Goal: Task Accomplishment & Management: Complete application form

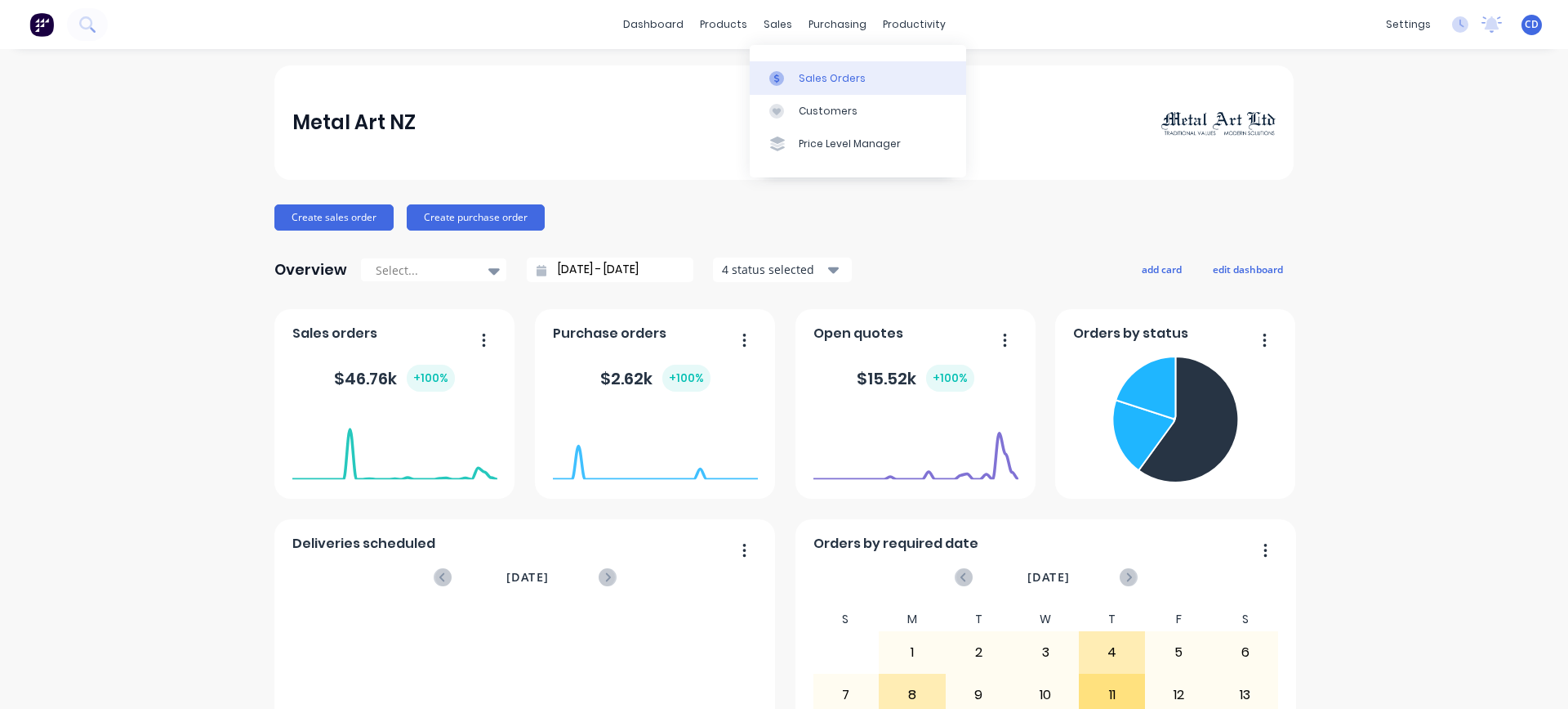
click at [812, 76] on div "Sales Orders" at bounding box center [832, 78] width 67 height 15
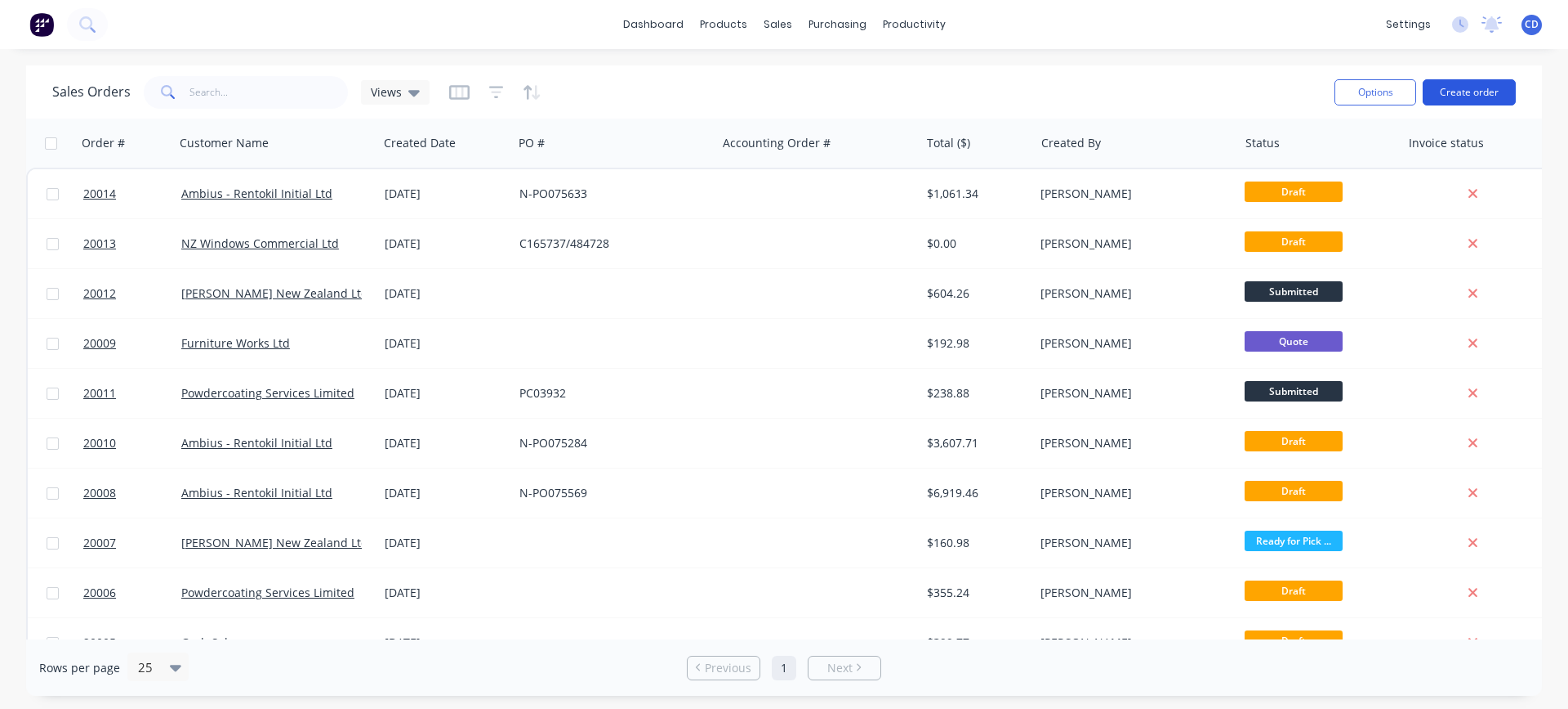
click at [1456, 91] on button "Create order" at bounding box center [1469, 92] width 93 height 26
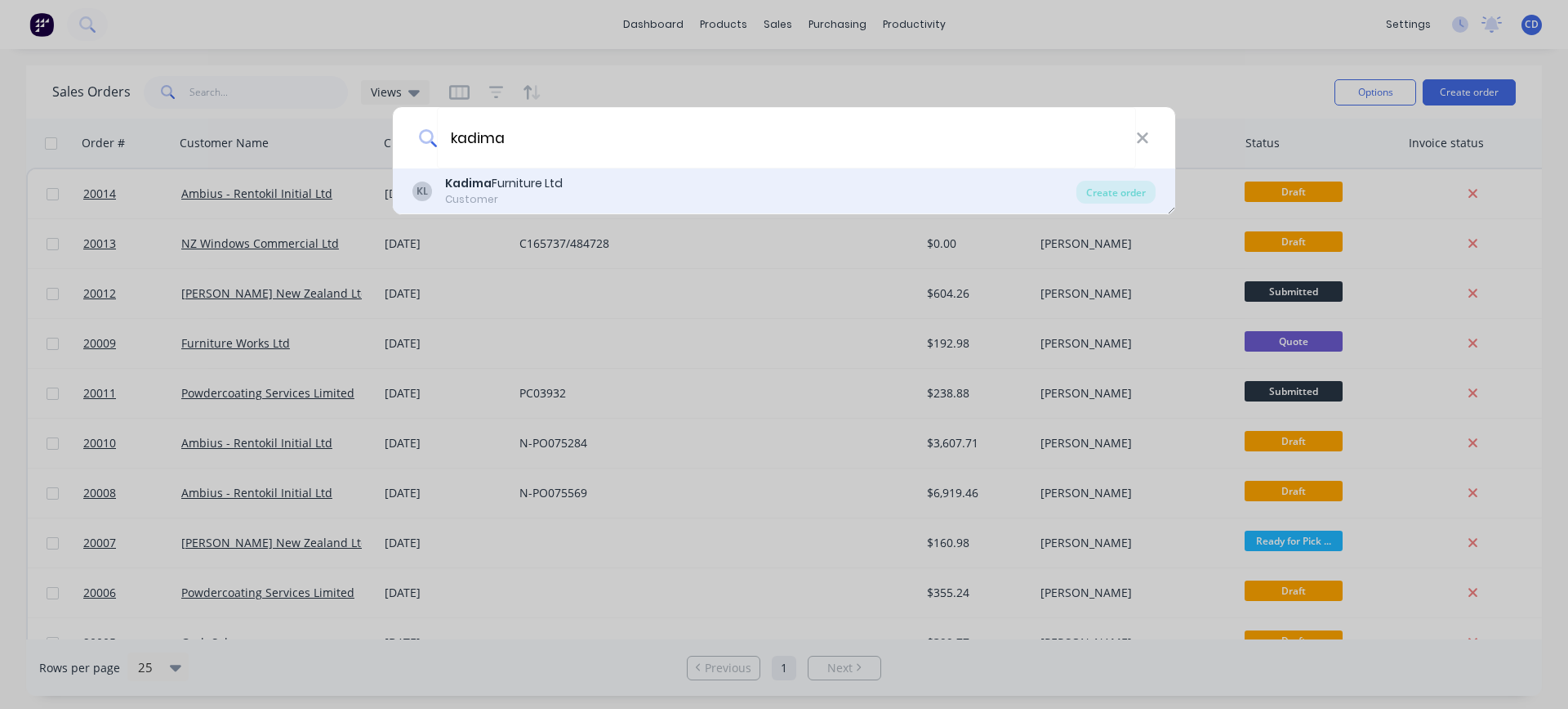
type input "kadima"
click at [555, 176] on div "Kadima Furniture Ltd" at bounding box center [504, 184] width 117 height 17
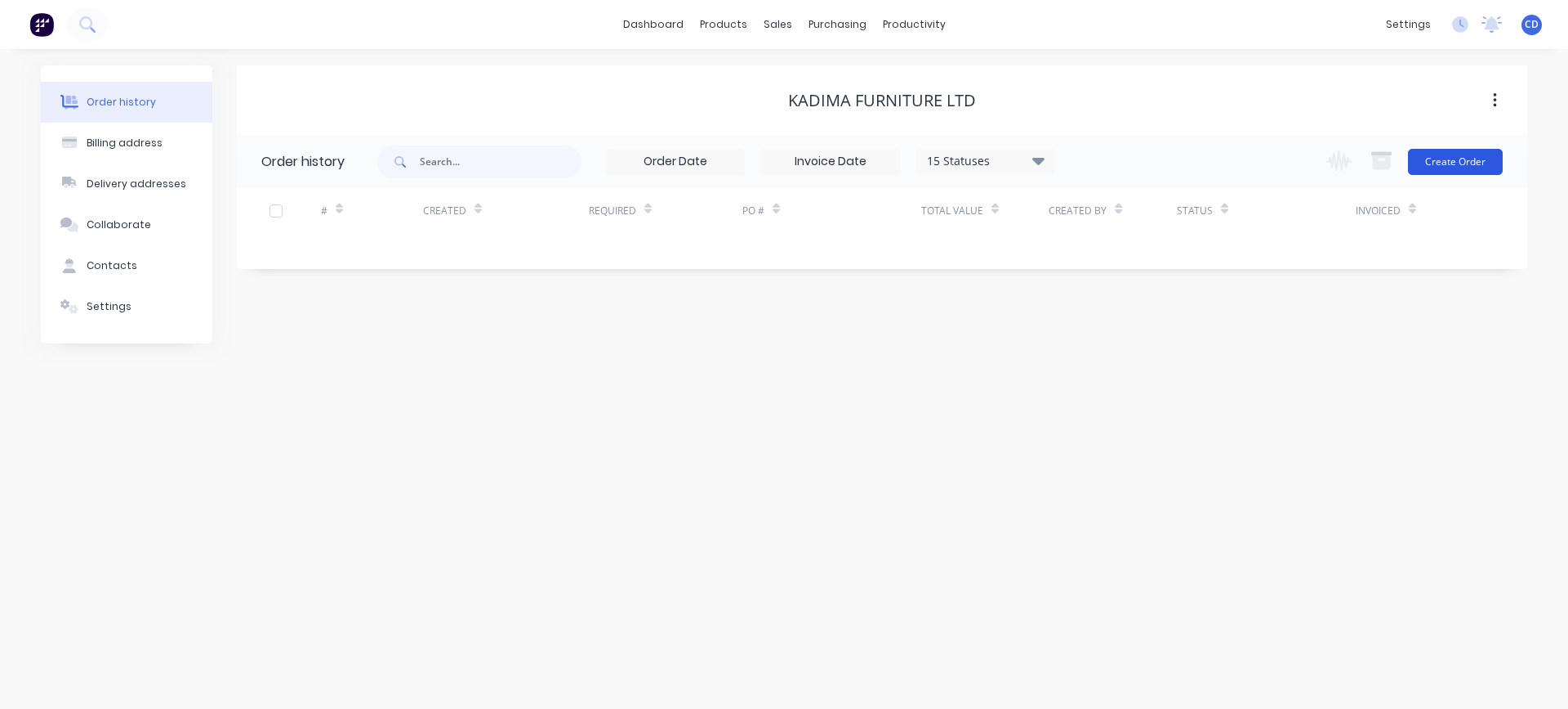
click at [1461, 162] on button "Create Order" at bounding box center [1455, 162] width 95 height 26
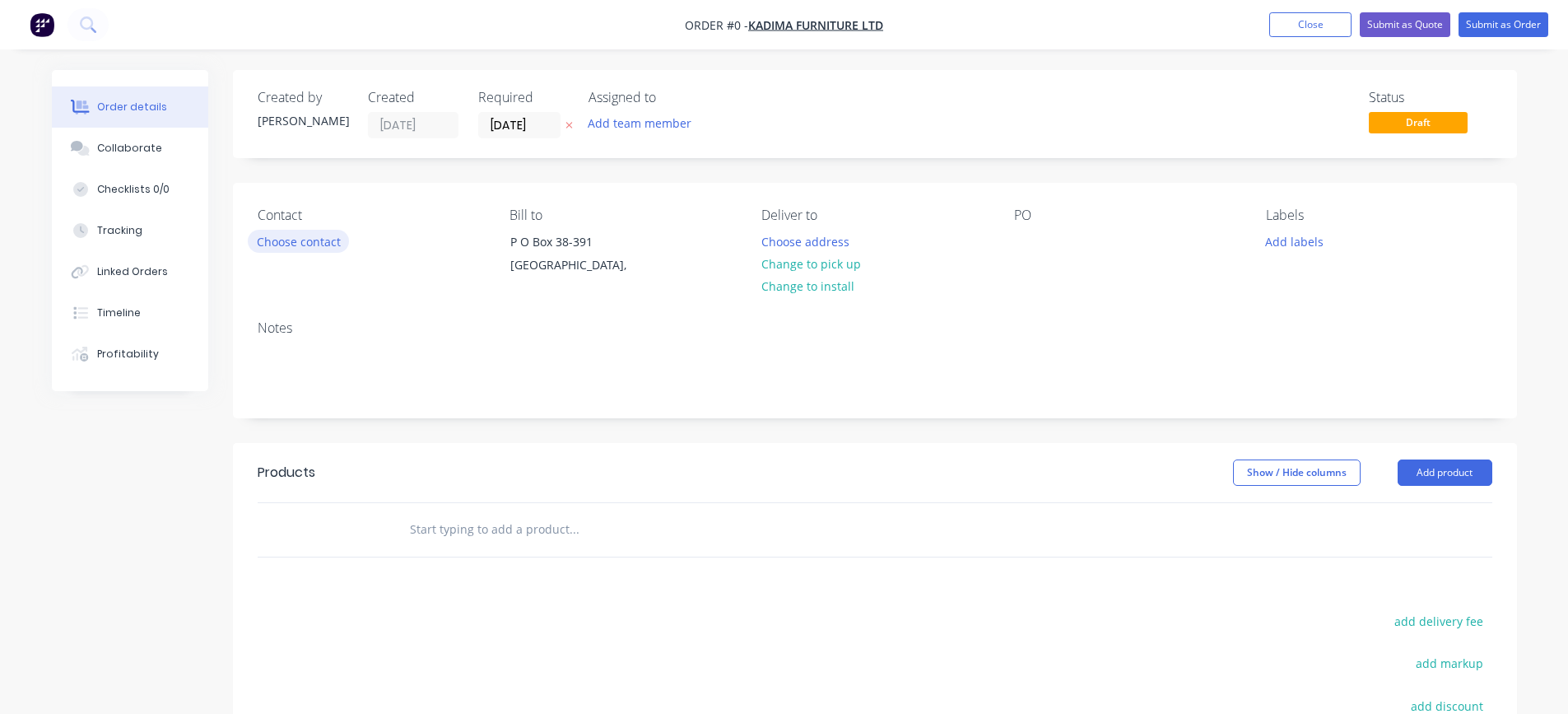
click at [318, 247] on button "Choose contact" at bounding box center [298, 241] width 101 height 23
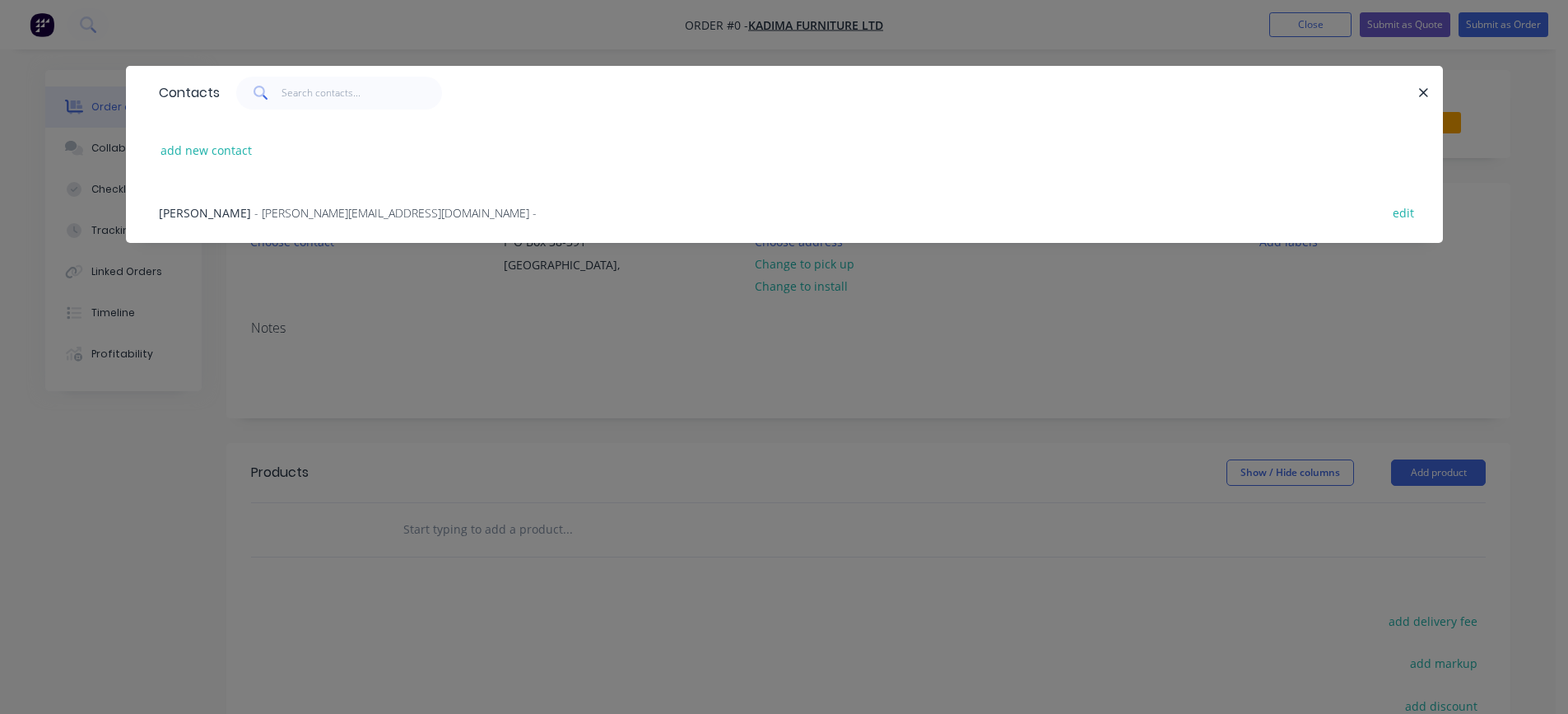
click at [181, 212] on span "[PERSON_NAME]" at bounding box center [205, 212] width 92 height 16
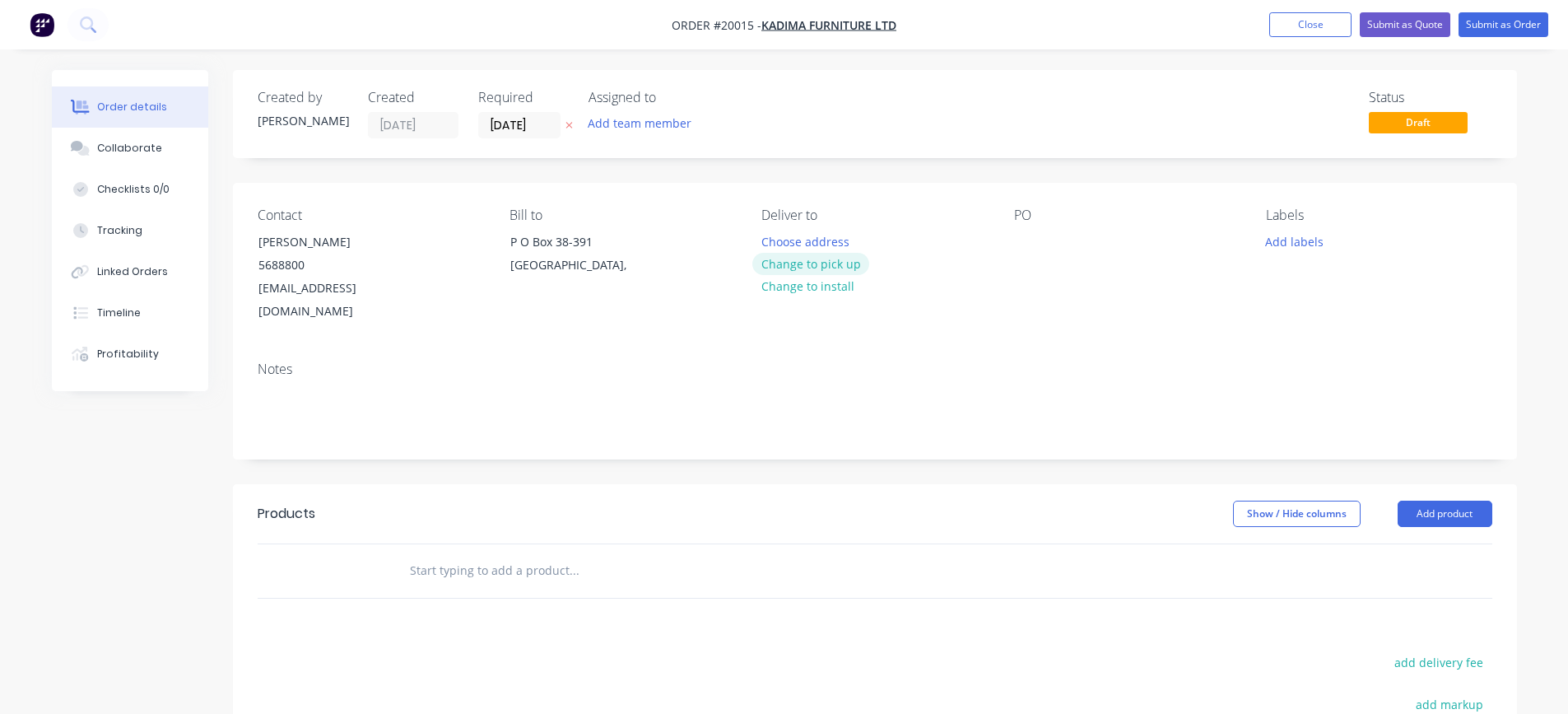
click at [815, 267] on button "Change to pick up" at bounding box center [811, 264] width 117 height 23
click at [1029, 238] on div at bounding box center [1028, 241] width 26 height 23
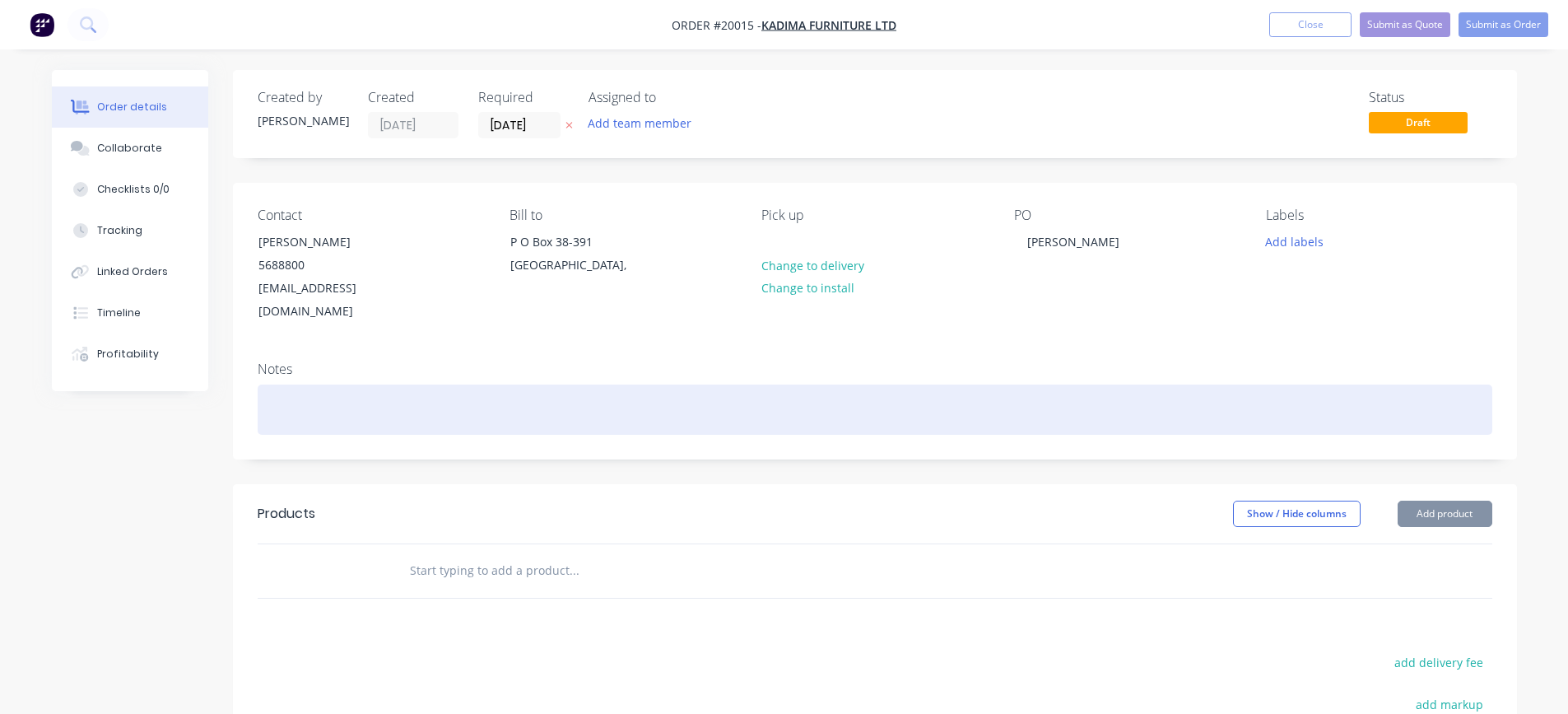
click at [413, 386] on div at bounding box center [875, 410] width 1235 height 51
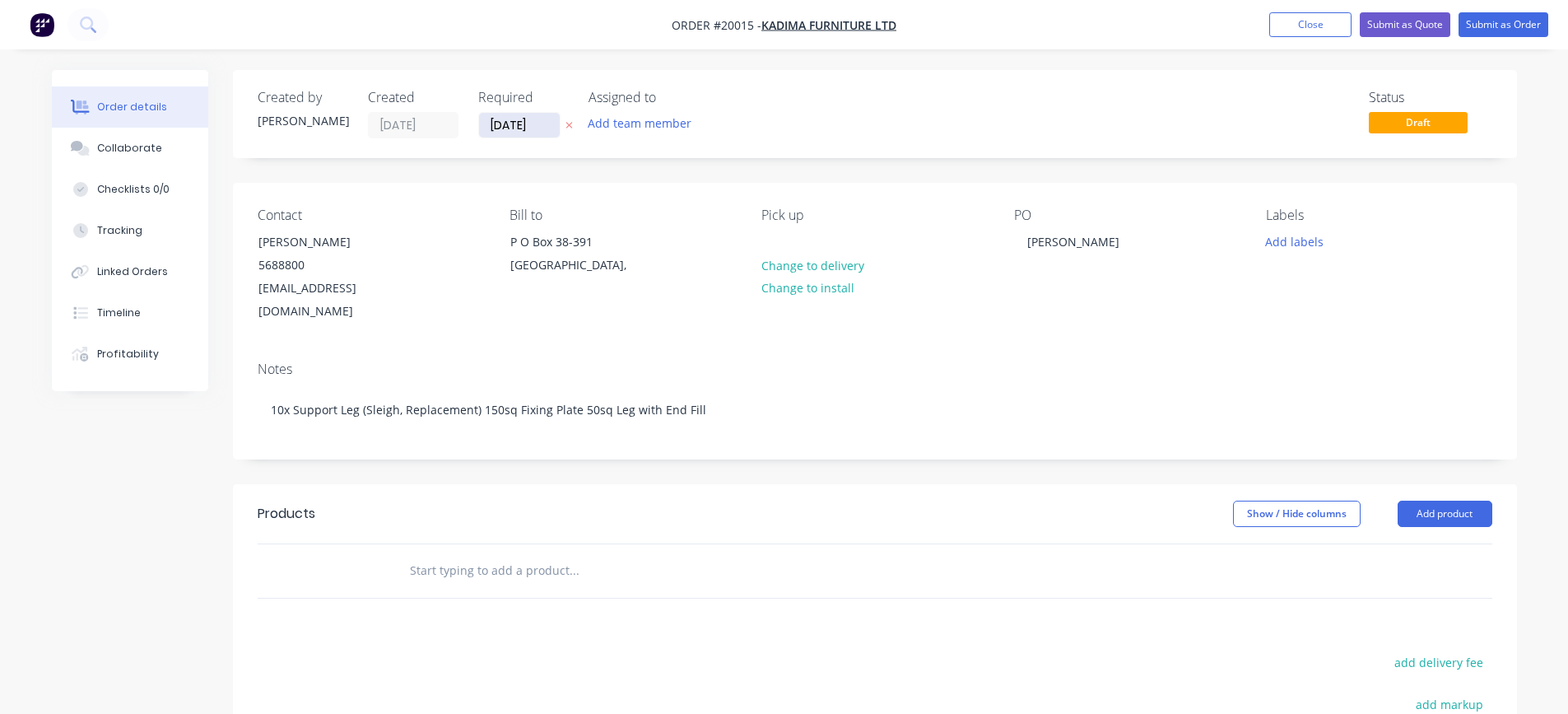
click at [542, 126] on input "[DATE]" at bounding box center [520, 125] width 81 height 24
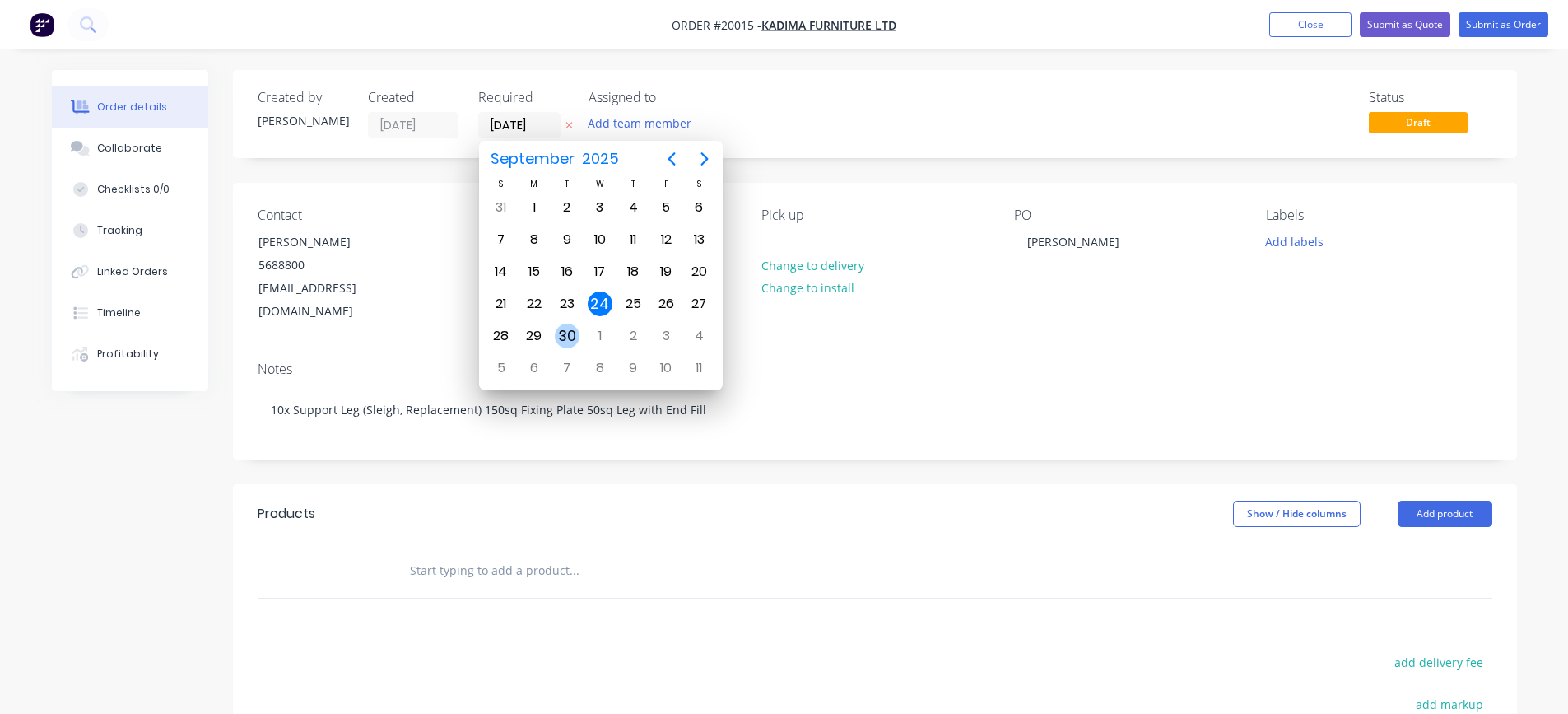
click at [568, 336] on div "30" at bounding box center [567, 336] width 24 height 24
type input "[DATE]"
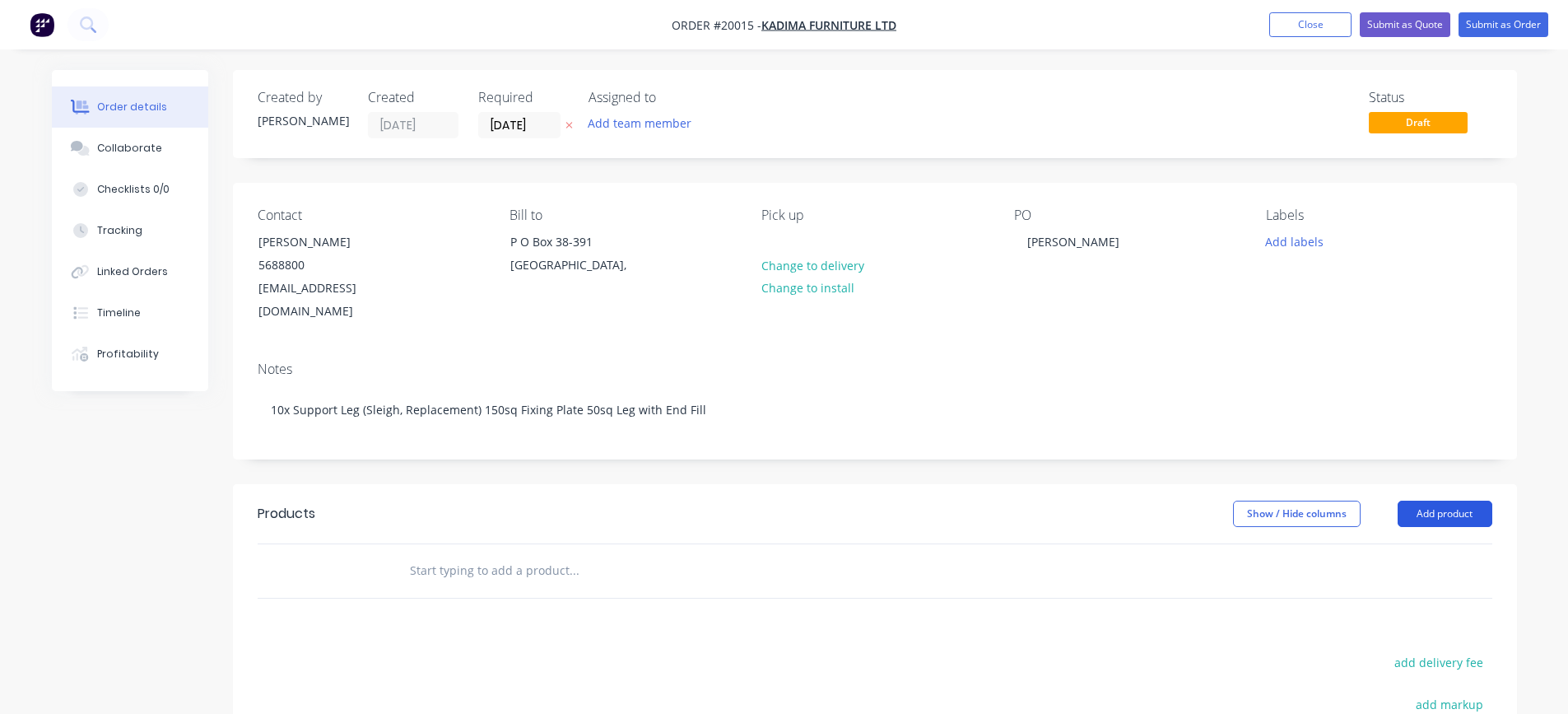
click at [1446, 500] on button "Add product" at bounding box center [1444, 513] width 95 height 26
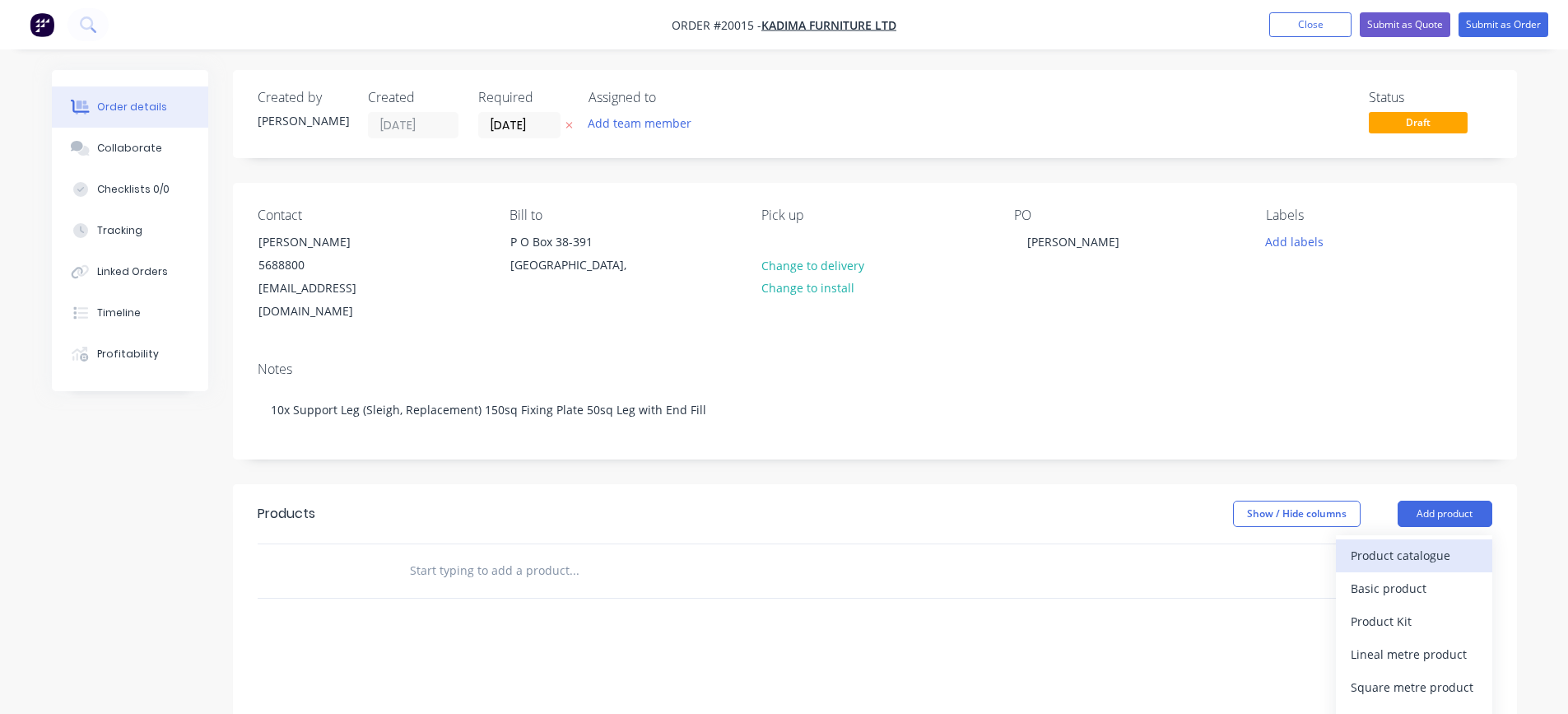
click at [1433, 543] on div "Product catalogue" at bounding box center [1413, 554] width 127 height 23
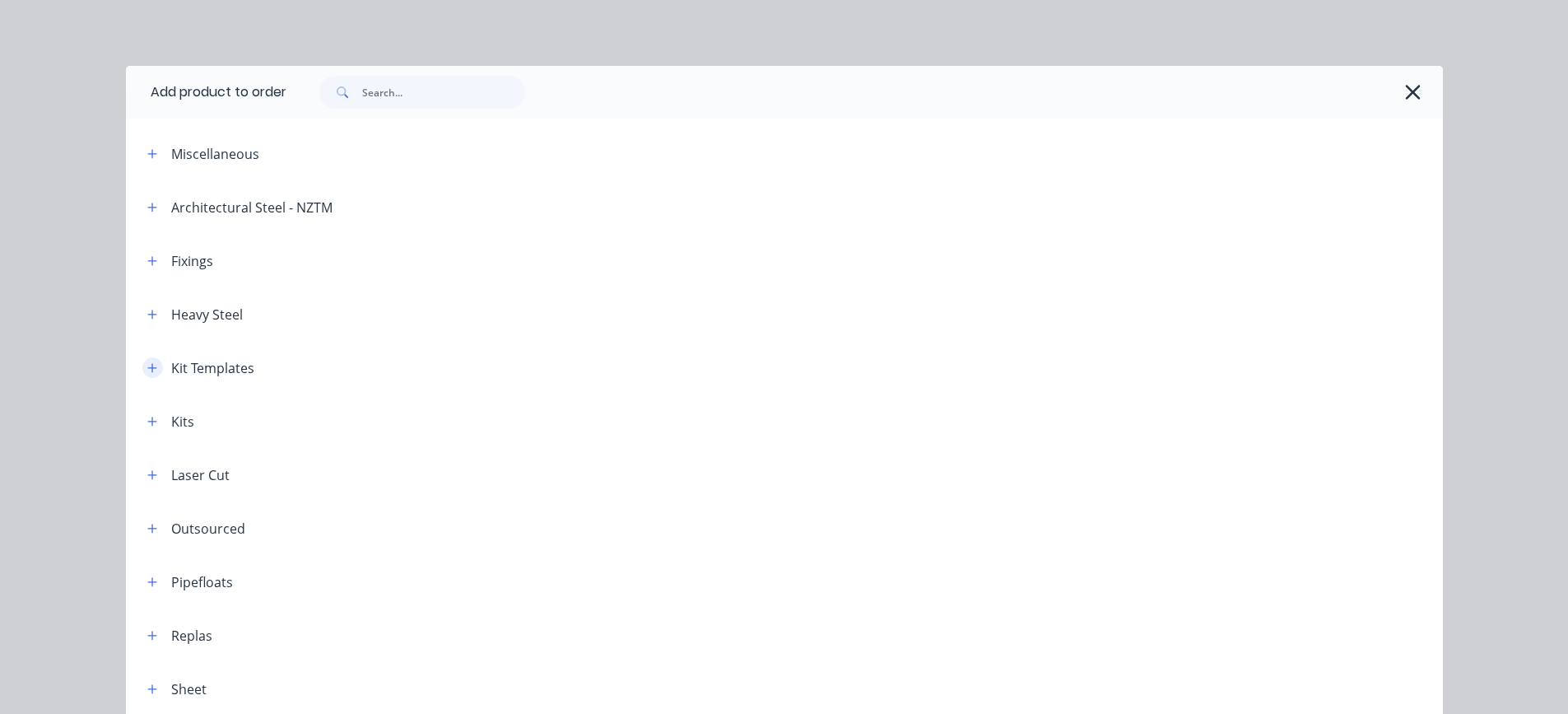
click at [147, 367] on icon "button" at bounding box center [152, 368] width 9 height 9
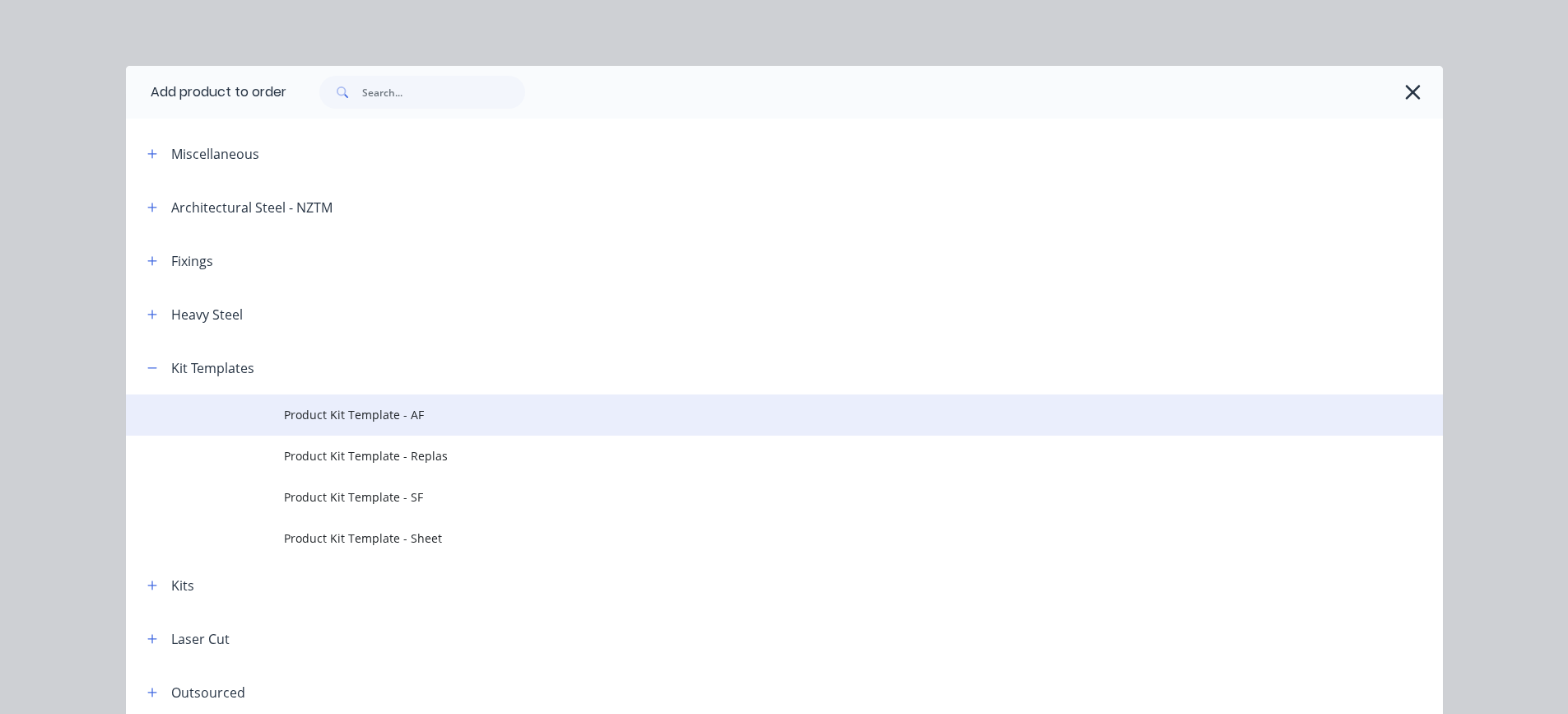
click at [354, 421] on span "Product Kit Template - AF" at bounding box center [748, 414] width 927 height 17
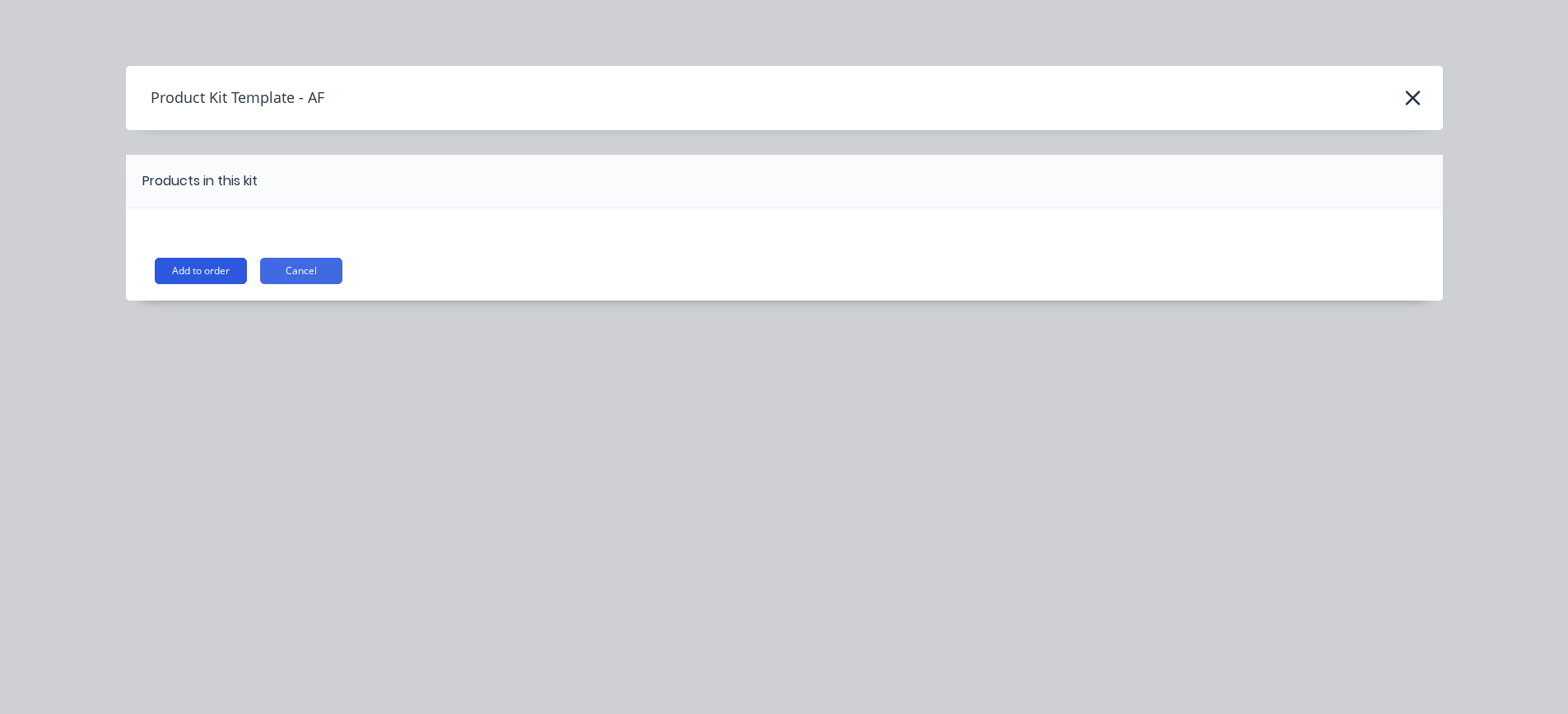
click at [209, 270] on button "Add to order" at bounding box center [201, 271] width 92 height 26
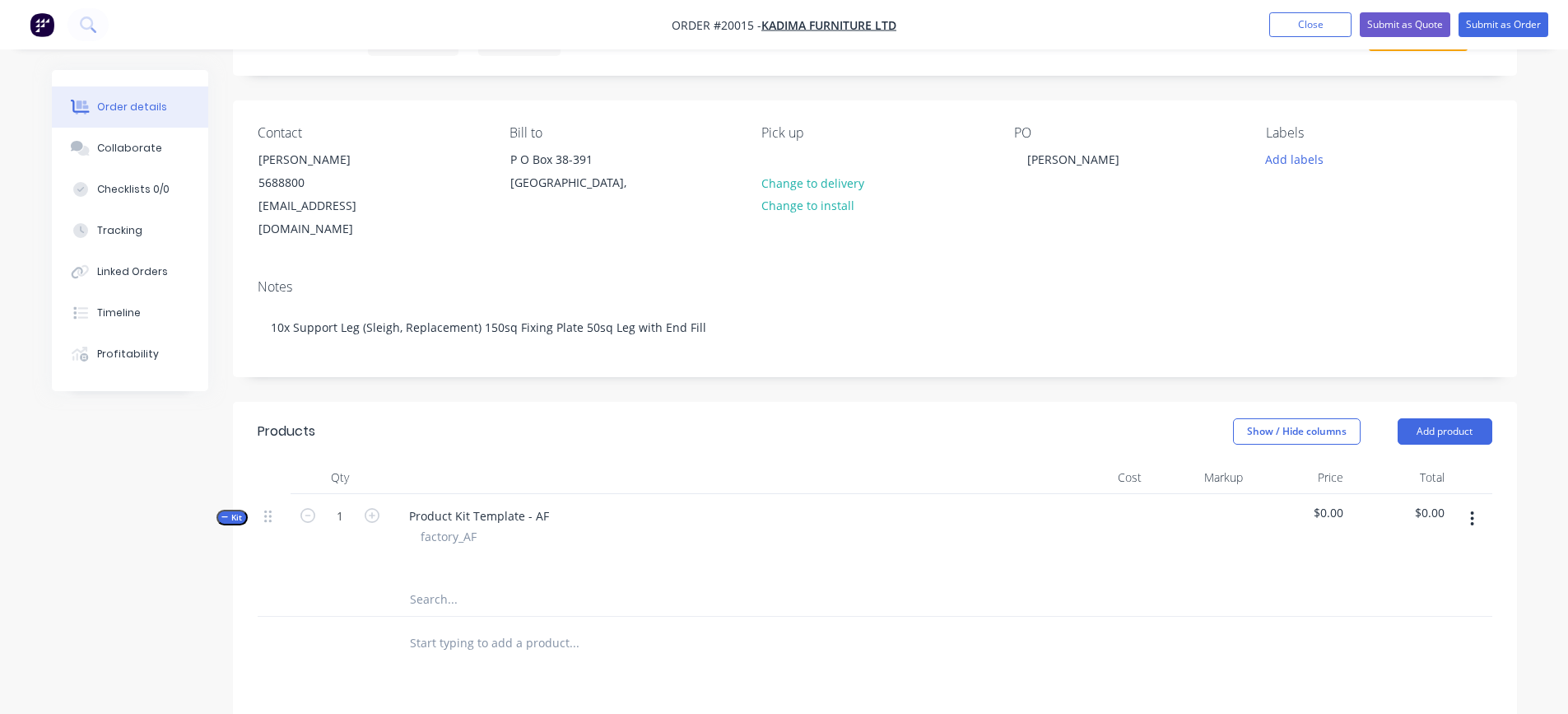
scroll to position [164, 0]
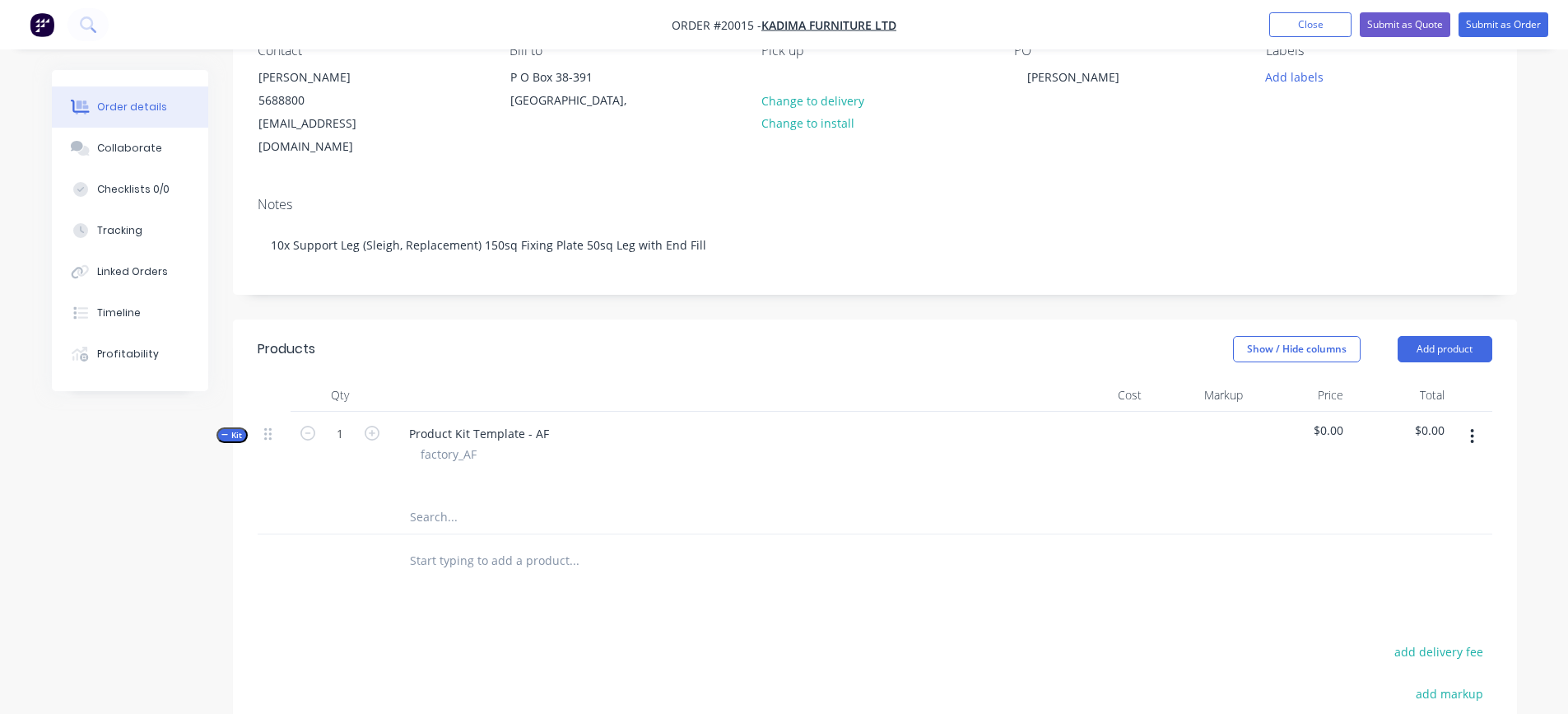
click at [1472, 429] on icon "button" at bounding box center [1473, 436] width 4 height 15
click at [1409, 467] on div "Add product to kit" at bounding box center [1413, 479] width 127 height 23
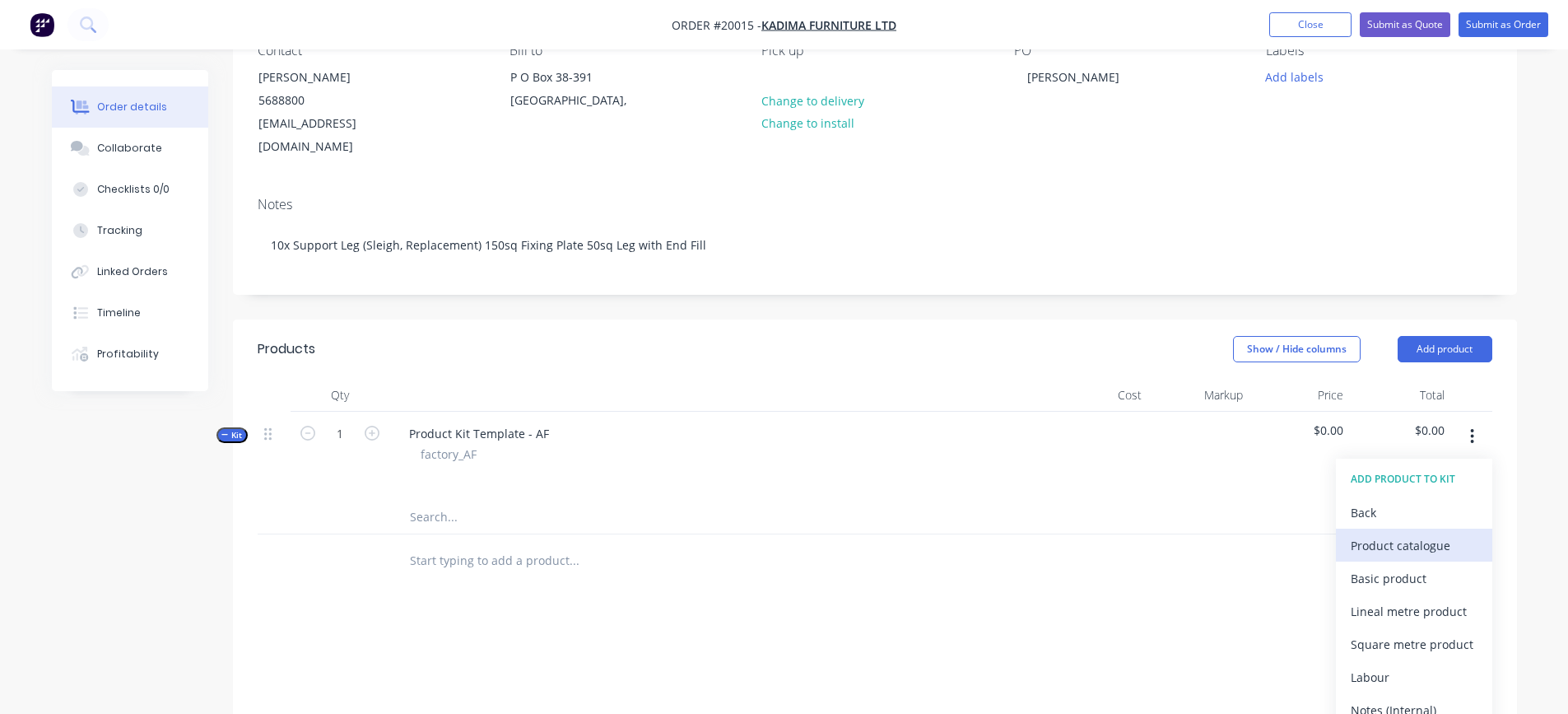
click at [1393, 533] on div "Product catalogue" at bounding box center [1413, 544] width 127 height 23
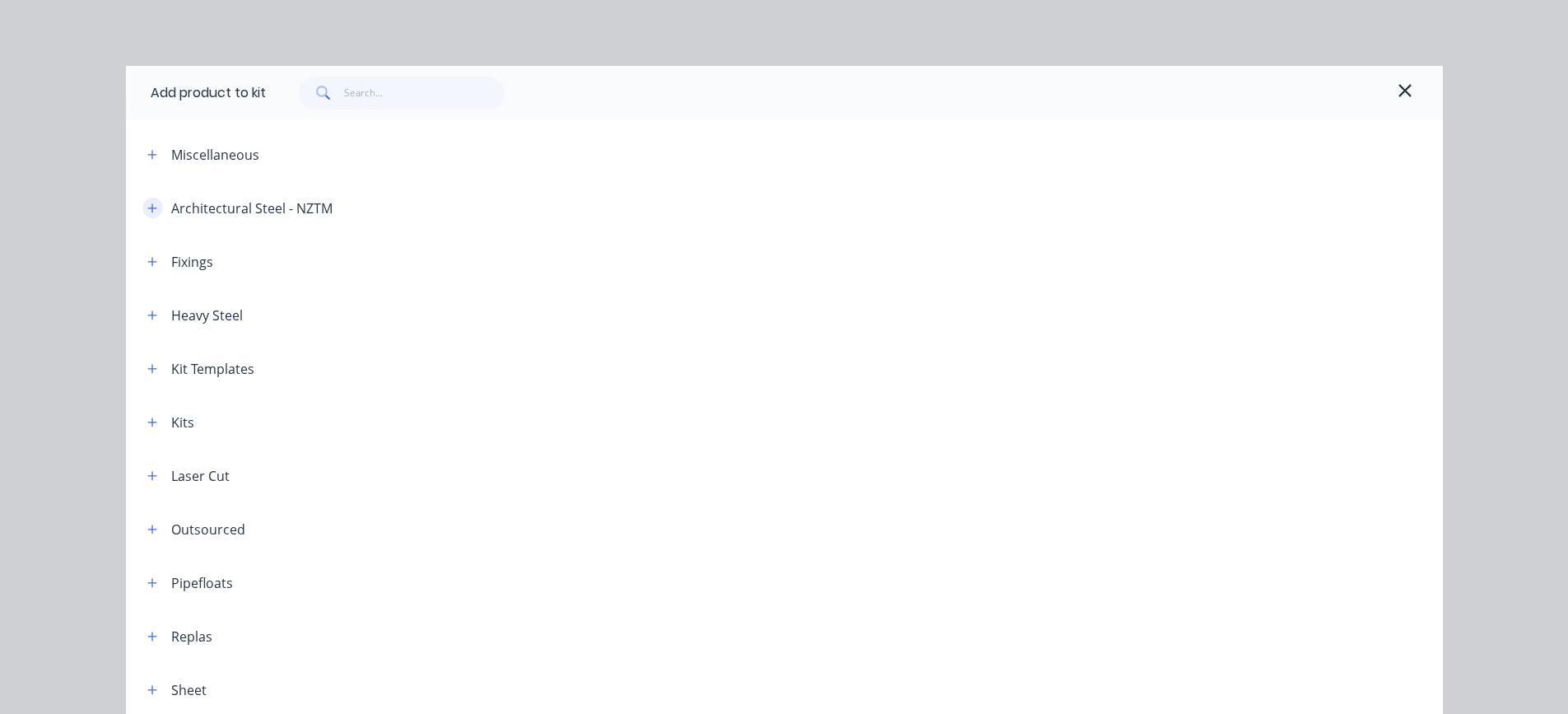
click at [147, 210] on icon "button" at bounding box center [152, 208] width 10 height 11
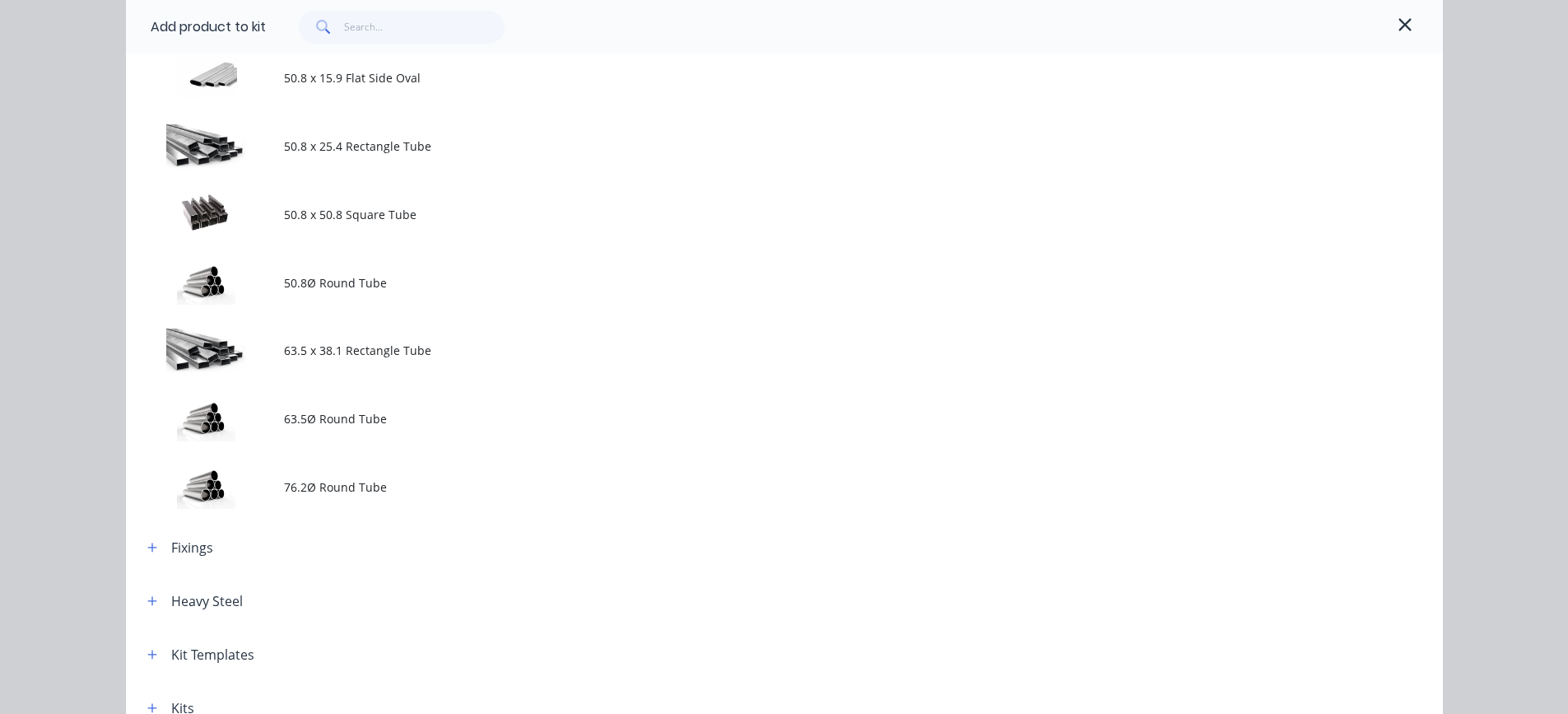
scroll to position [1646, 0]
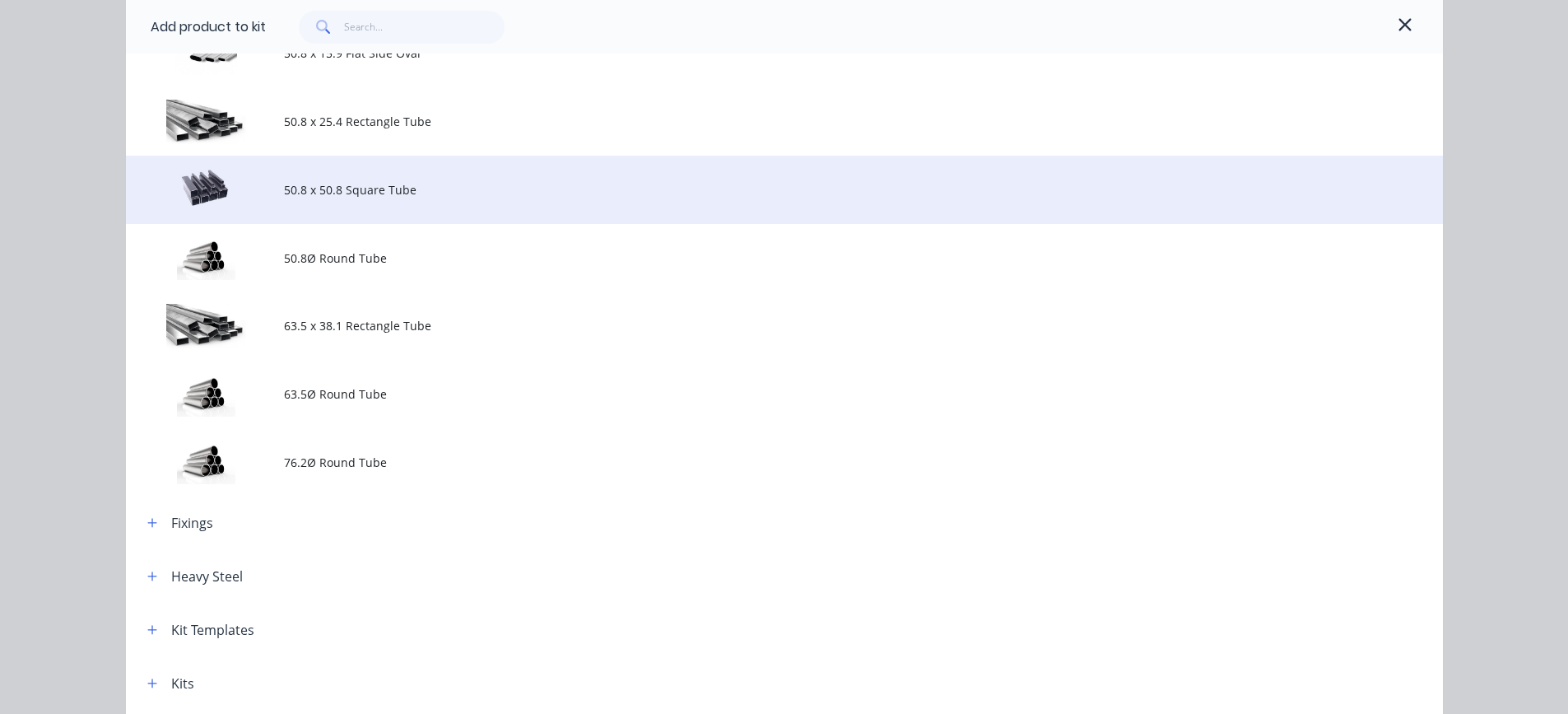
click at [322, 191] on span "50.8 x 50.8 Square Tube" at bounding box center [748, 190] width 927 height 17
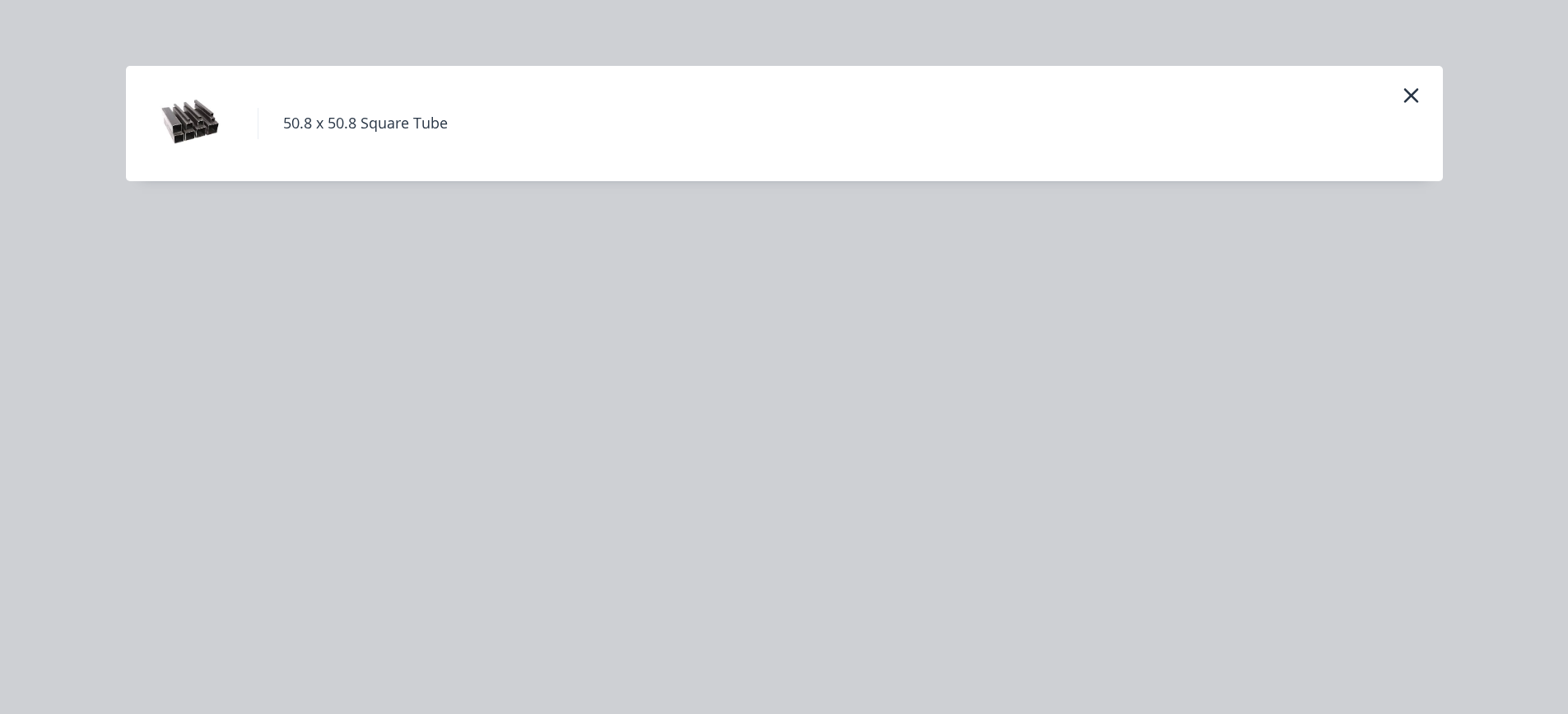
scroll to position [0, 0]
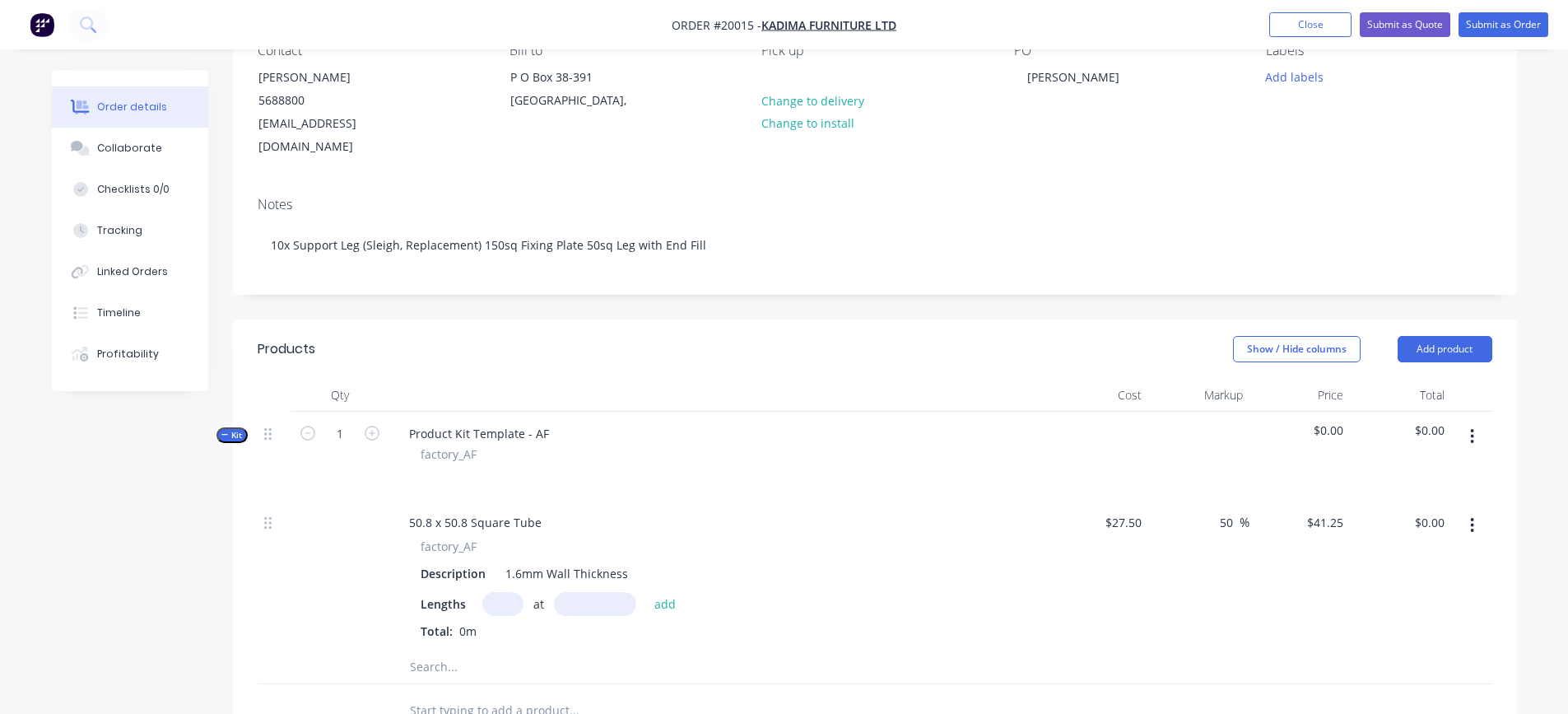
click at [501, 592] on input "text" at bounding box center [503, 603] width 41 height 23
type input "1"
click at [574, 592] on input "text" at bounding box center [595, 603] width 83 height 23
type input "146mm"
click at [672, 592] on button "add" at bounding box center [665, 603] width 38 height 23
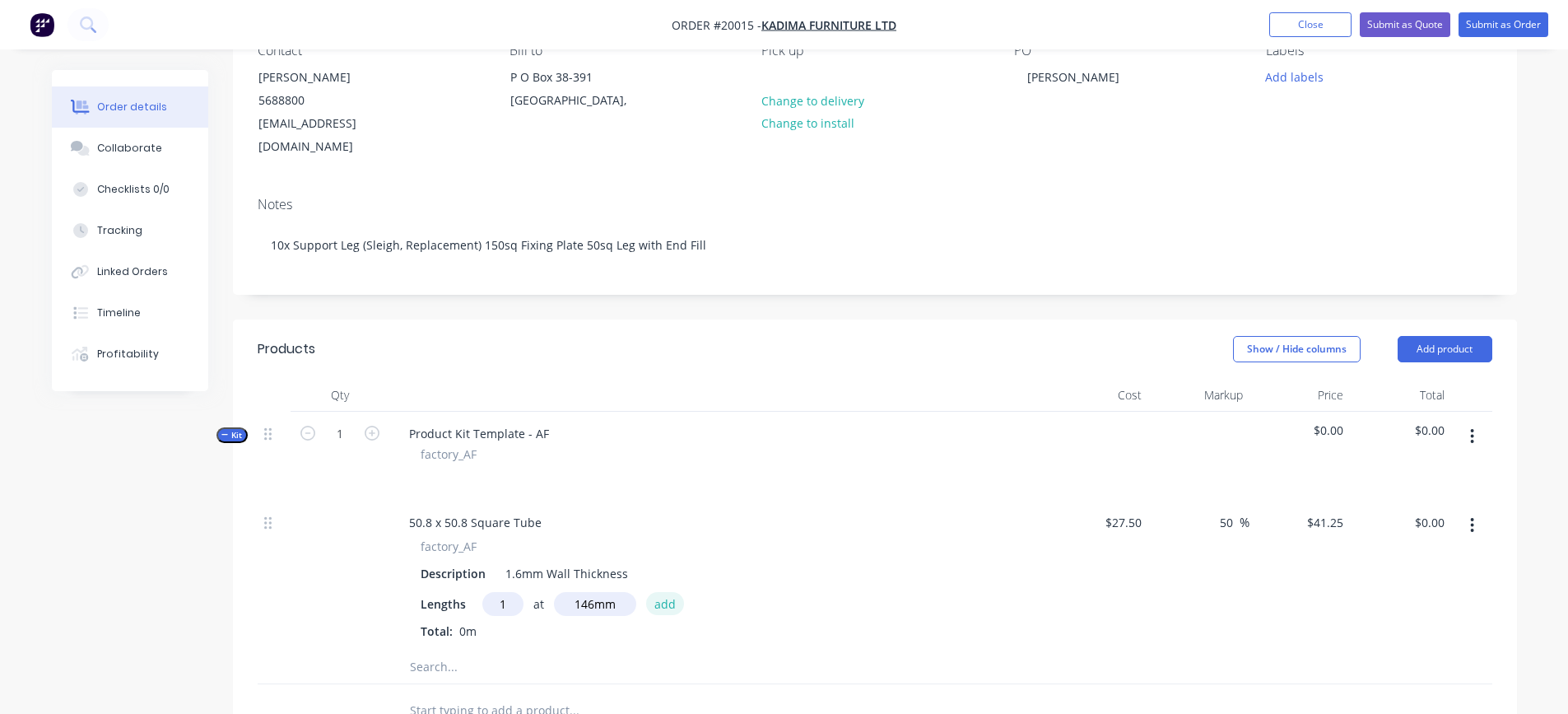
type input "$6.02"
click at [1299, 23] on button "Close" at bounding box center [1311, 24] width 83 height 24
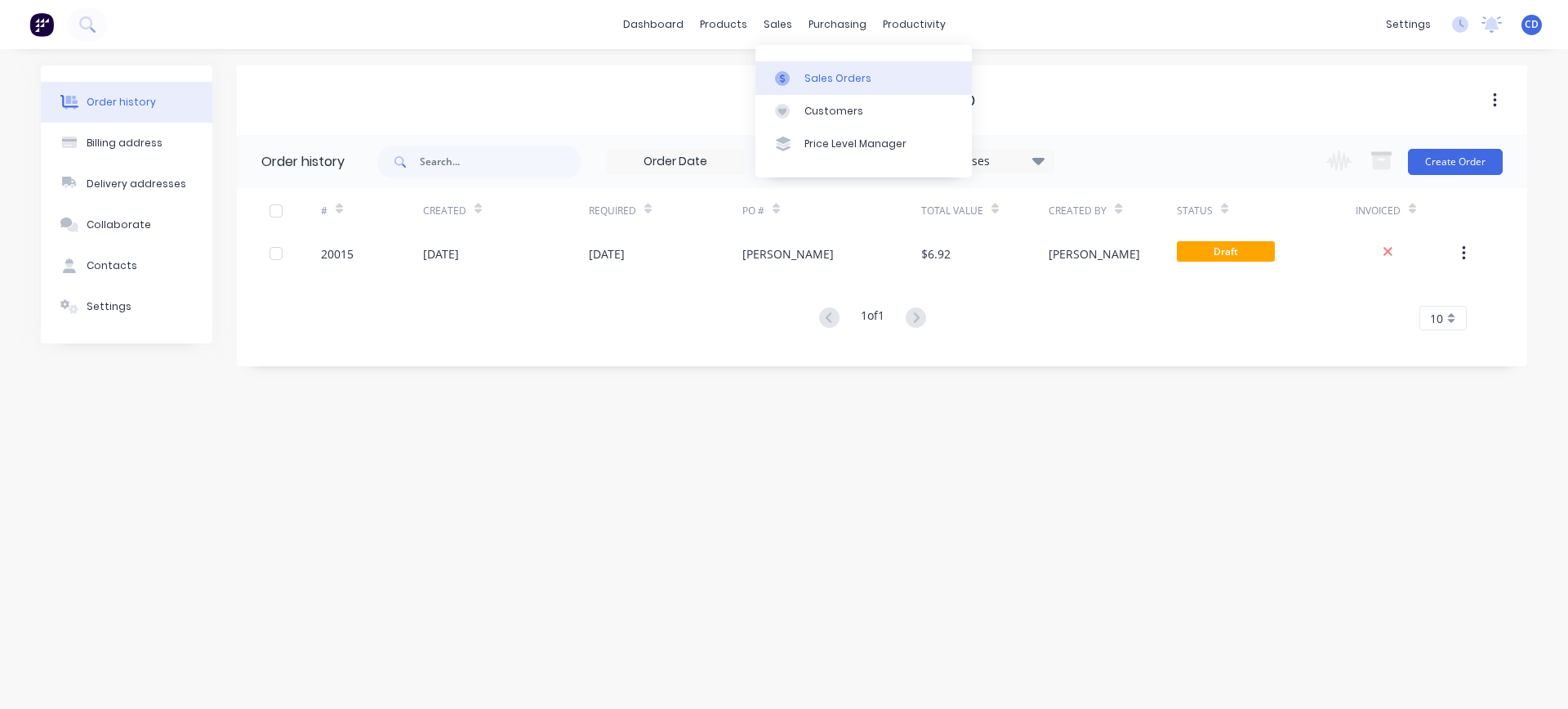
click at [791, 72] on div at bounding box center [787, 78] width 24 height 15
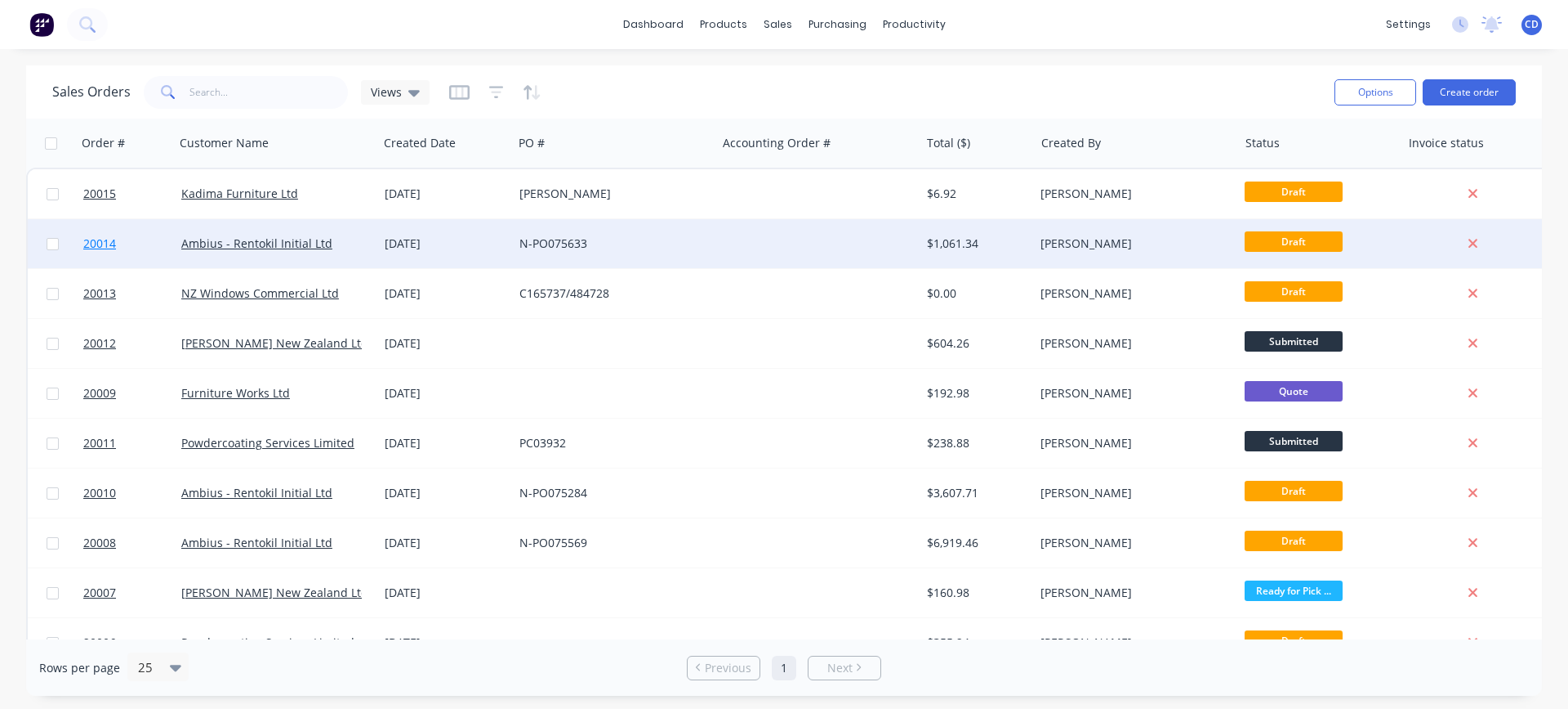
click at [98, 243] on span "20014" at bounding box center [99, 244] width 33 height 17
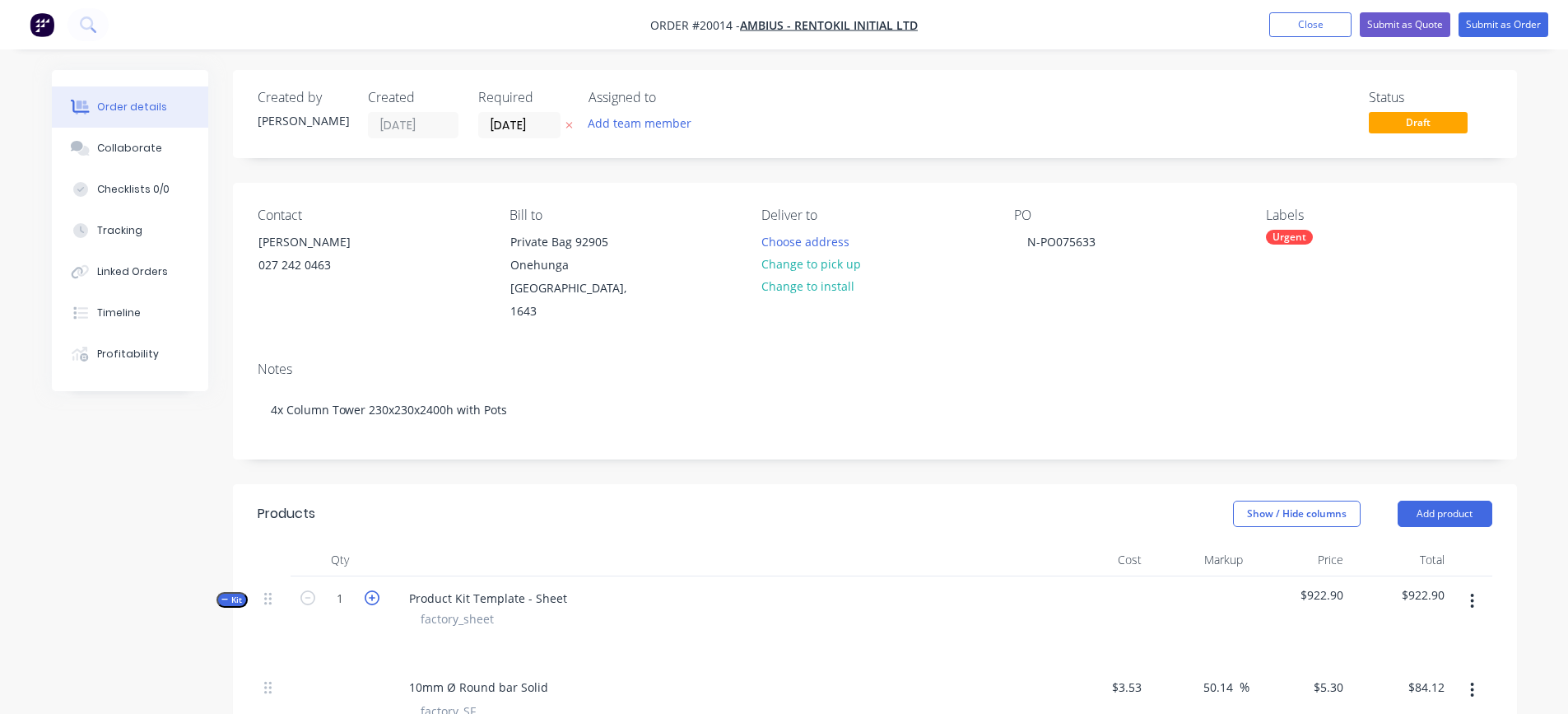
click at [372, 590] on icon "button" at bounding box center [373, 598] width 15 height 15
type input "2"
type input "$168.24"
type input "$28.12"
type input "$36.12"
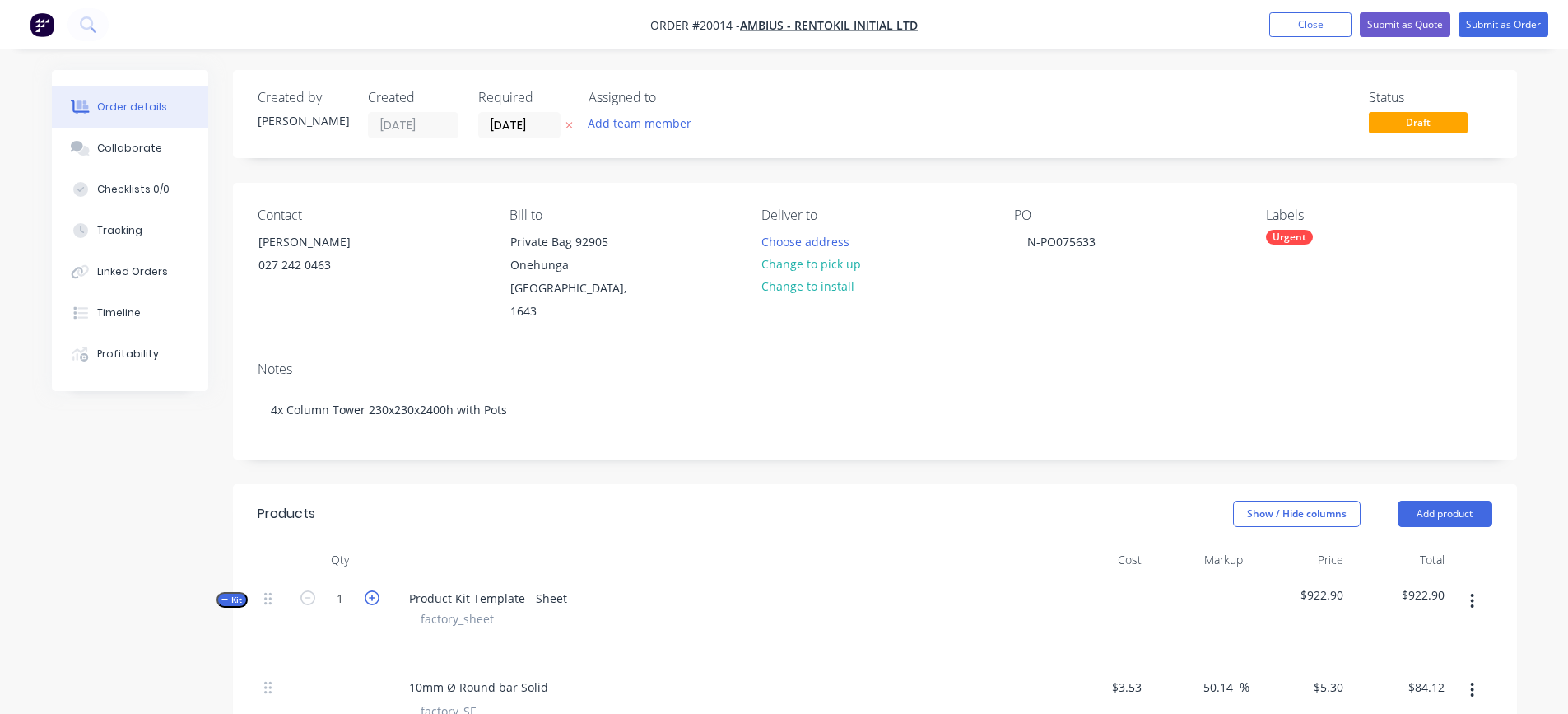
type input "12"
type input "$54.00"
type input "2"
type input "$334.35"
type input "2"
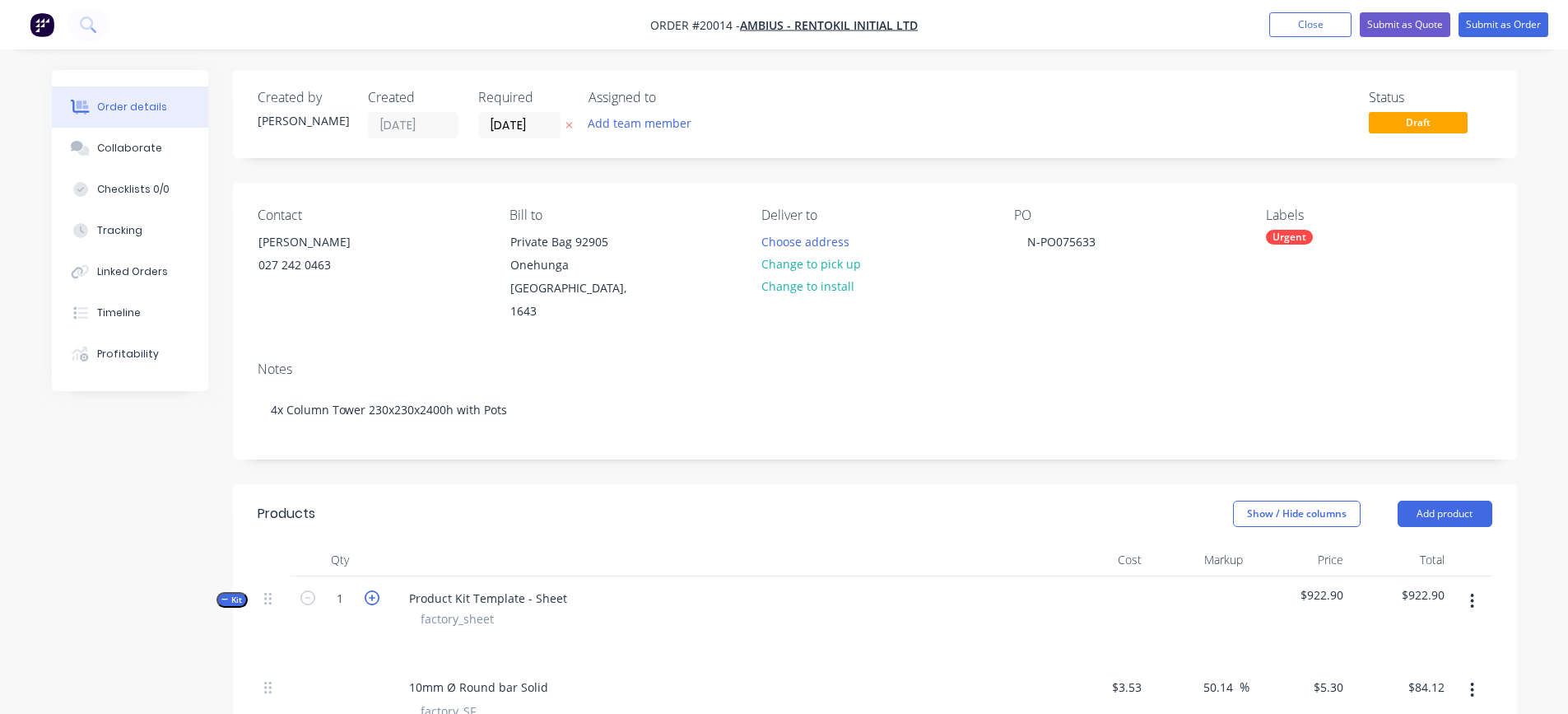
type input "$57.86"
type input "2"
type input "$0.50"
type input "2"
type input "$30.00"
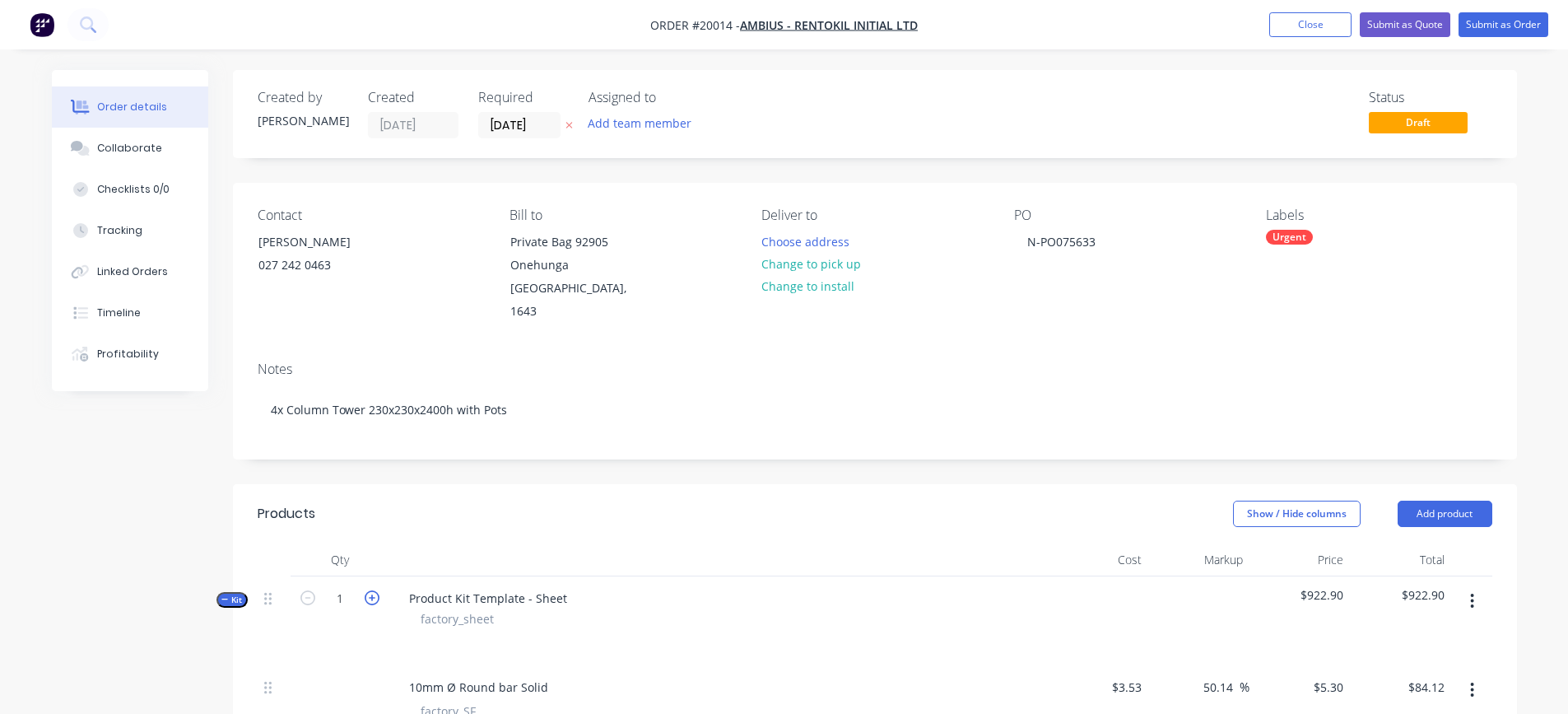
type input "1"
type input "$90.00"
type input "0.86"
type input "$163.06"
type input "2.36"
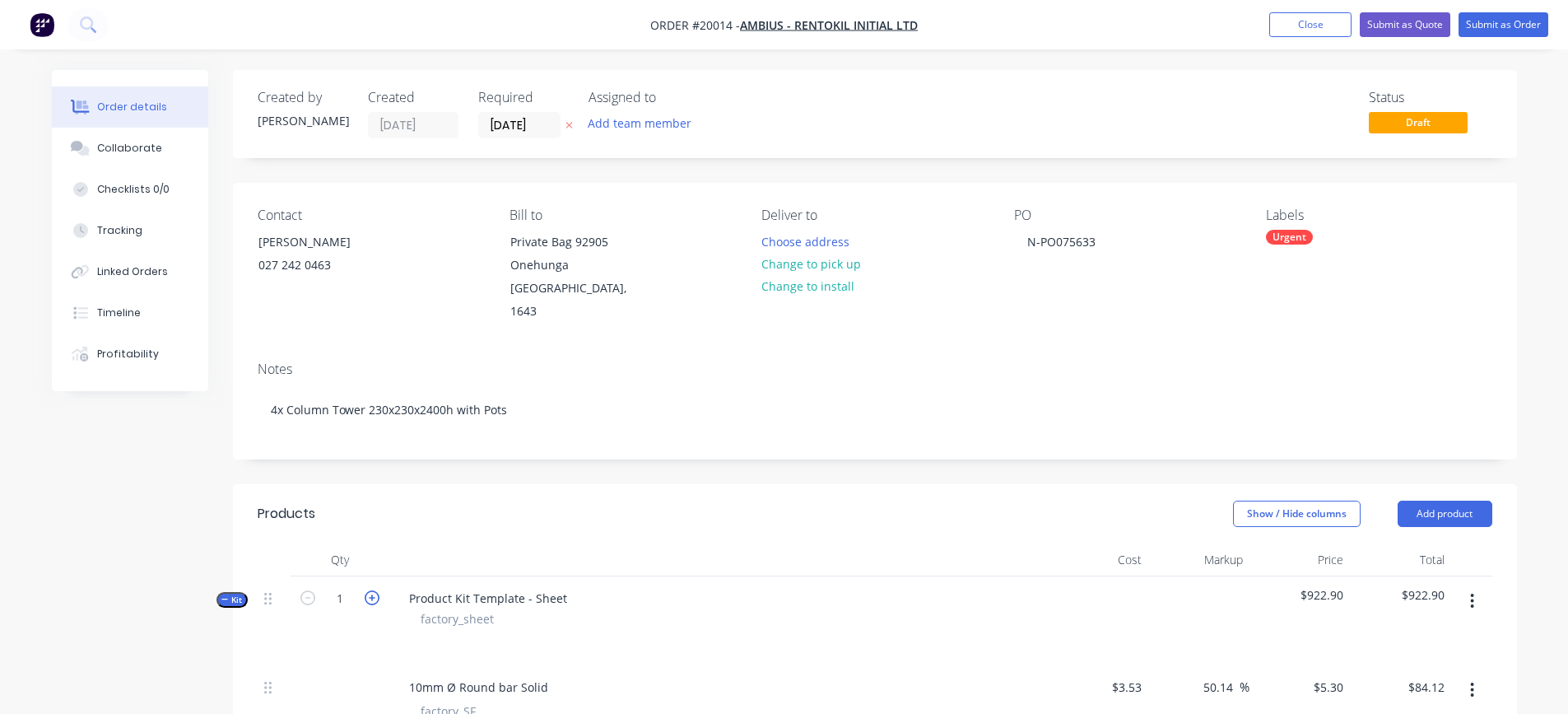
type input "$447.46"
type input "0.5"
type input "$94.80"
type input "0.32"
type input "$60.67"
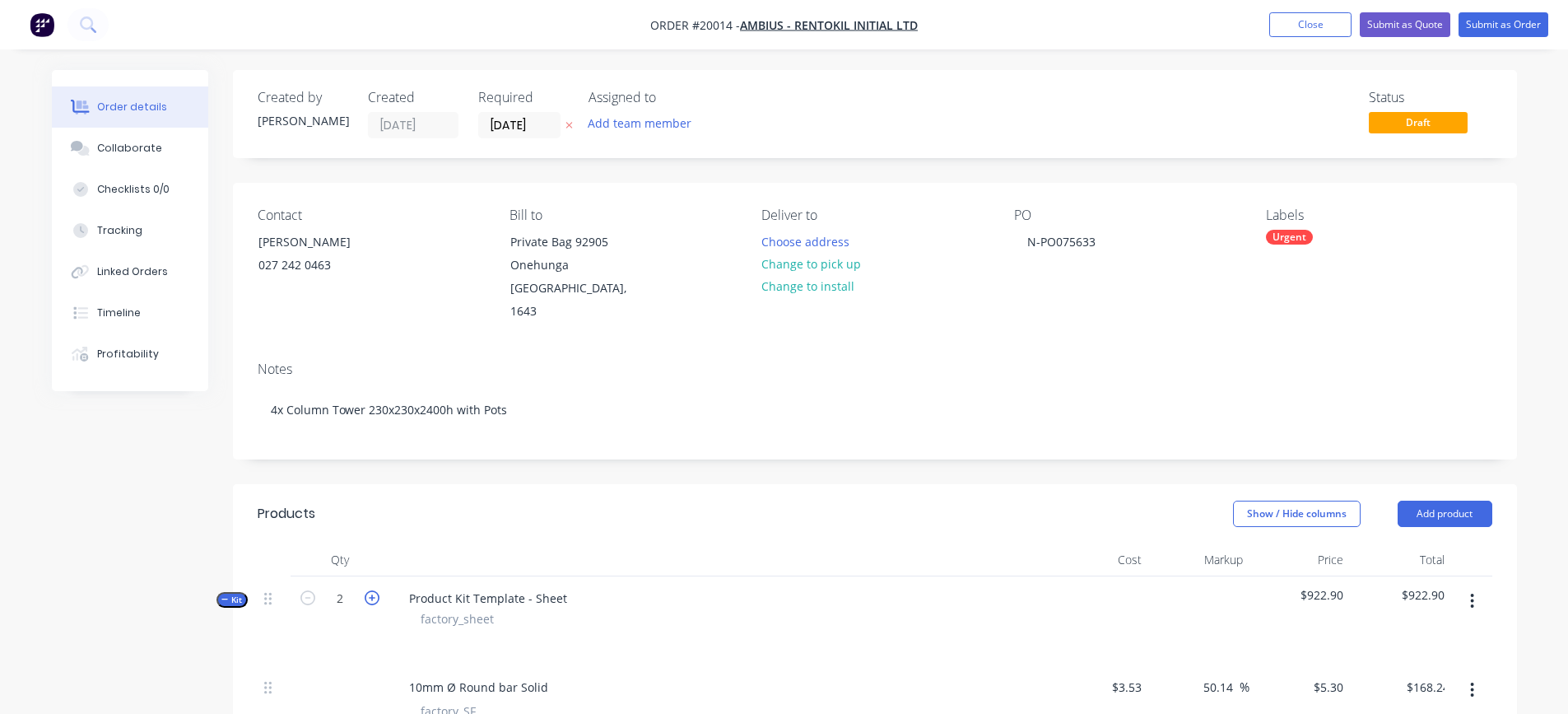
type input "0.2"
type input "$37.92"
type input "0.2"
type input "$37.92"
type input "1.08"
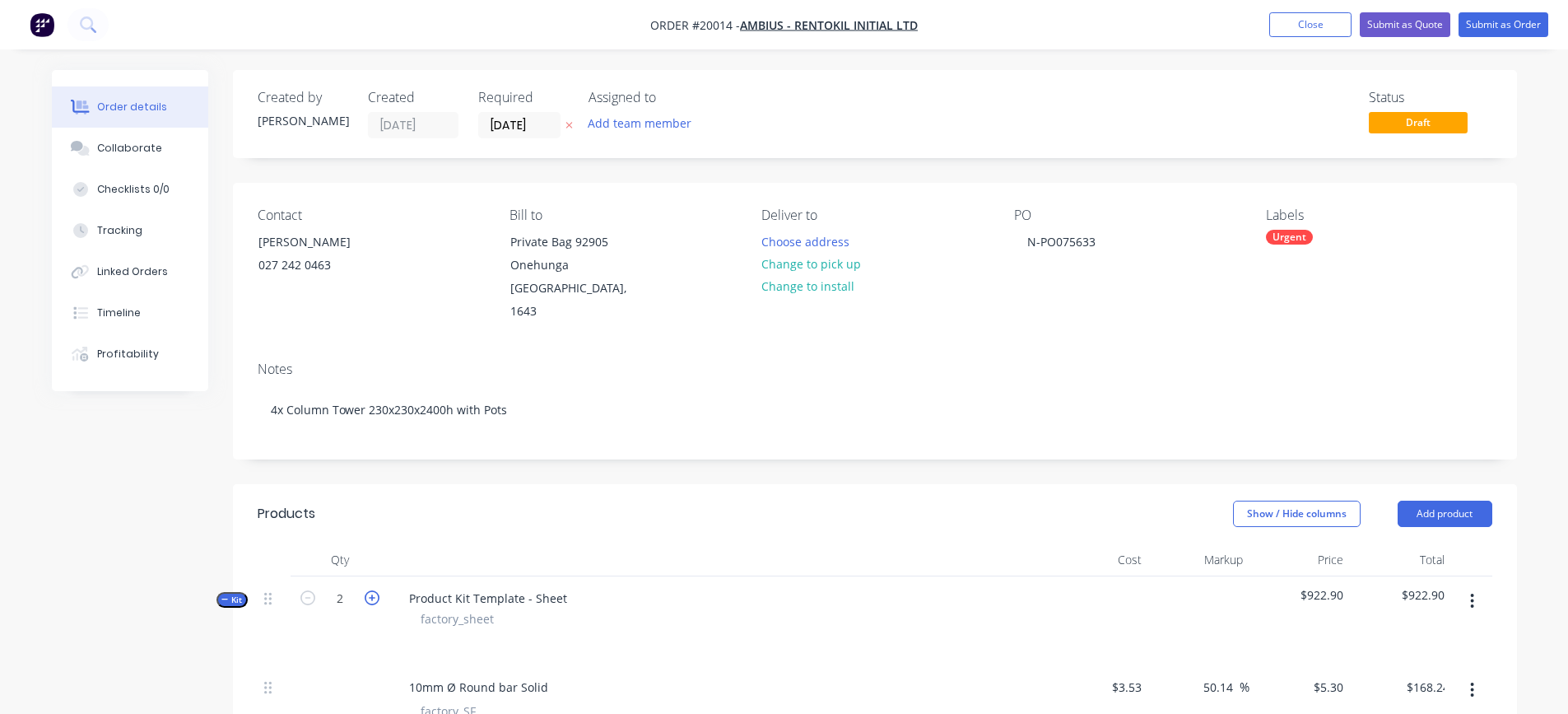
type input "$204.77"
click at [372, 590] on icon "button" at bounding box center [373, 598] width 15 height 15
type input "3"
type input "$252.36"
type input "$42.17"
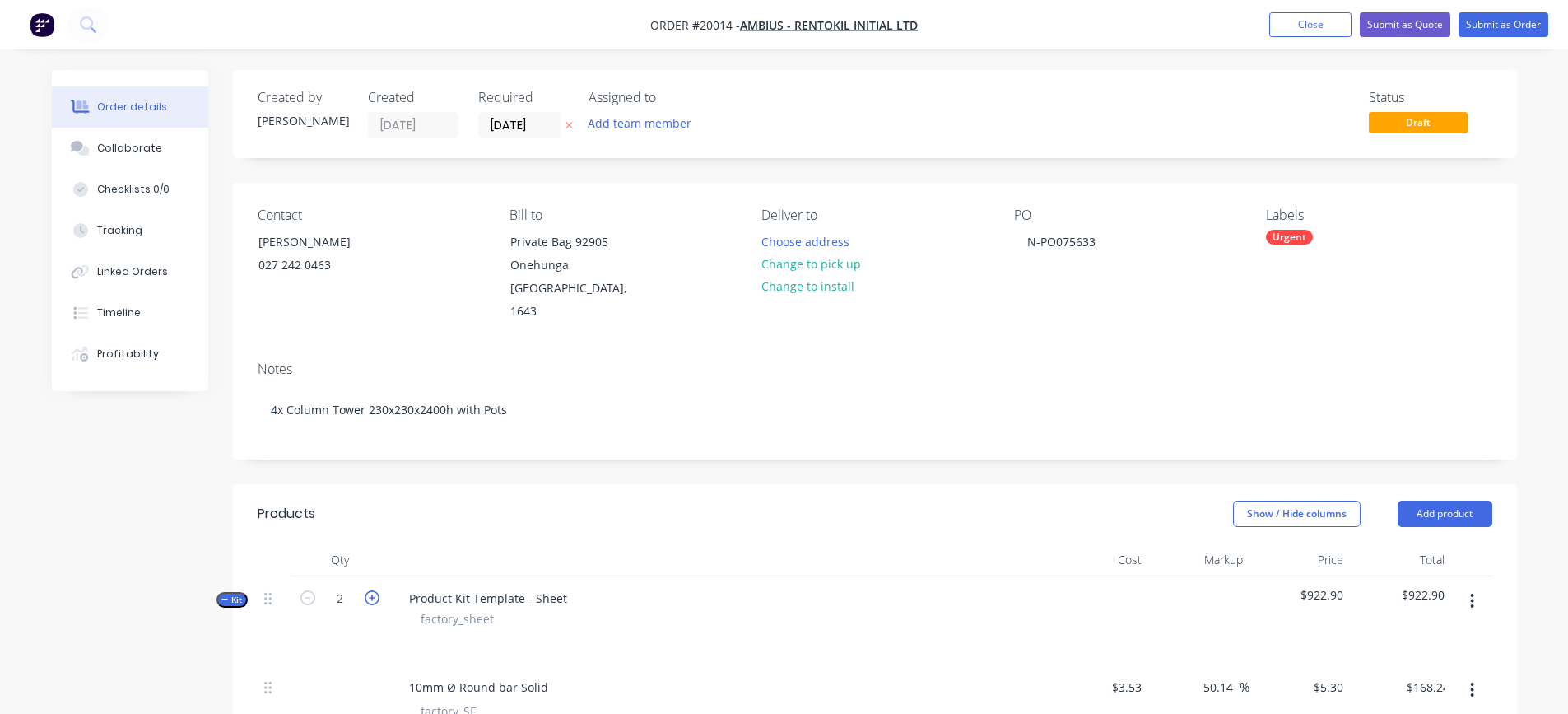
type input "$54.17"
type input "18"
type input "$81.00"
type input "3"
type input "$501.53"
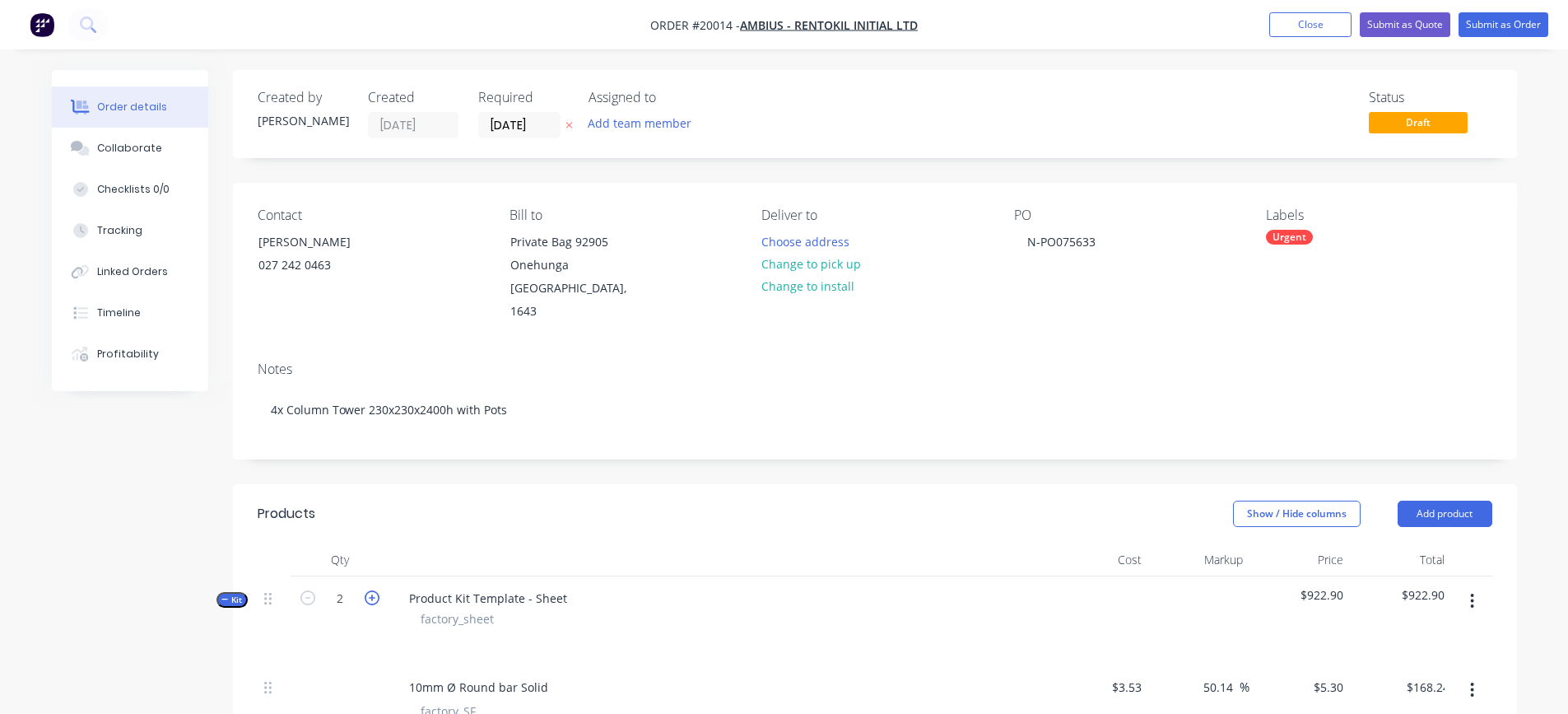
type input "3"
type input "$86.78"
type input "3"
type input "$0.75"
type input "3"
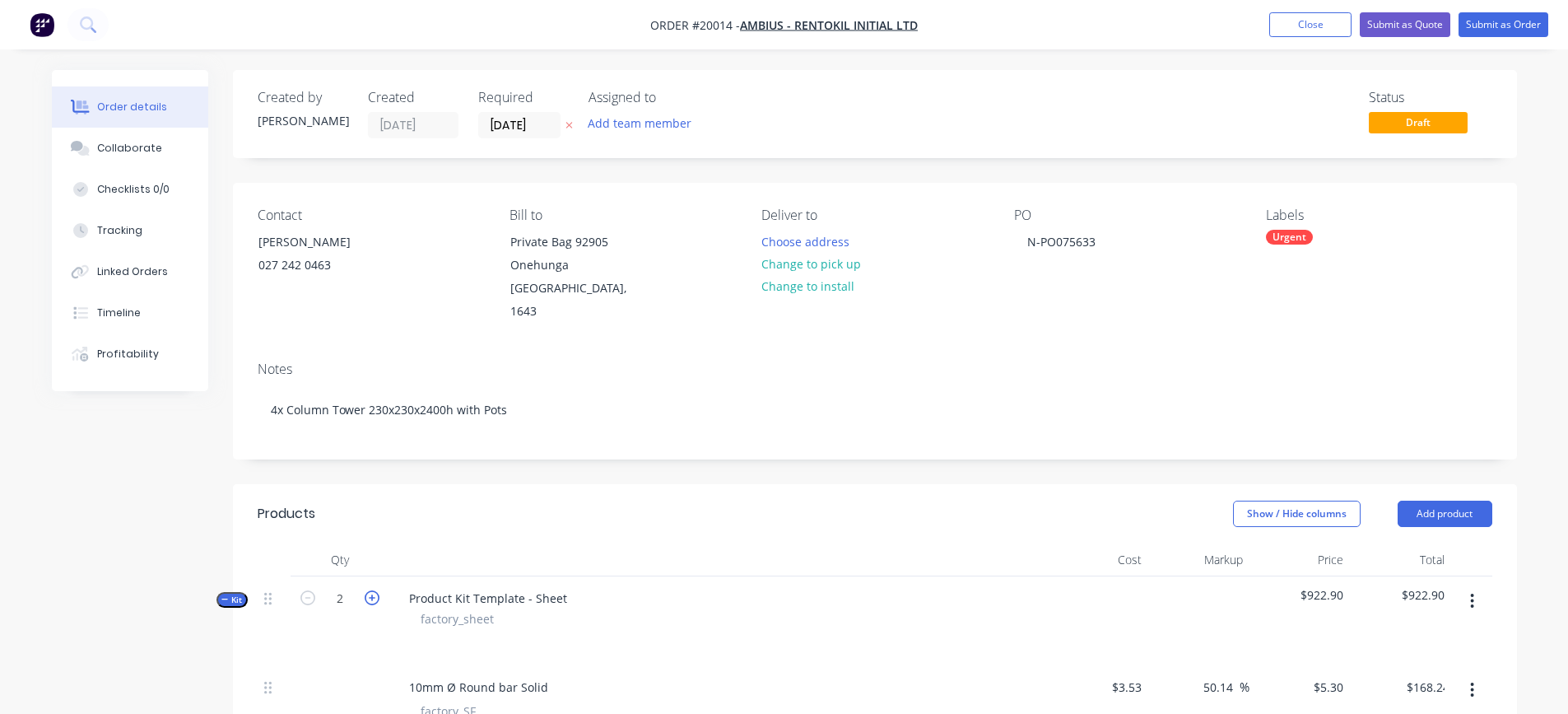
type input "$45.00"
type input "1.5"
type input "$135.00"
type input "1.29"
type input "$244.58"
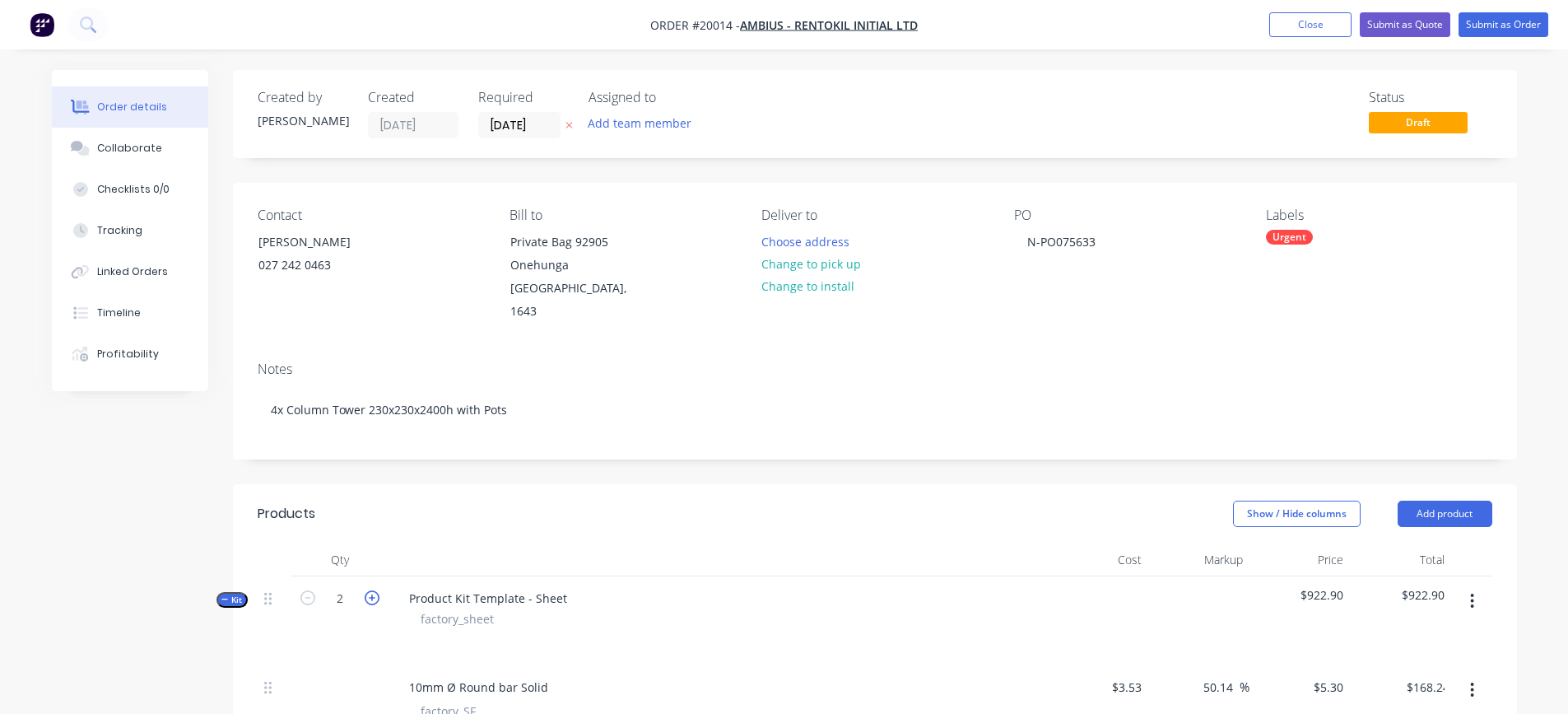
type input "3.54"
type input "$671.18"
type input "0.75"
type input "$142.20"
type input "0.48"
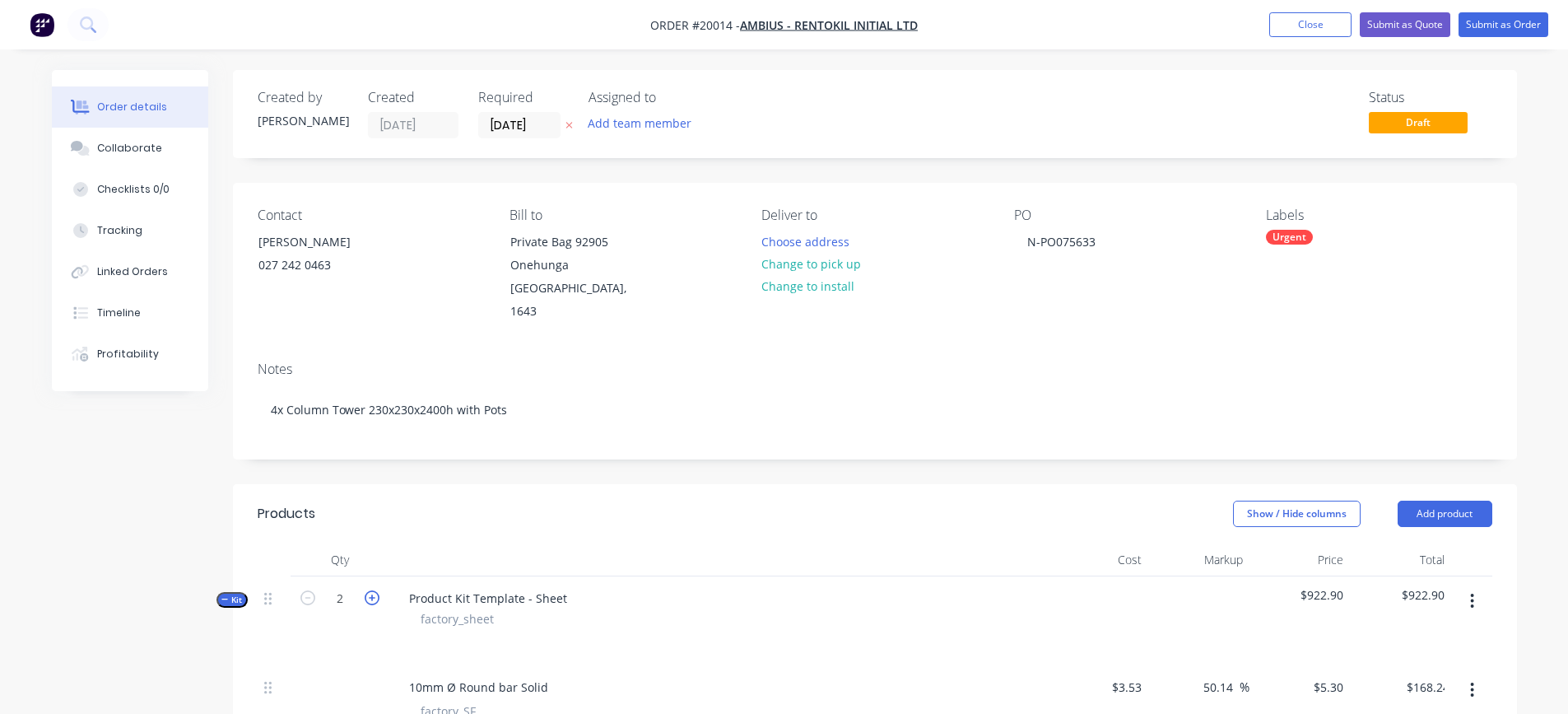
type input "$91.01"
type input "0.3"
type input "$56.88"
type input "0.3"
type input "$56.88"
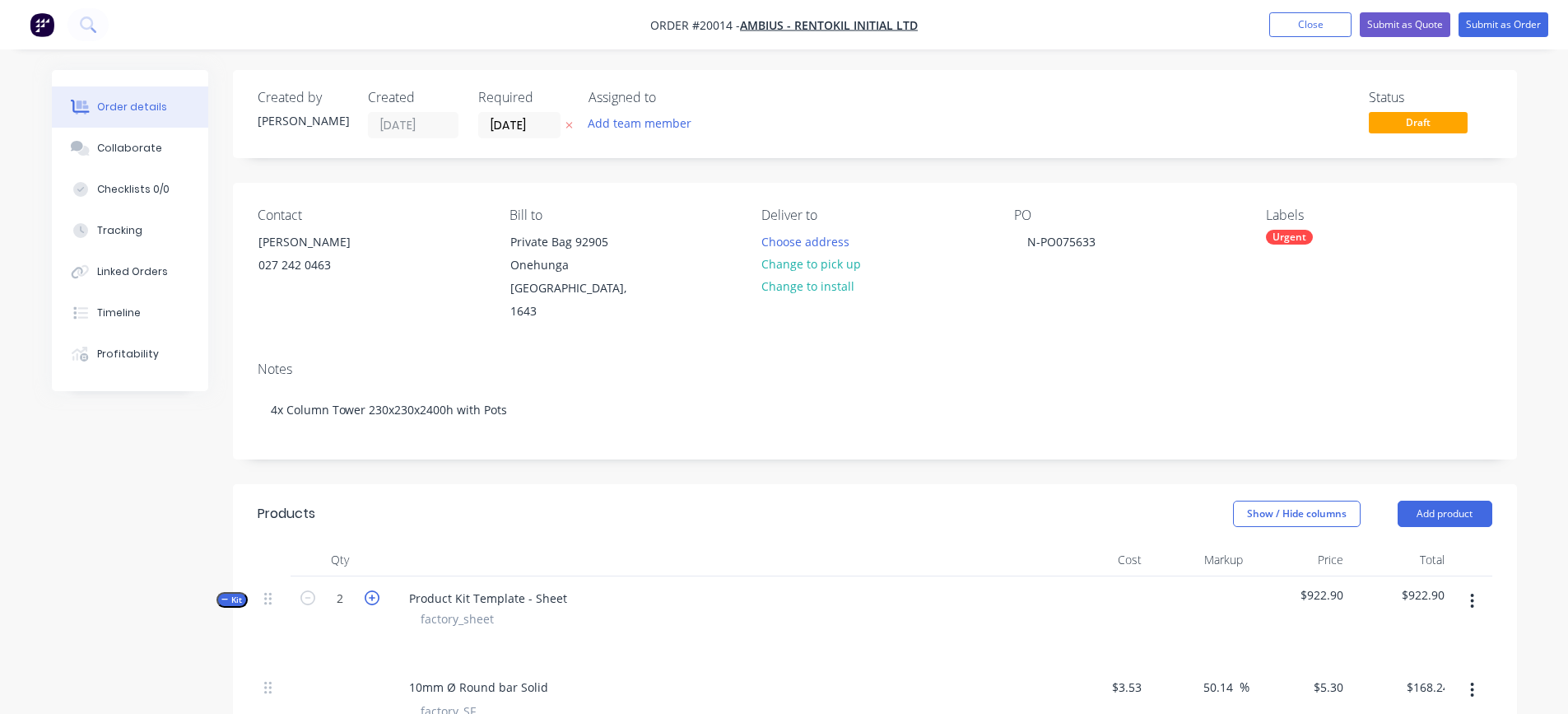
type input "1.62"
type input "$307.15"
click at [372, 590] on icon "button" at bounding box center [373, 598] width 15 height 15
type input "4"
type input "$336.49"
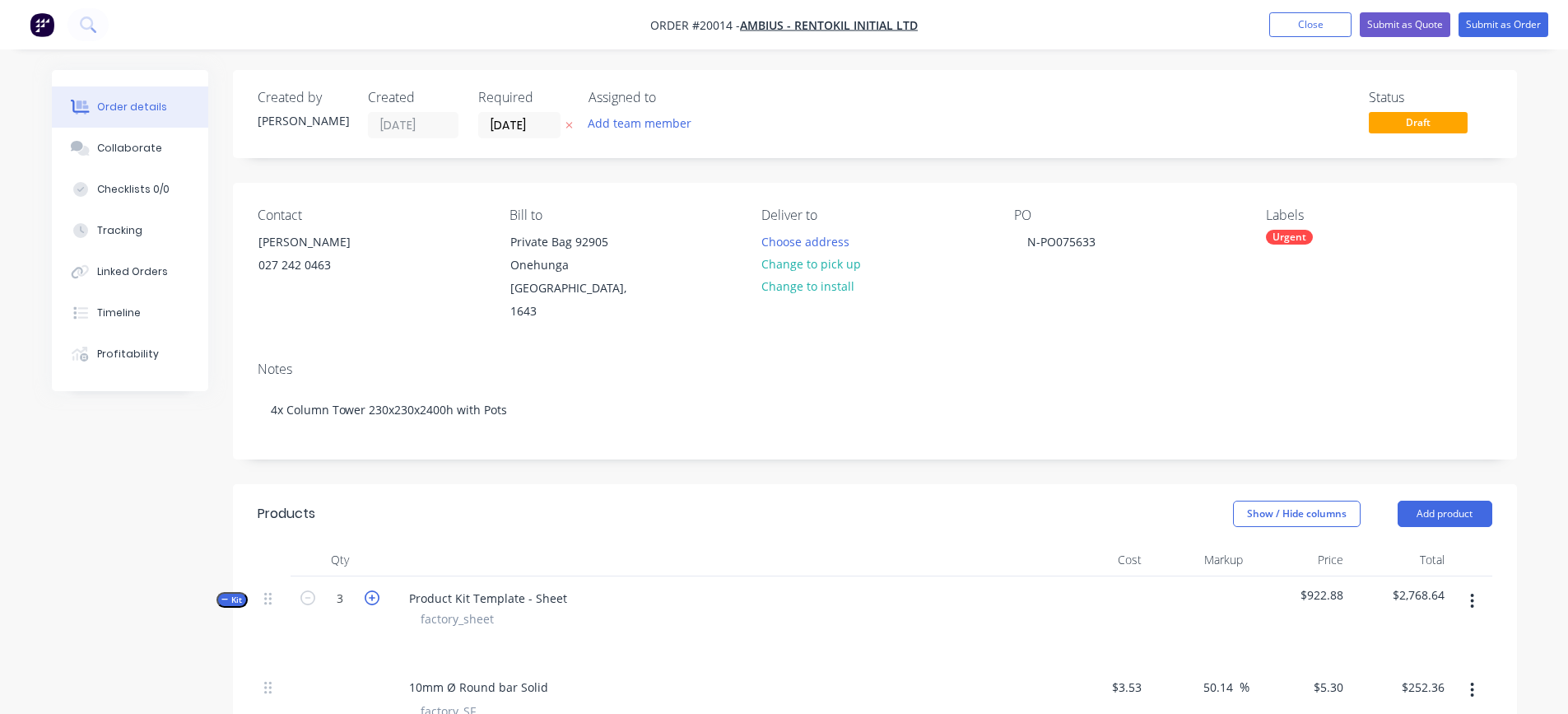
type input "$56.23"
type input "$72.23"
type input "24"
type input "$108.00"
type input "4"
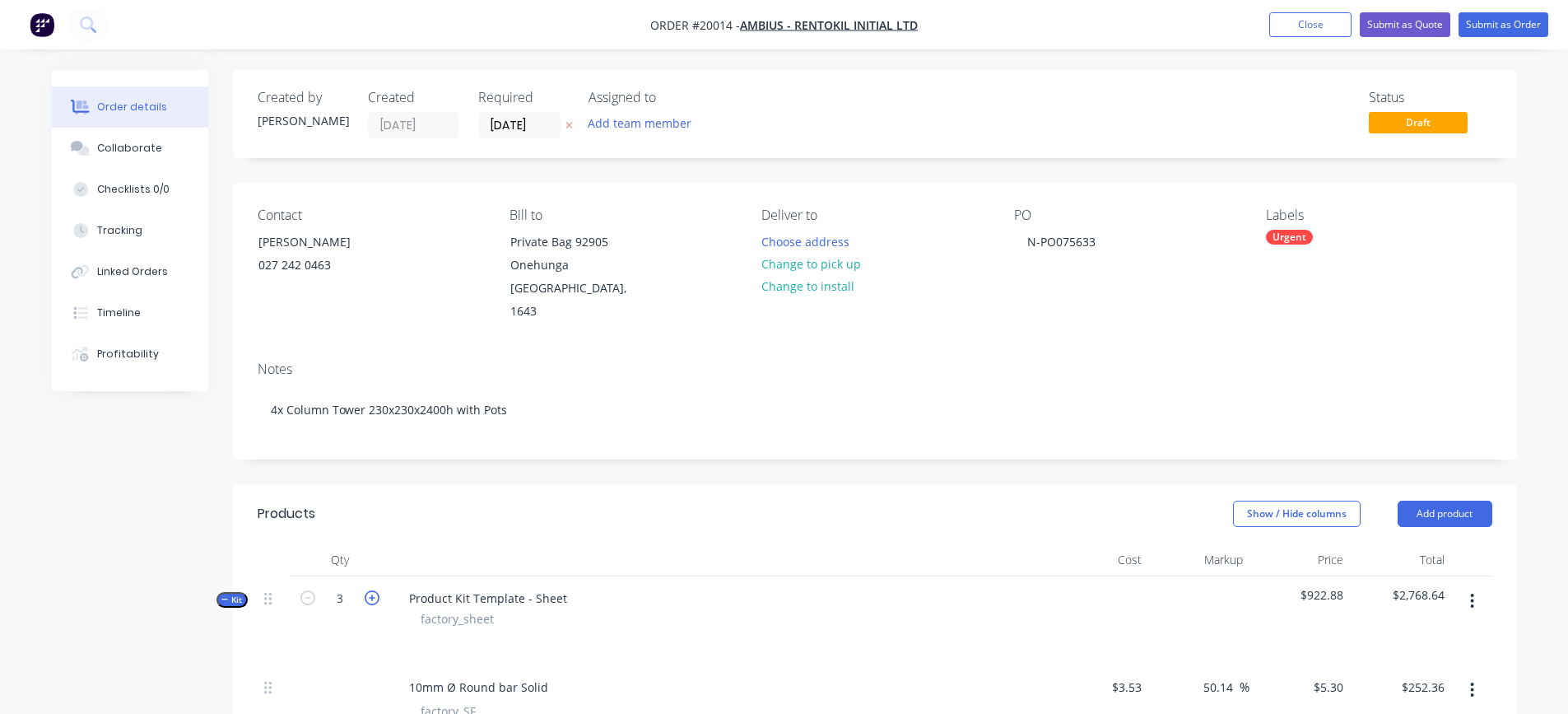
type input "$668.70"
type input "4"
type input "$115.71"
type input "4"
type input "$1.00"
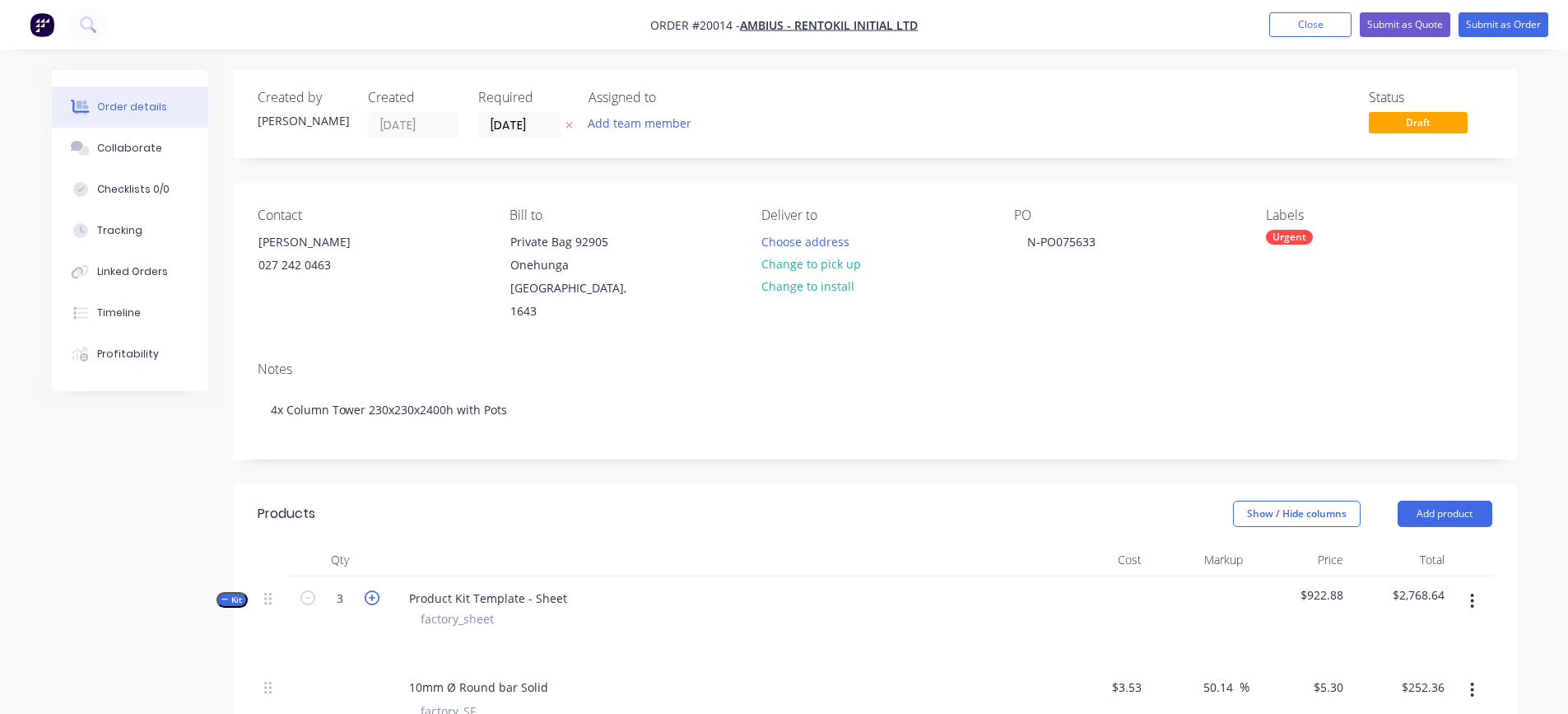
type input "4"
type input "$60.00"
type input "2"
type input "$180.00"
type input "1.72"
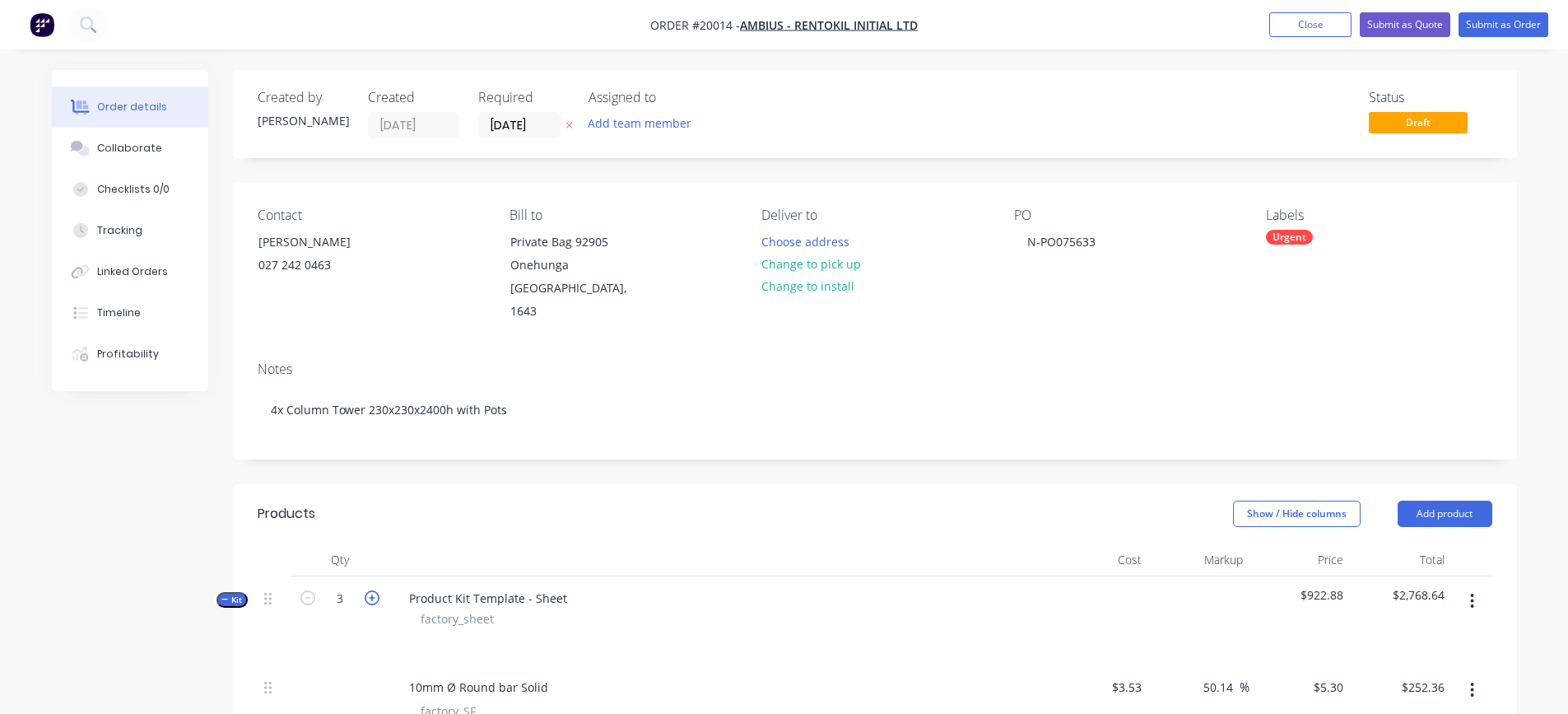
type input "$326.11"
type input "4.72"
type input "$894.91"
type input "1"
type input "$189.60"
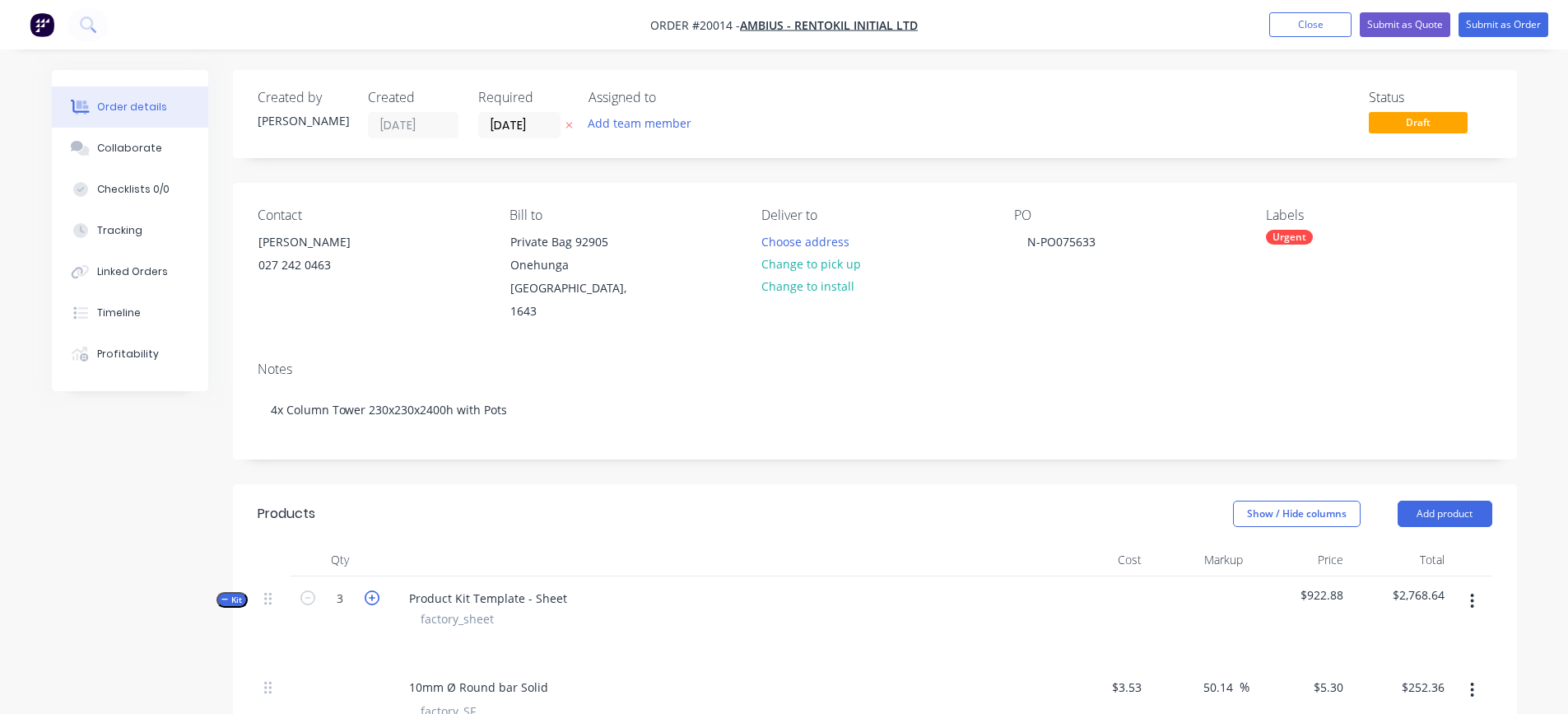
type input "0.64"
type input "$121.34"
type input "0.4"
type input "$75.84"
type input "0.4"
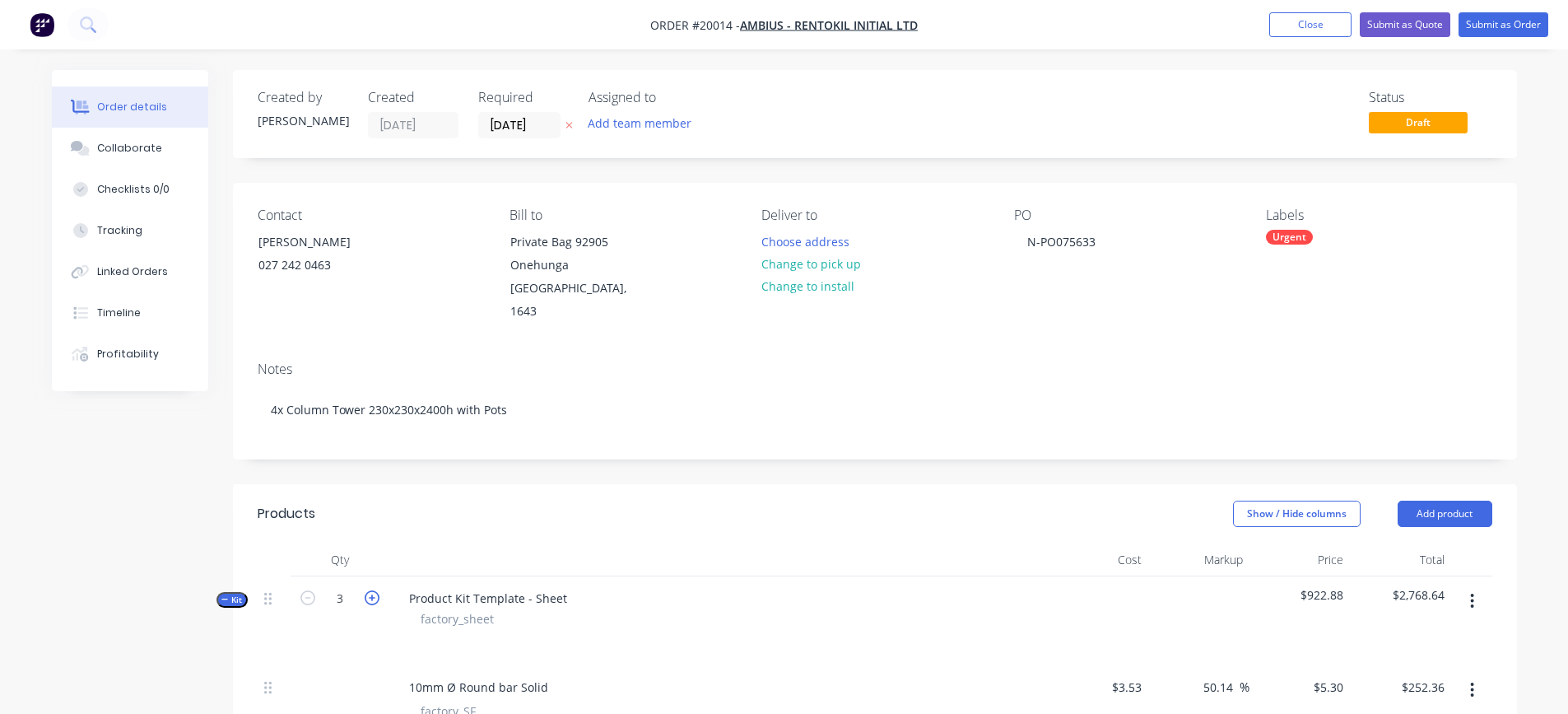
type input "$75.84"
type input "2.16"
type input "$409.54"
click at [1317, 27] on button "Close" at bounding box center [1311, 24] width 83 height 24
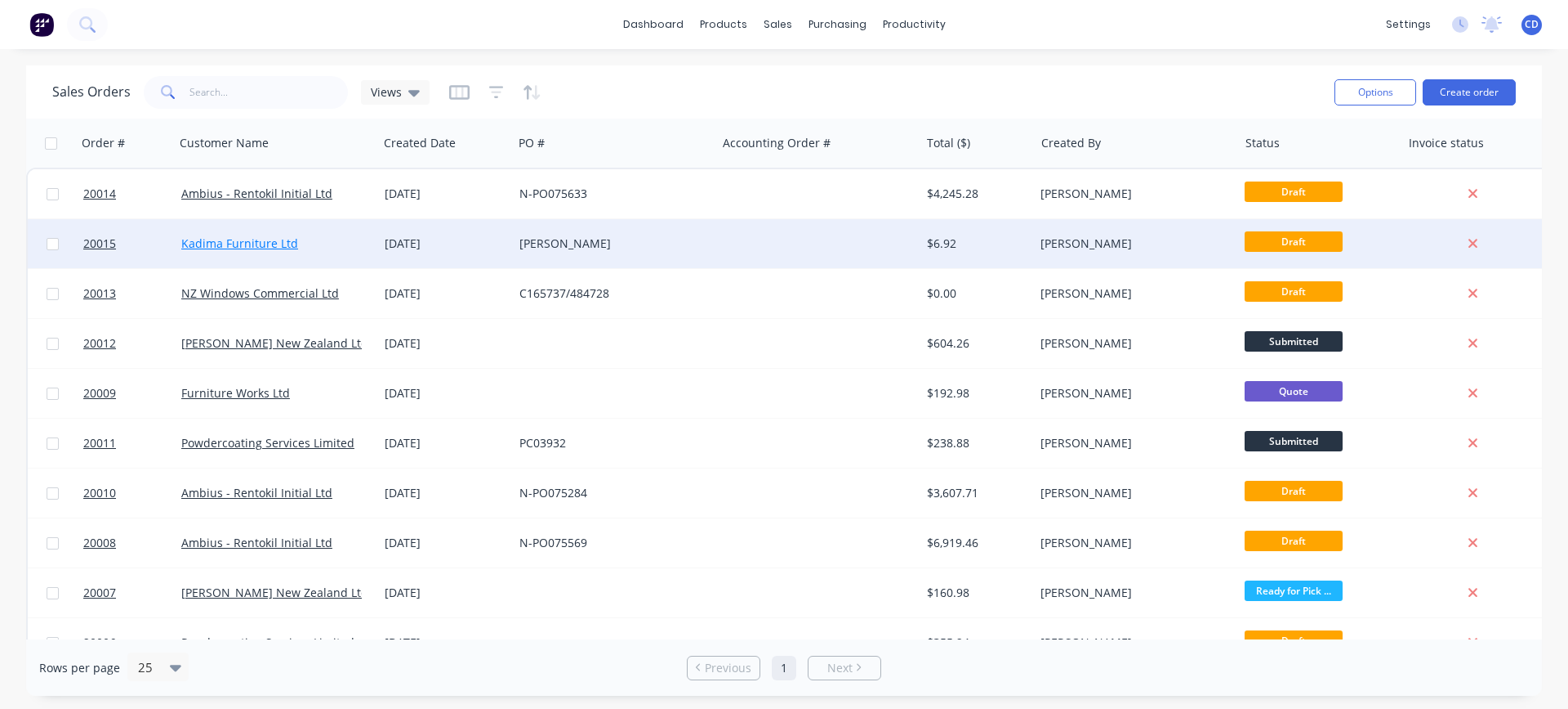
click at [215, 245] on link "Kadima Furniture Ltd" at bounding box center [239, 243] width 116 height 16
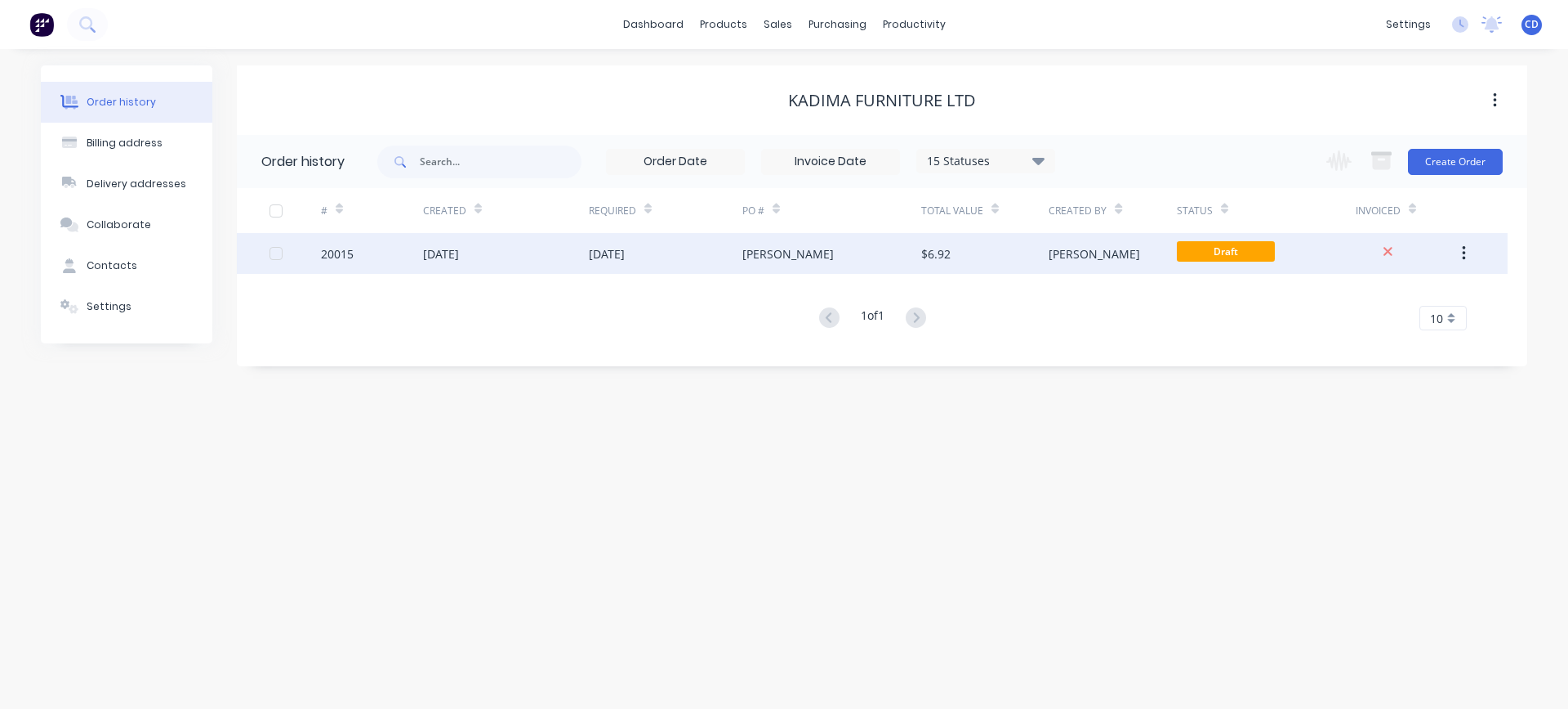
click at [362, 253] on div "20015" at bounding box center [372, 253] width 102 height 41
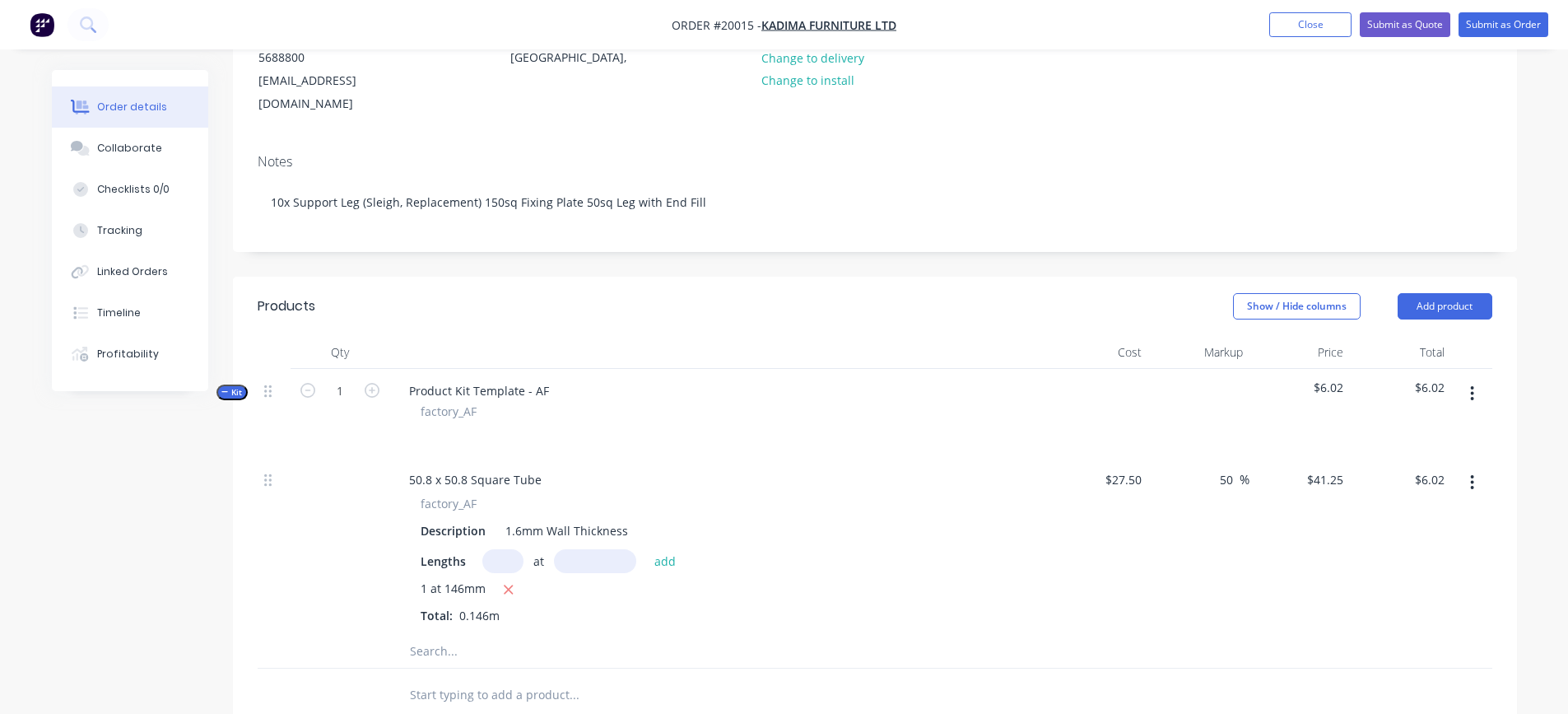
scroll to position [247, 0]
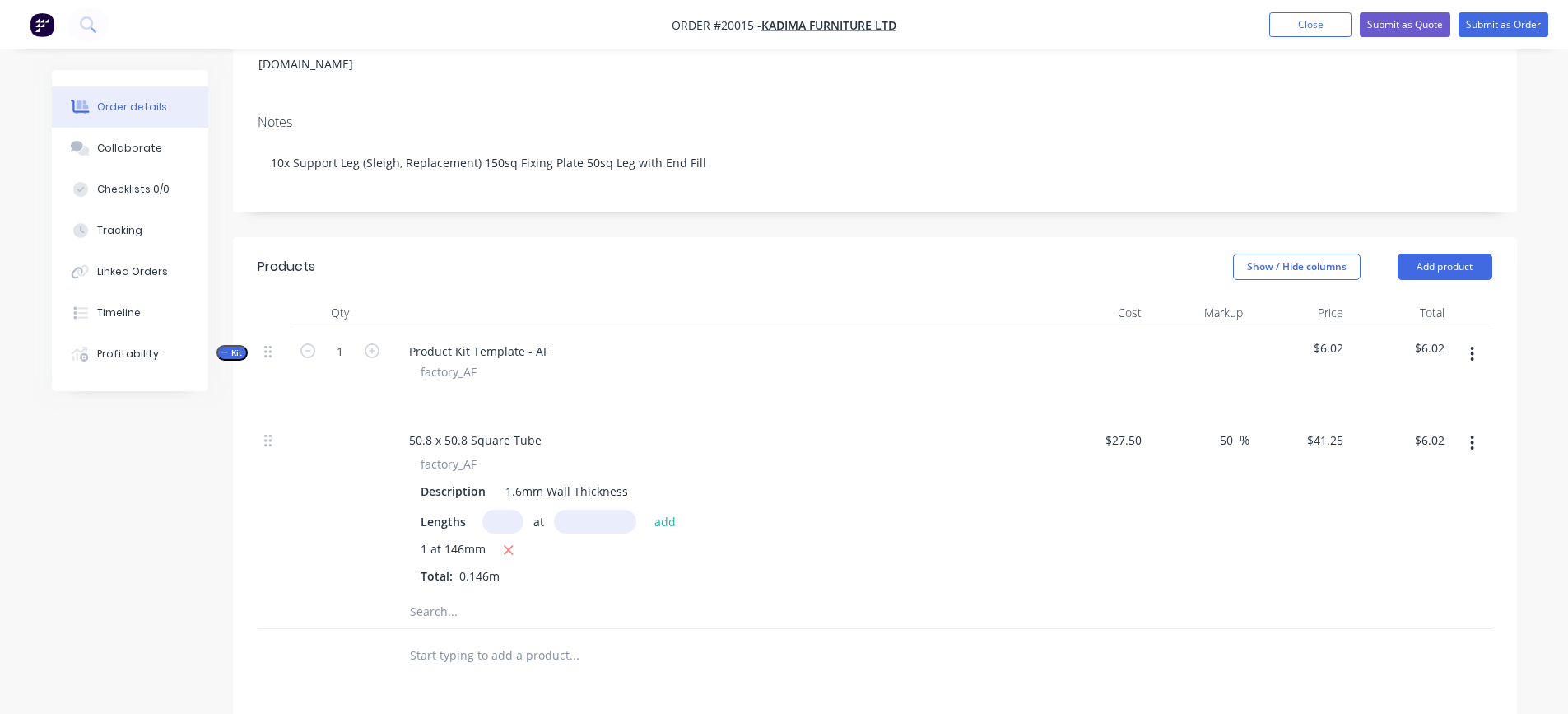
click at [1475, 339] on button "button" at bounding box center [1471, 354] width 38 height 30
click at [1431, 386] on div "Add product to kit" at bounding box center [1413, 397] width 127 height 23
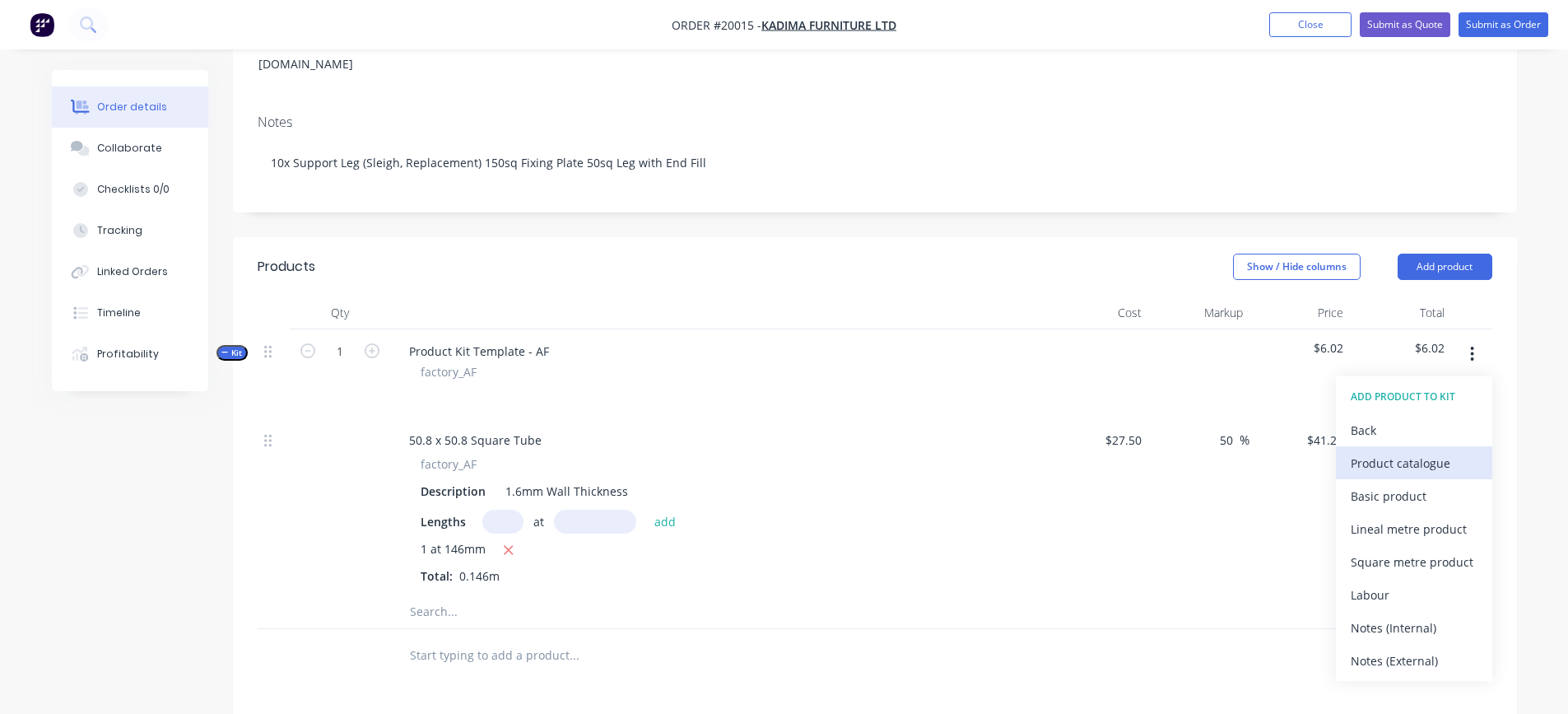
click at [1425, 451] on div "Product catalogue" at bounding box center [1413, 463] width 127 height 23
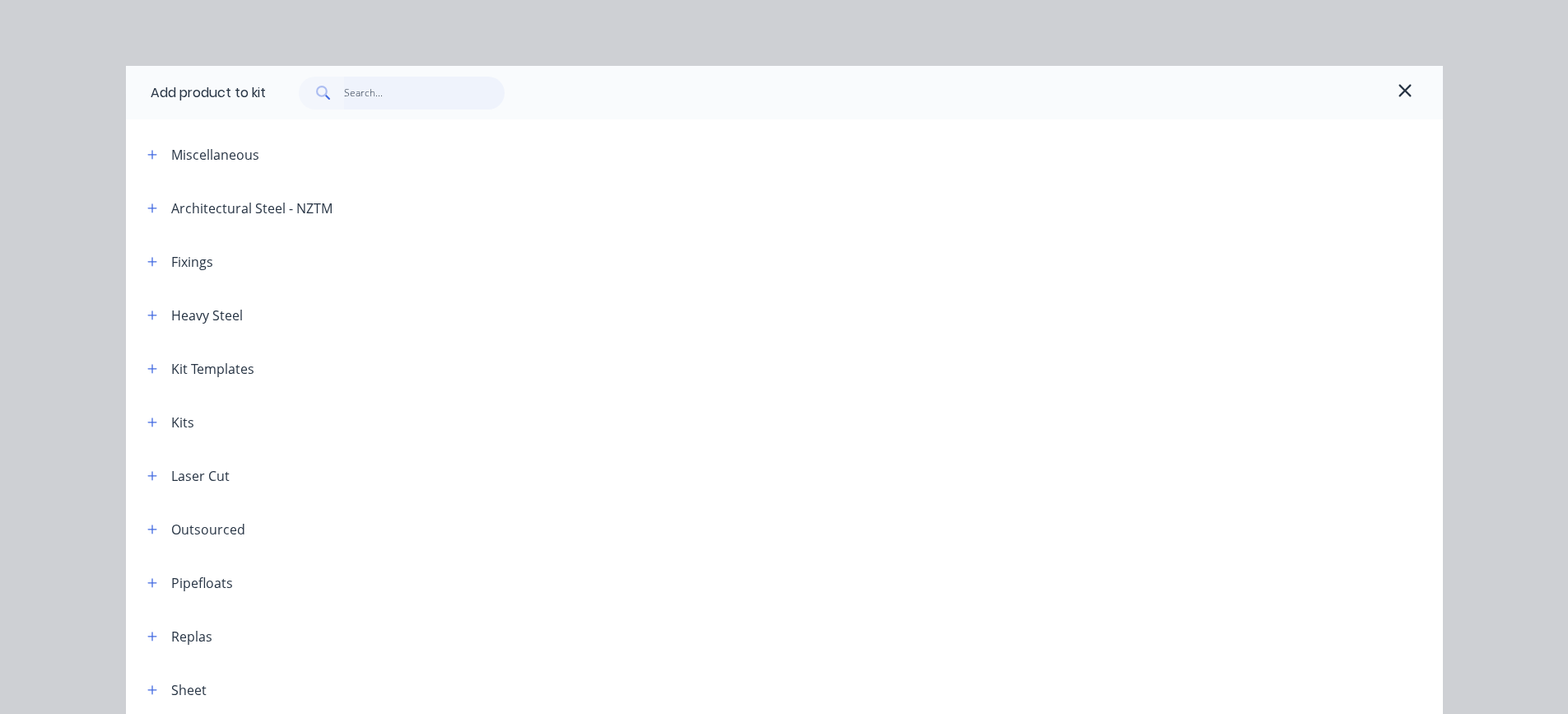
click at [352, 95] on input "text" at bounding box center [424, 93] width 160 height 33
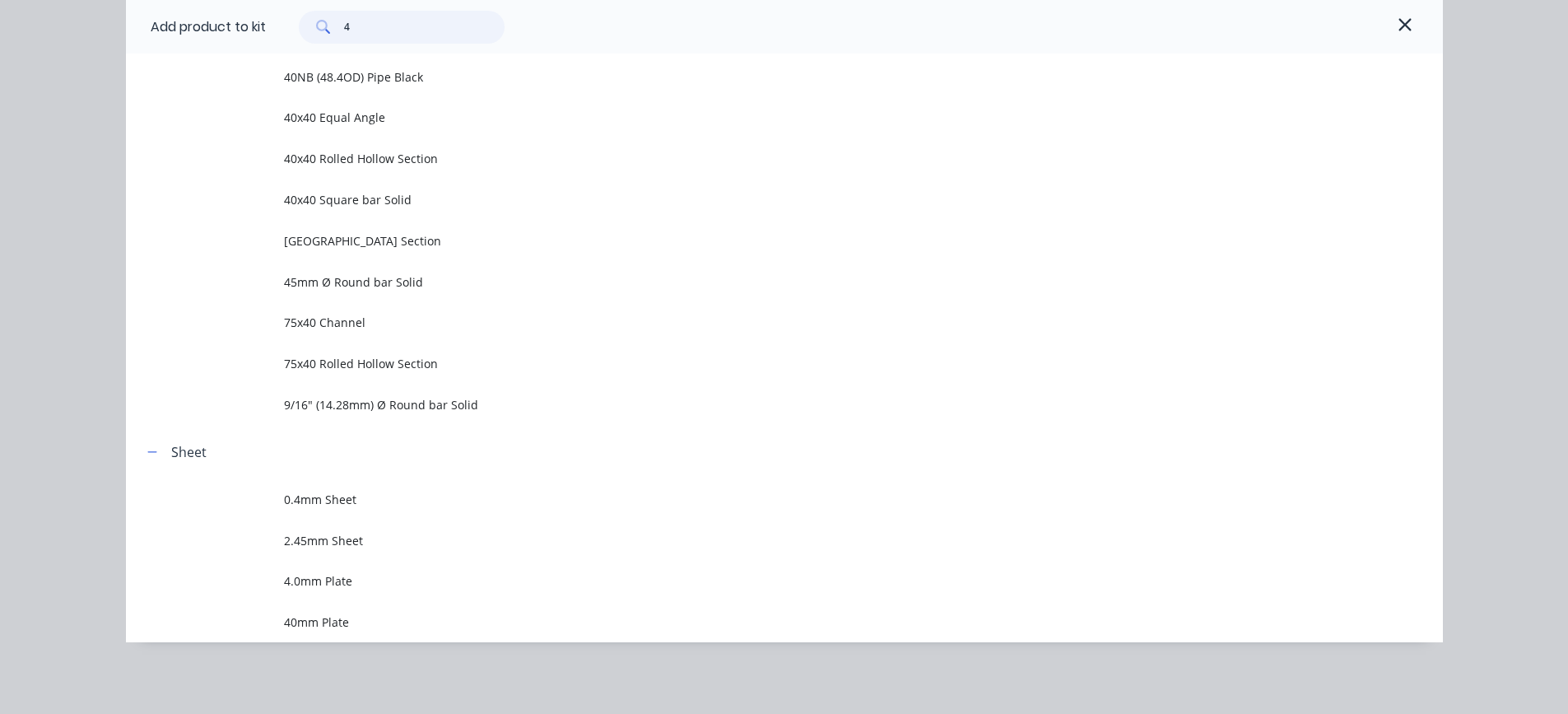
scroll to position [1569, 0]
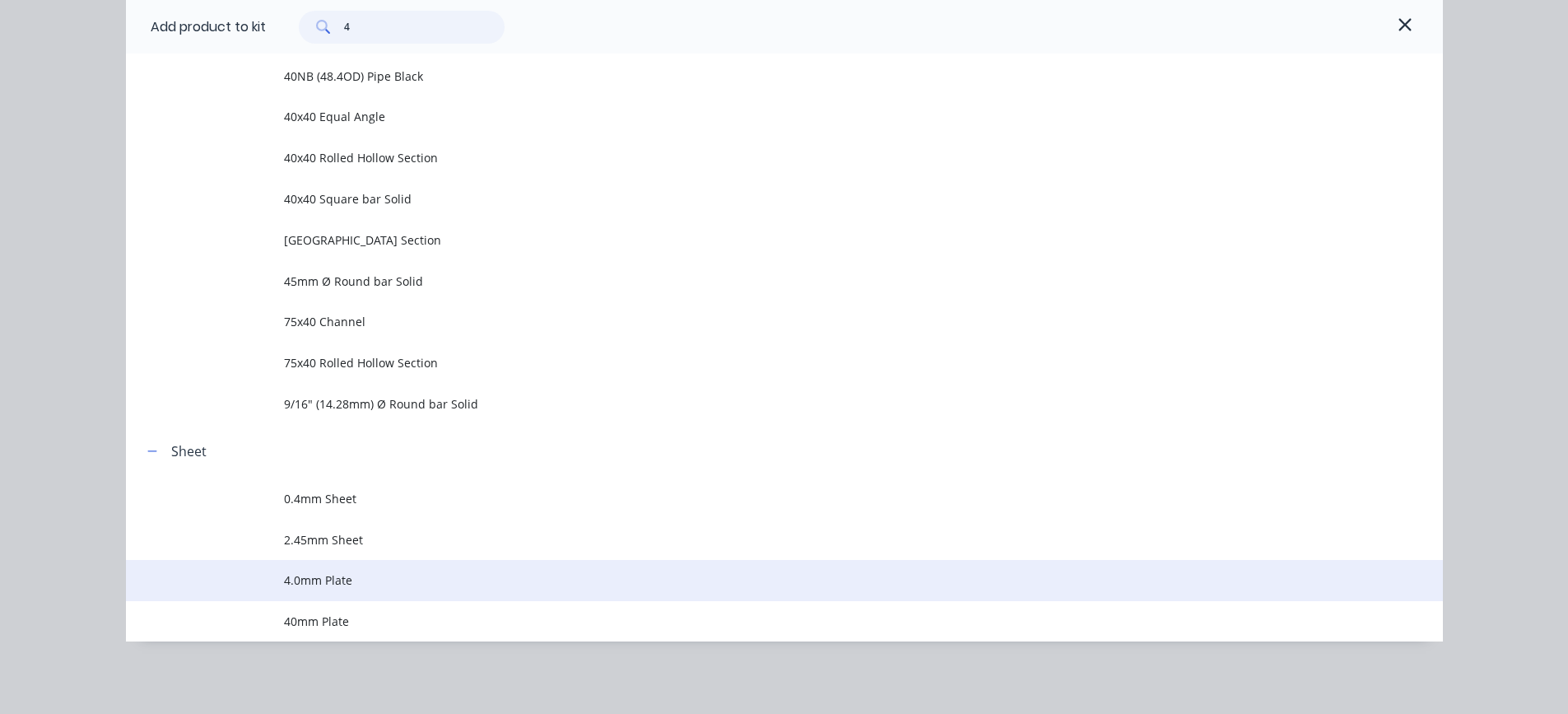
type input "4"
click at [331, 583] on span "4.0mm Plate" at bounding box center [748, 580] width 927 height 17
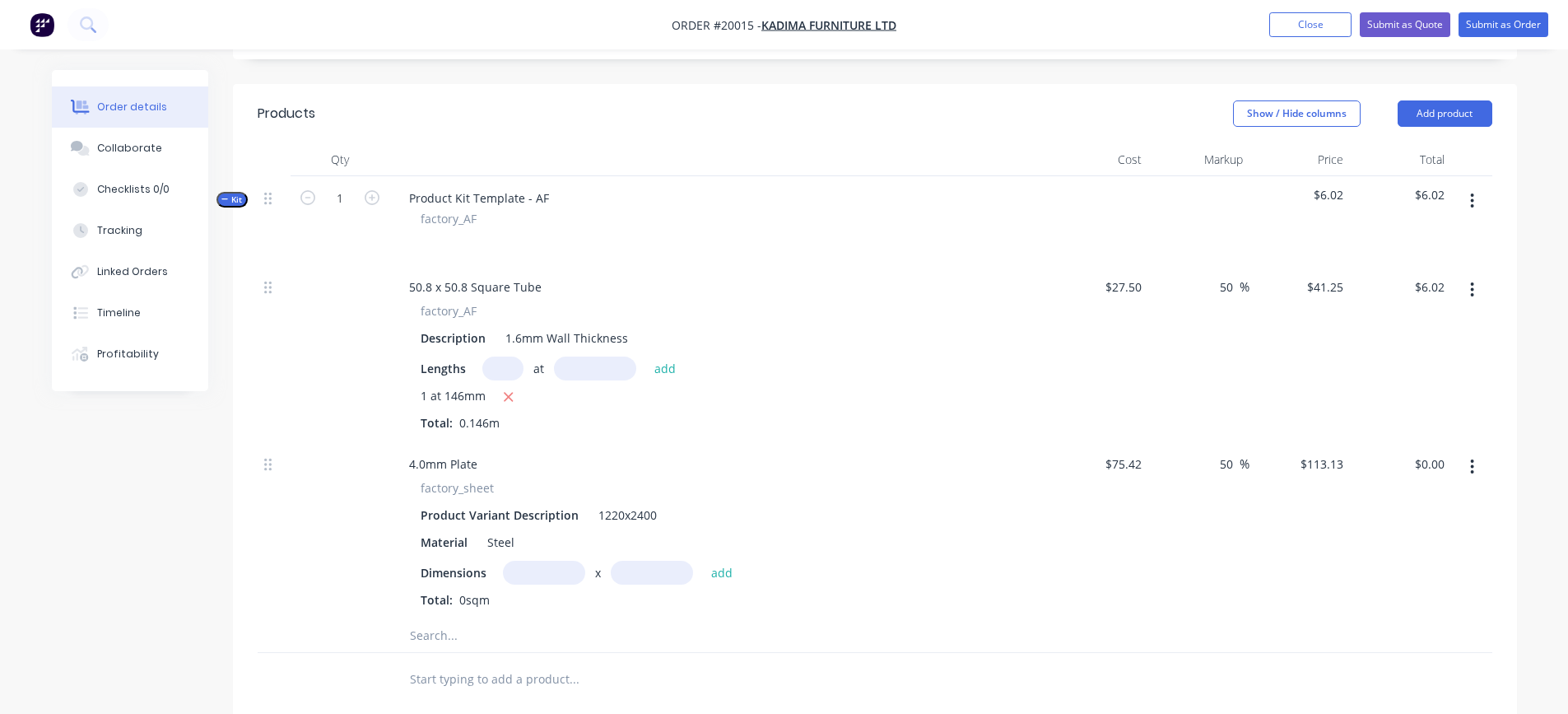
scroll to position [412, 0]
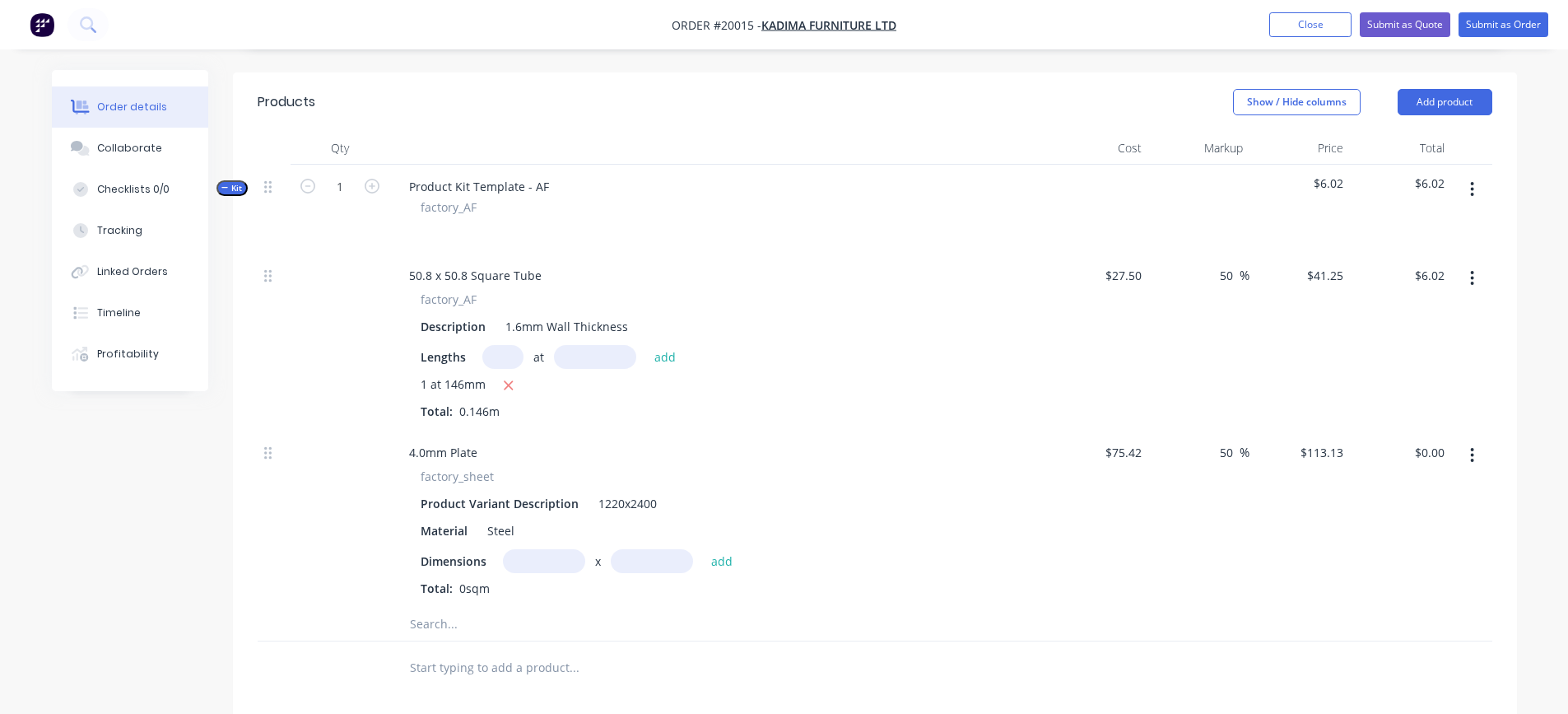
click at [548, 549] on input "text" at bounding box center [544, 560] width 83 height 23
type input "0.15m"
click at [648, 549] on input "text" at bounding box center [652, 560] width 83 height 23
type input "0.15m"
click at [716, 549] on button "add" at bounding box center [722, 560] width 38 height 23
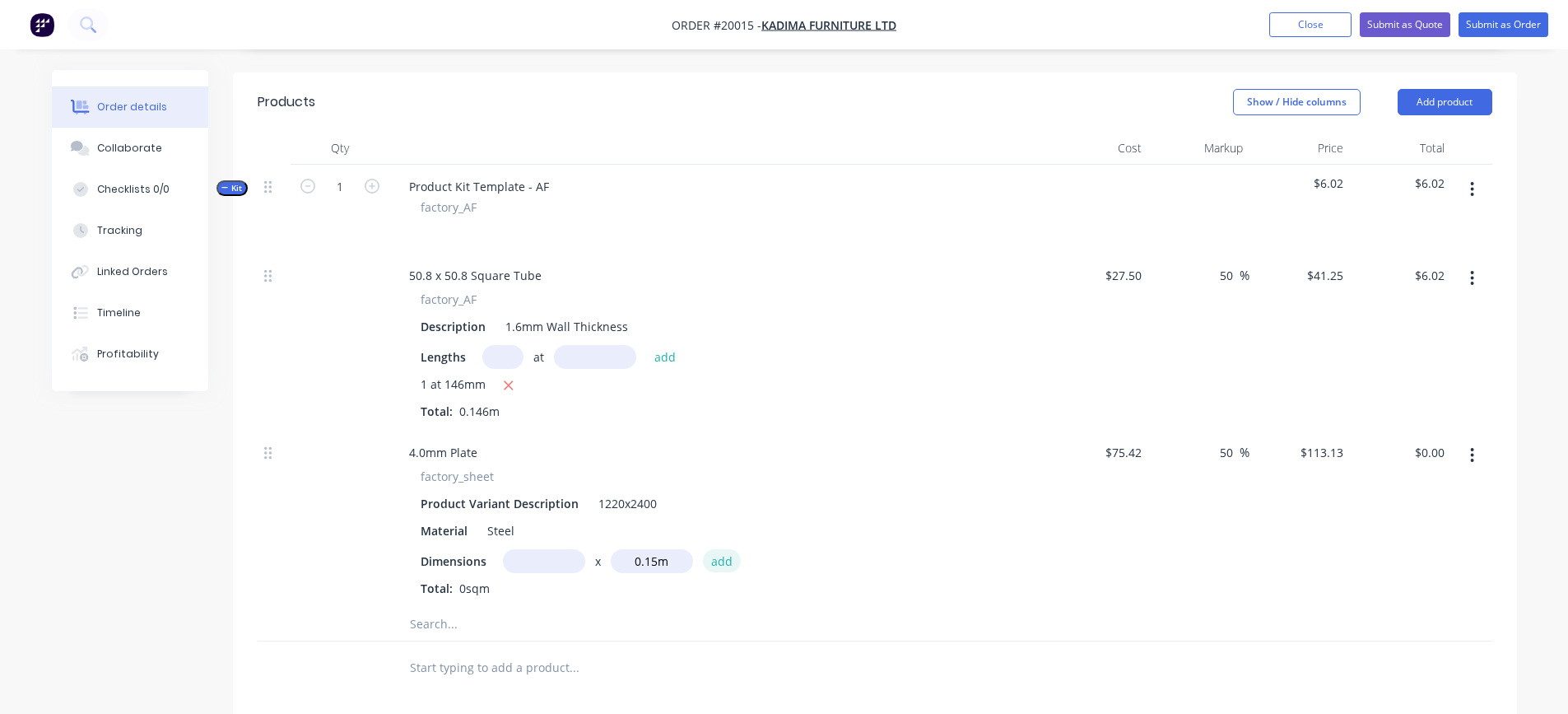
type input "$2.55"
click at [1471, 180] on icon "button" at bounding box center [1472, 189] width 4 height 18
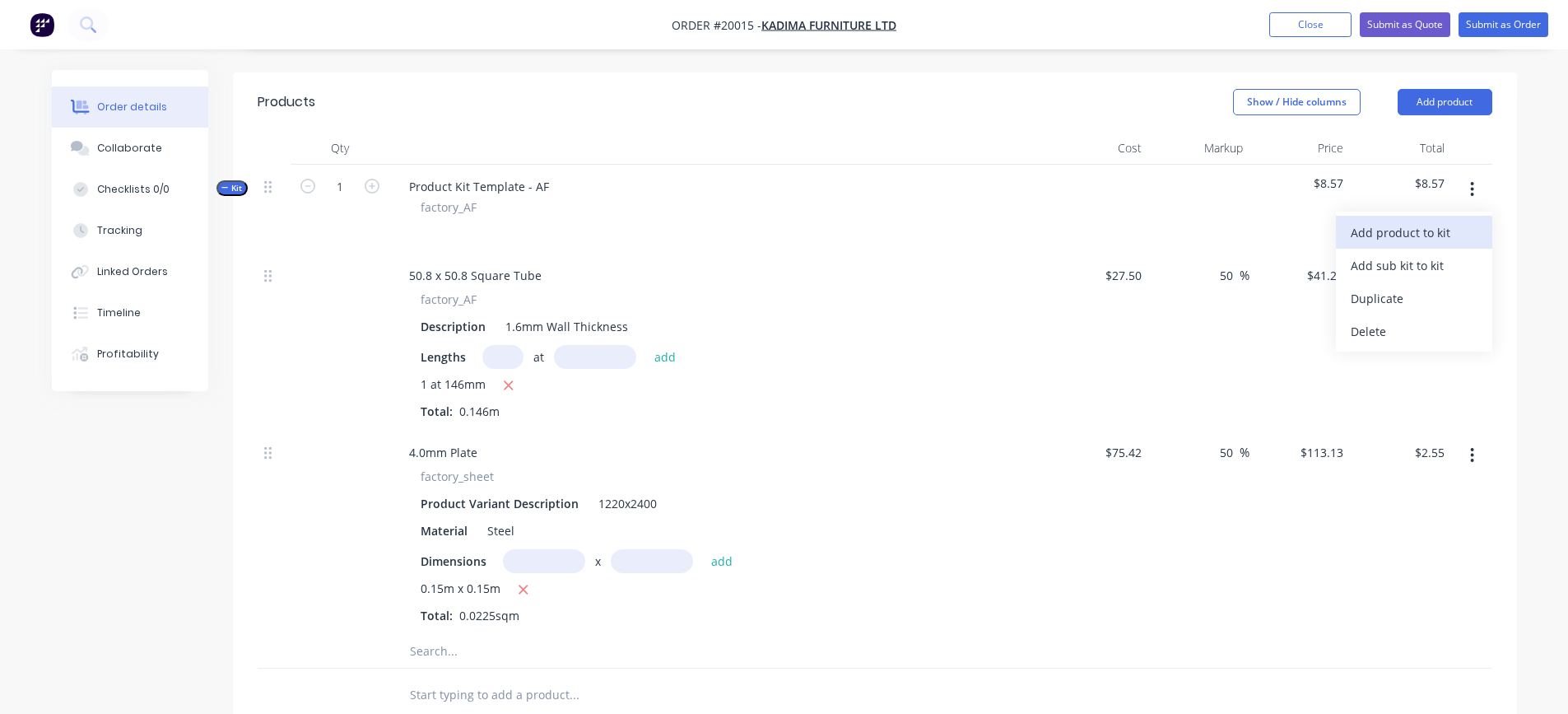
click at [1423, 220] on div "Add product to kit" at bounding box center [1413, 232] width 127 height 23
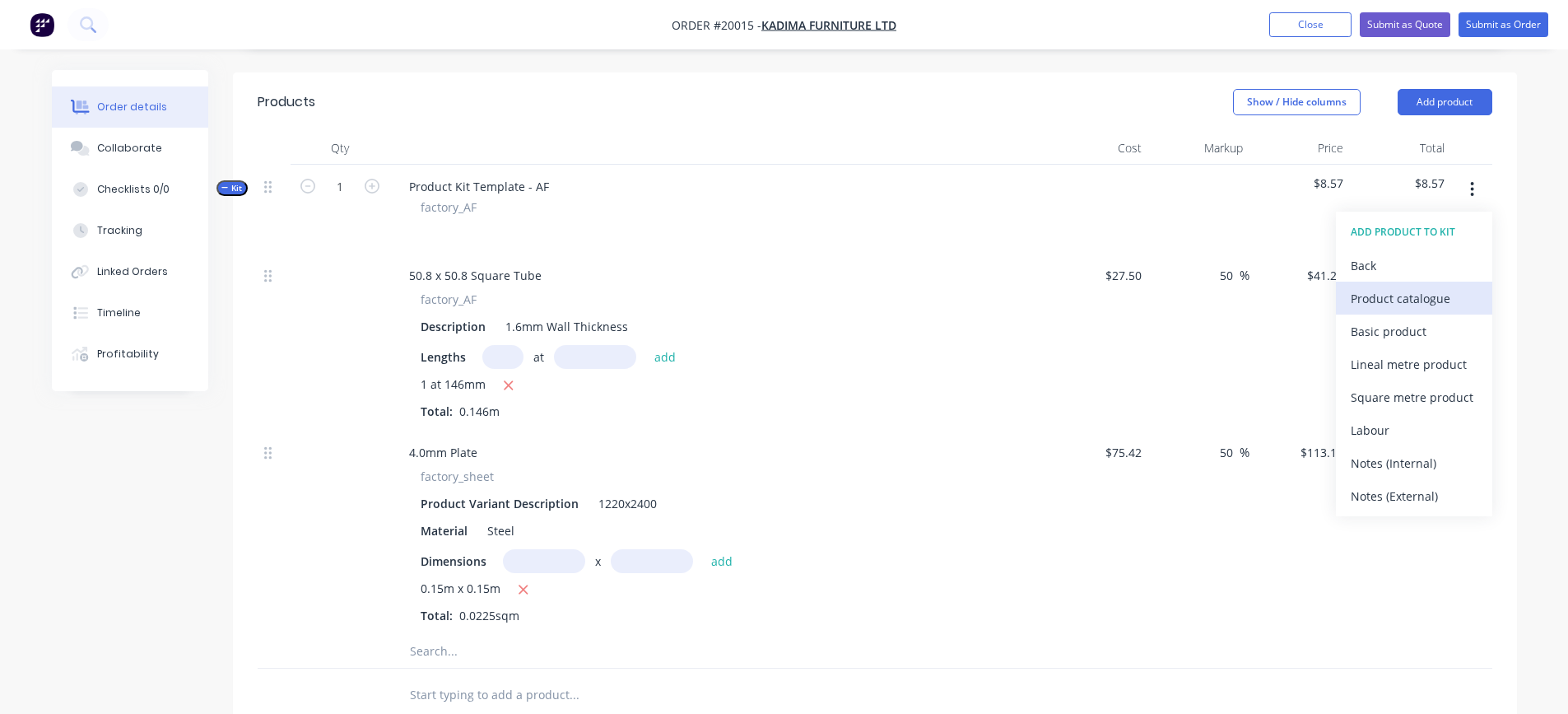
click at [1396, 286] on div "Product catalogue" at bounding box center [1413, 297] width 127 height 23
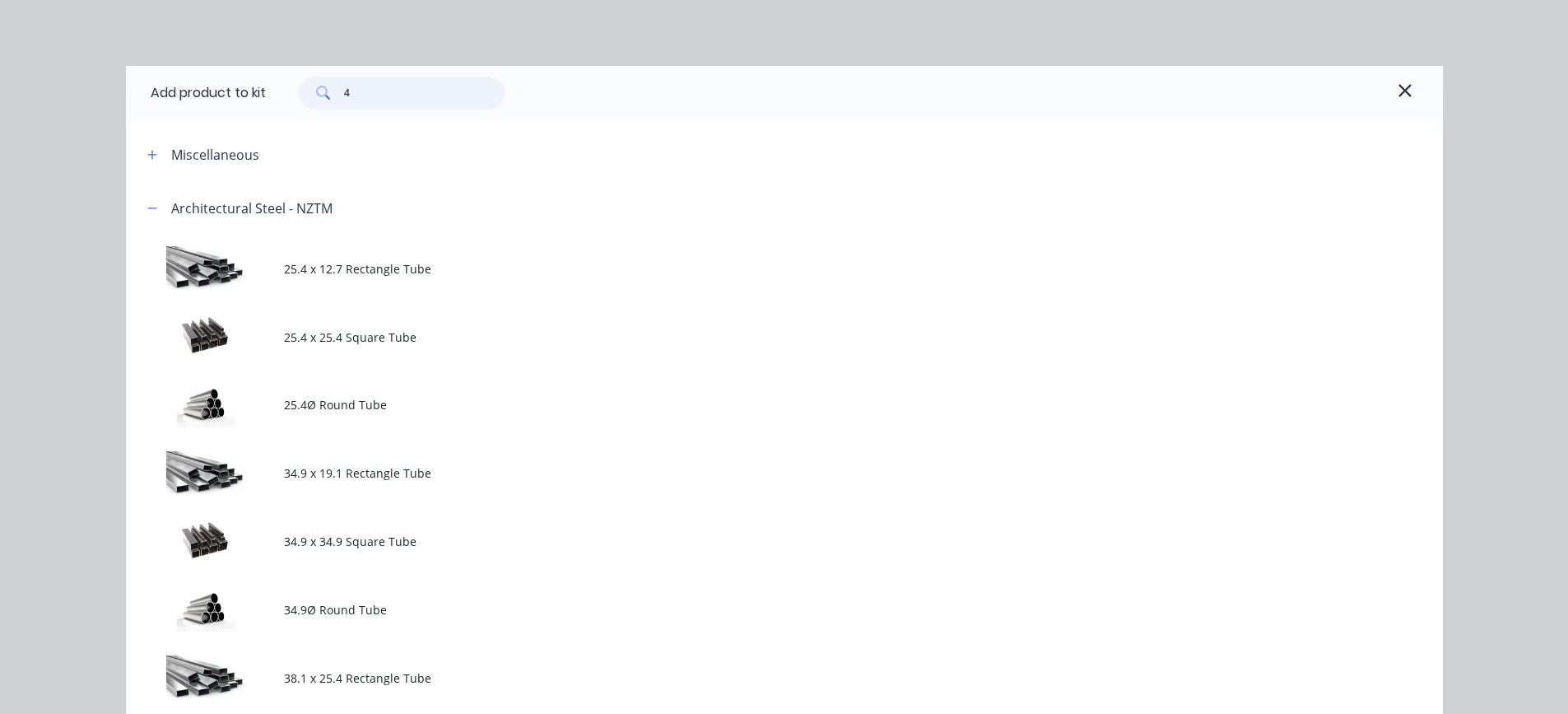
click at [386, 93] on input "4" at bounding box center [424, 93] width 160 height 33
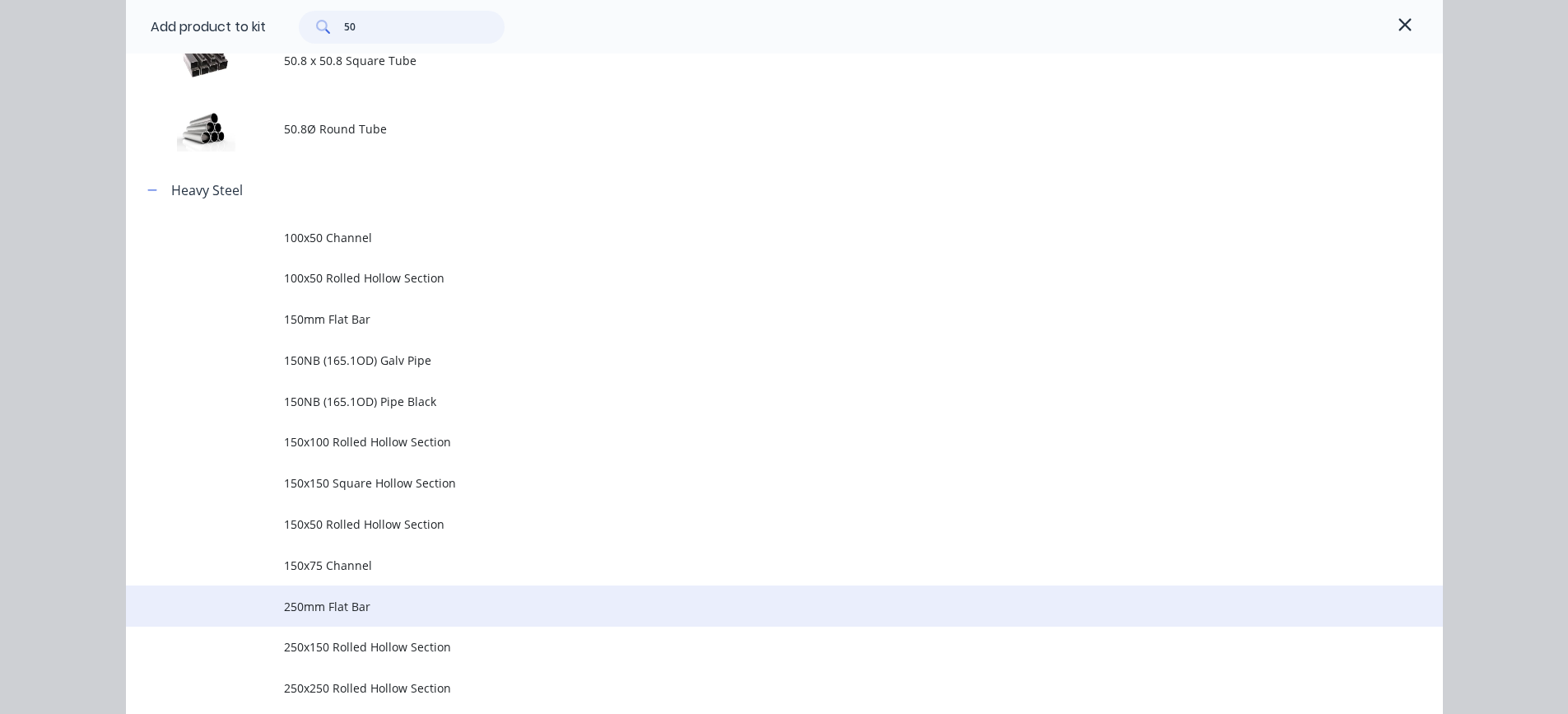
scroll to position [659, 0]
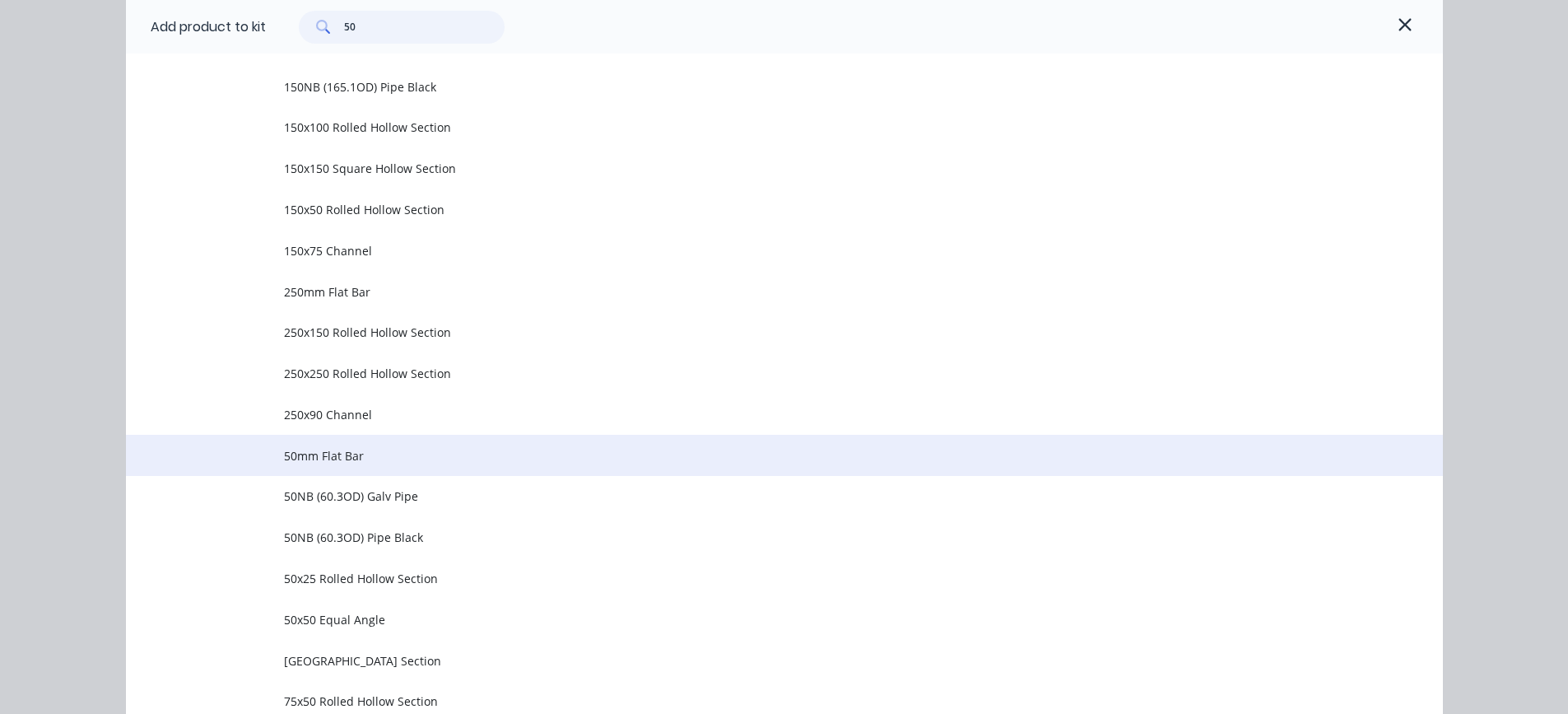
type input "50"
click at [350, 459] on span "50mm Flat Bar" at bounding box center [748, 455] width 927 height 17
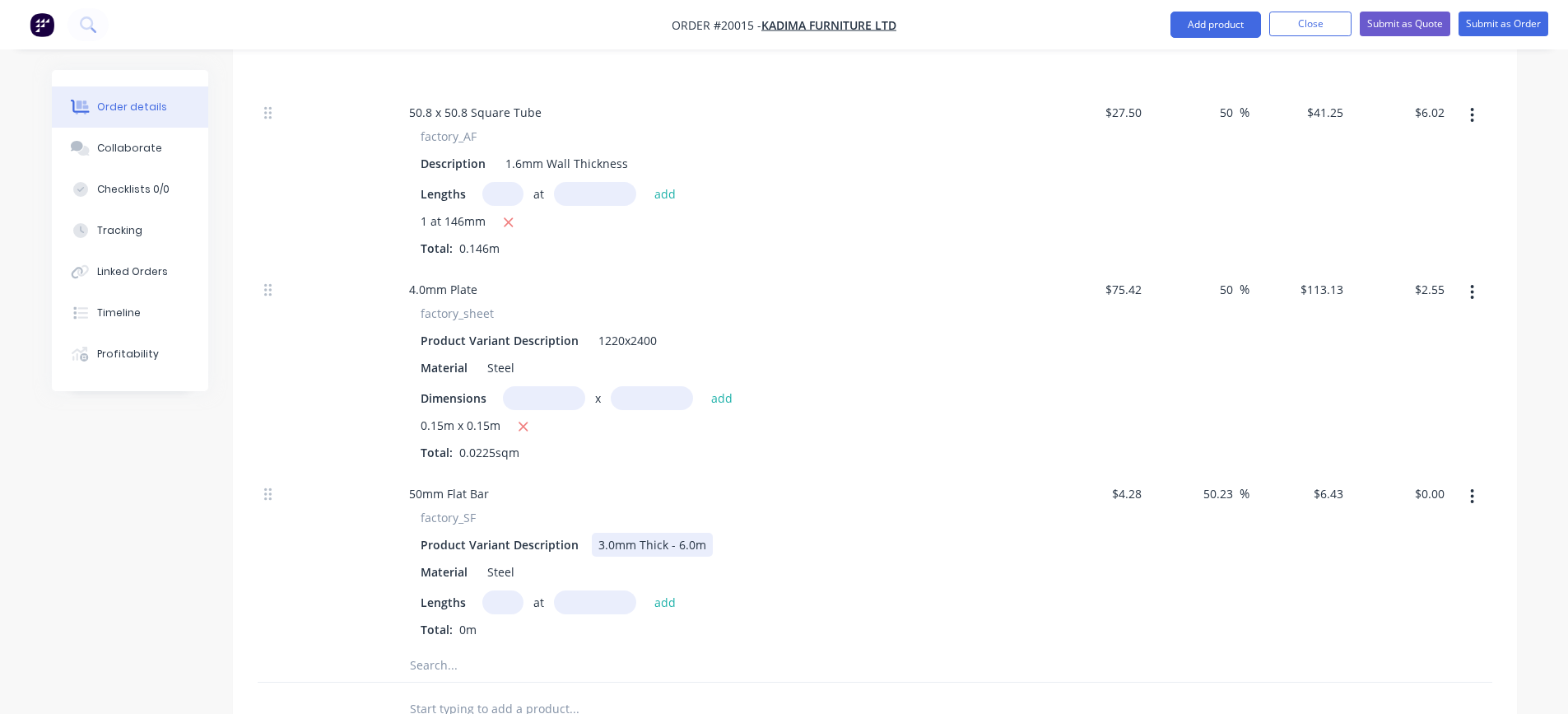
scroll to position [576, 0]
click at [494, 588] on input "text" at bounding box center [503, 600] width 41 height 23
type input "1"
click at [593, 588] on input "text" at bounding box center [595, 600] width 83 height 23
type input "50mm"
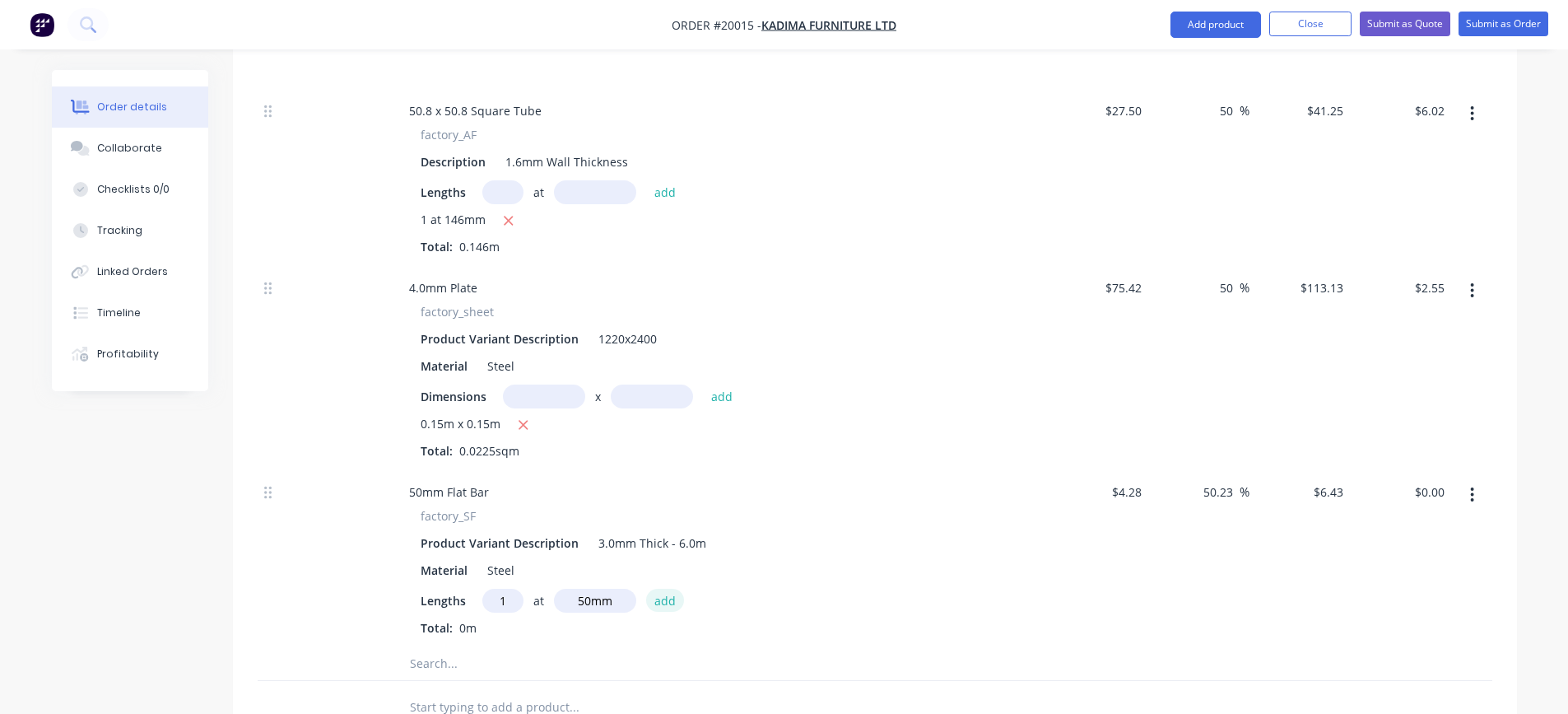
click at [659, 588] on button "add" at bounding box center [665, 600] width 38 height 23
type input "$0.32"
click at [439, 674] on input "text" at bounding box center [573, 690] width 329 height 33
type input "b/p"
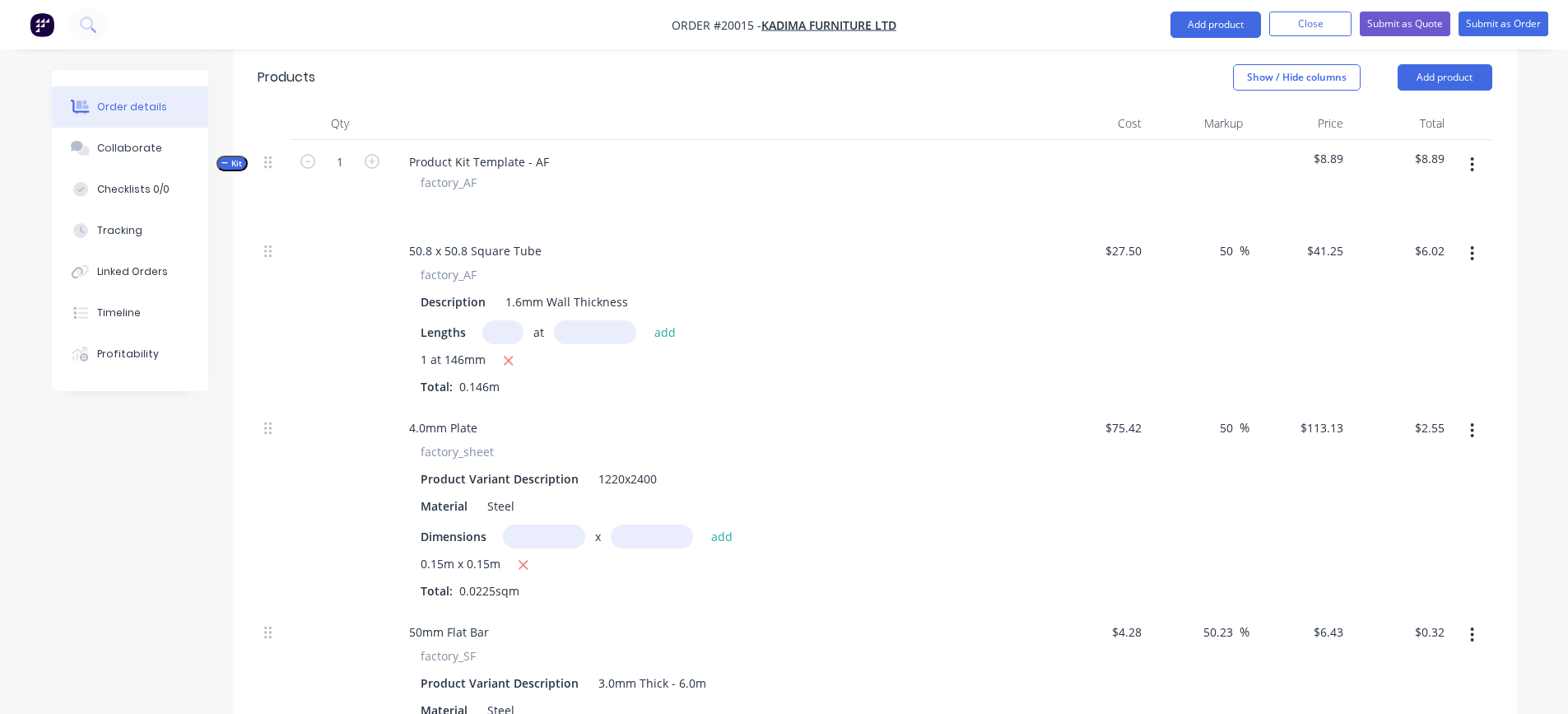
scroll to position [412, 0]
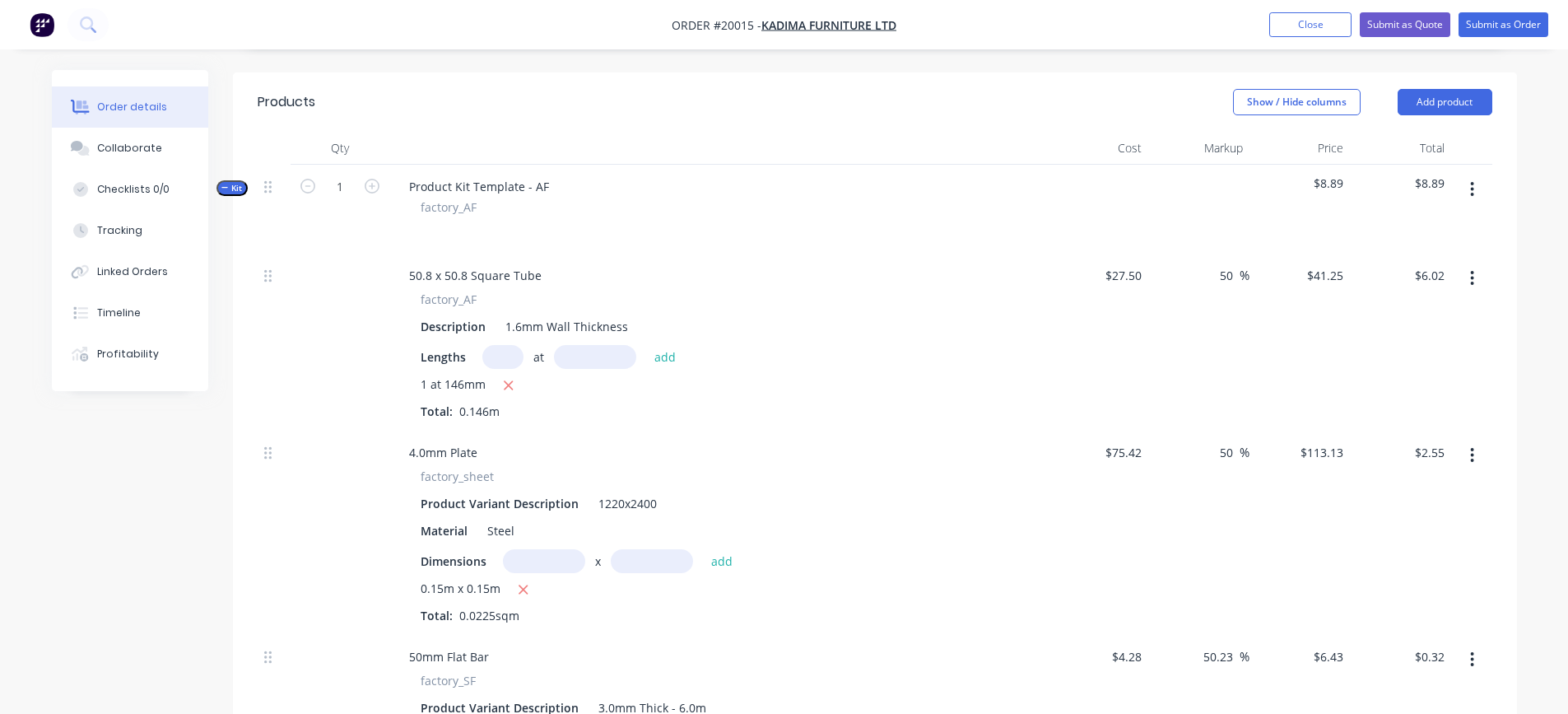
click at [1474, 180] on icon "button" at bounding box center [1472, 189] width 4 height 18
click at [1425, 220] on div "Add product to kit" at bounding box center [1413, 232] width 127 height 23
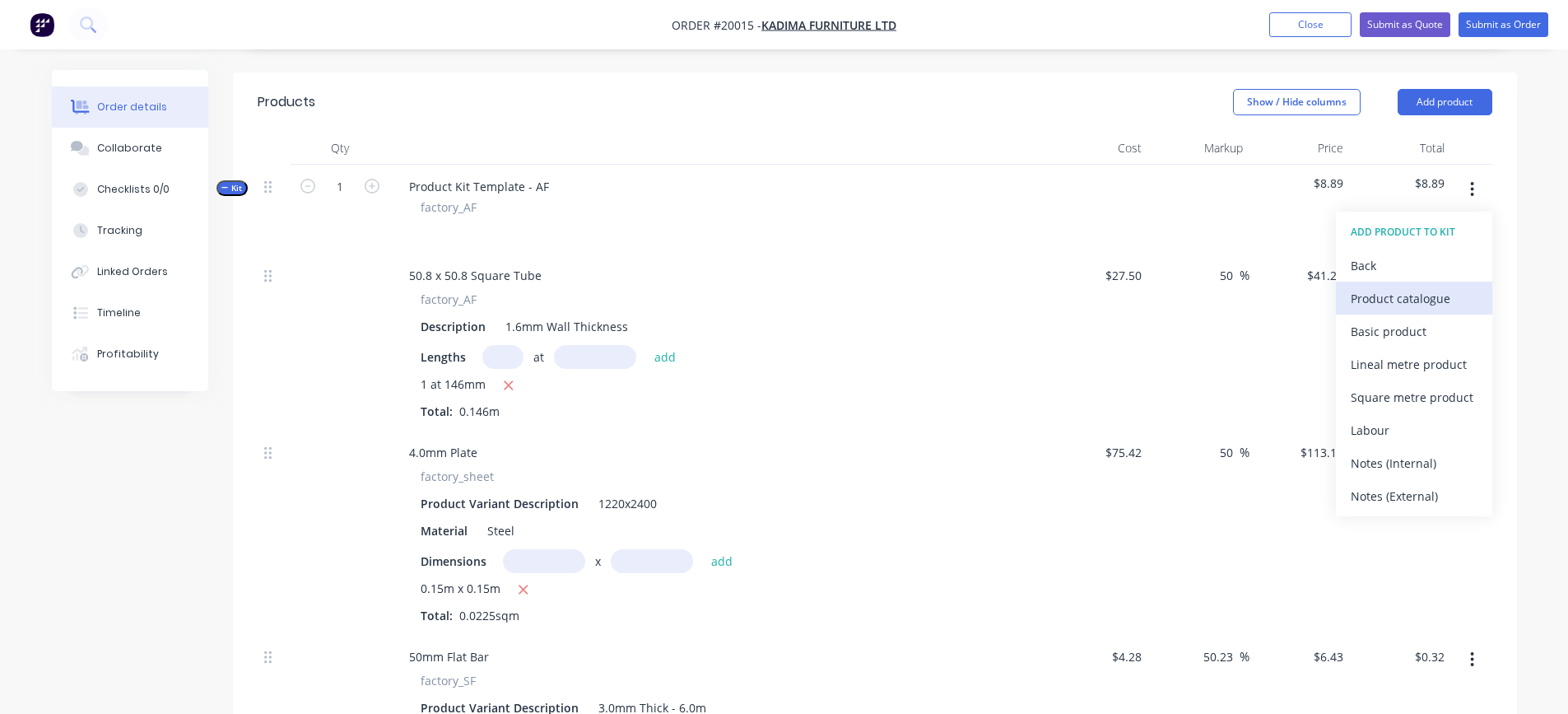
click at [1391, 286] on div "Product catalogue" at bounding box center [1413, 297] width 127 height 23
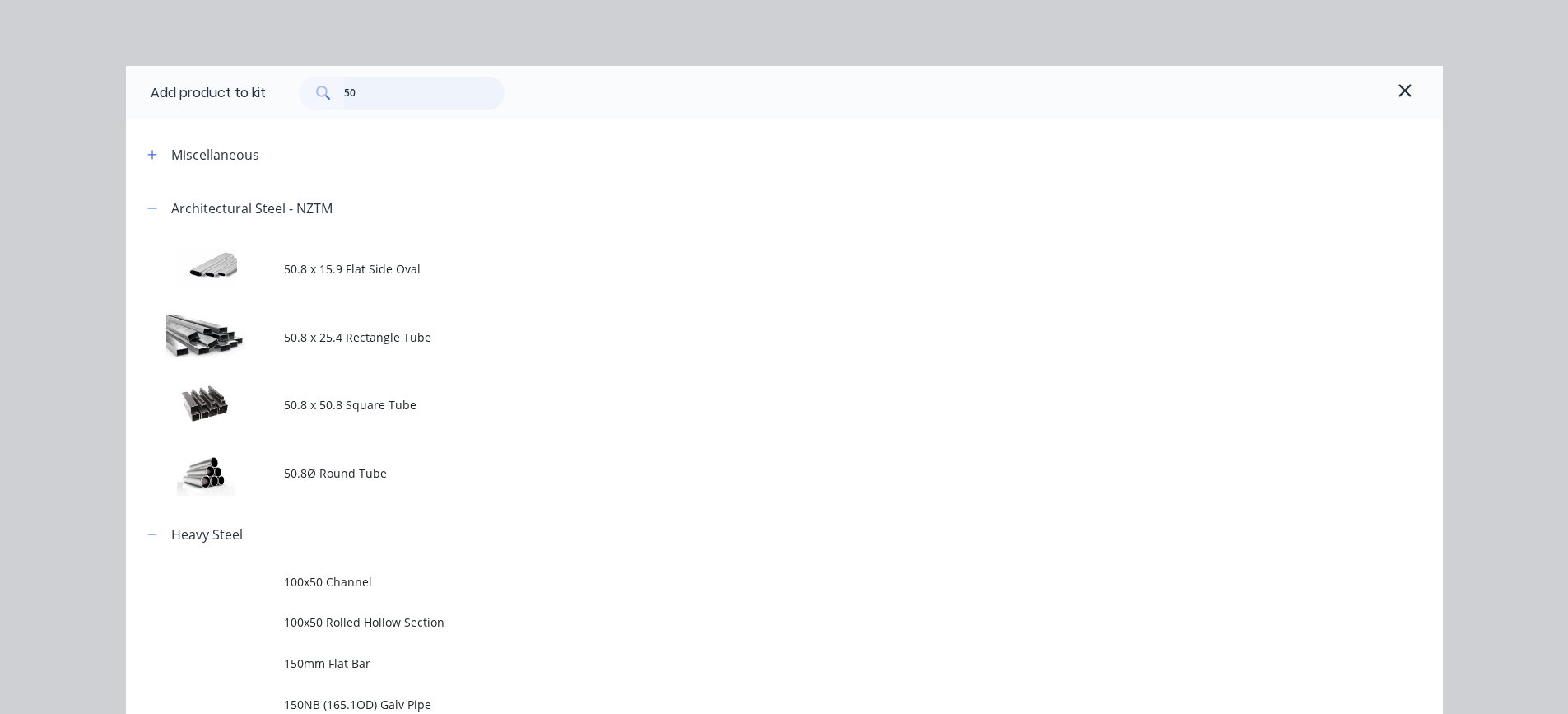
click at [412, 101] on input "50" at bounding box center [424, 93] width 160 height 33
type input "5"
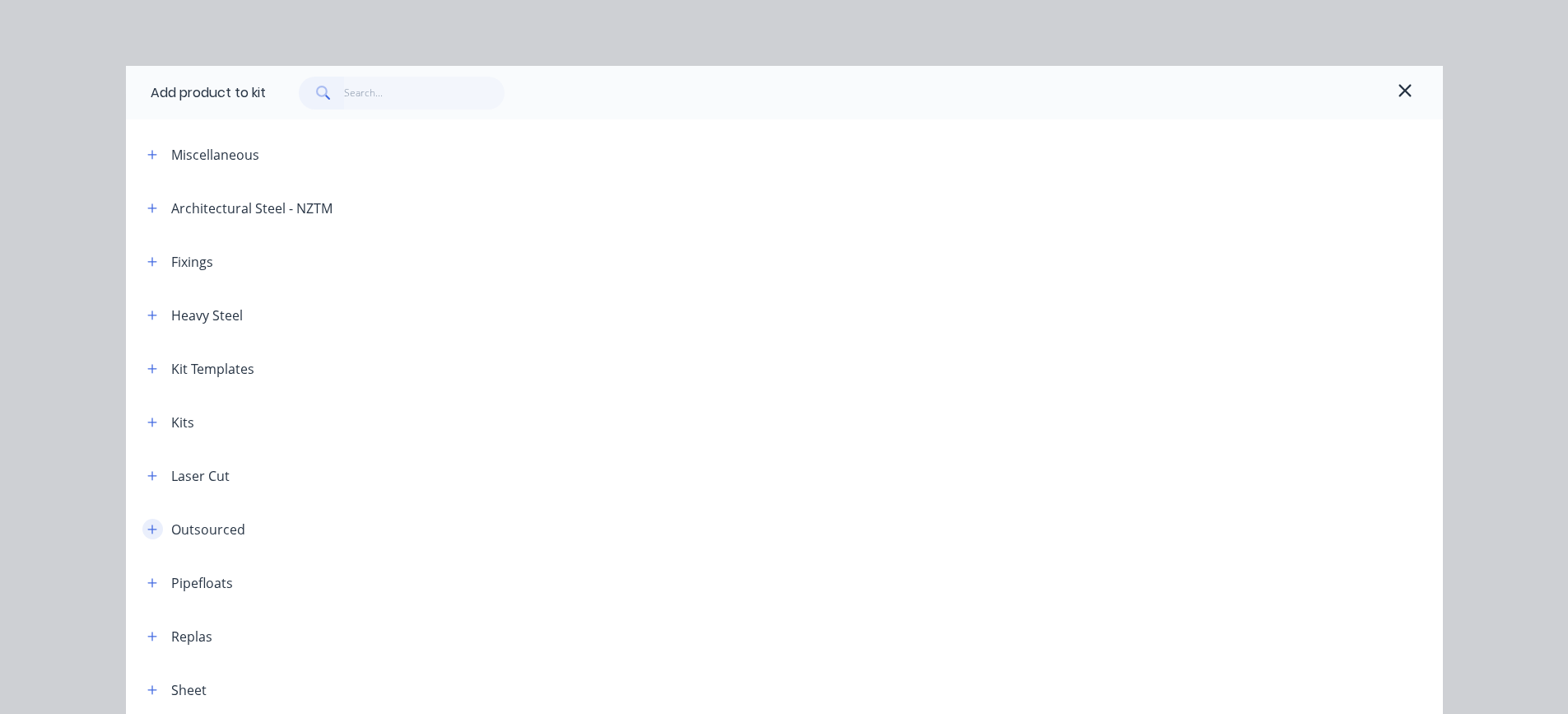
click at [147, 525] on icon "button" at bounding box center [152, 529] width 10 height 11
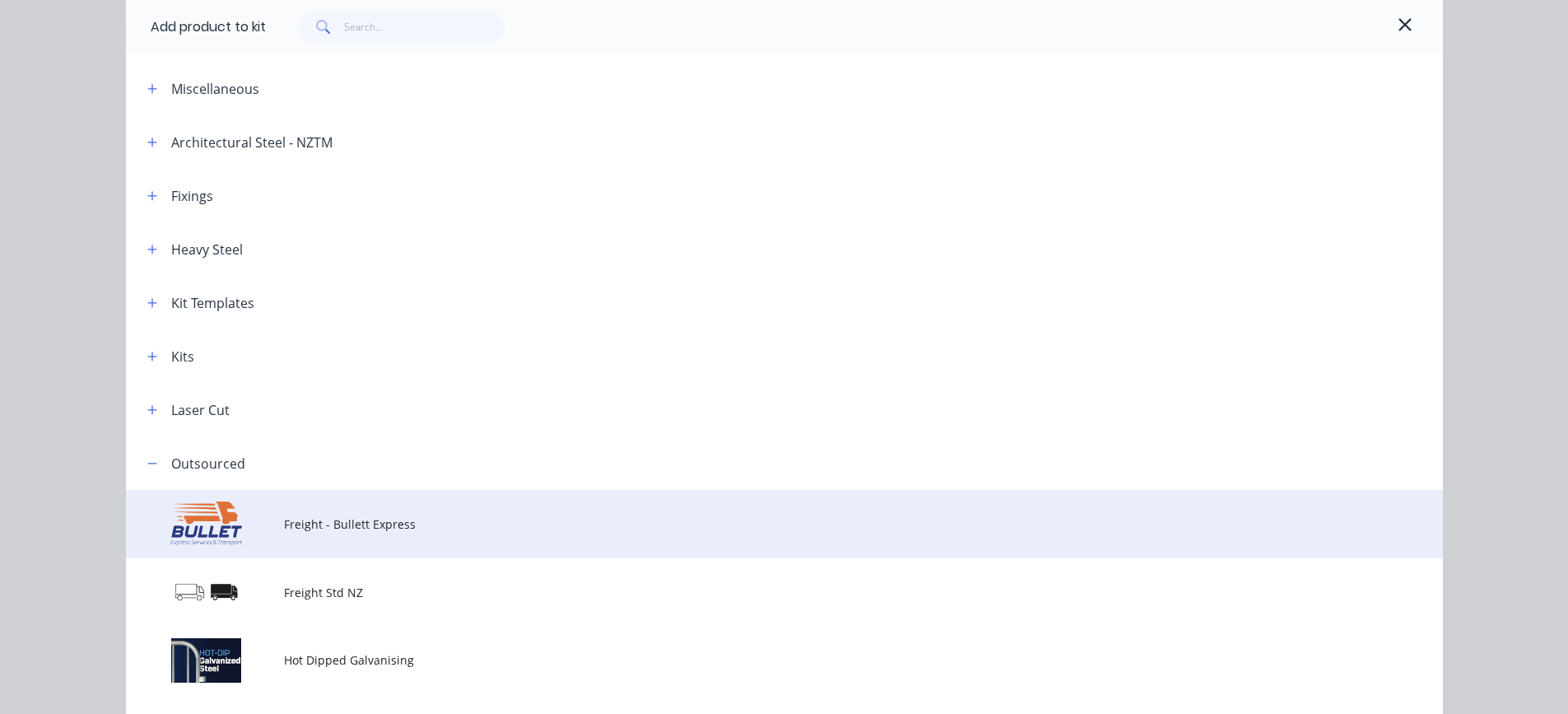
scroll to position [164, 0]
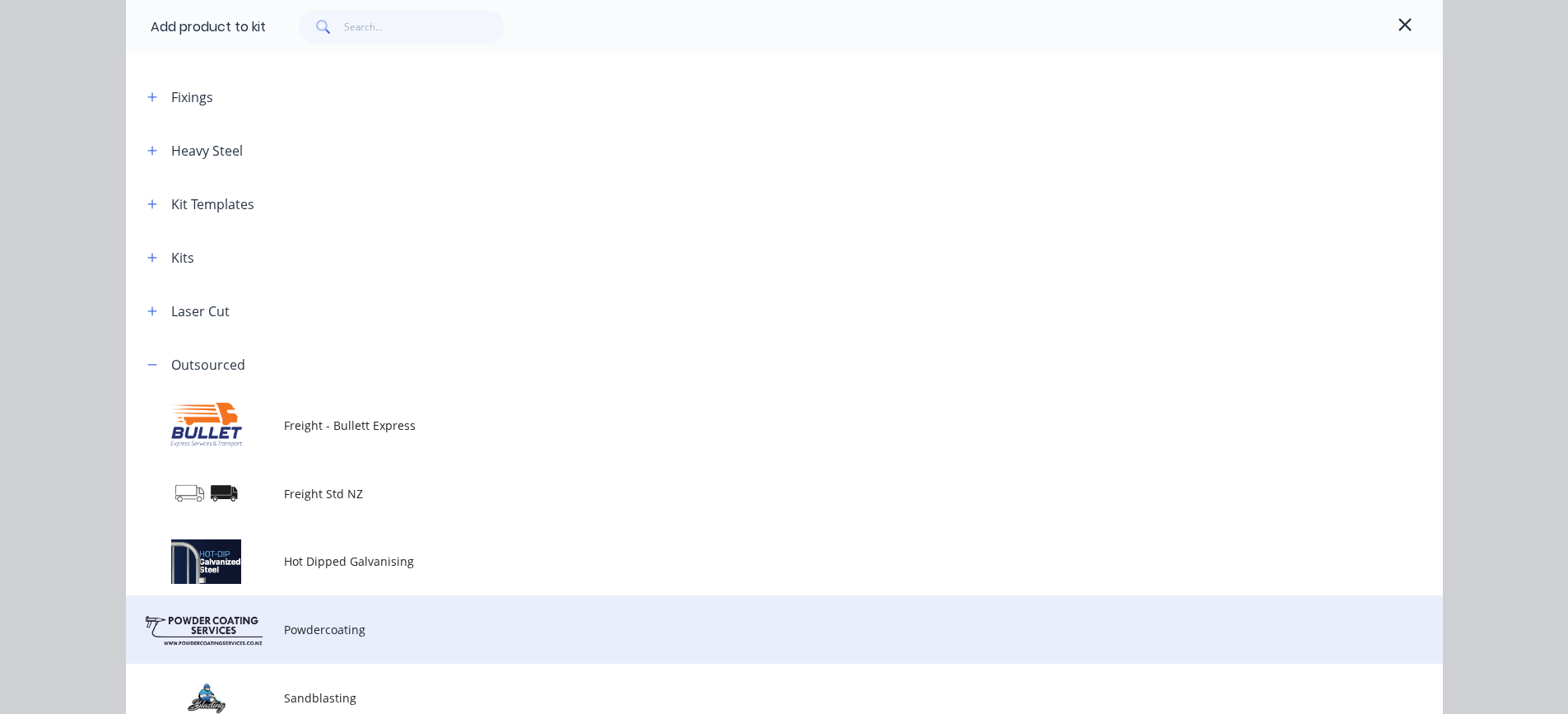
click at [313, 627] on span "Powdercoating" at bounding box center [748, 629] width 927 height 17
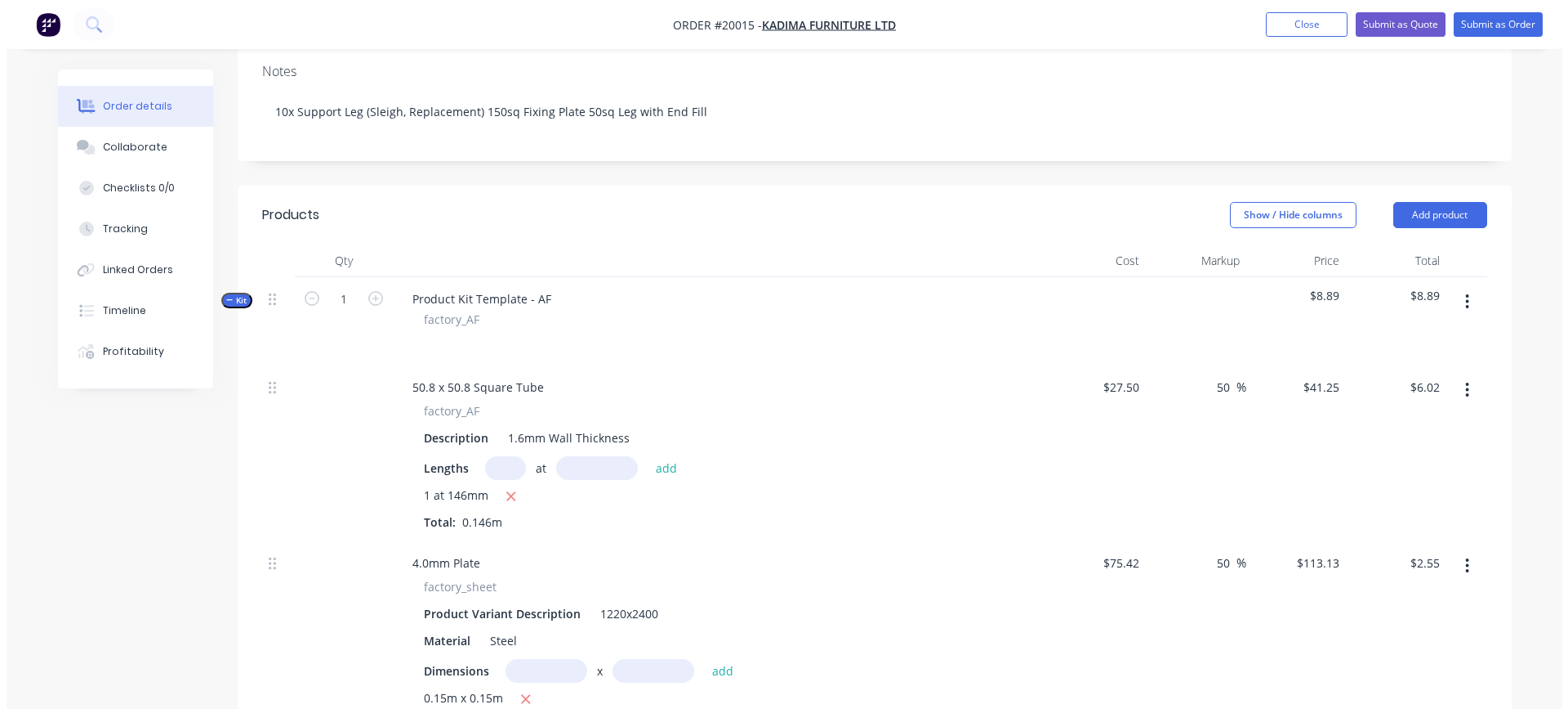
scroll to position [245, 0]
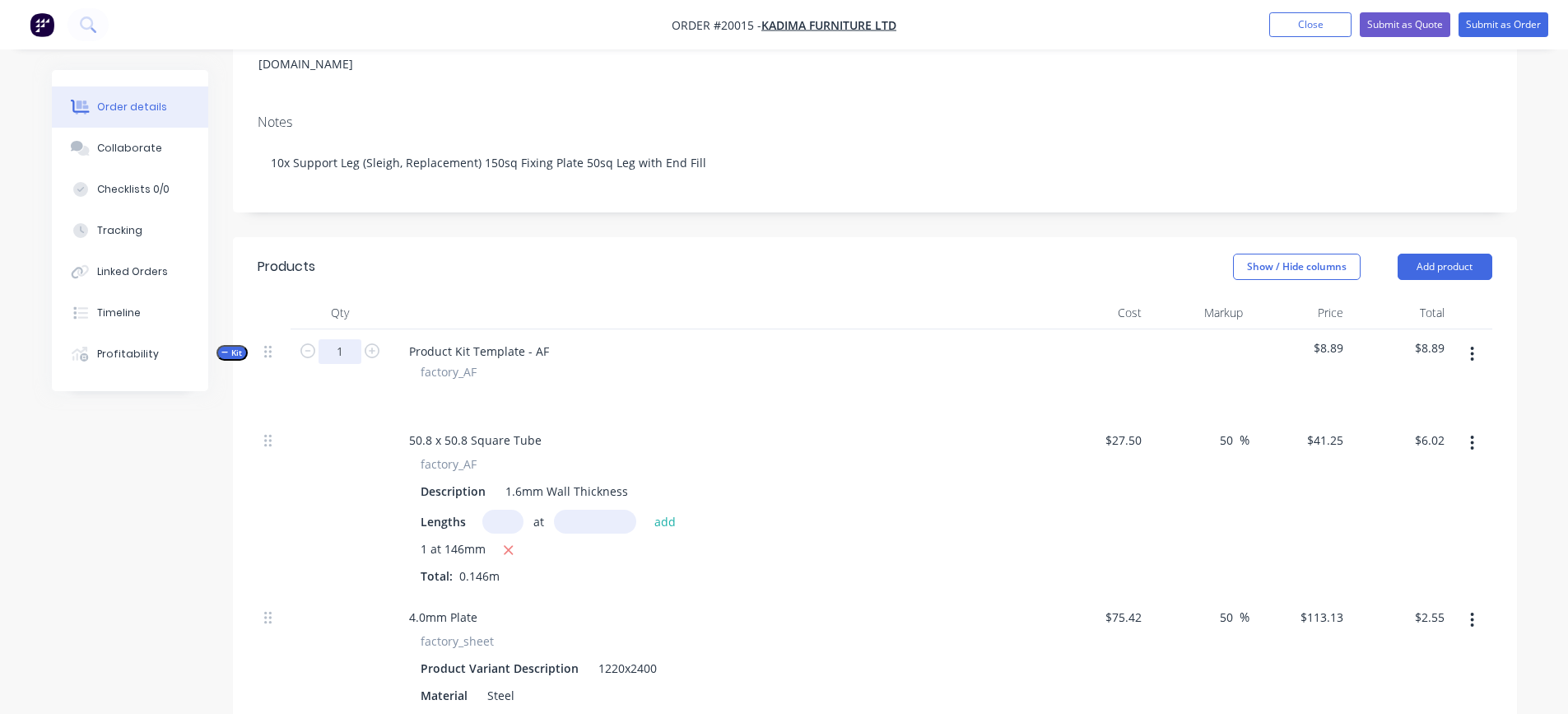
click at [345, 339] on input "1" at bounding box center [340, 351] width 43 height 24
click at [846, 337] on div "Product Kit Template - AF factory_AF" at bounding box center [719, 373] width 659 height 89
click at [1421, 253] on button "Add product" at bounding box center [1444, 266] width 95 height 26
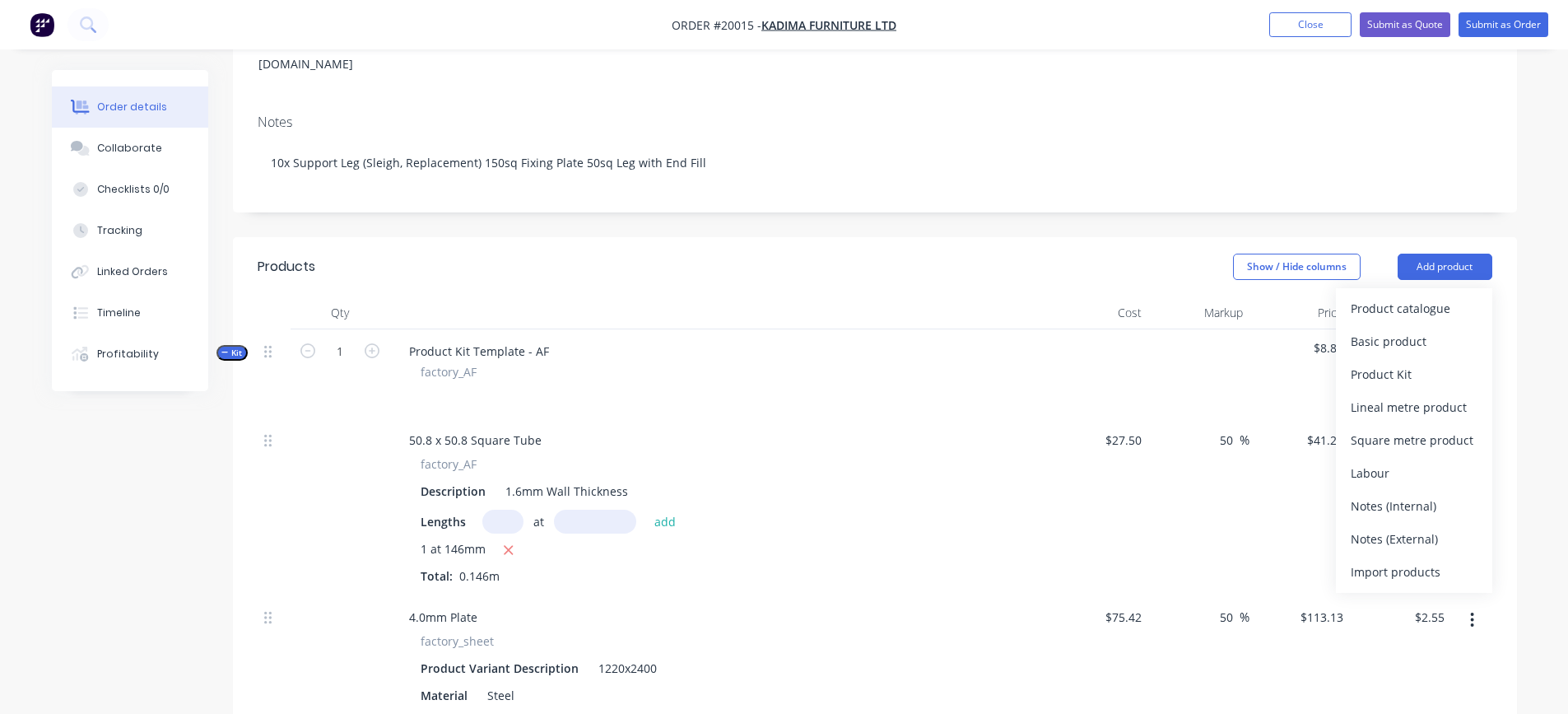
click at [1054, 420] on div "$27.50 $27.50" at bounding box center [1099, 507] width 101 height 177
click at [1475, 339] on button "button" at bounding box center [1471, 354] width 38 height 30
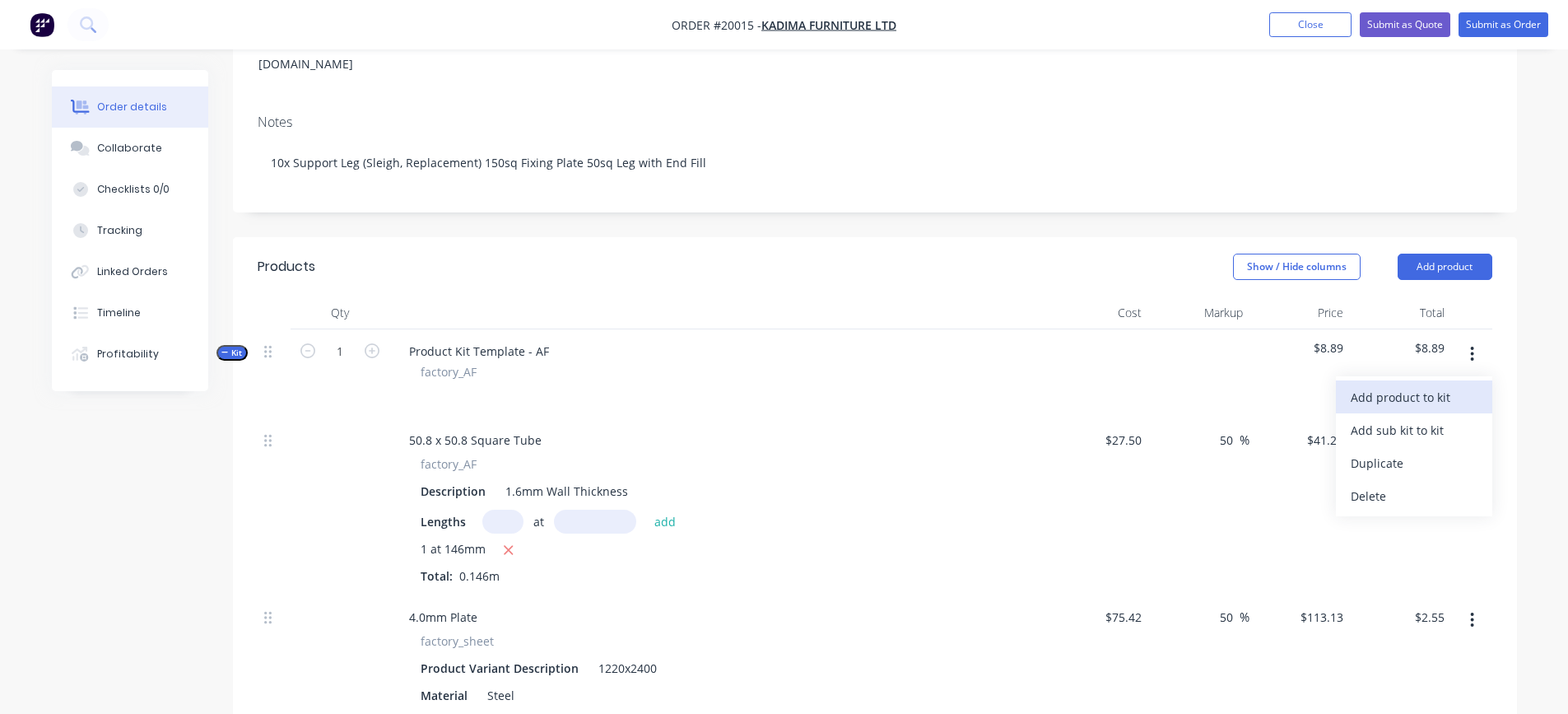
click at [1414, 386] on div "Add product to kit" at bounding box center [1413, 397] width 127 height 23
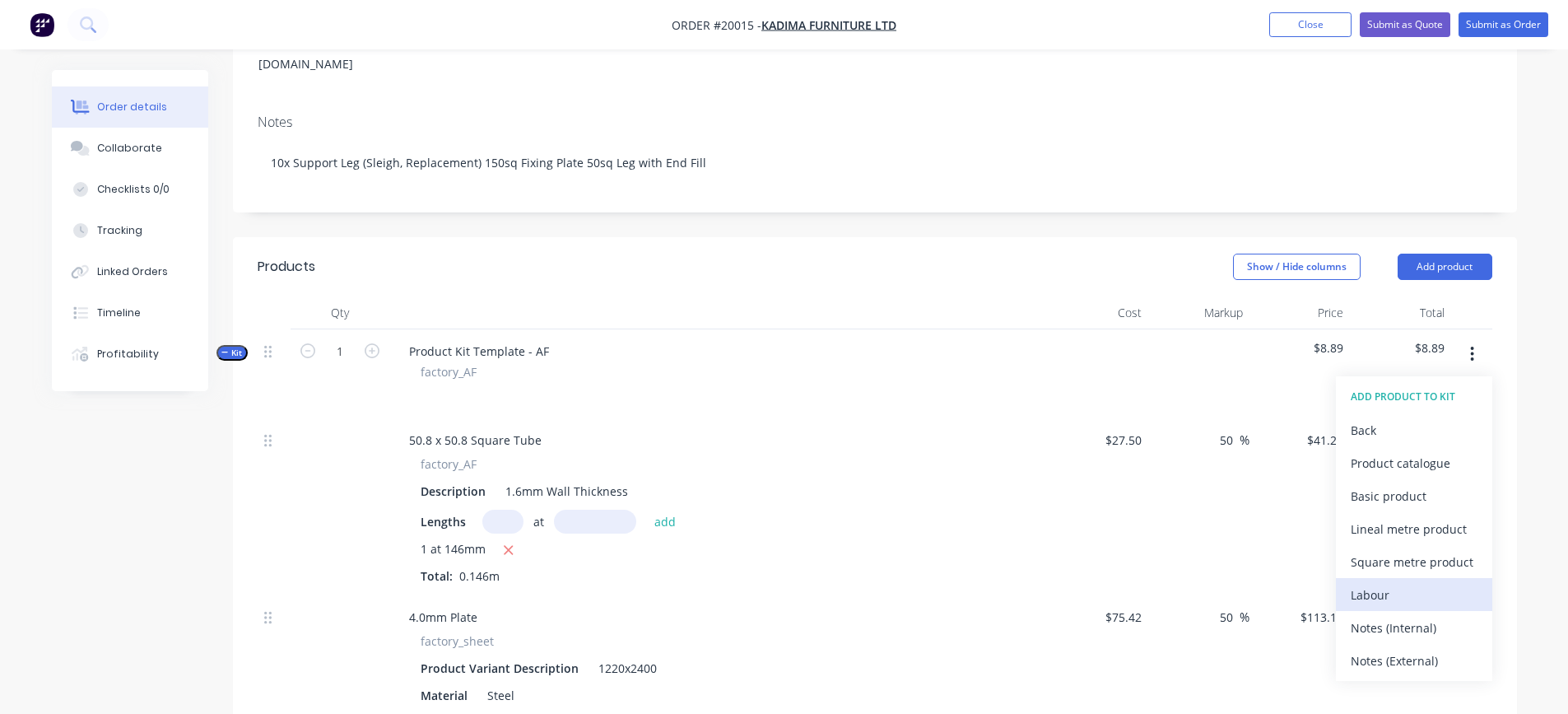
click at [1377, 583] on div "Labour" at bounding box center [1413, 594] width 127 height 23
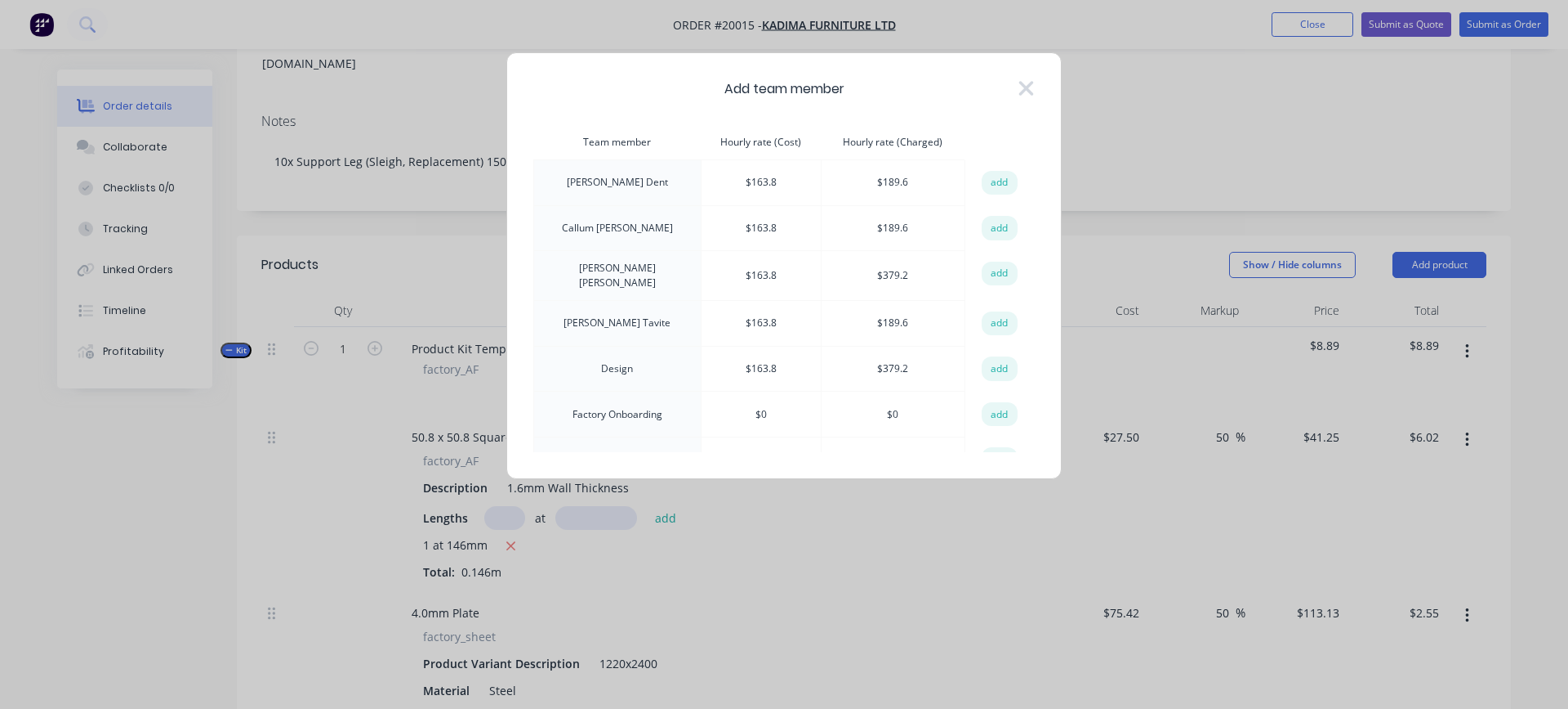
scroll to position [82, 0]
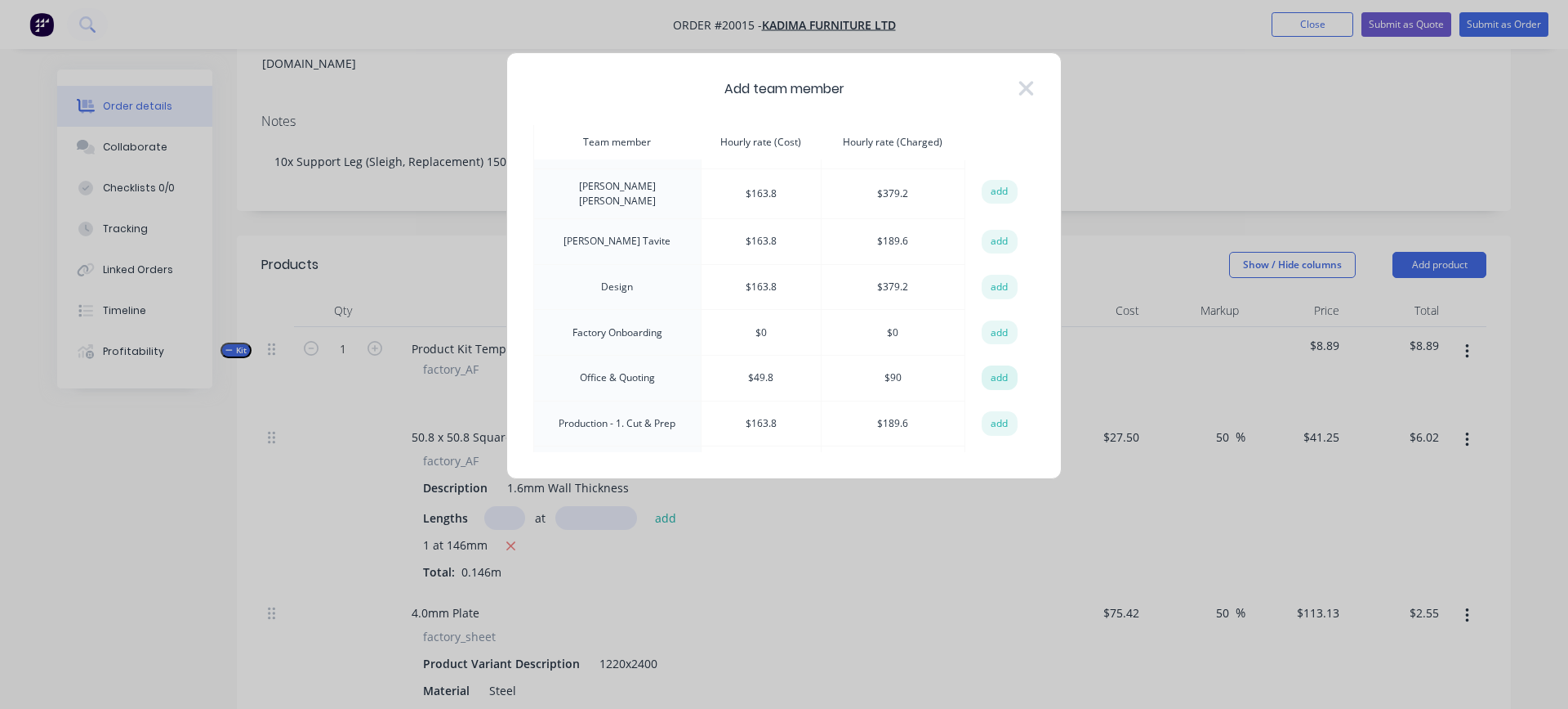
click at [991, 369] on button "add" at bounding box center [999, 377] width 36 height 24
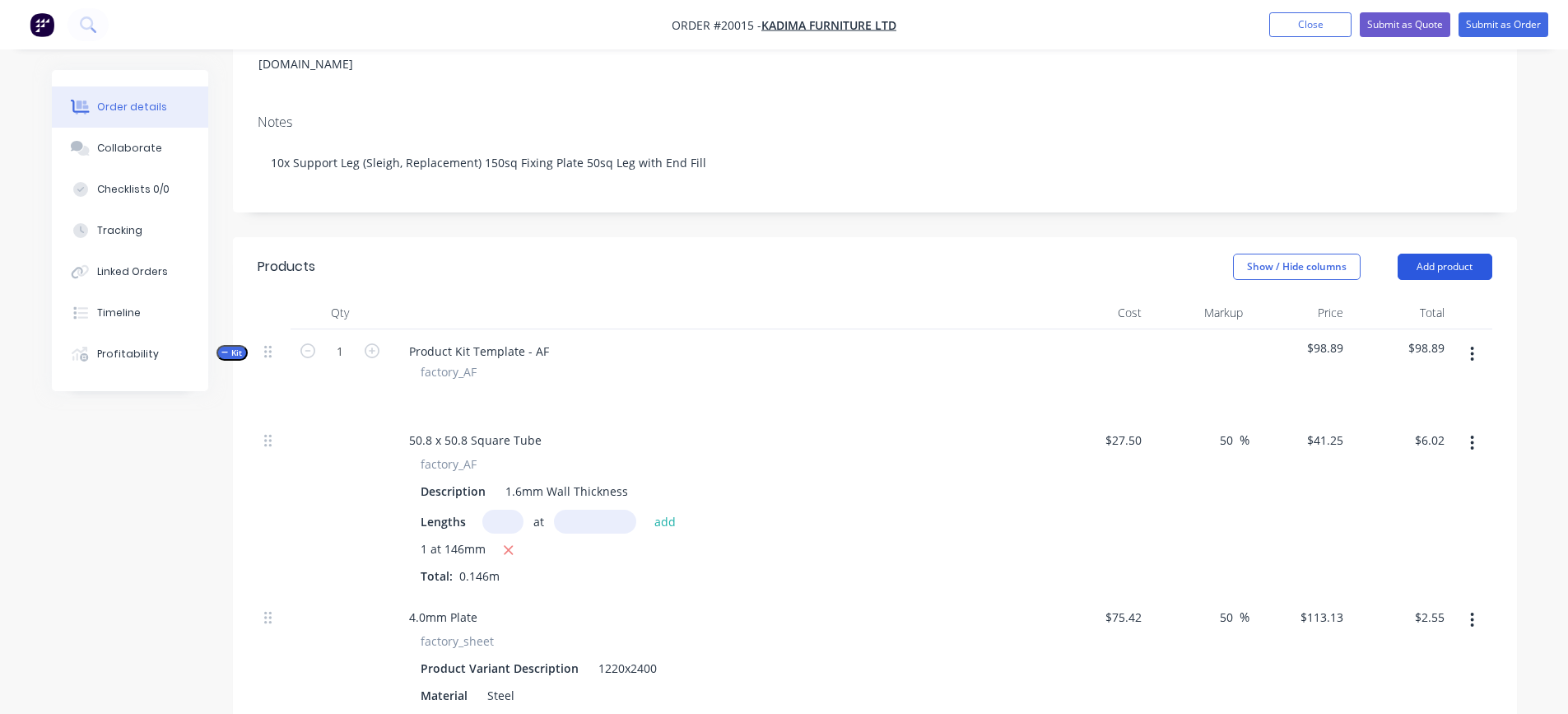
click at [1443, 253] on button "Add product" at bounding box center [1444, 266] width 95 height 26
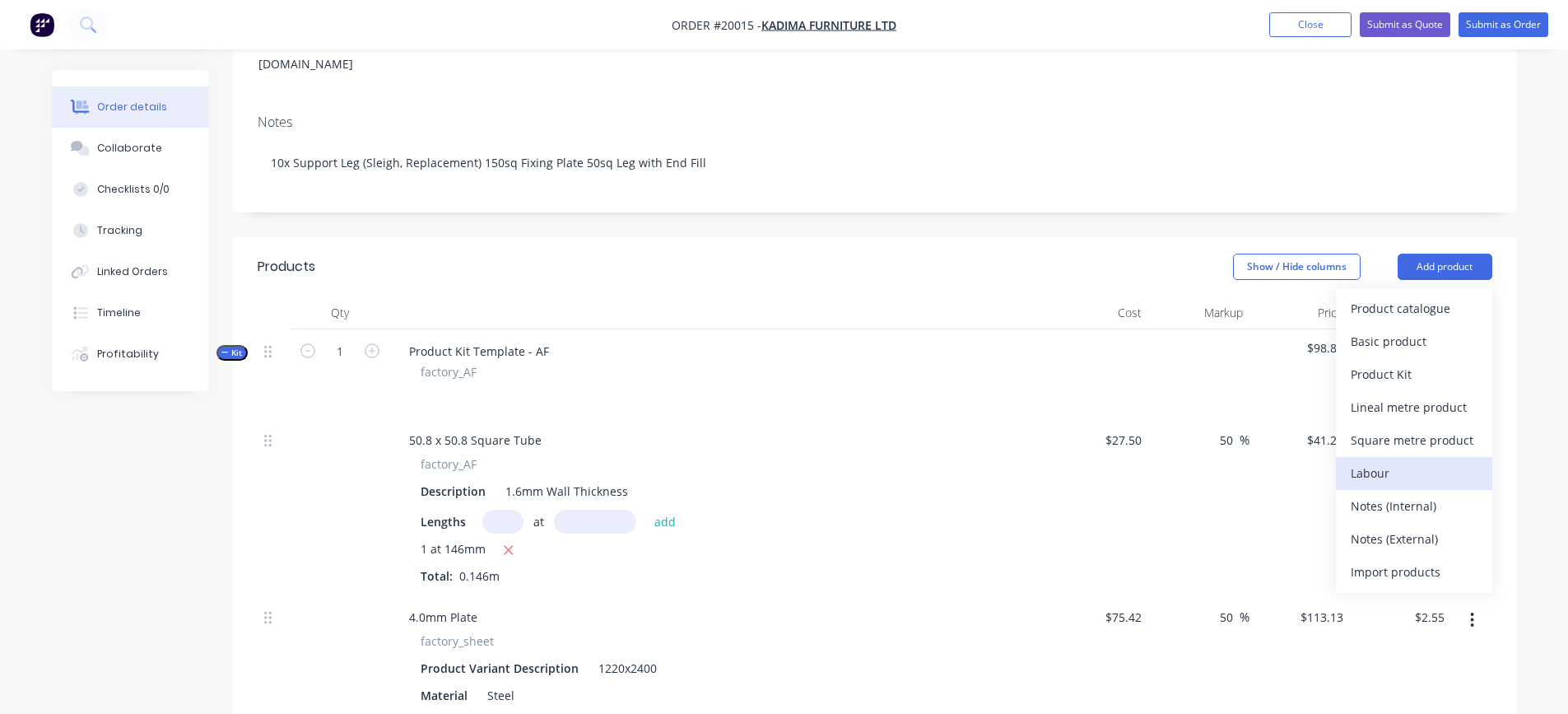
click at [1380, 461] on div "Labour" at bounding box center [1413, 472] width 127 height 23
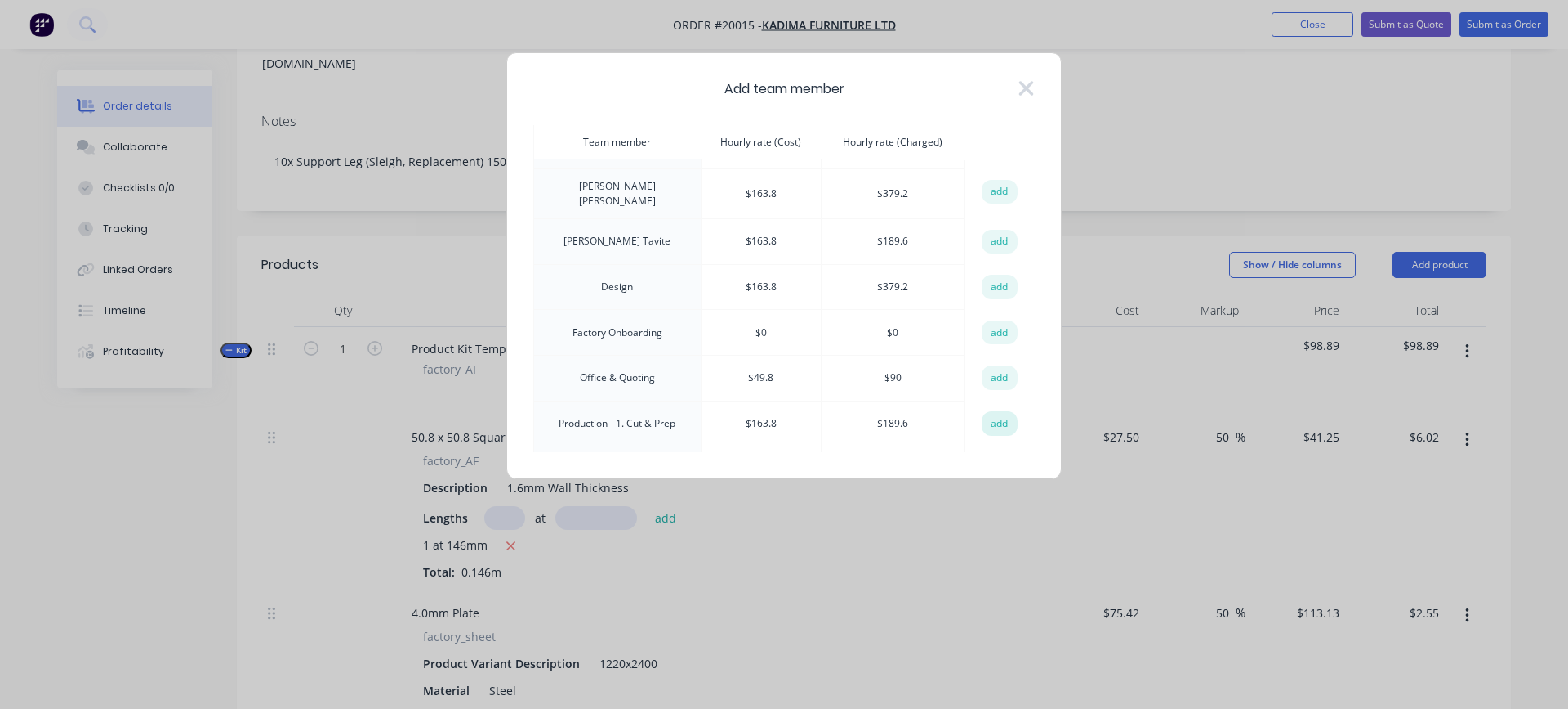
click at [994, 416] on button "add" at bounding box center [999, 423] width 36 height 24
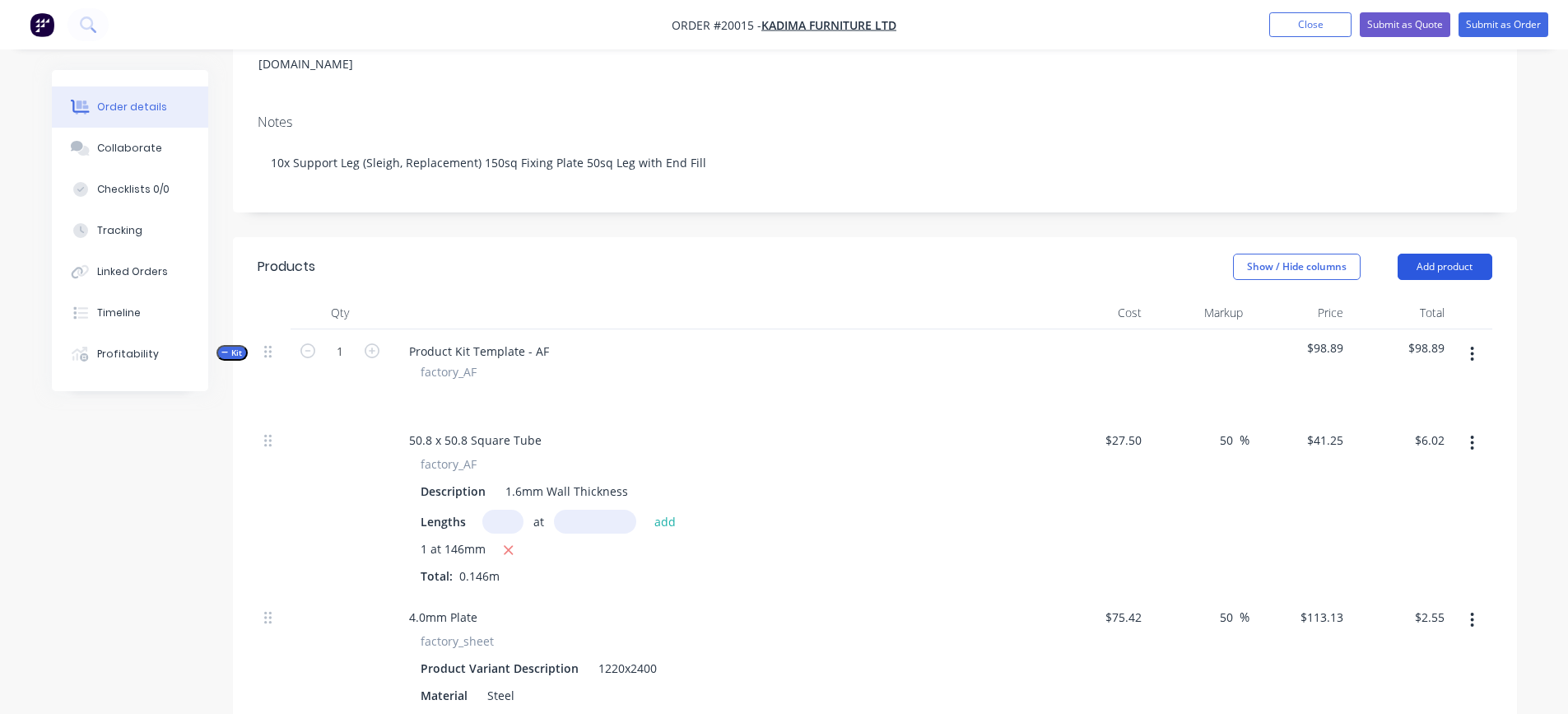
click at [1455, 253] on button "Add product" at bounding box center [1444, 266] width 95 height 26
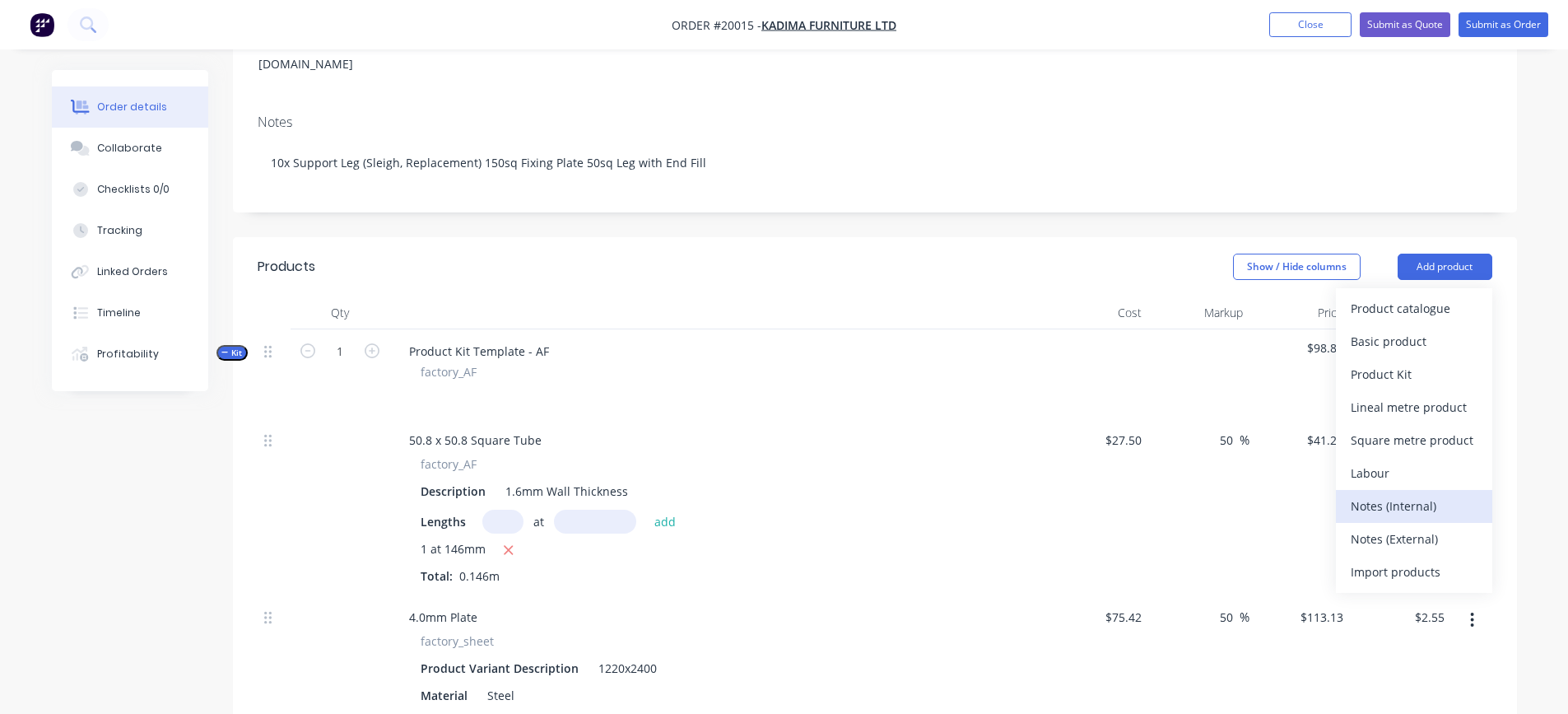
click at [1402, 494] on div "Notes (Internal)" at bounding box center [1413, 505] width 127 height 23
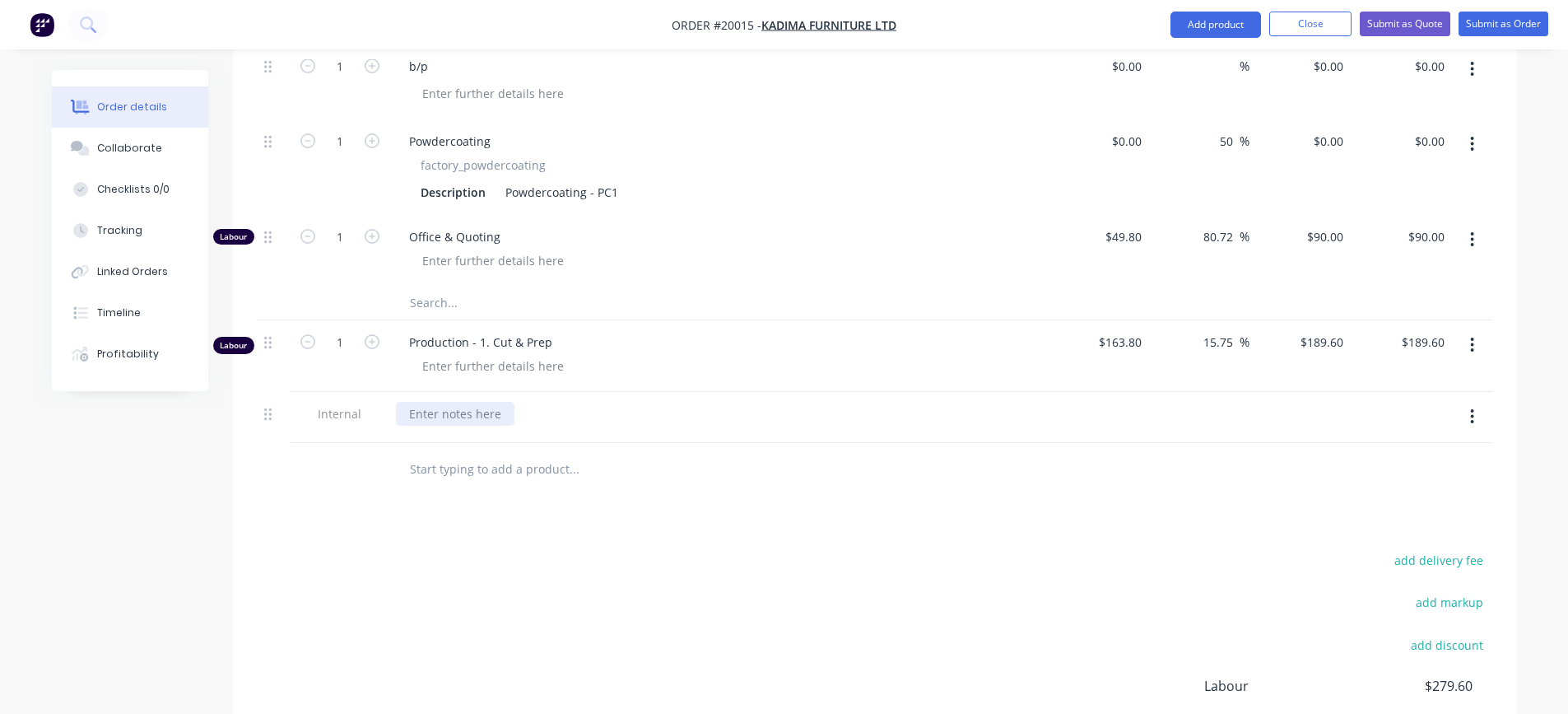
scroll to position [1235, 0]
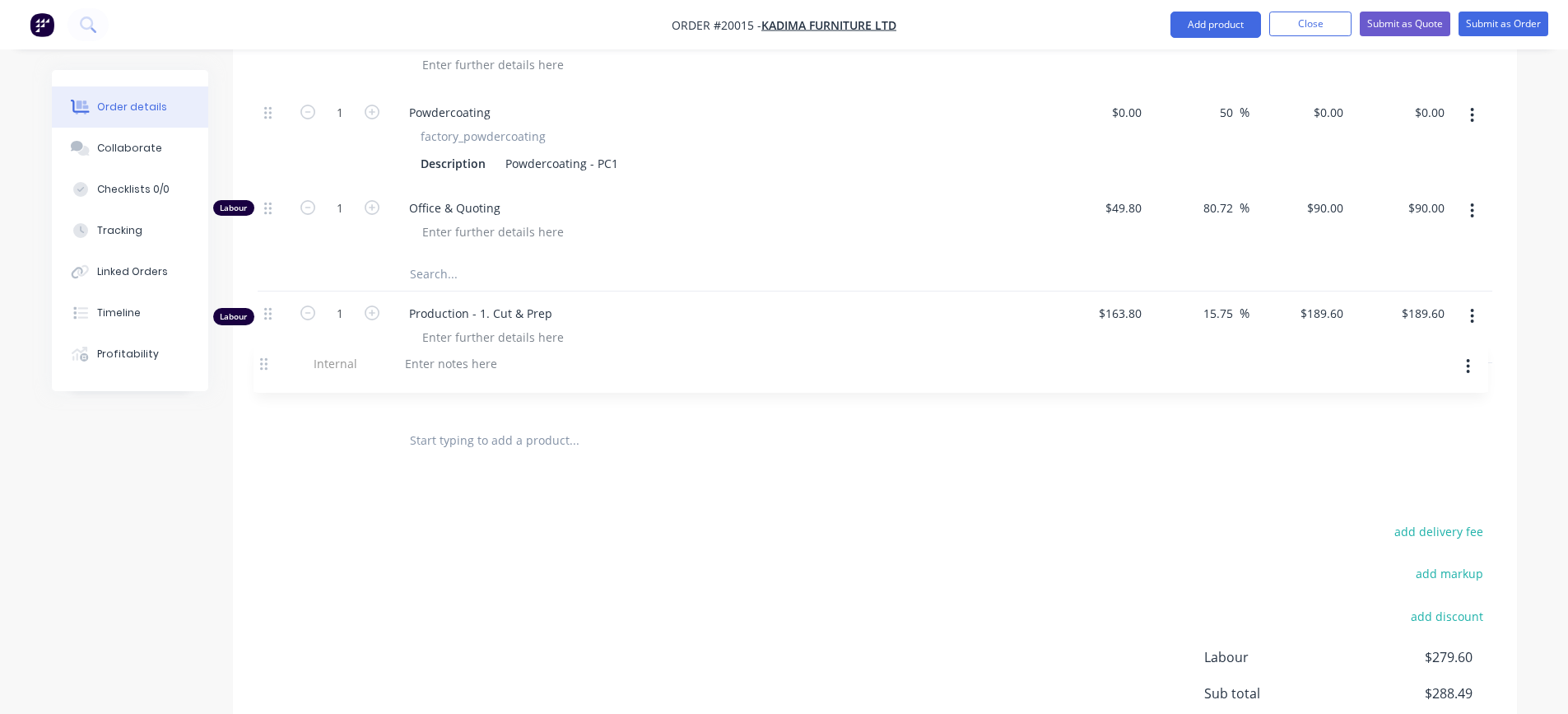
click at [447, 372] on div at bounding box center [455, 384] width 118 height 23
click at [433, 372] on div "C&P 3.4)" at bounding box center [432, 384] width 71 height 23
click at [345, 301] on input "1" at bounding box center [340, 313] width 43 height 24
type input "0.06"
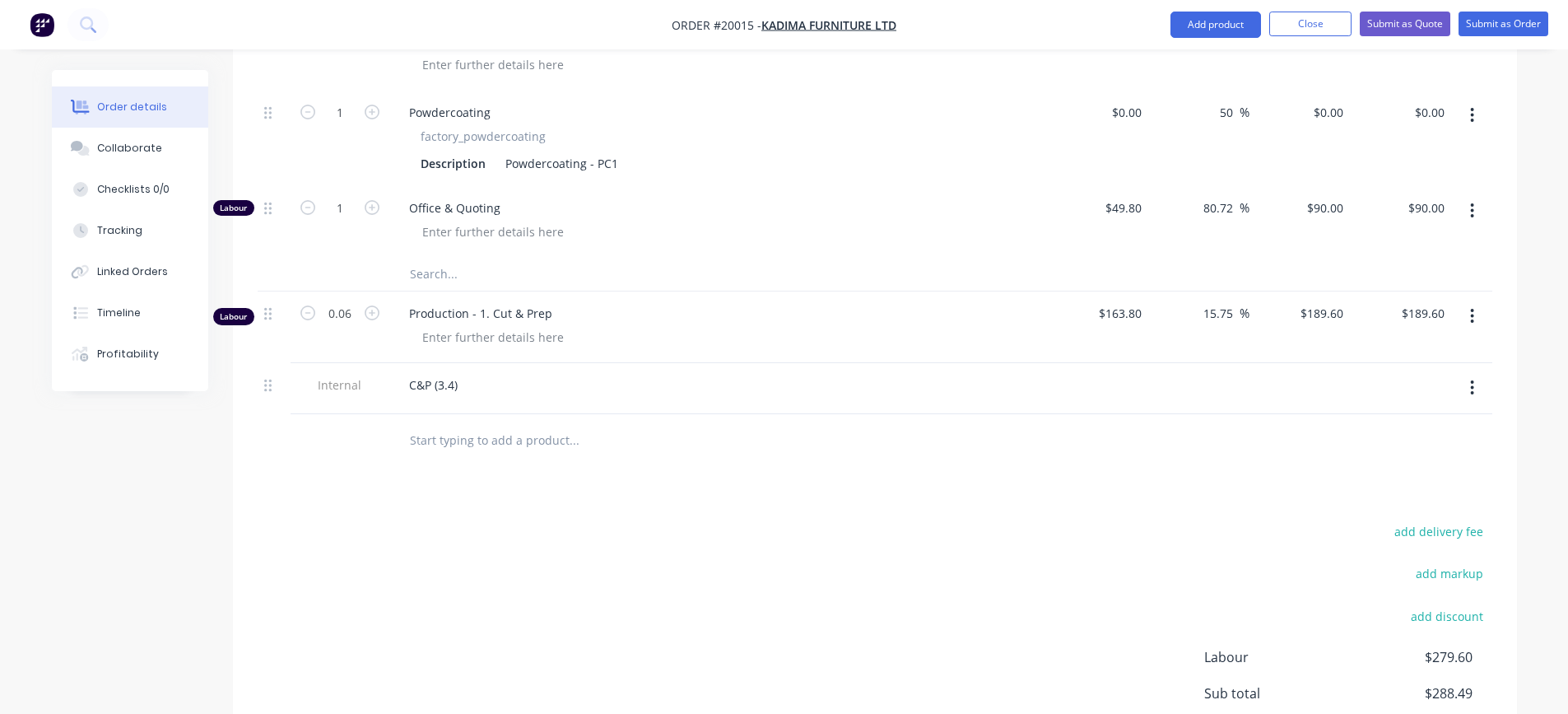
type input "$11.38"
click at [674, 372] on div "C&P (3.4)" at bounding box center [719, 384] width 646 height 23
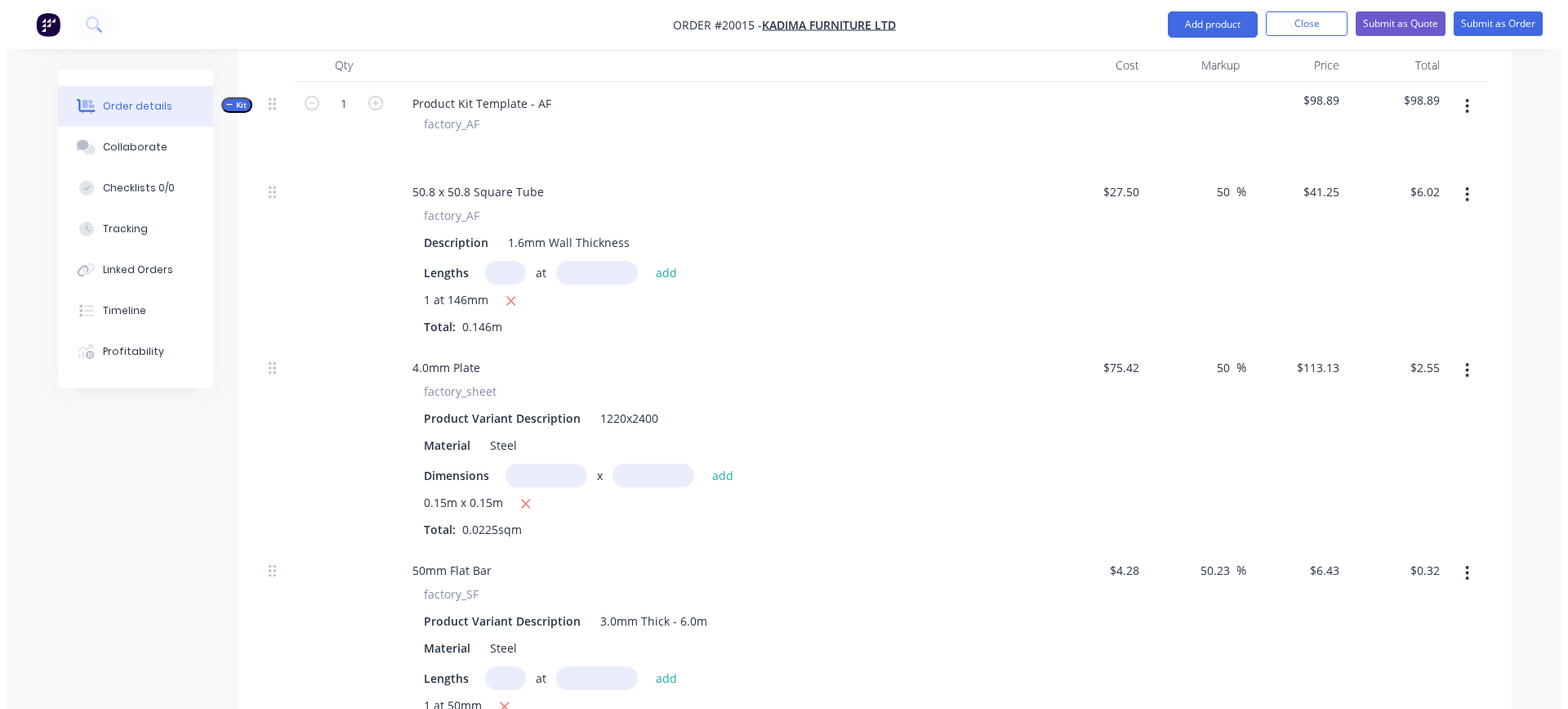
scroll to position [409, 0]
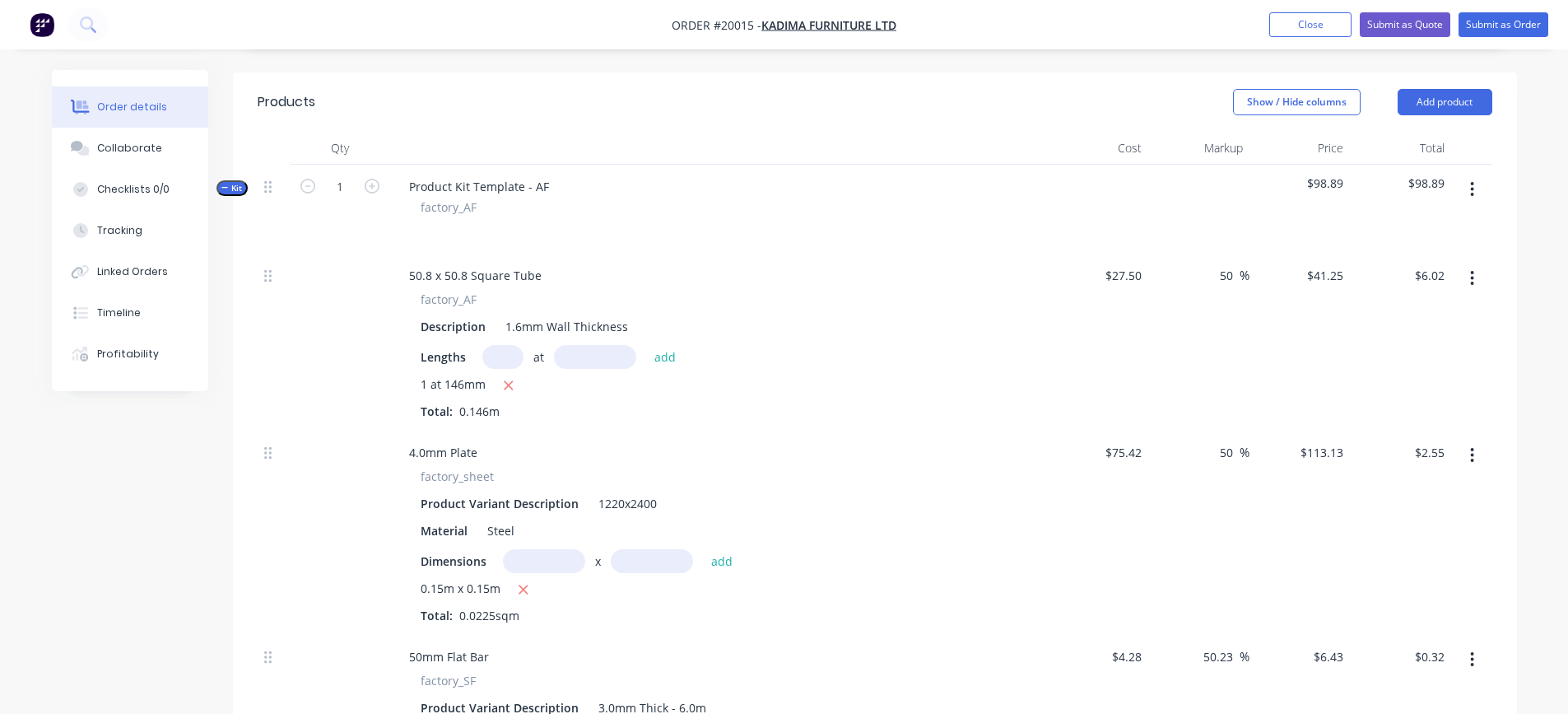
click at [1472, 182] on icon "button" at bounding box center [1473, 190] width 4 height 15
click at [1418, 220] on div "Add product to kit" at bounding box center [1413, 232] width 127 height 23
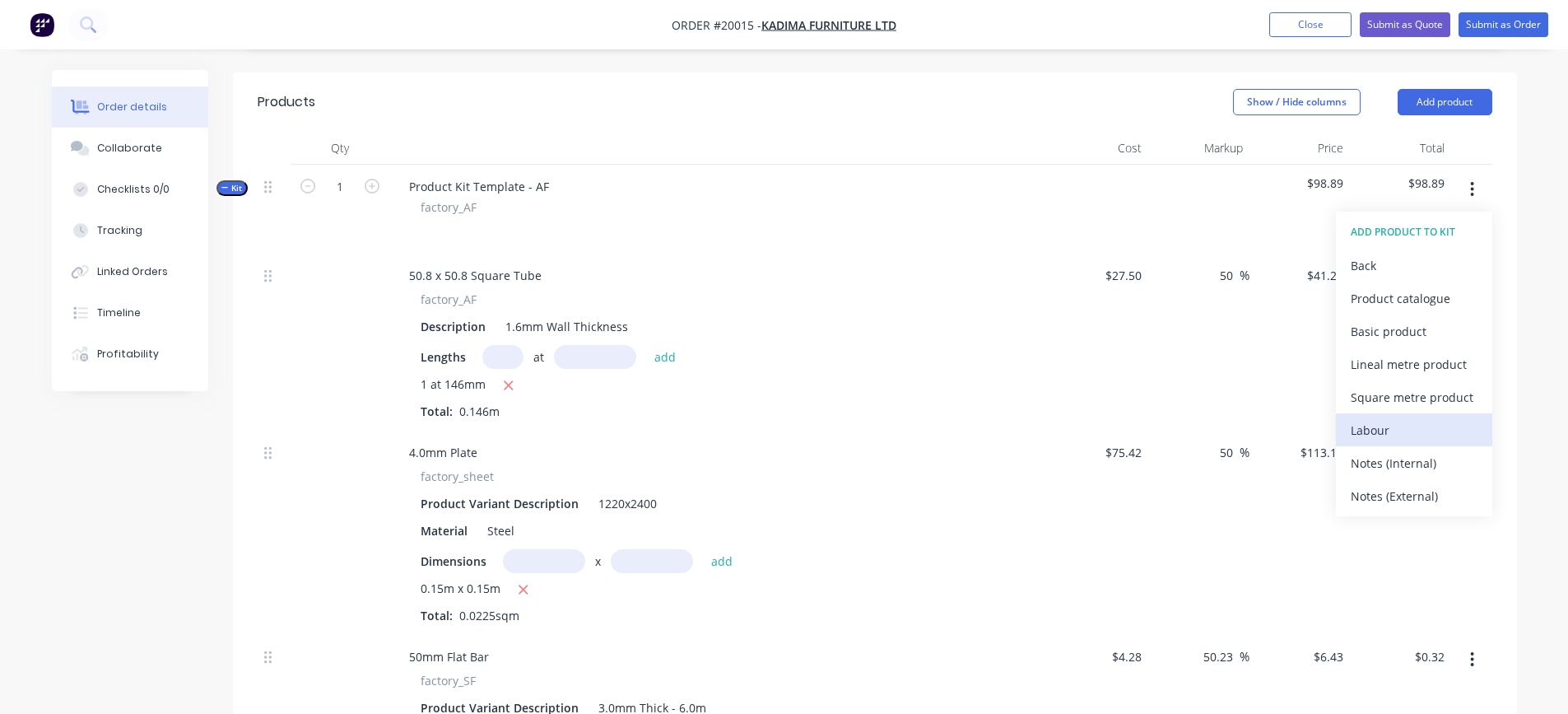
click at [1384, 418] on div "Labour" at bounding box center [1413, 430] width 127 height 23
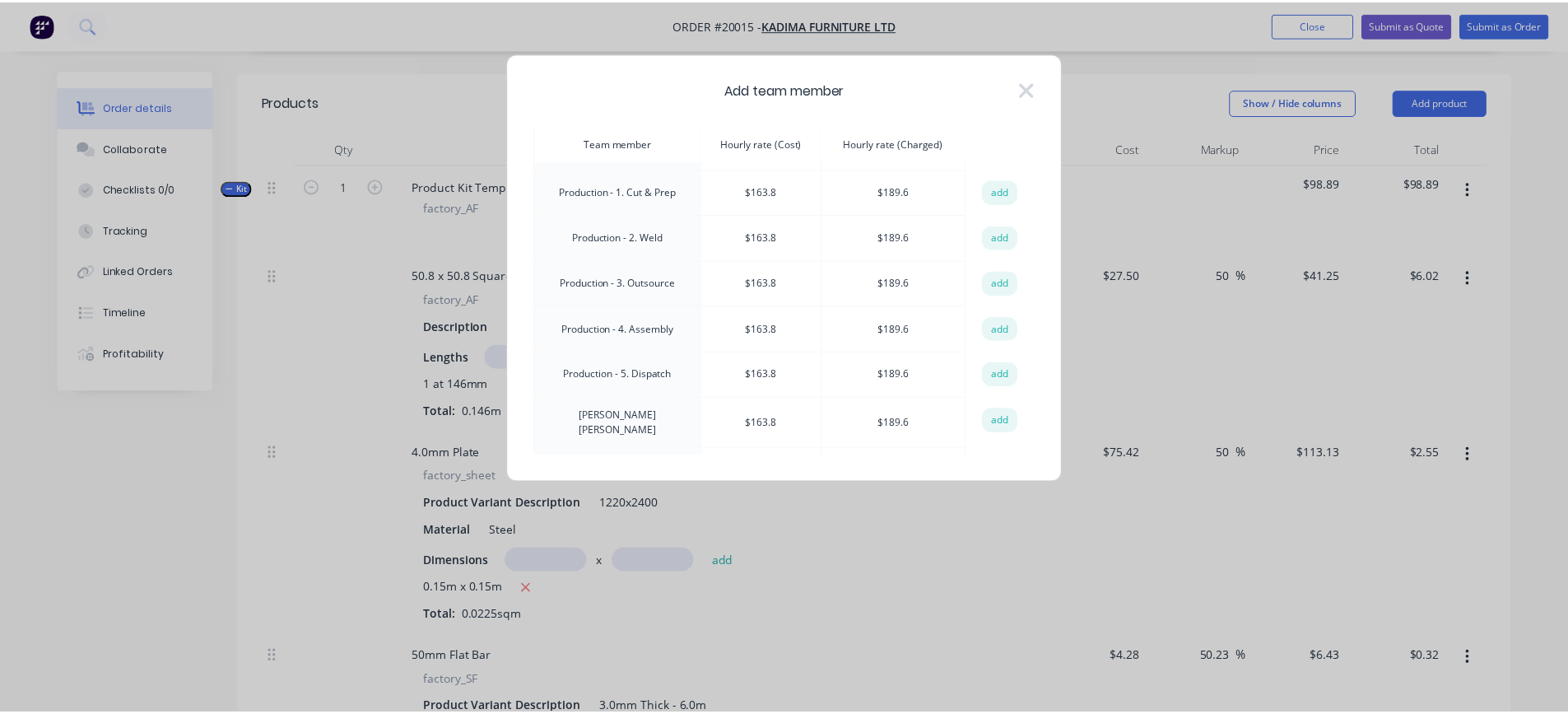
scroll to position [329, 0]
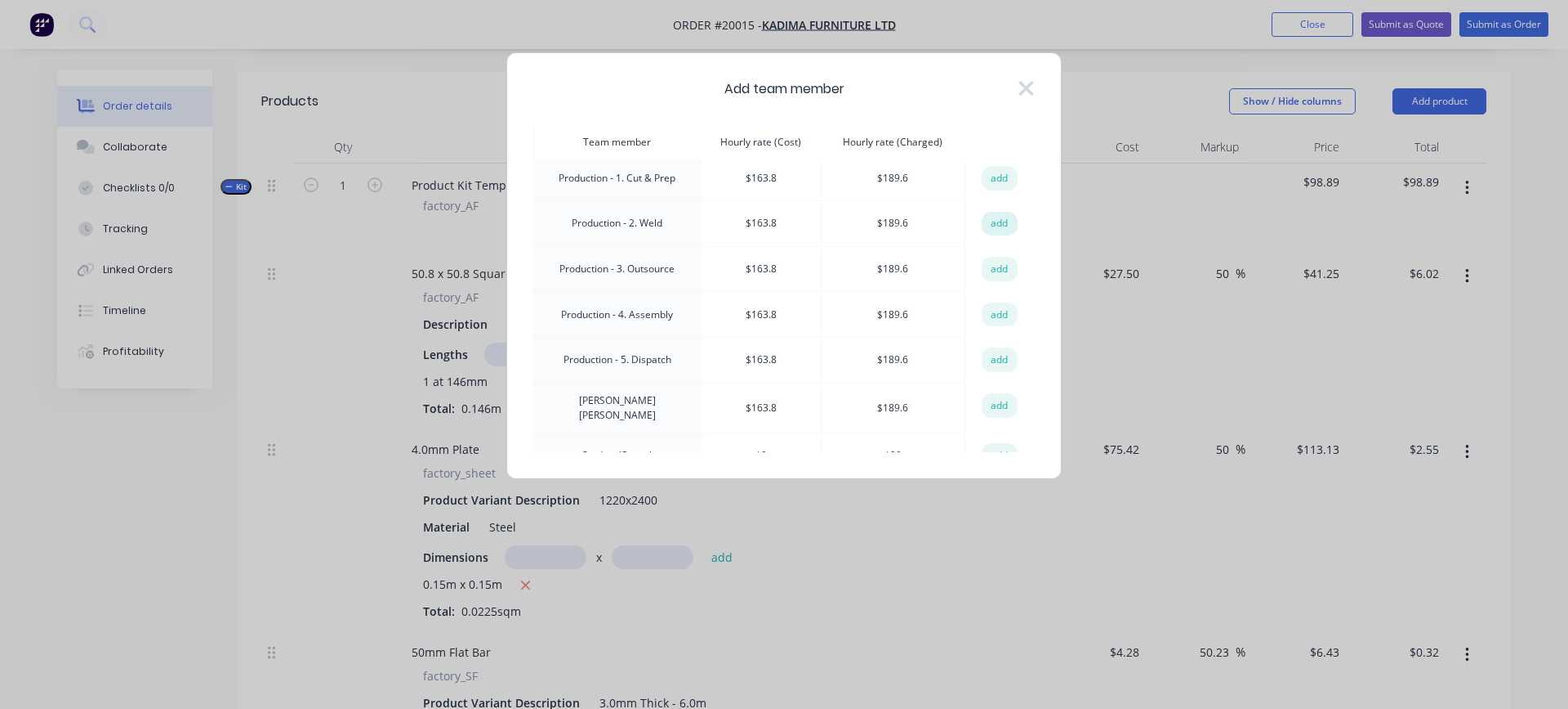
click at [989, 213] on button "add" at bounding box center [999, 224] width 36 height 24
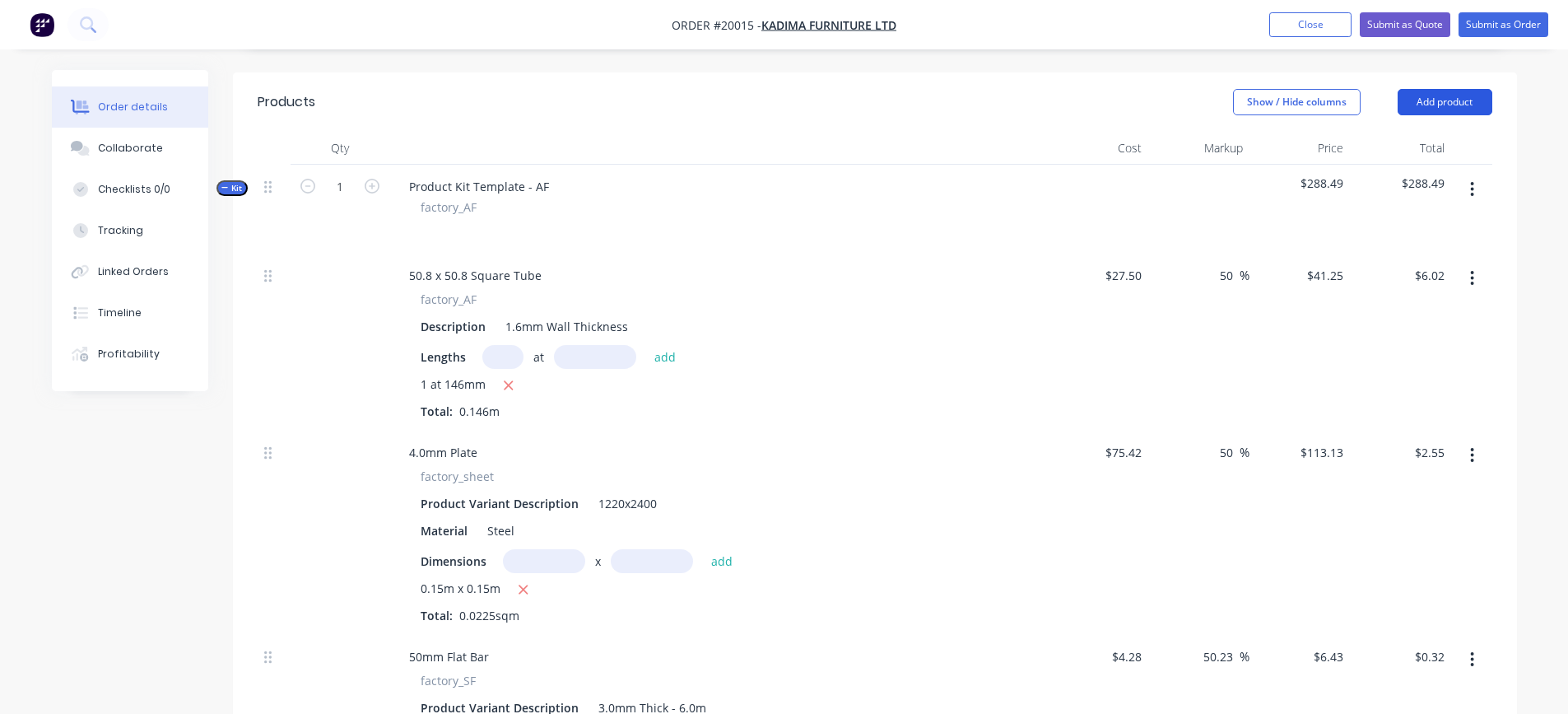
click at [1425, 89] on button "Add product" at bounding box center [1444, 102] width 95 height 26
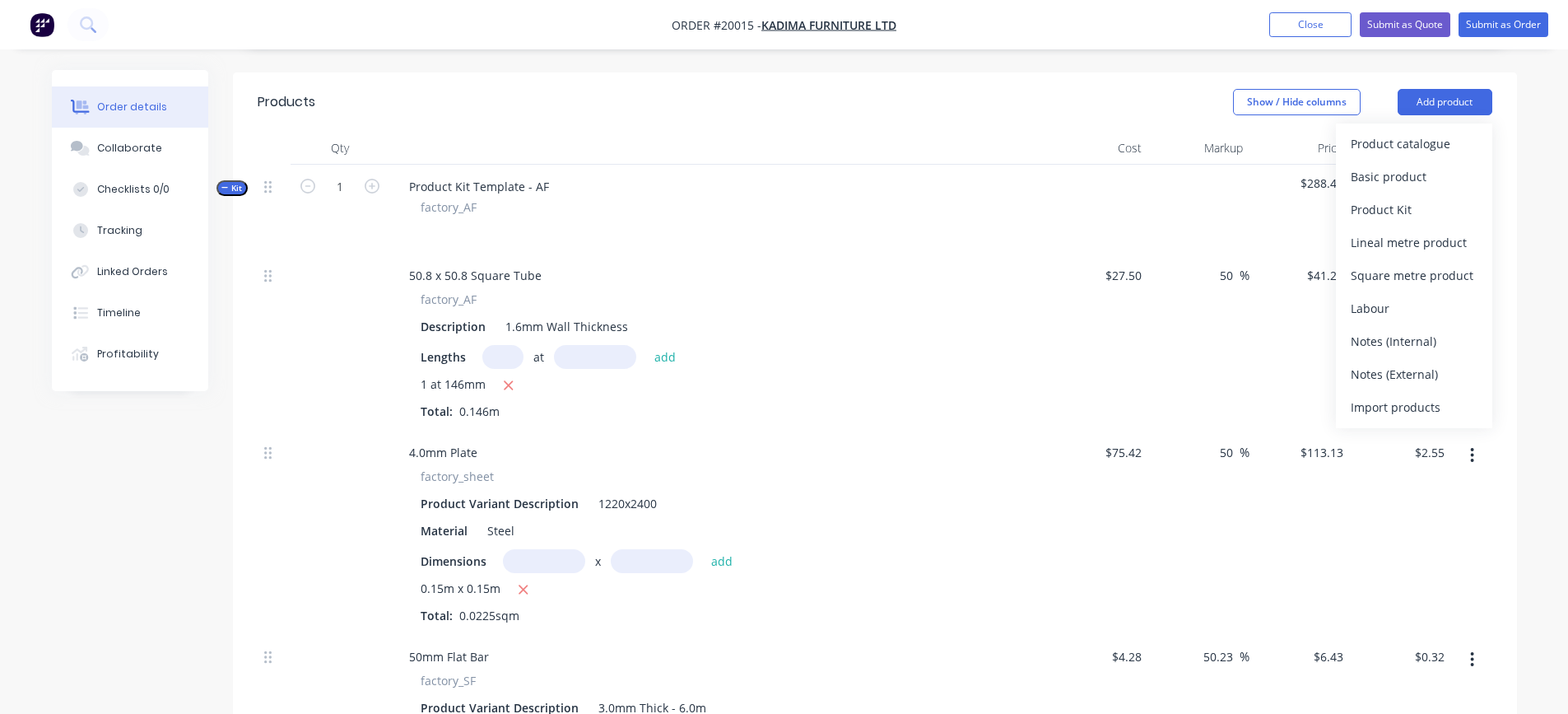
click at [952, 218] on div "Product Kit Template - AF factory_AF" at bounding box center [719, 208] width 659 height 89
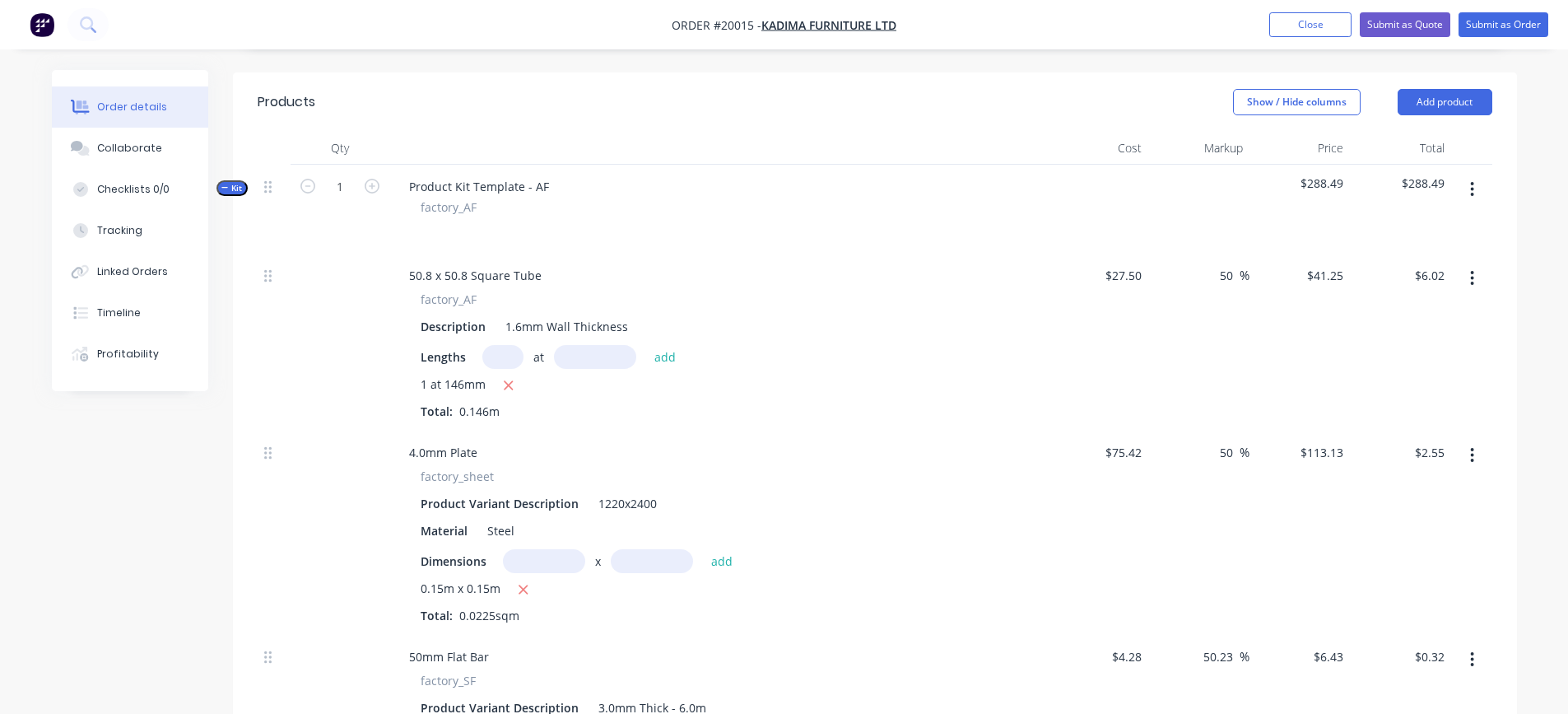
click at [1476, 175] on button "button" at bounding box center [1471, 190] width 38 height 30
click at [1451, 220] on div "Add product to kit" at bounding box center [1413, 232] width 127 height 23
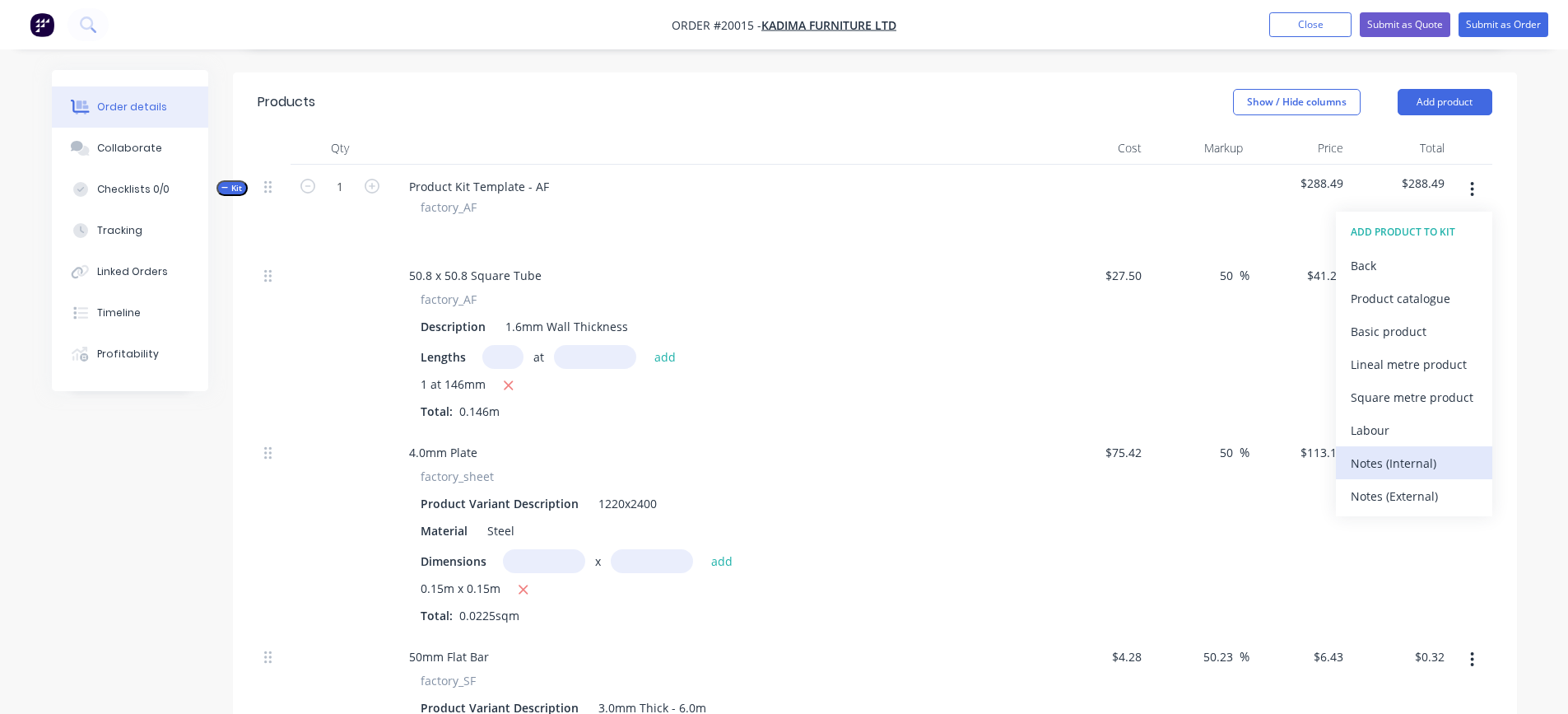
click at [1391, 451] on div "Notes (Internal)" at bounding box center [1413, 463] width 127 height 23
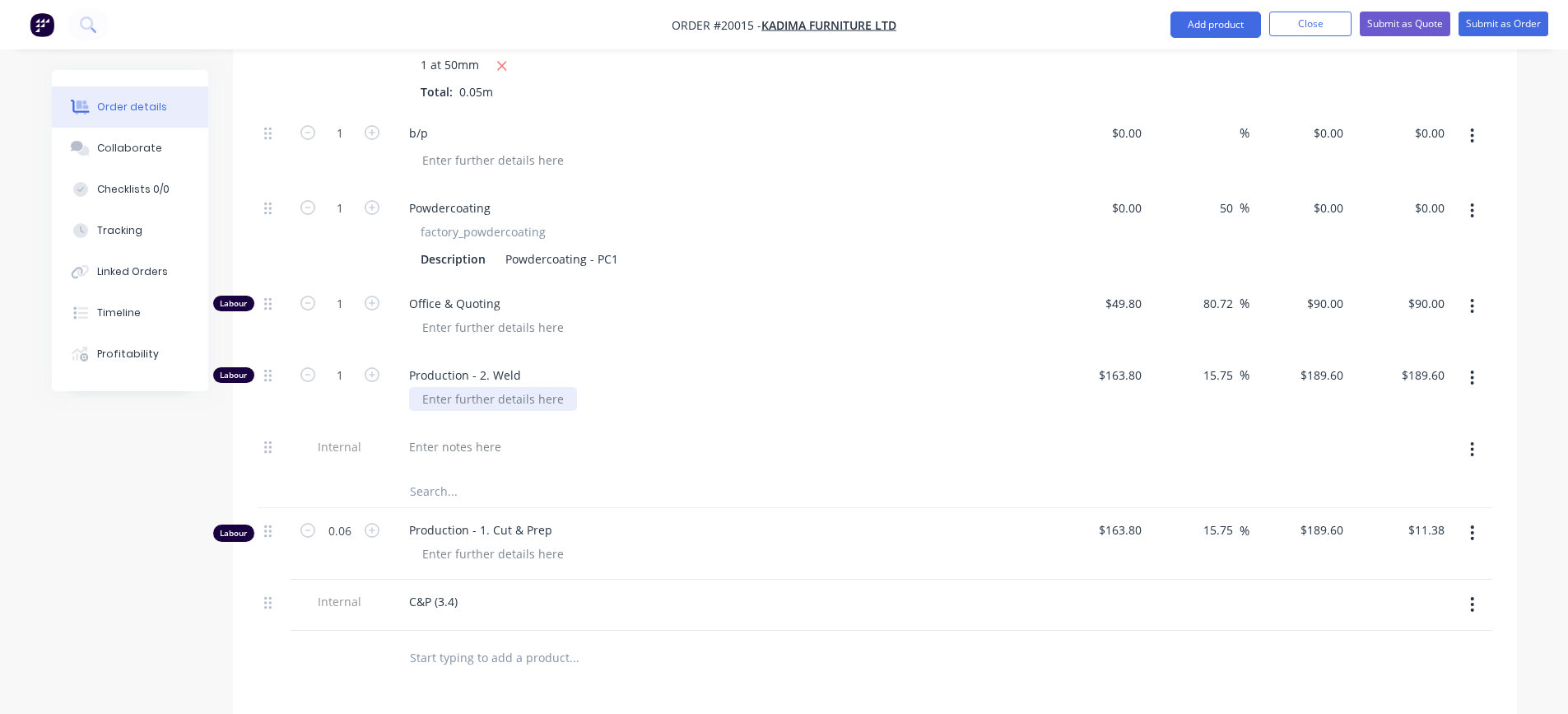
scroll to position [1235, 0]
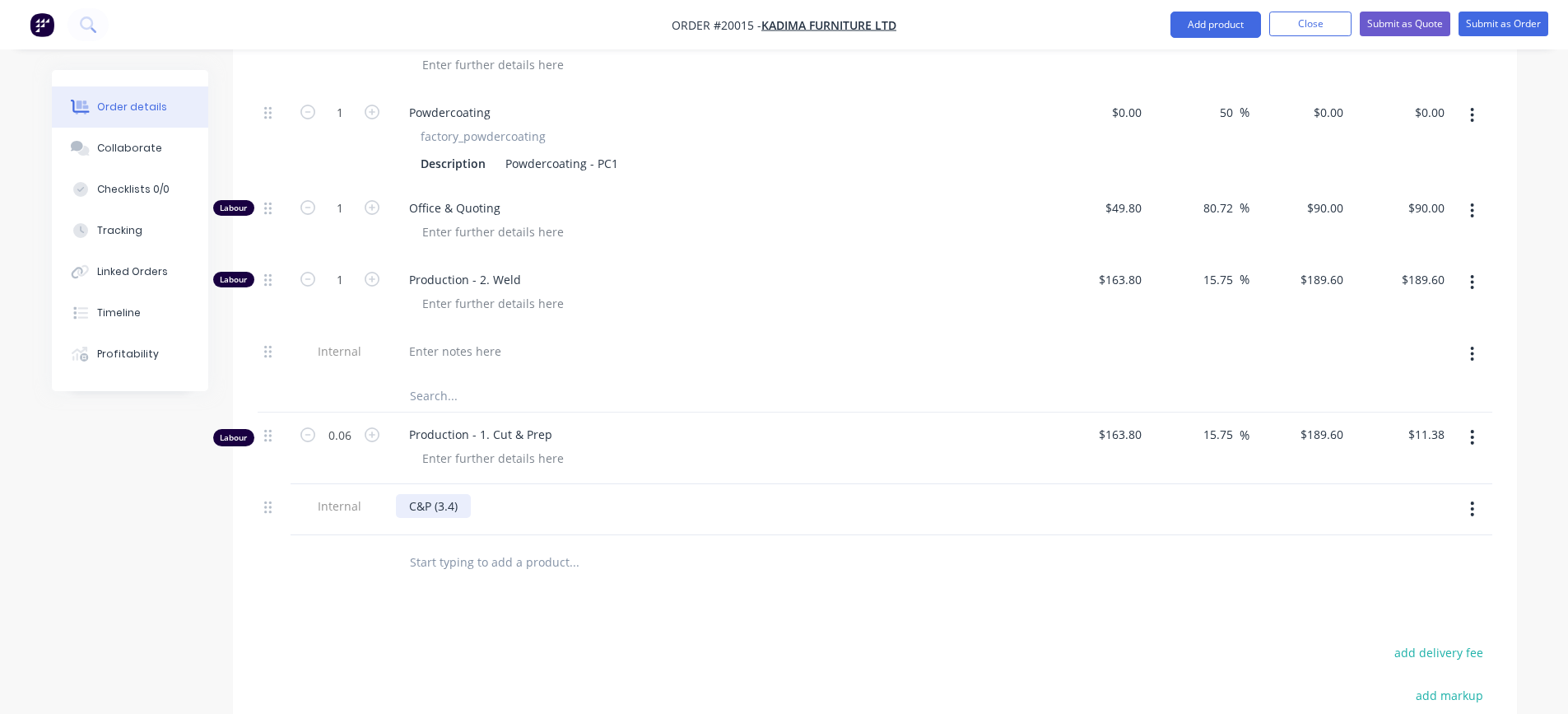
click at [449, 494] on div "C&P (3.4)" at bounding box center [434, 505] width 75 height 23
click at [343, 422] on input "0.06" at bounding box center [340, 434] width 43 height 24
type input "0.11"
type input "$20.86"
click at [662, 494] on div "C&P (6.4)" at bounding box center [719, 505] width 646 height 23
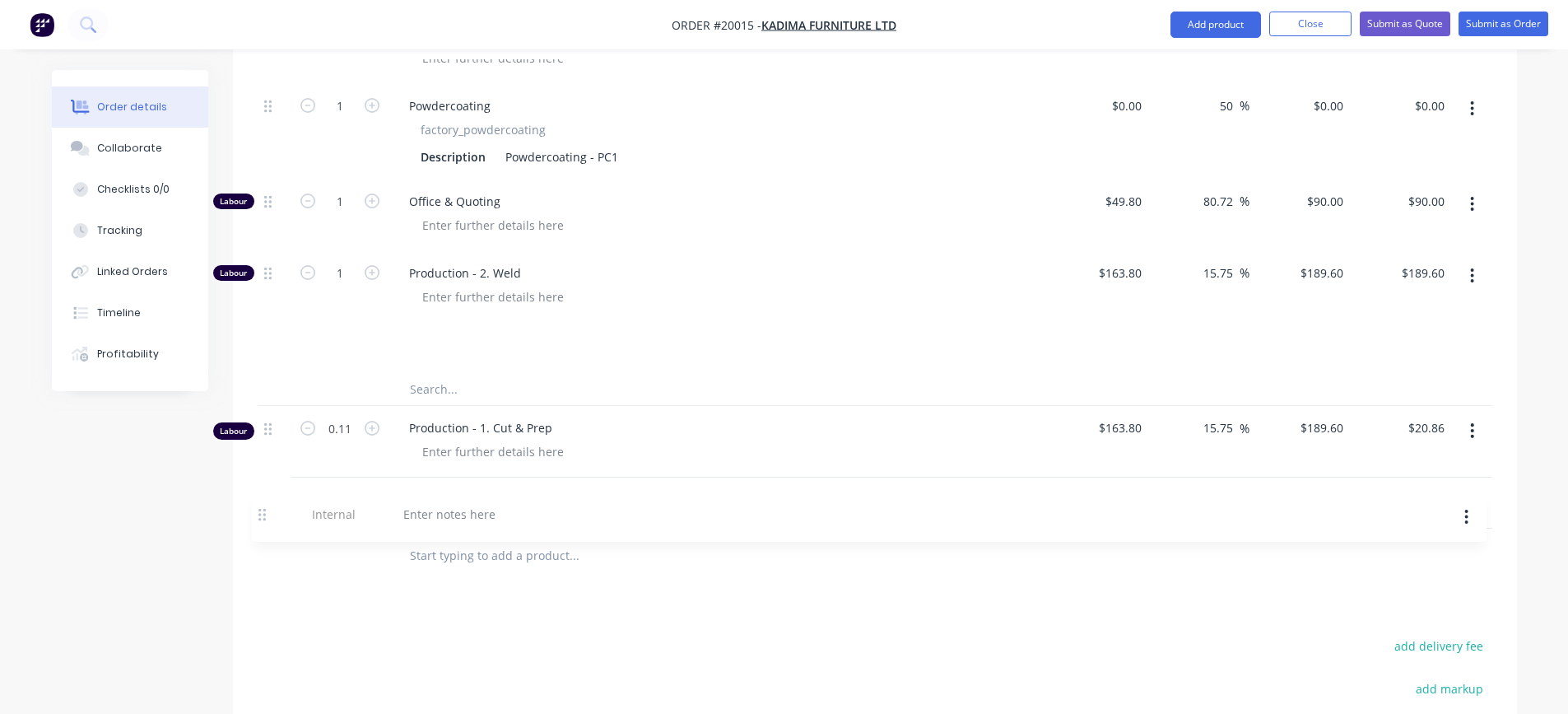
scroll to position [1245, 0]
drag, startPoint x: 266, startPoint y: 327, endPoint x: 264, endPoint y: 311, distance: 16.1
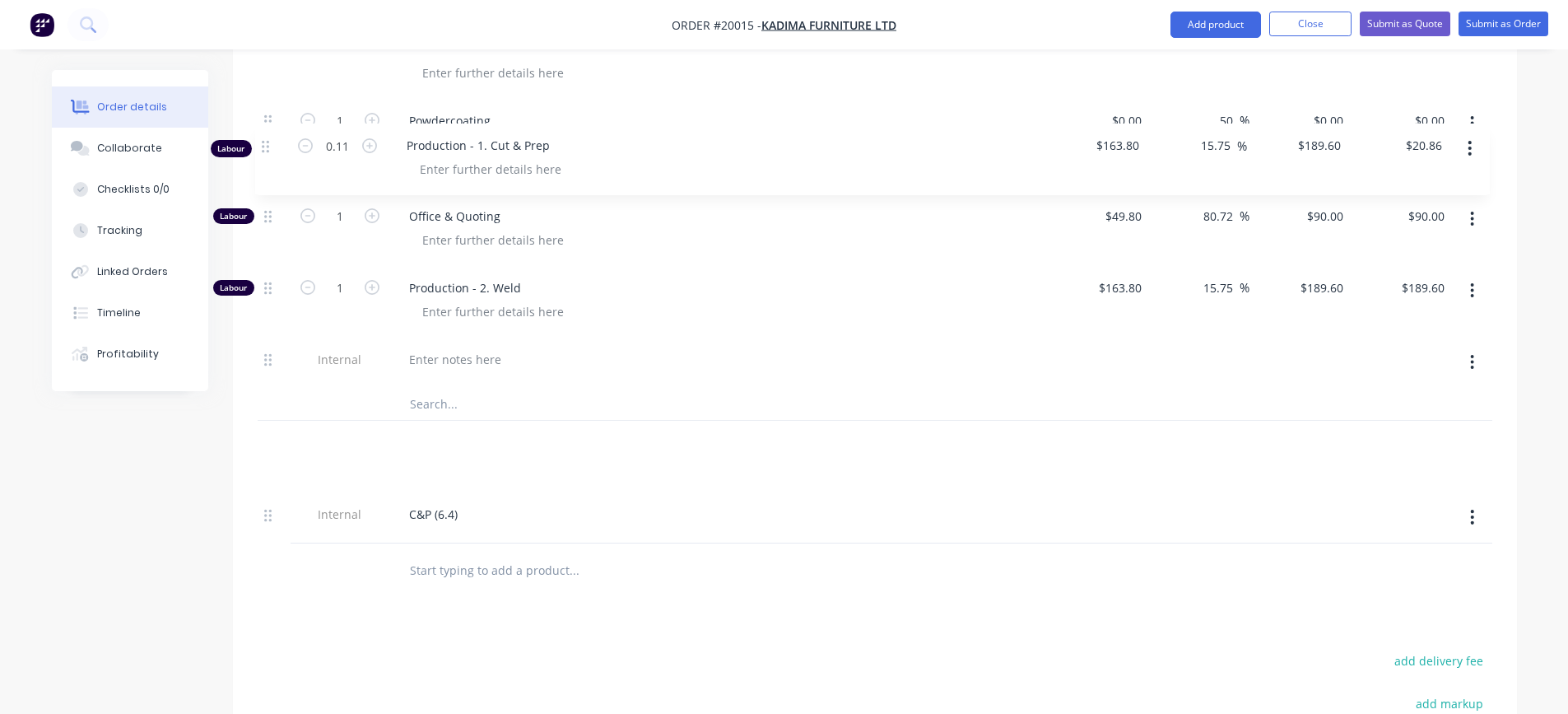
scroll to position [1221, 0]
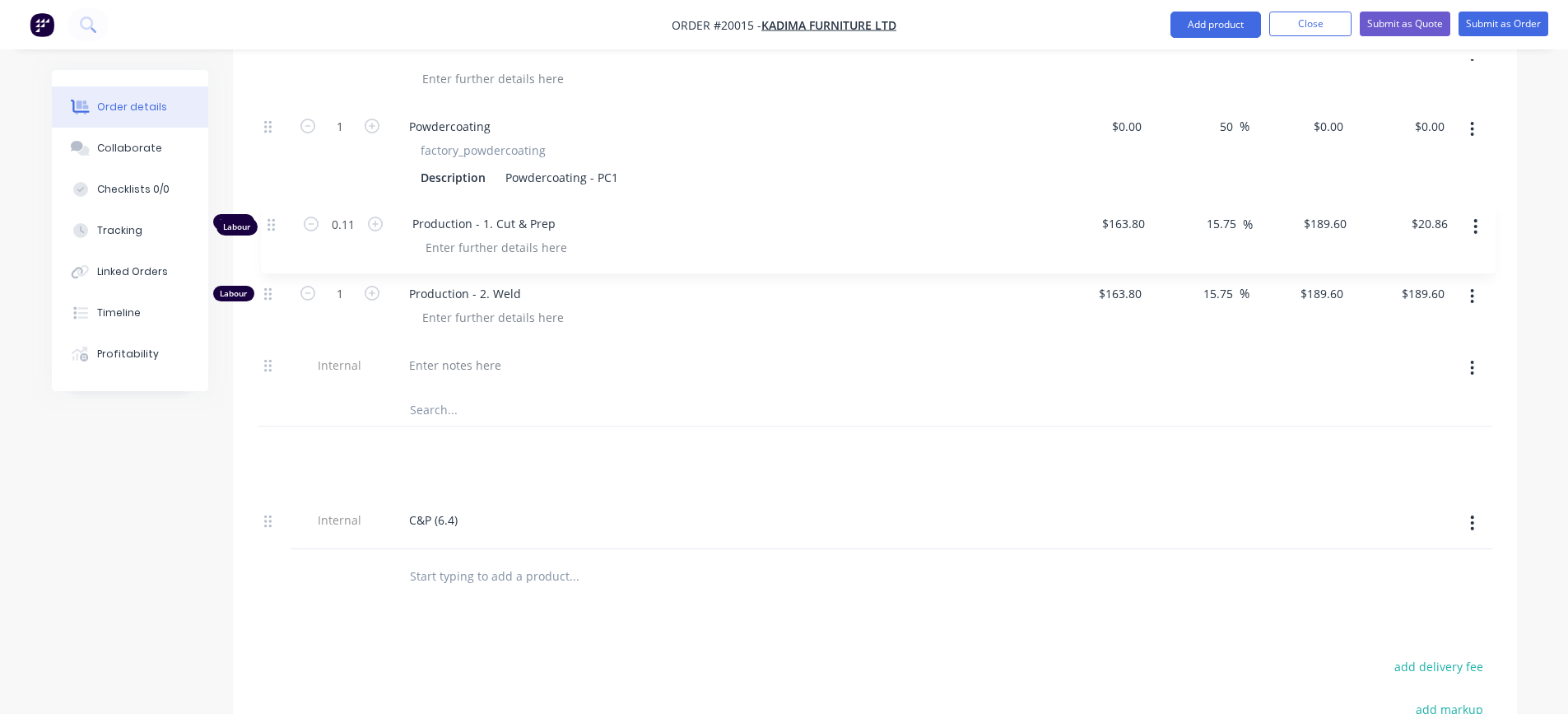
drag, startPoint x: 271, startPoint y: 403, endPoint x: 275, endPoint y: 222, distance: 181.0
click at [1476, 436] on button "button" at bounding box center [1471, 451] width 38 height 30
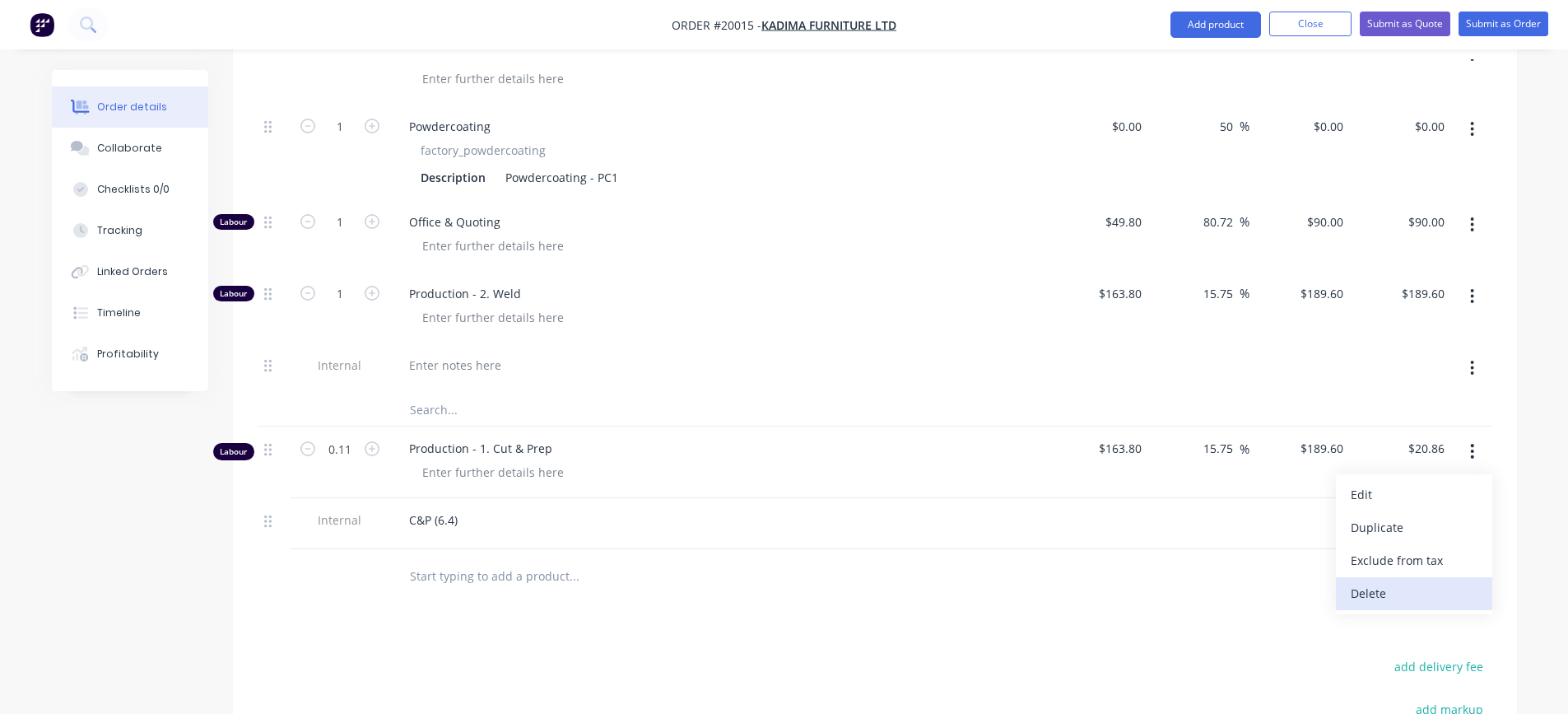
click at [1381, 581] on div "Delete" at bounding box center [1413, 592] width 127 height 23
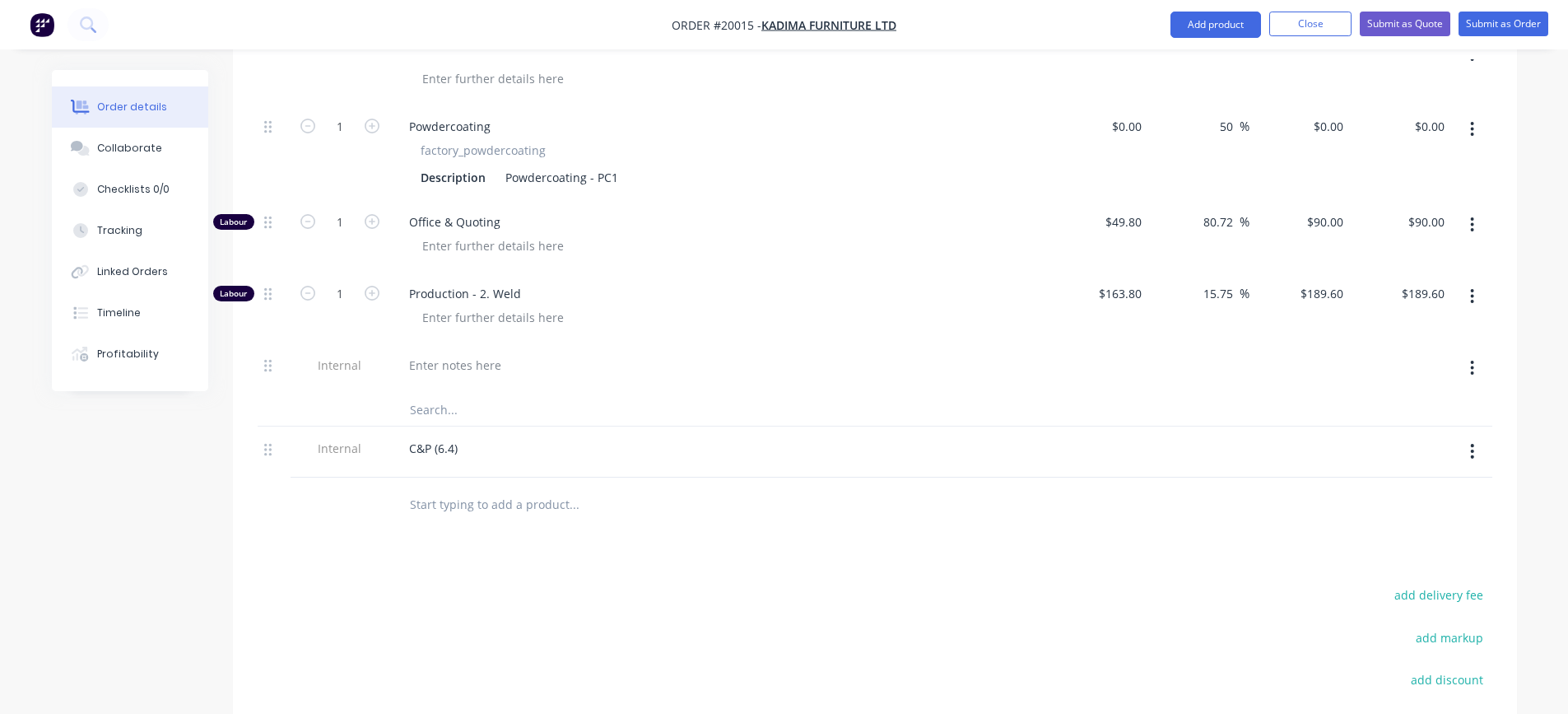
click at [1469, 436] on button "button" at bounding box center [1471, 451] width 38 height 30
click at [1377, 515] on div "Delete" at bounding box center [1413, 526] width 127 height 23
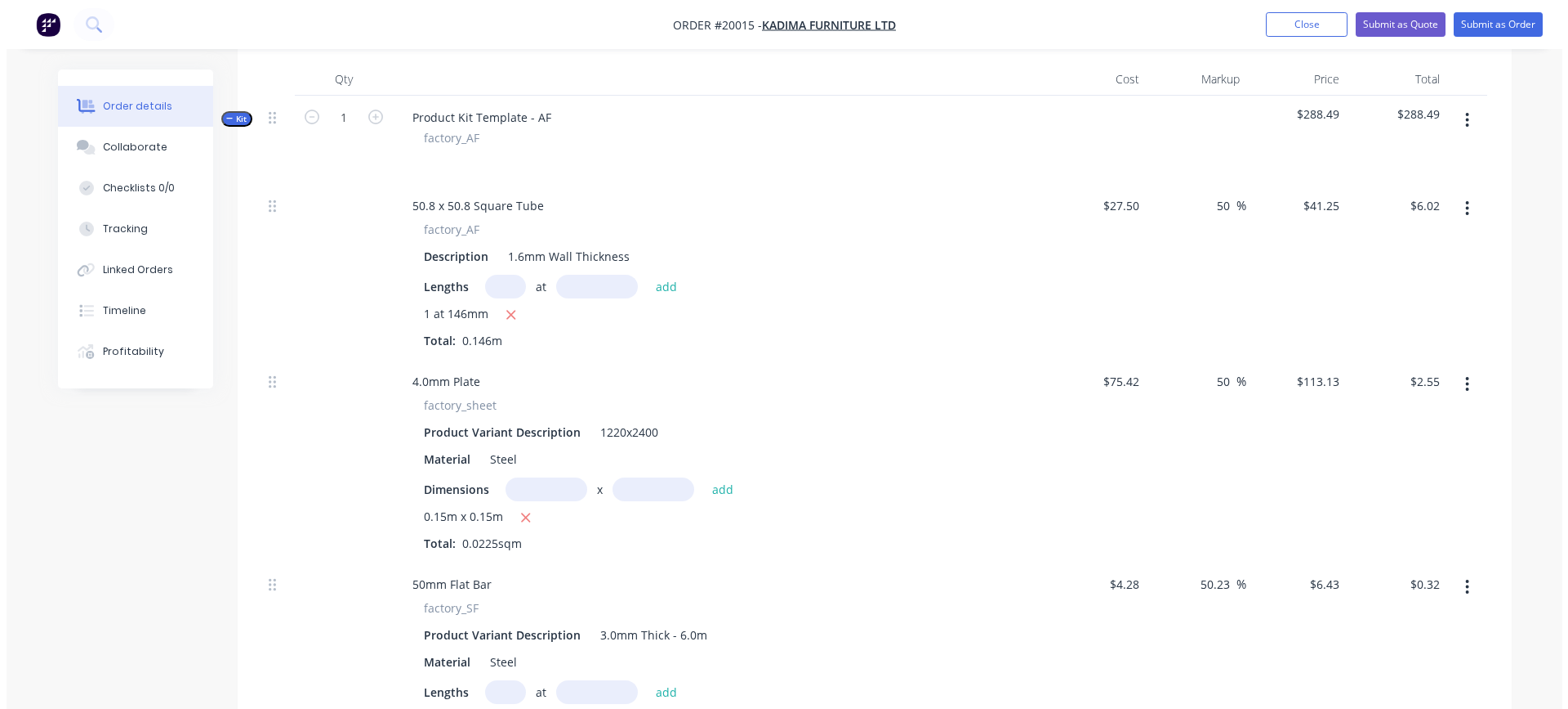
scroll to position [313, 0]
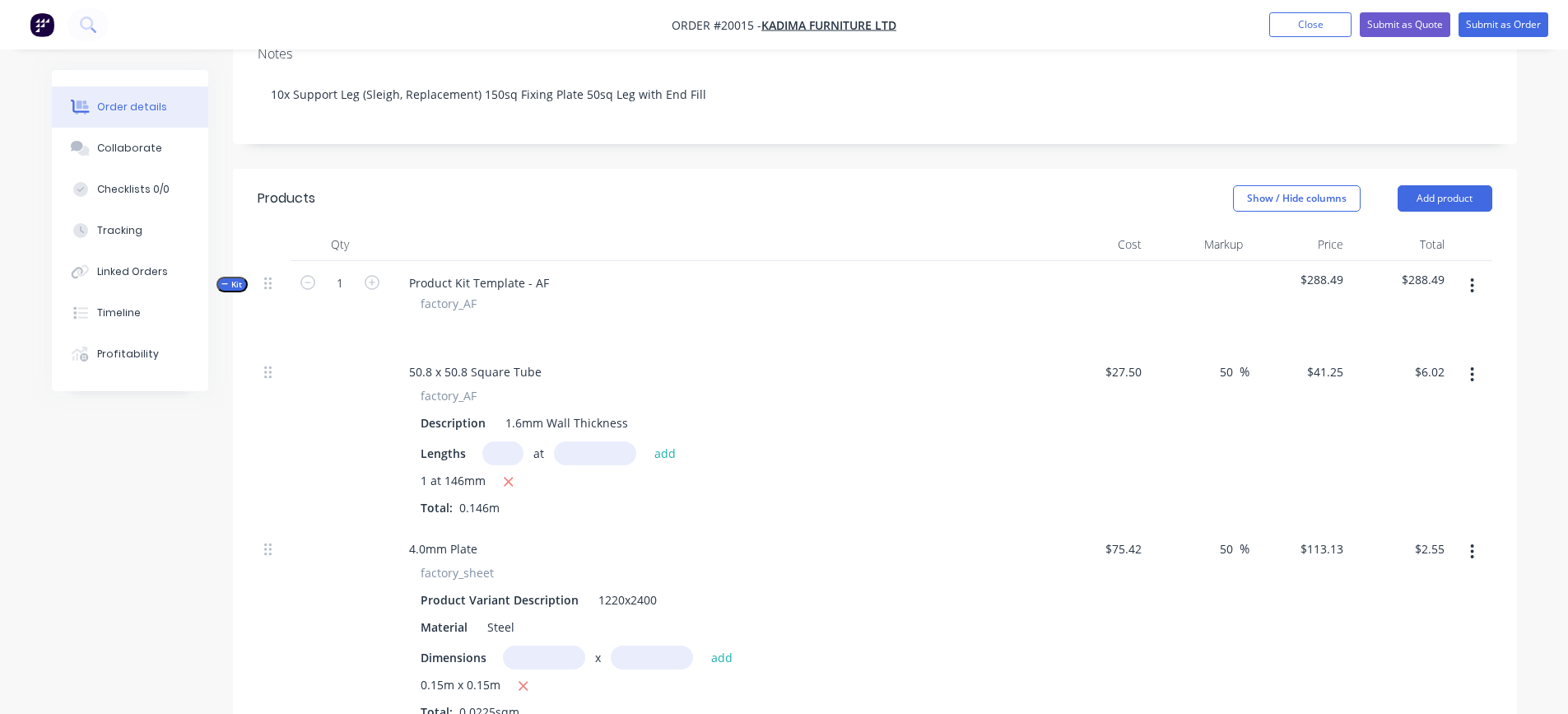
click at [1473, 277] on icon "button" at bounding box center [1472, 285] width 4 height 18
click at [1423, 317] on div "Add product to kit" at bounding box center [1413, 328] width 127 height 23
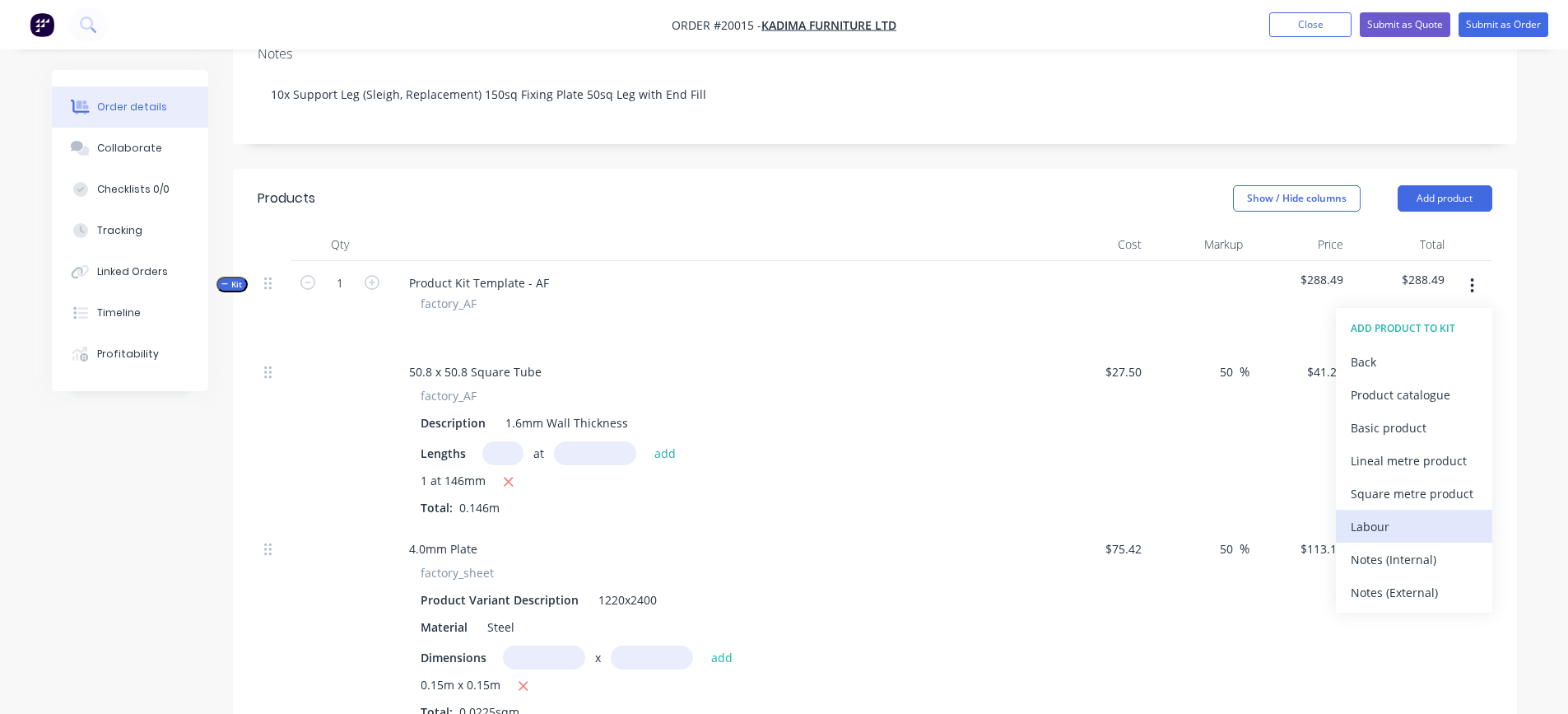
click at [1366, 514] on div "Labour" at bounding box center [1413, 525] width 127 height 23
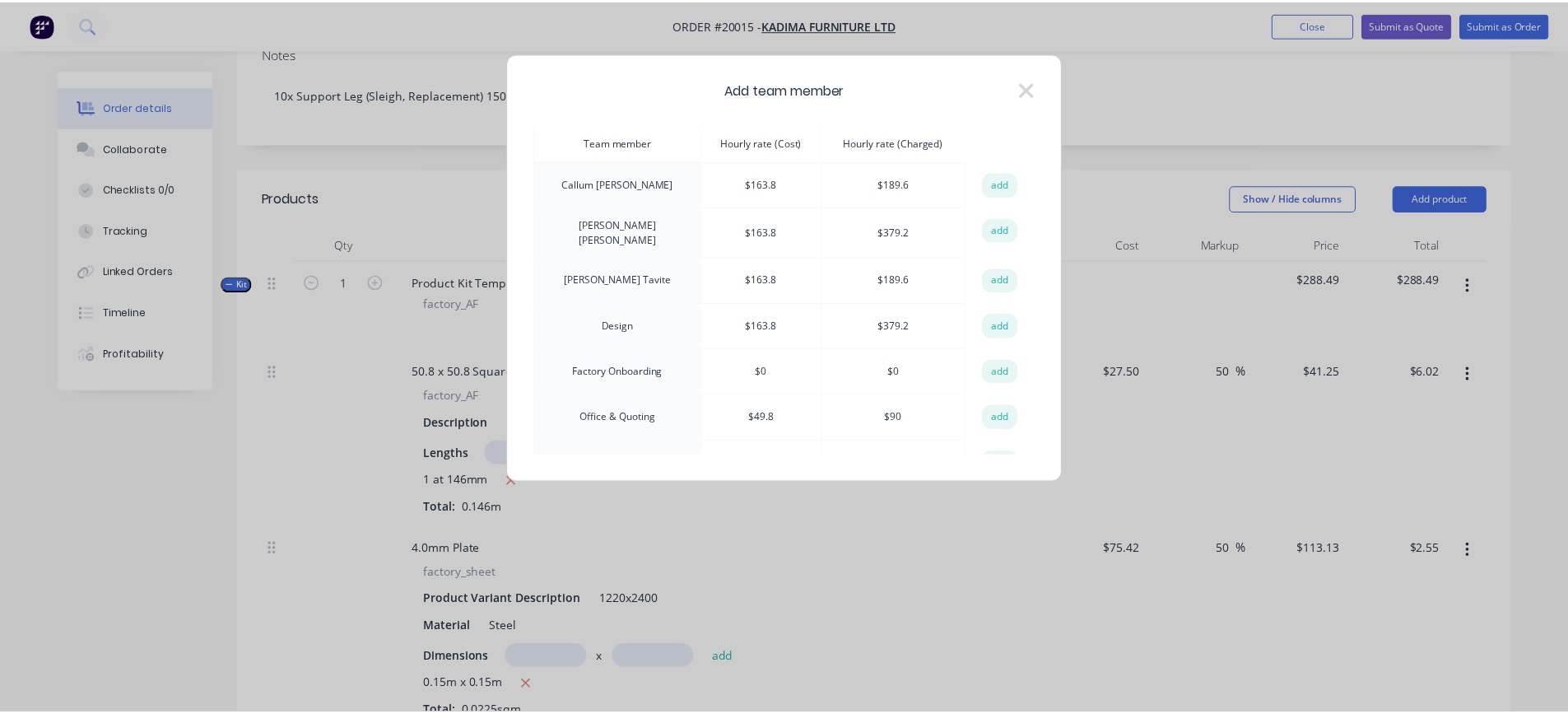
scroll to position [83, 0]
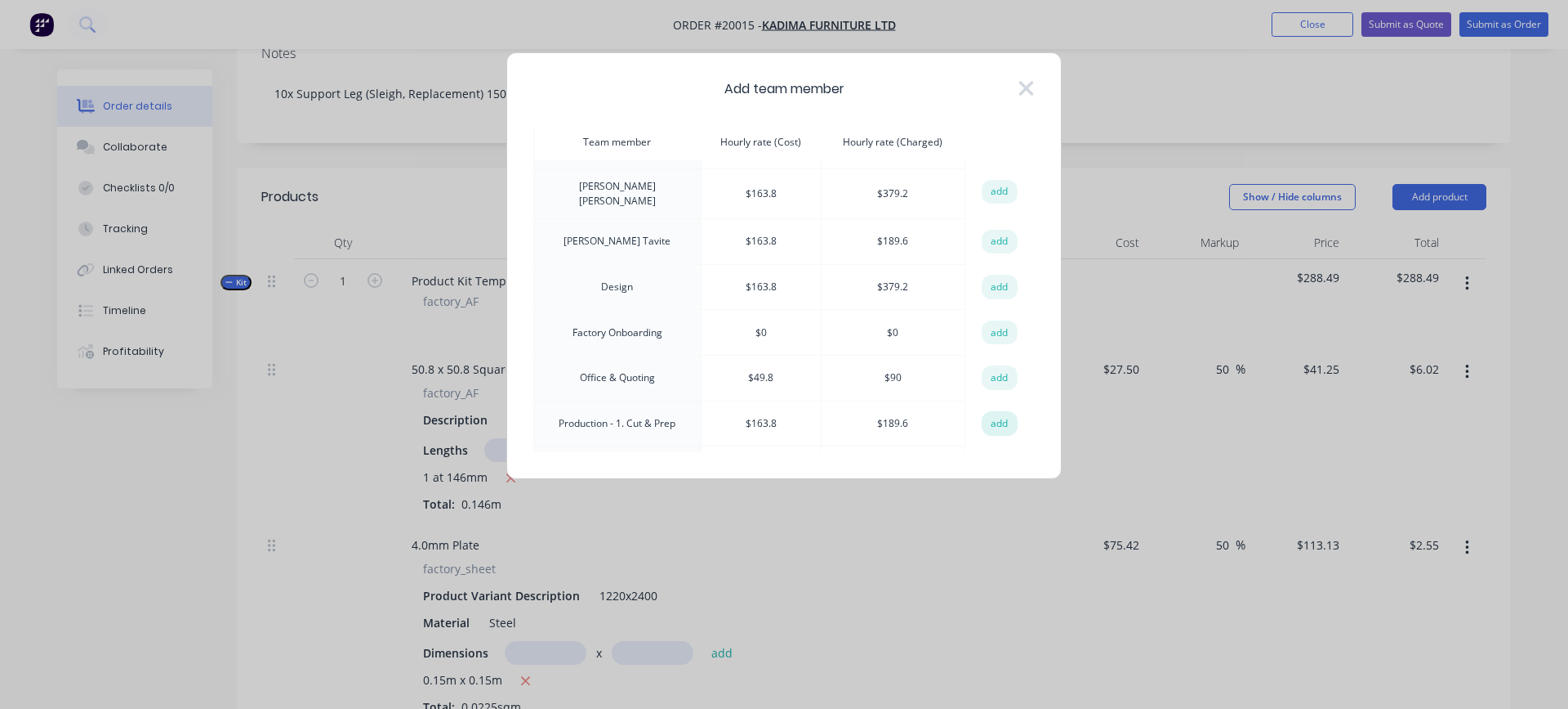
click at [992, 417] on button "add" at bounding box center [999, 423] width 36 height 24
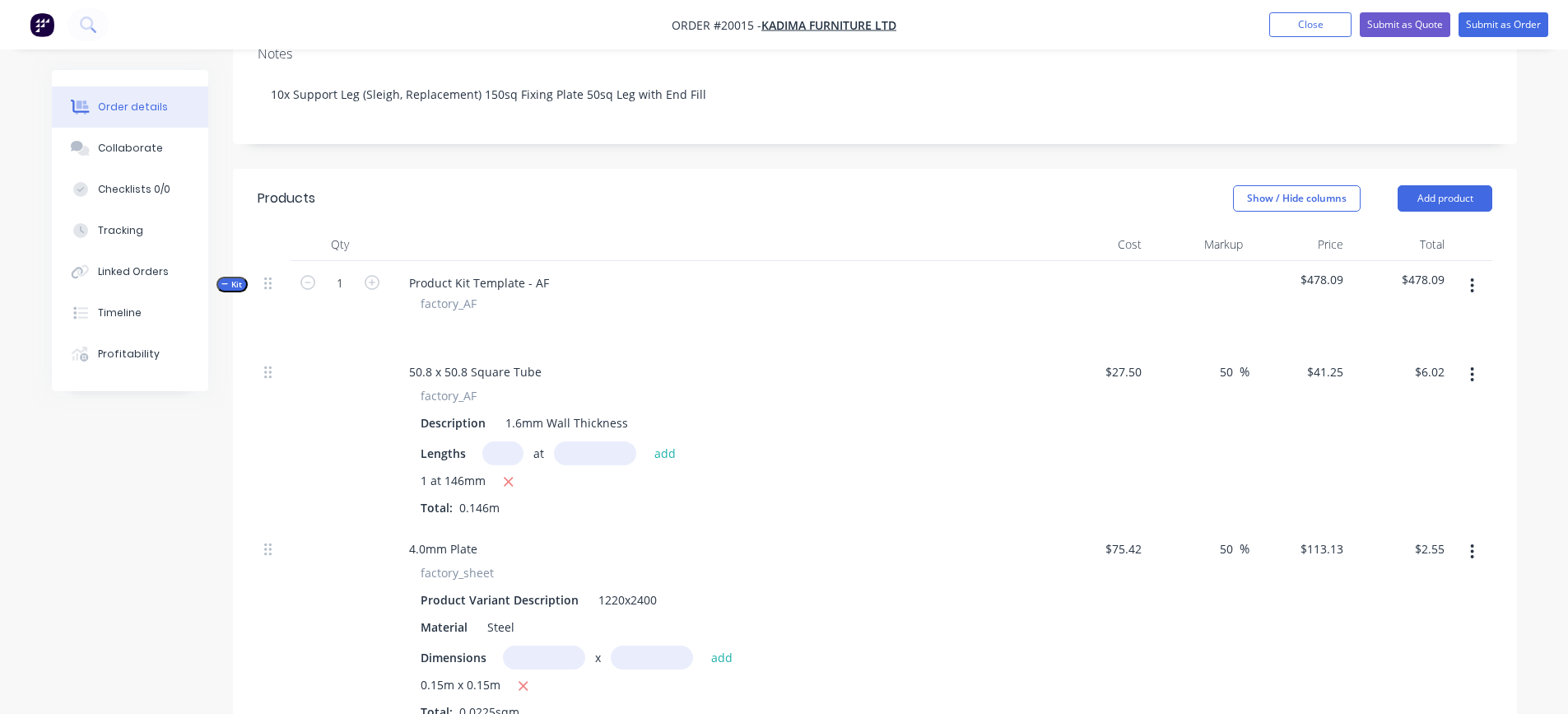
click at [1468, 271] on button "button" at bounding box center [1471, 286] width 38 height 30
click at [1393, 317] on div "Add product to kit" at bounding box center [1413, 328] width 127 height 23
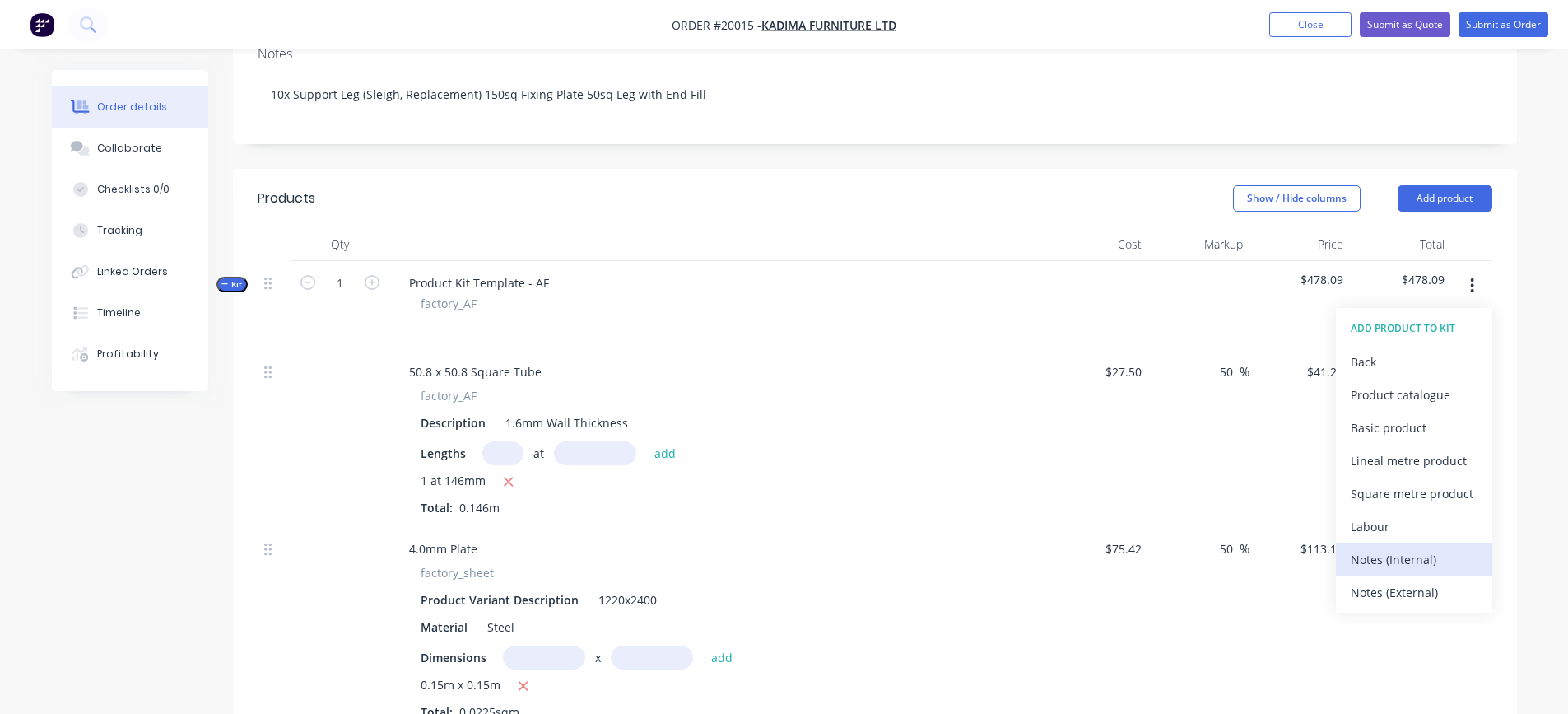
click at [1387, 547] on div "Notes (Internal)" at bounding box center [1413, 558] width 127 height 23
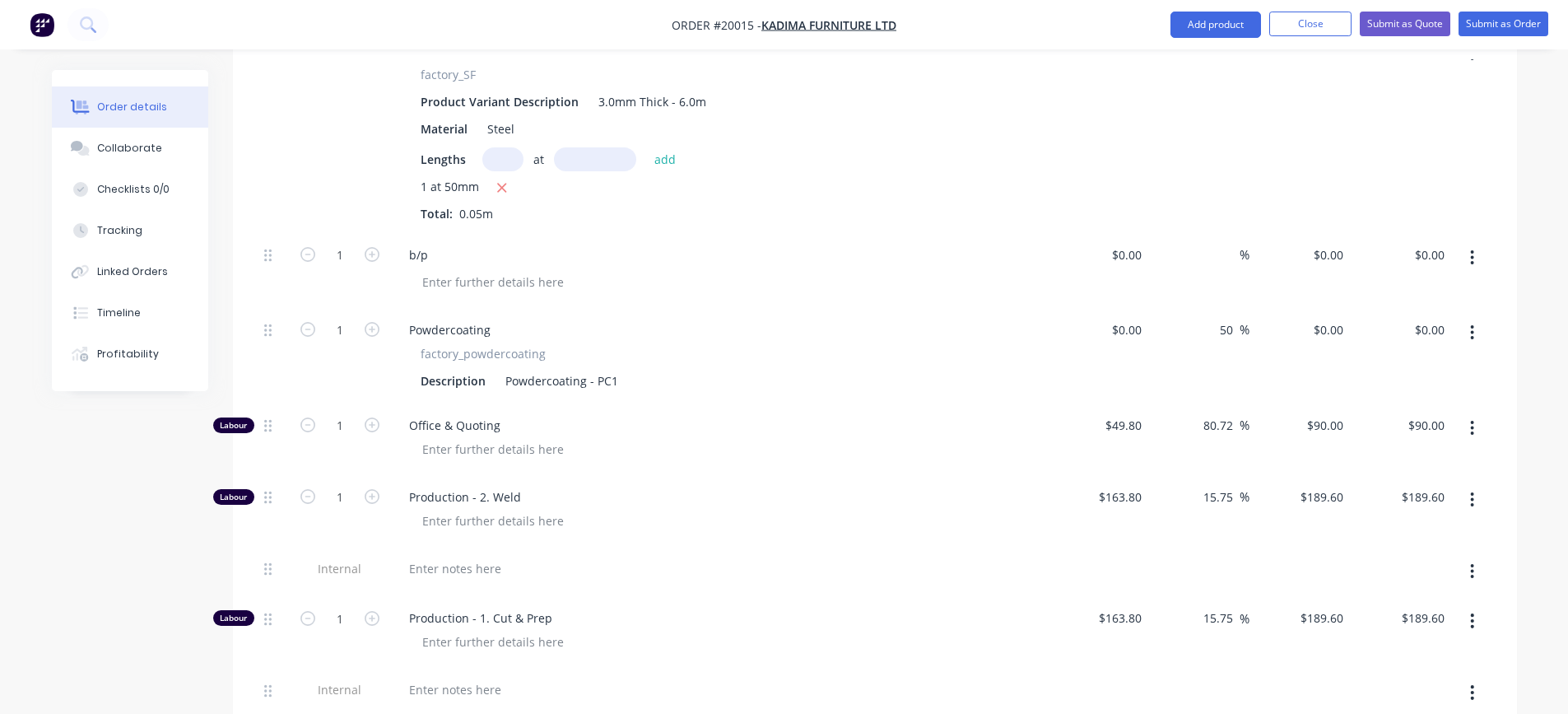
scroll to position [1138, 0]
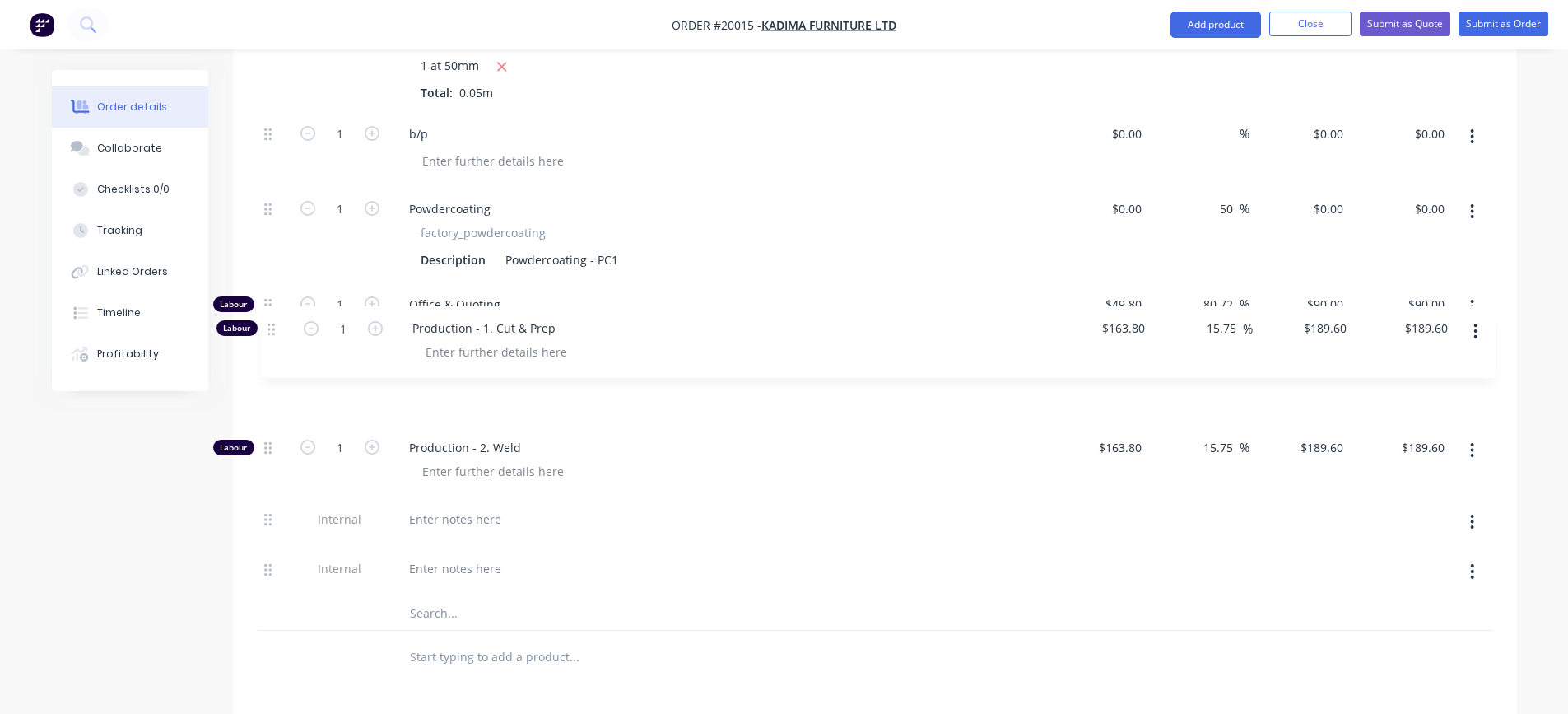
drag, startPoint x: 269, startPoint y: 479, endPoint x: 271, endPoint y: 327, distance: 152.0
click at [271, 327] on div "50.8 x 50.8 Square Tube factory_AF Description 1.6mm Wall Thickness Lengths at …" at bounding box center [875, 62] width 1235 height 1070
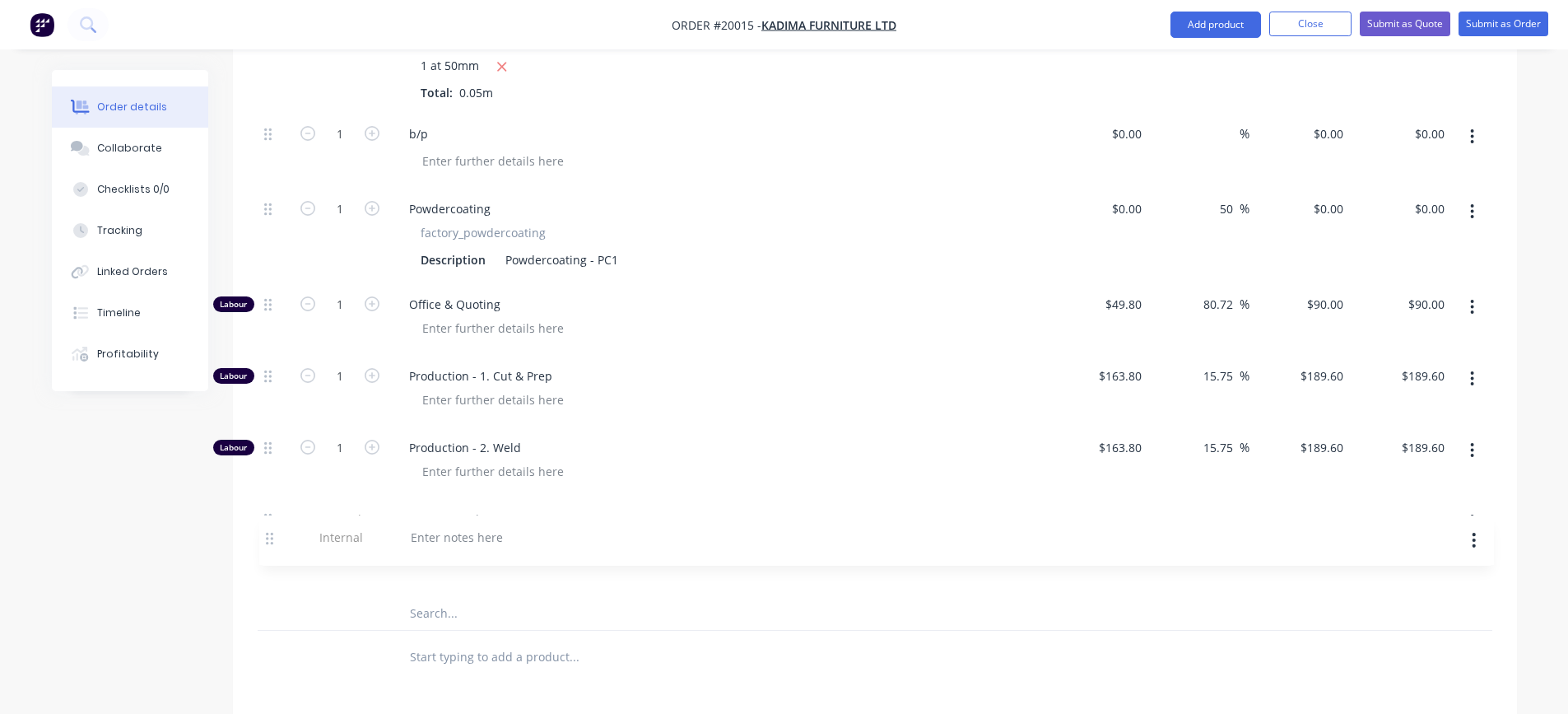
scroll to position [1141, 0]
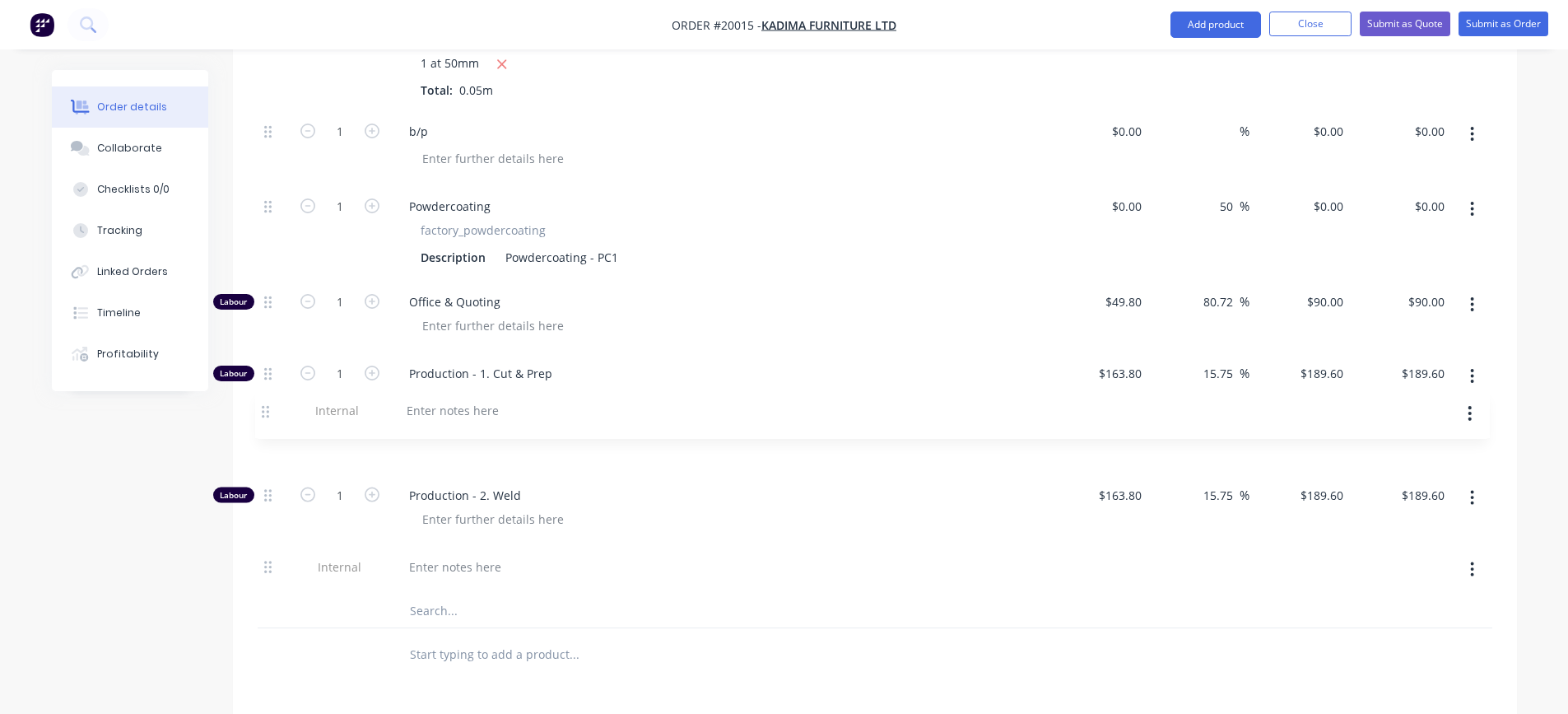
drag, startPoint x: 268, startPoint y: 550, endPoint x: 266, endPoint y: 408, distance: 142.0
click at [266, 408] on div "50.8 x 50.8 Square Tube factory_AF Description 1.6mm Wall Thickness Lengths at …" at bounding box center [875, 59] width 1235 height 1070
click at [480, 433] on div at bounding box center [455, 444] width 118 height 23
click at [345, 361] on input "1" at bounding box center [340, 373] width 43 height 24
type input "0.11"
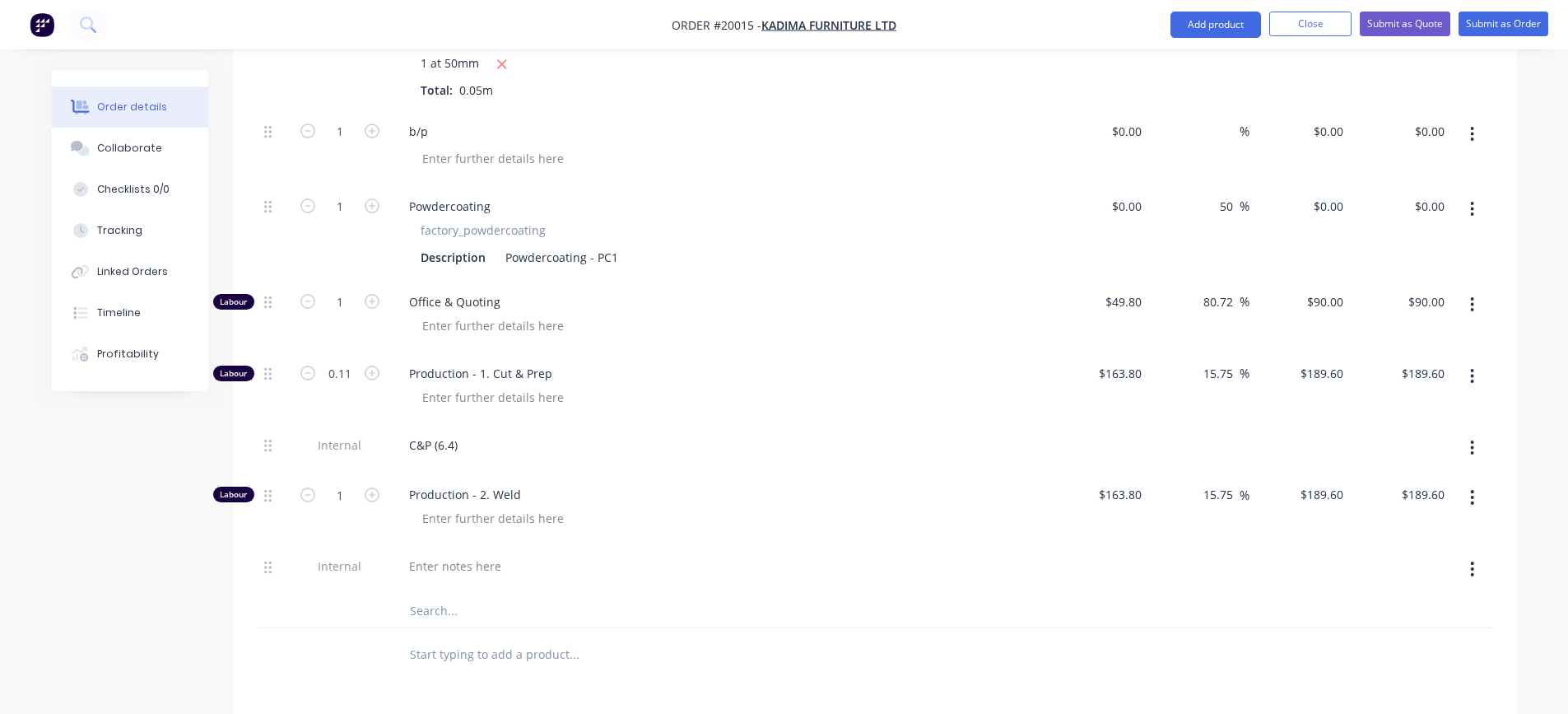
type input "$20.86"
click at [599, 399] on div "Production - 1. Cut & Prep" at bounding box center [719, 387] width 659 height 71
click at [463, 554] on div at bounding box center [455, 565] width 118 height 23
click at [343, 482] on input "1" at bounding box center [340, 494] width 43 height 24
type input "0.09"
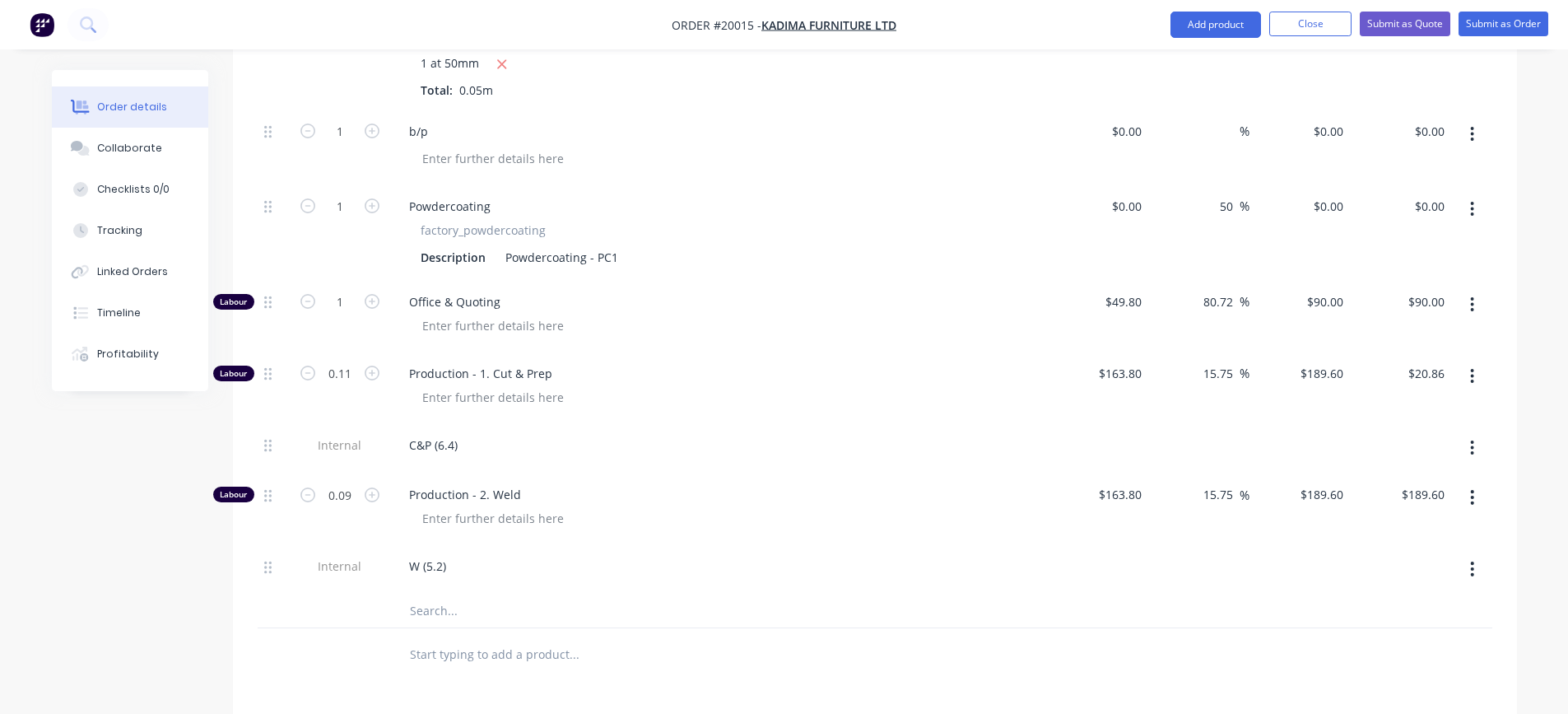
type input "$17.06"
click at [534, 544] on div "W (5.2)" at bounding box center [719, 570] width 659 height 51
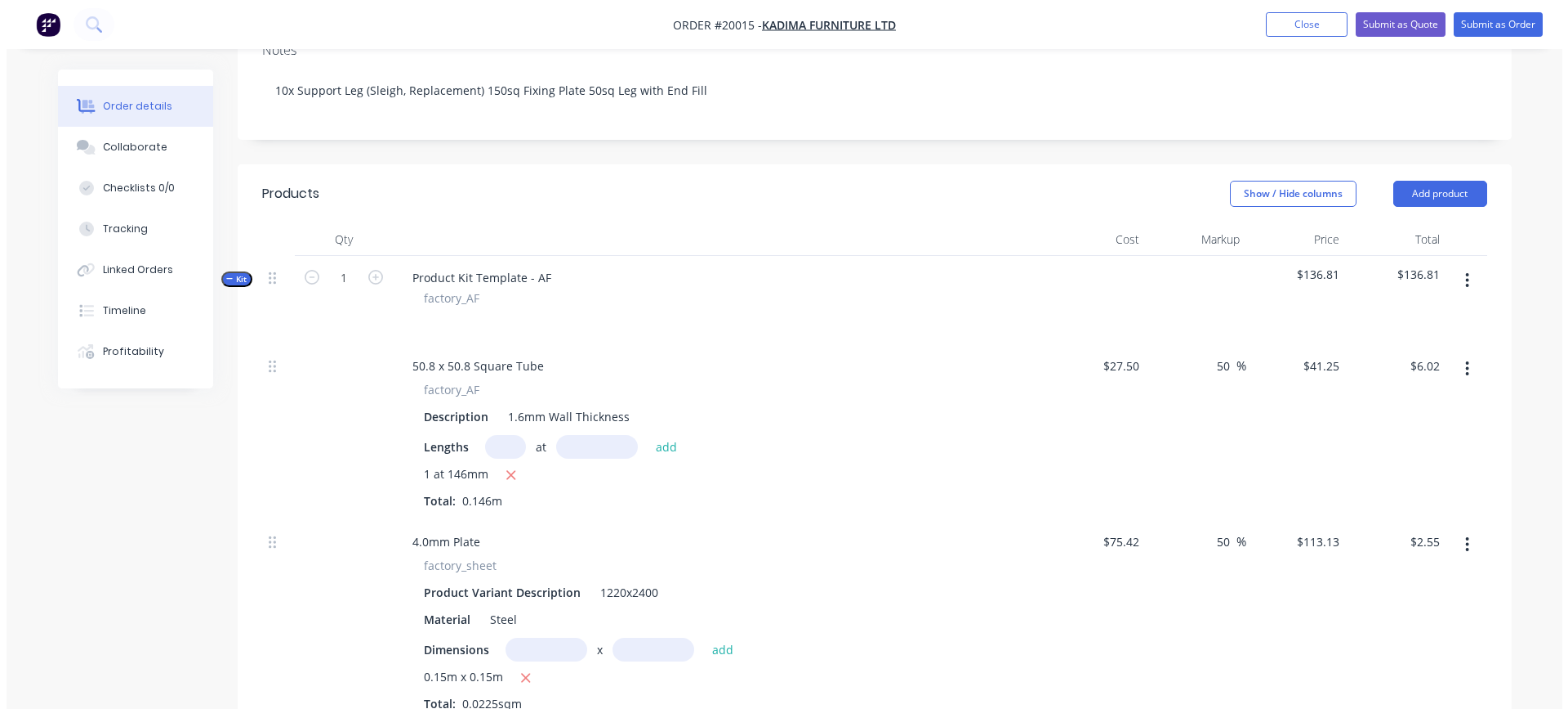
scroll to position [316, 0]
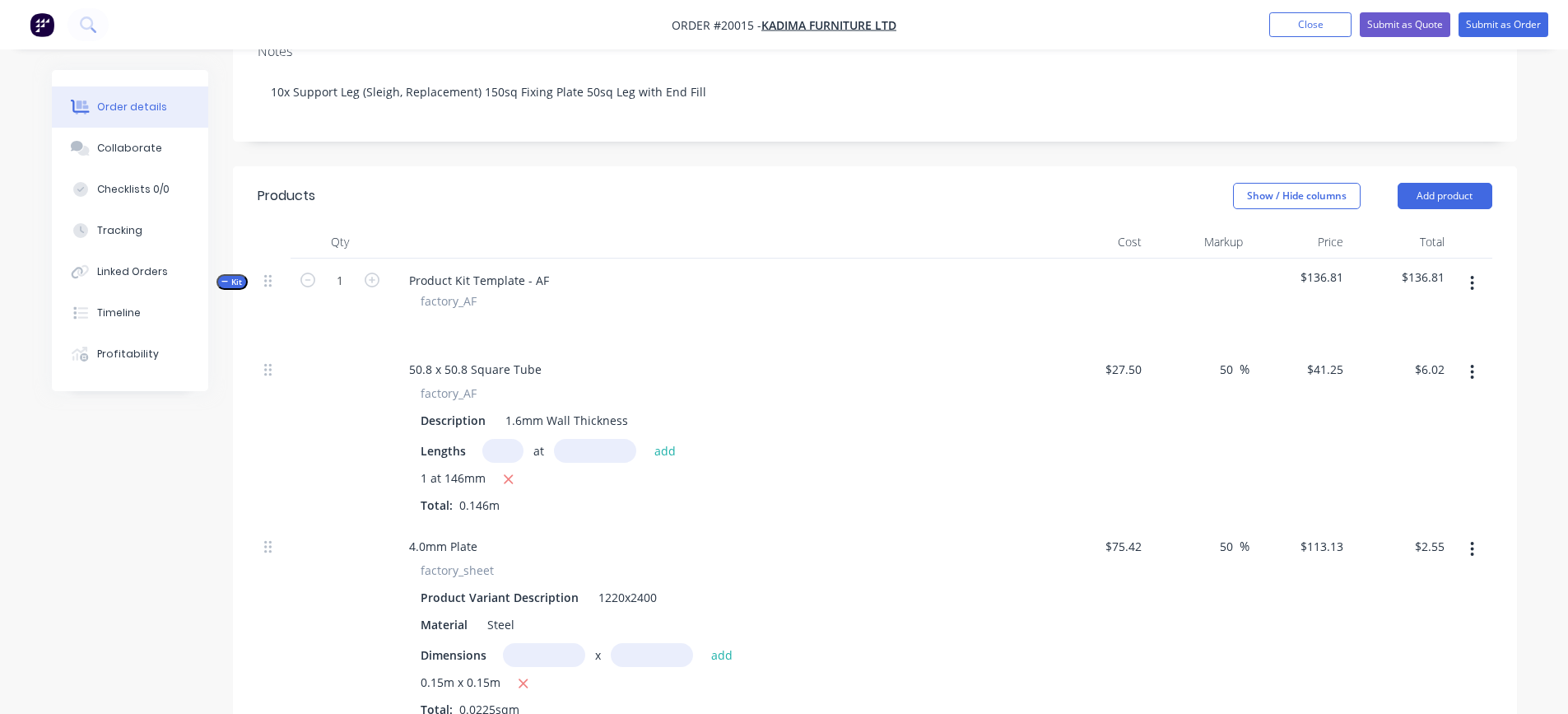
click at [1471, 274] on icon "button" at bounding box center [1472, 282] width 4 height 18
click at [1447, 314] on div "Add product to kit" at bounding box center [1413, 326] width 127 height 23
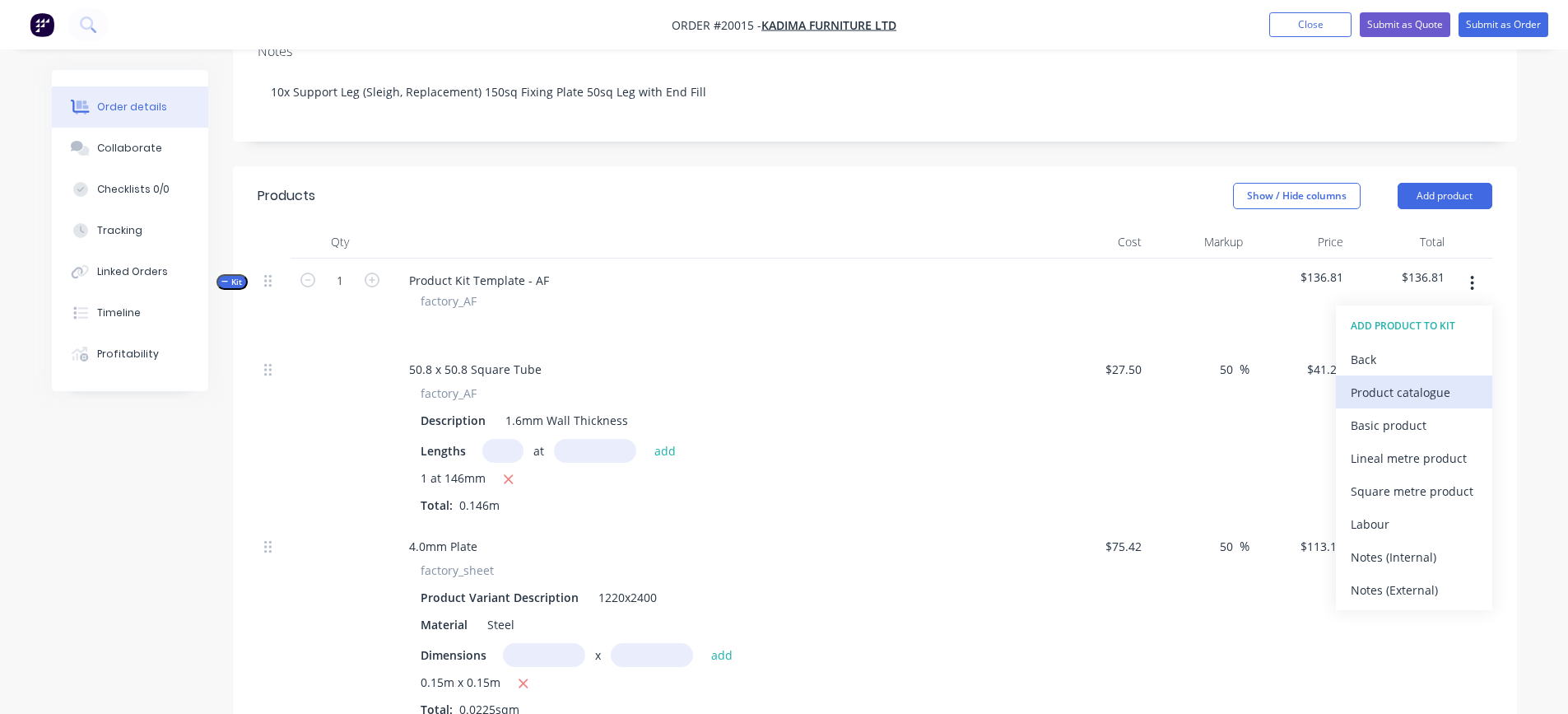
click at [1409, 380] on div "Product catalogue" at bounding box center [1413, 391] width 127 height 23
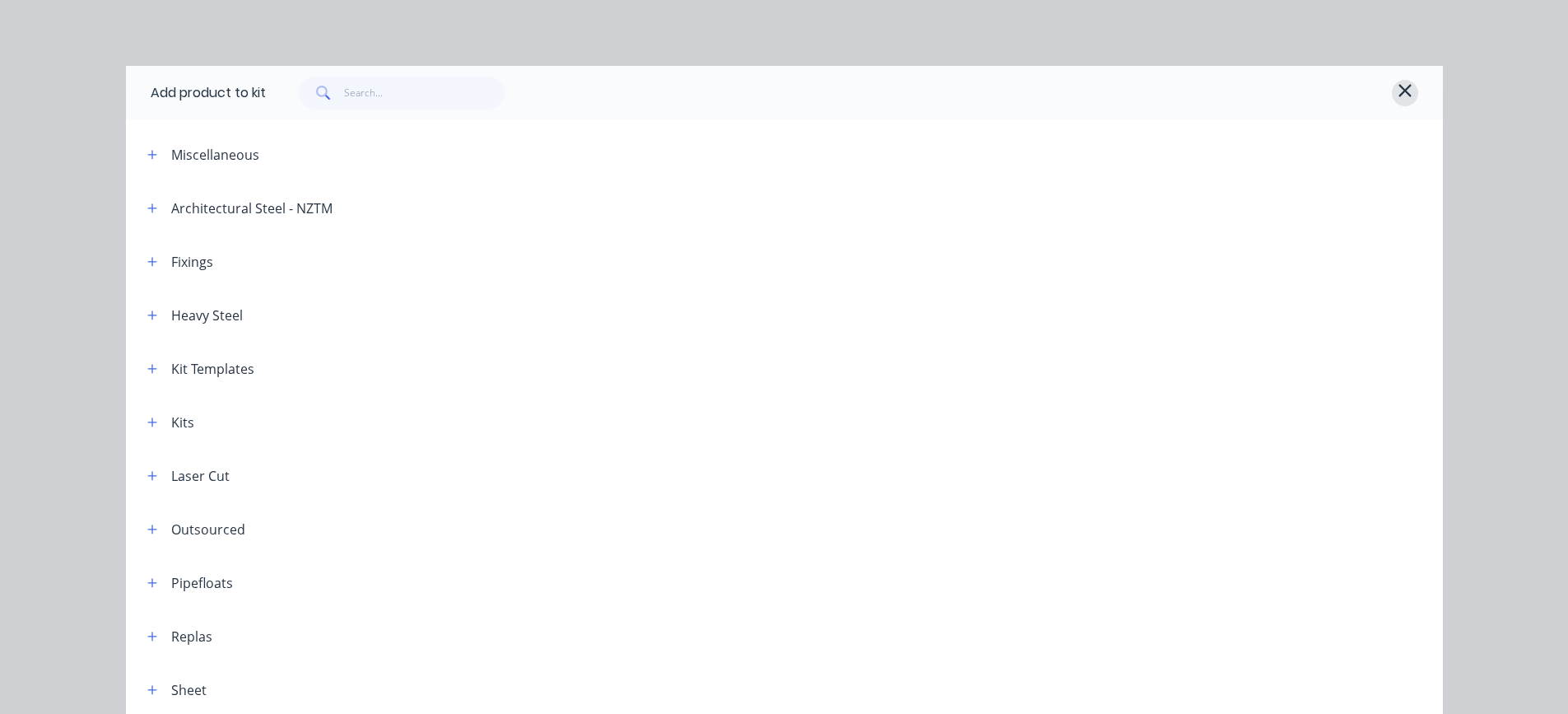
click at [1398, 87] on icon "button" at bounding box center [1404, 89] width 12 height 12
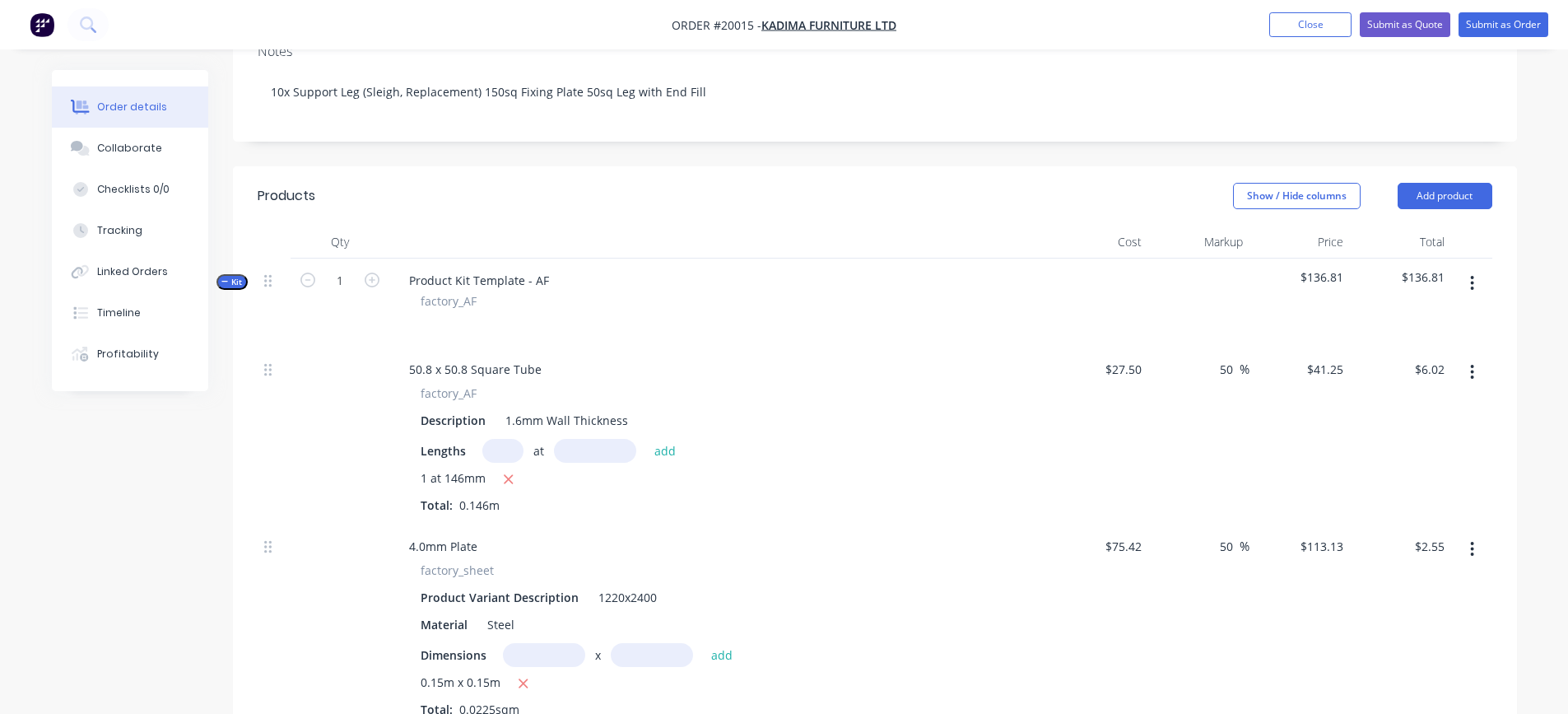
click at [1475, 268] on button "button" at bounding box center [1471, 283] width 38 height 30
click at [1422, 314] on div "Add product to kit" at bounding box center [1413, 326] width 127 height 23
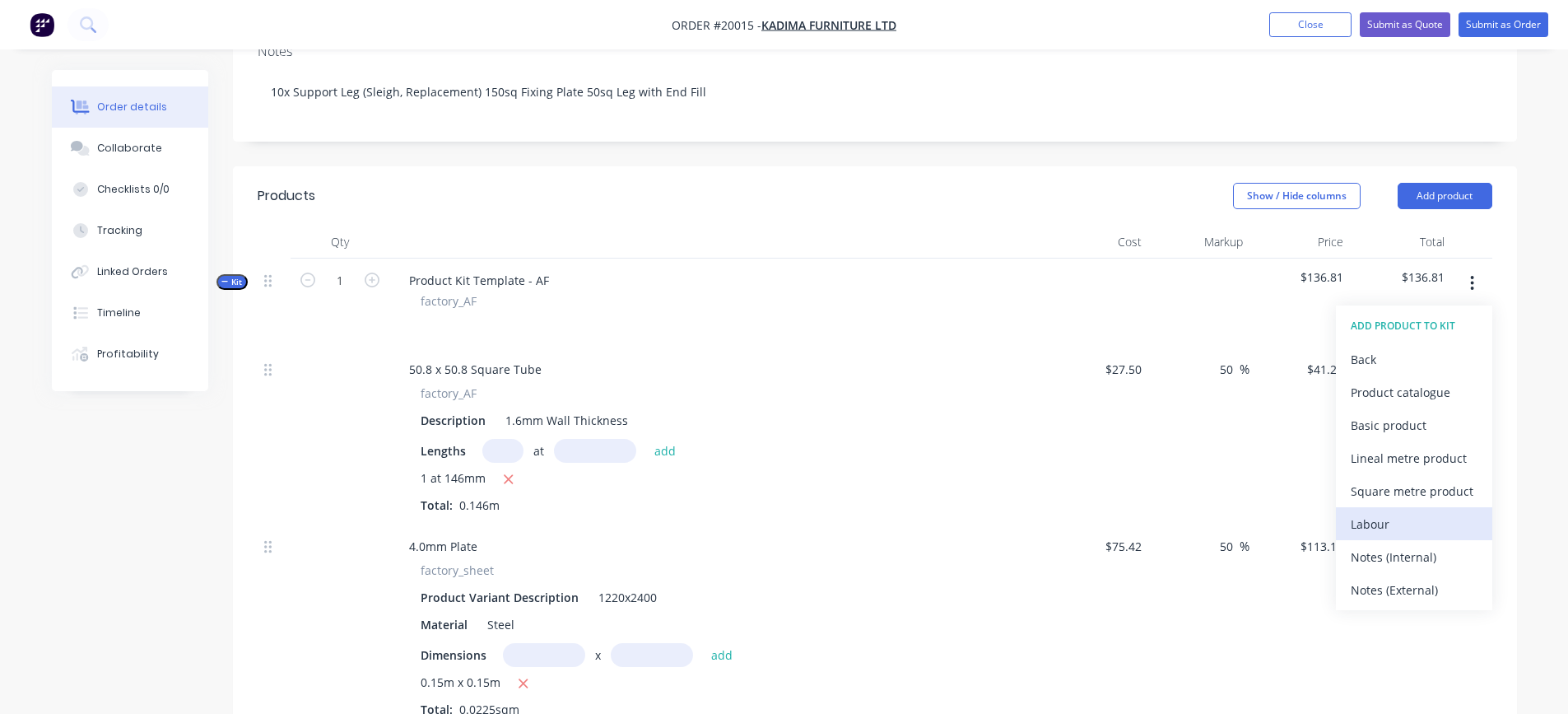
click at [1393, 512] on div "Labour" at bounding box center [1413, 524] width 127 height 23
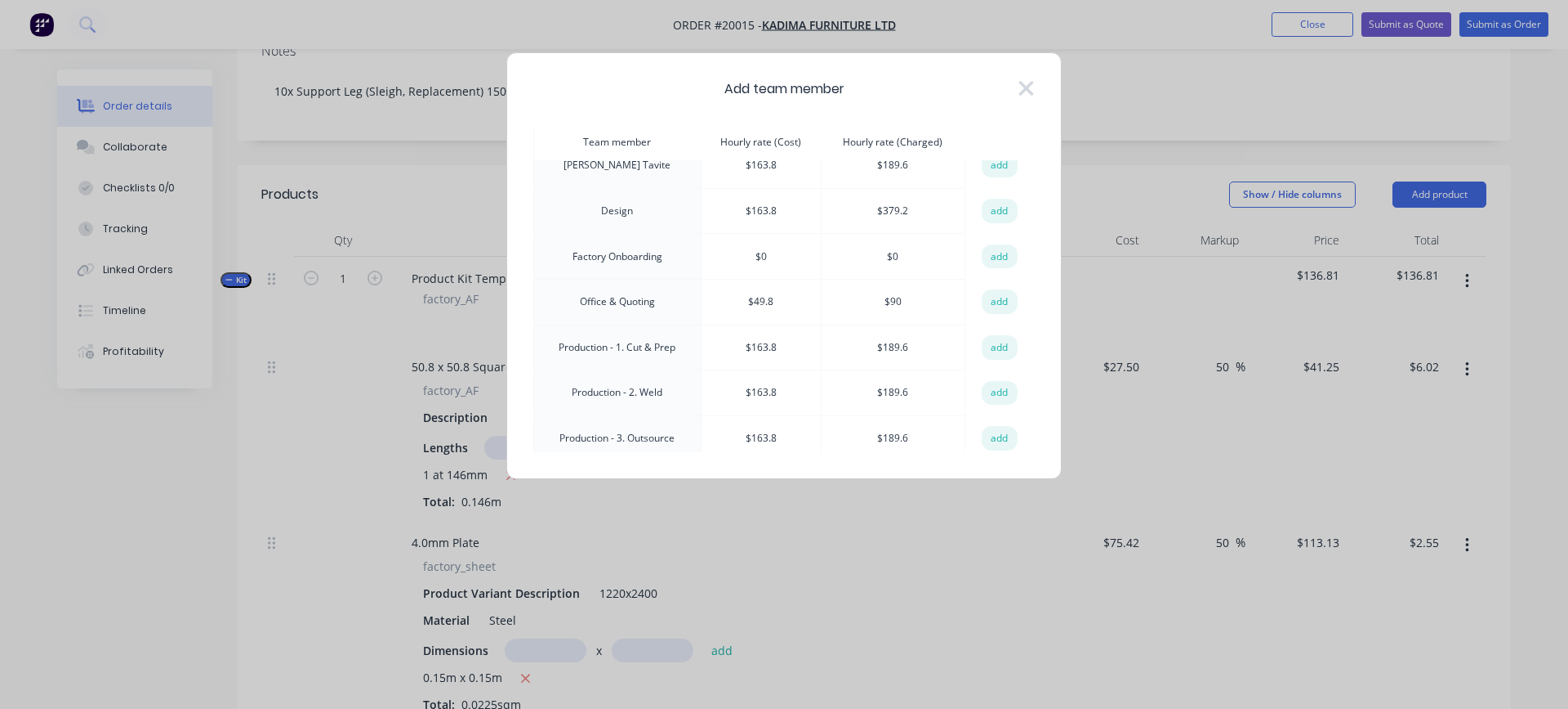
scroll to position [163, 0]
click at [988, 430] on button "add" at bounding box center [999, 432] width 36 height 24
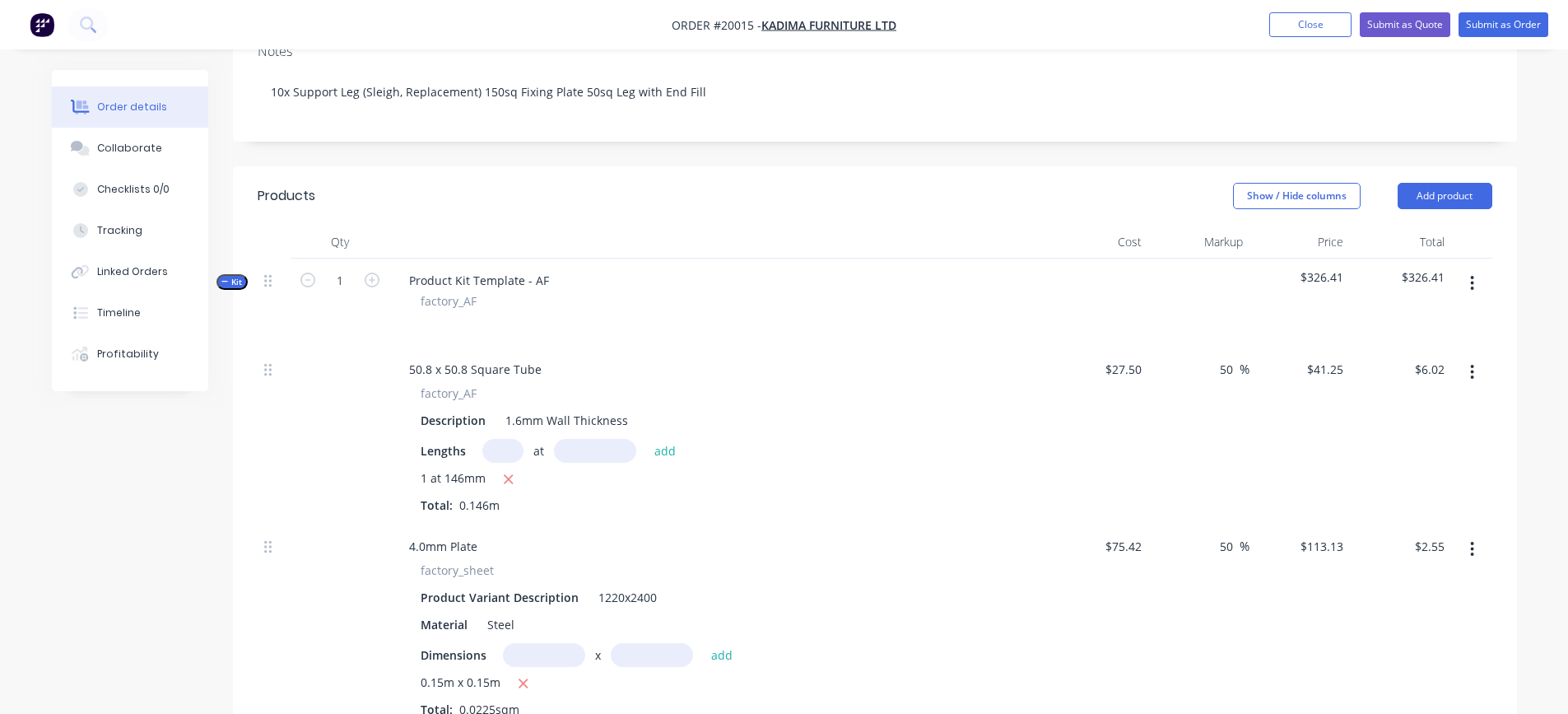
click at [1471, 274] on icon "button" at bounding box center [1472, 282] width 4 height 18
click at [1402, 314] on div "Add product to kit" at bounding box center [1413, 326] width 127 height 23
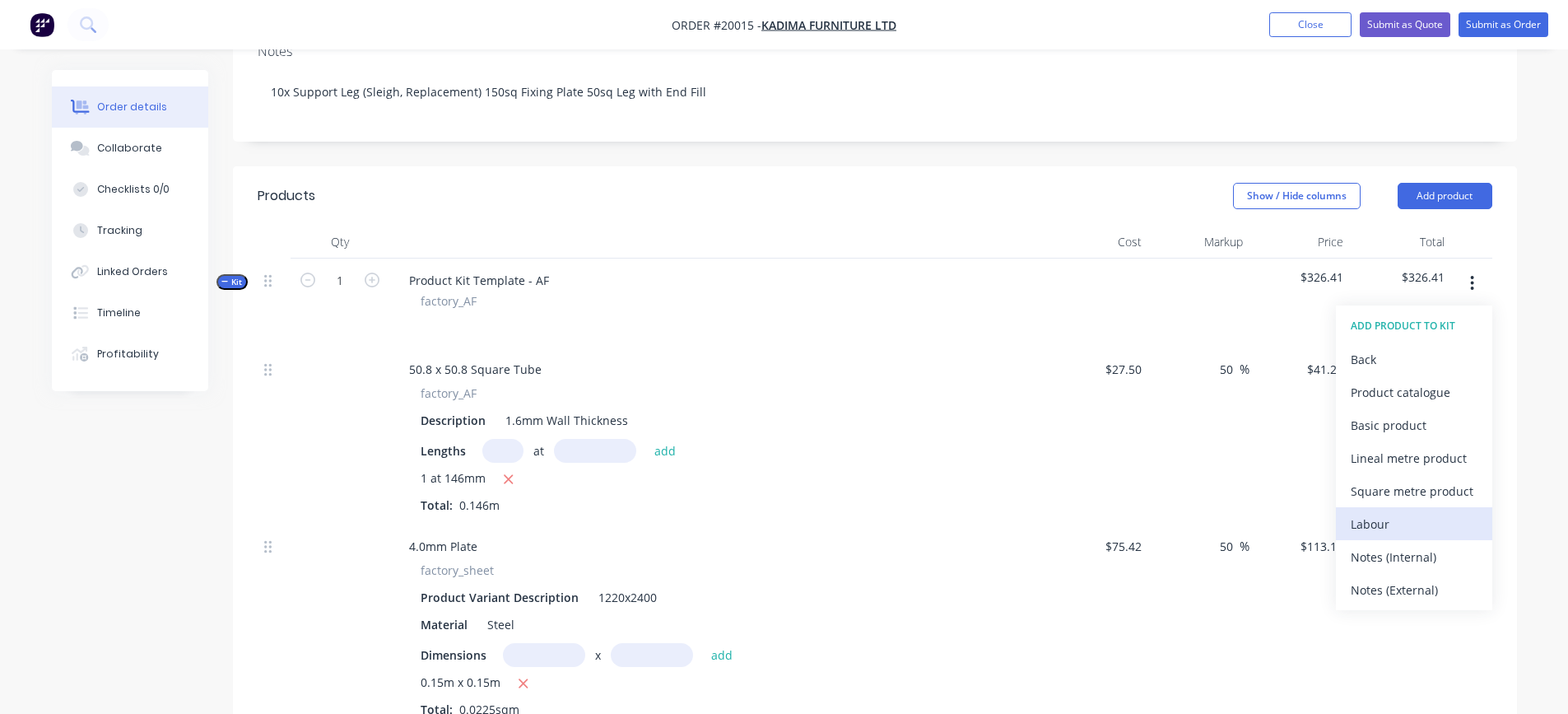
click at [1388, 512] on div "Labour" at bounding box center [1413, 524] width 127 height 23
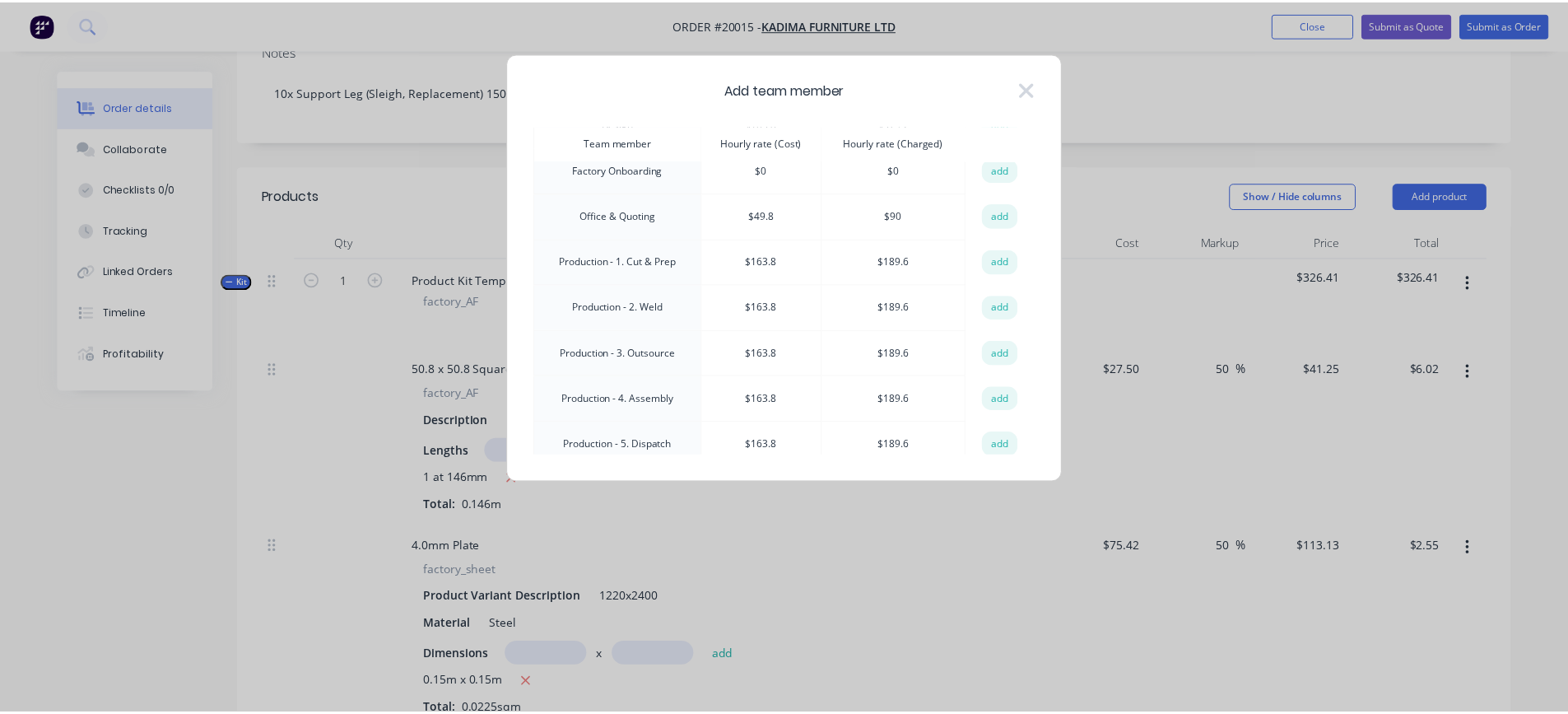
scroll to position [0, 0]
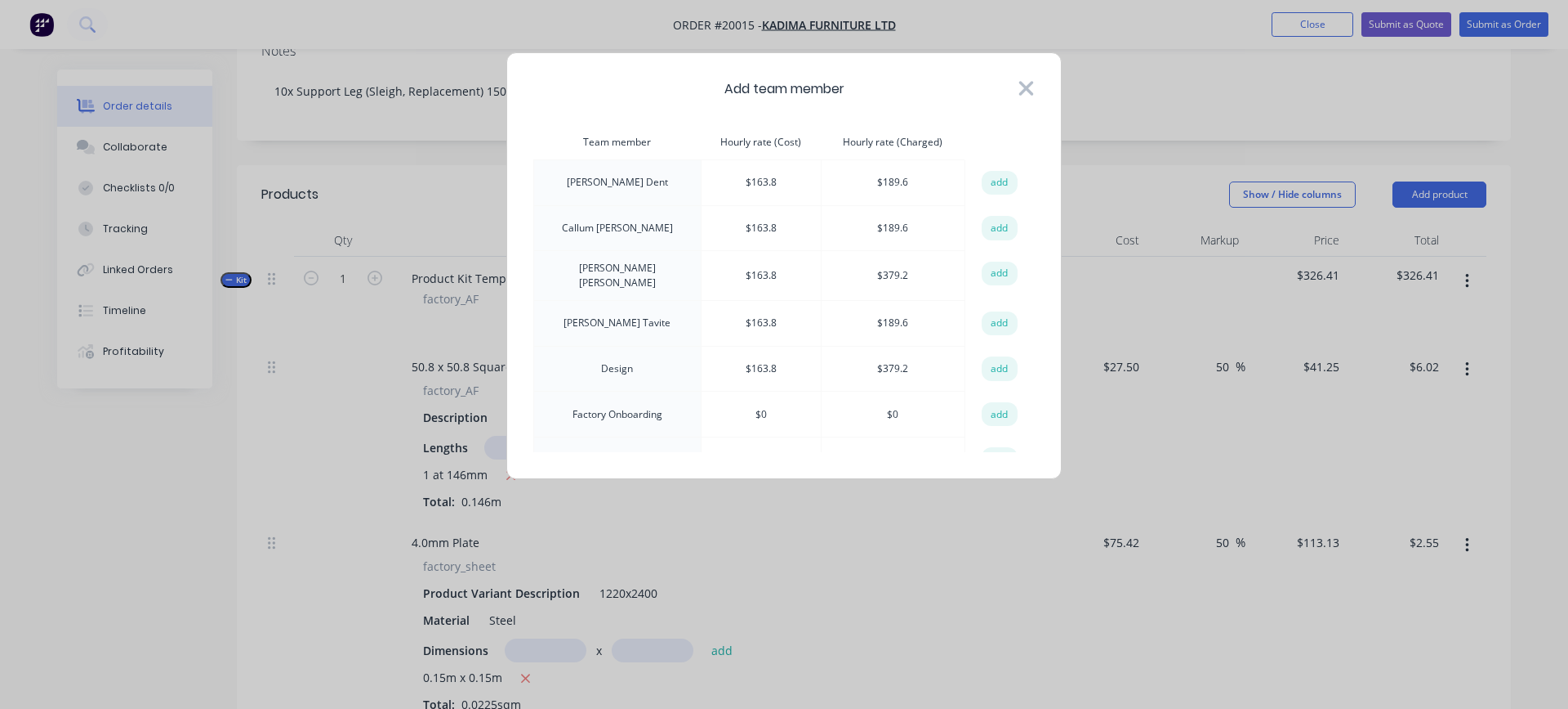
click at [1021, 89] on icon at bounding box center [1026, 88] width 17 height 23
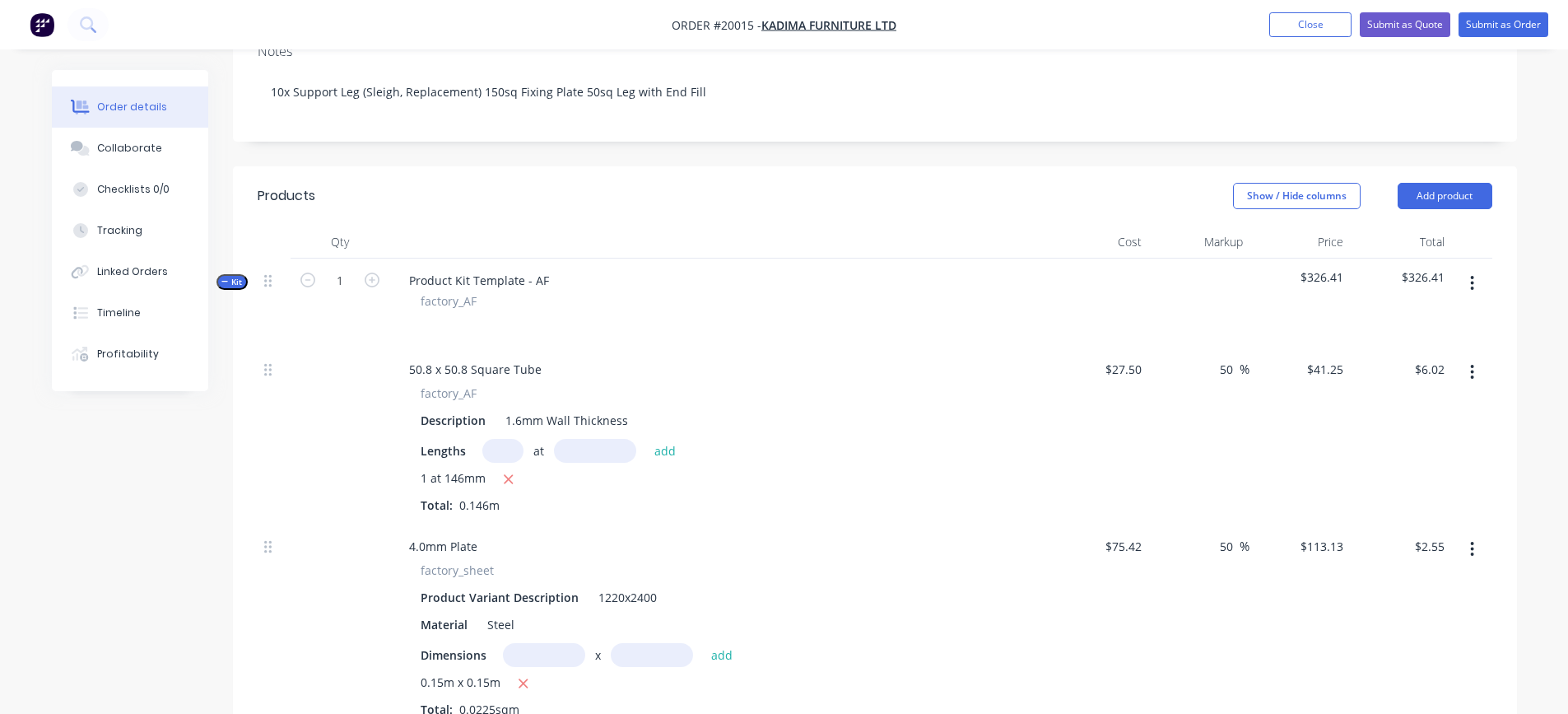
click at [1471, 276] on icon "button" at bounding box center [1473, 283] width 4 height 15
click at [1413, 314] on div "Add product to kit" at bounding box center [1413, 326] width 127 height 23
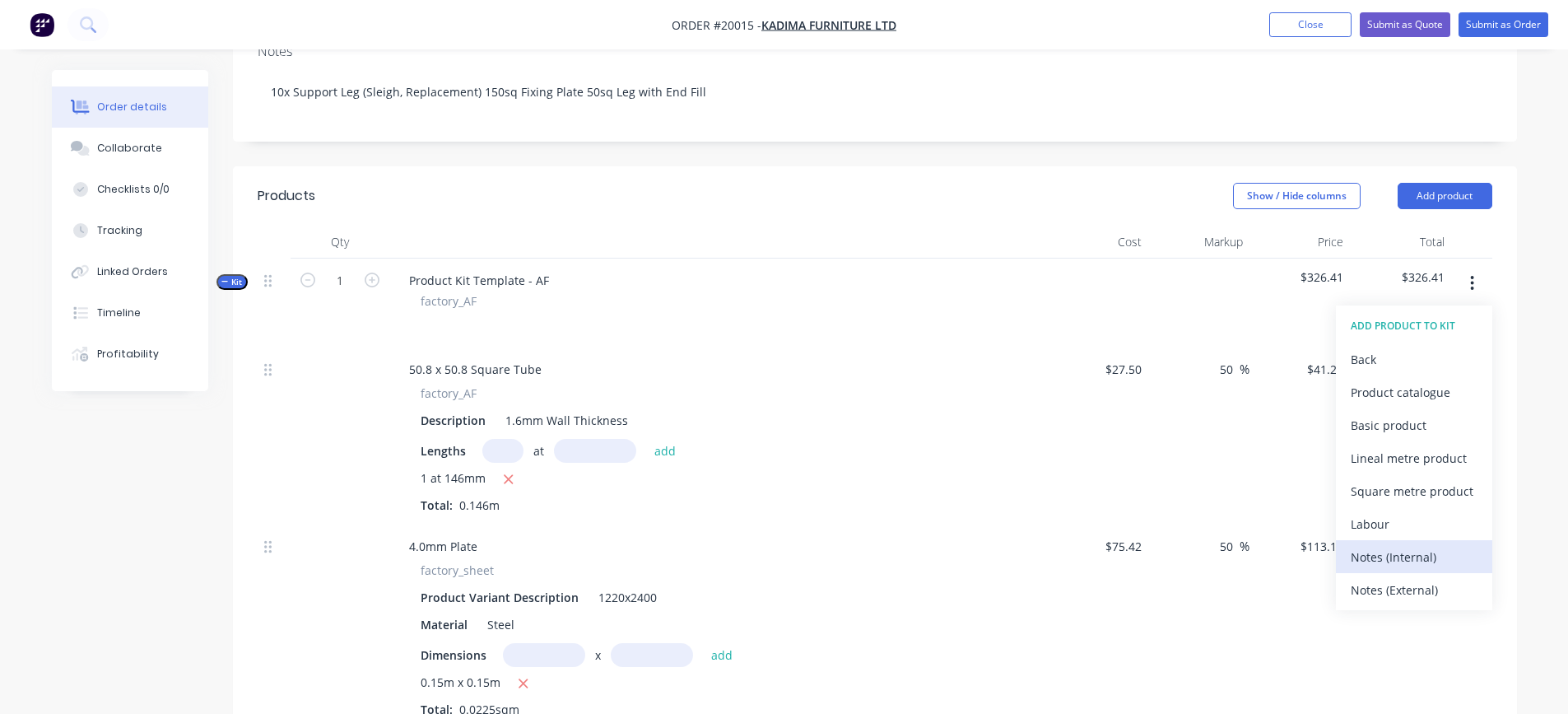
click at [1413, 545] on div "Notes (Internal)" at bounding box center [1413, 556] width 127 height 23
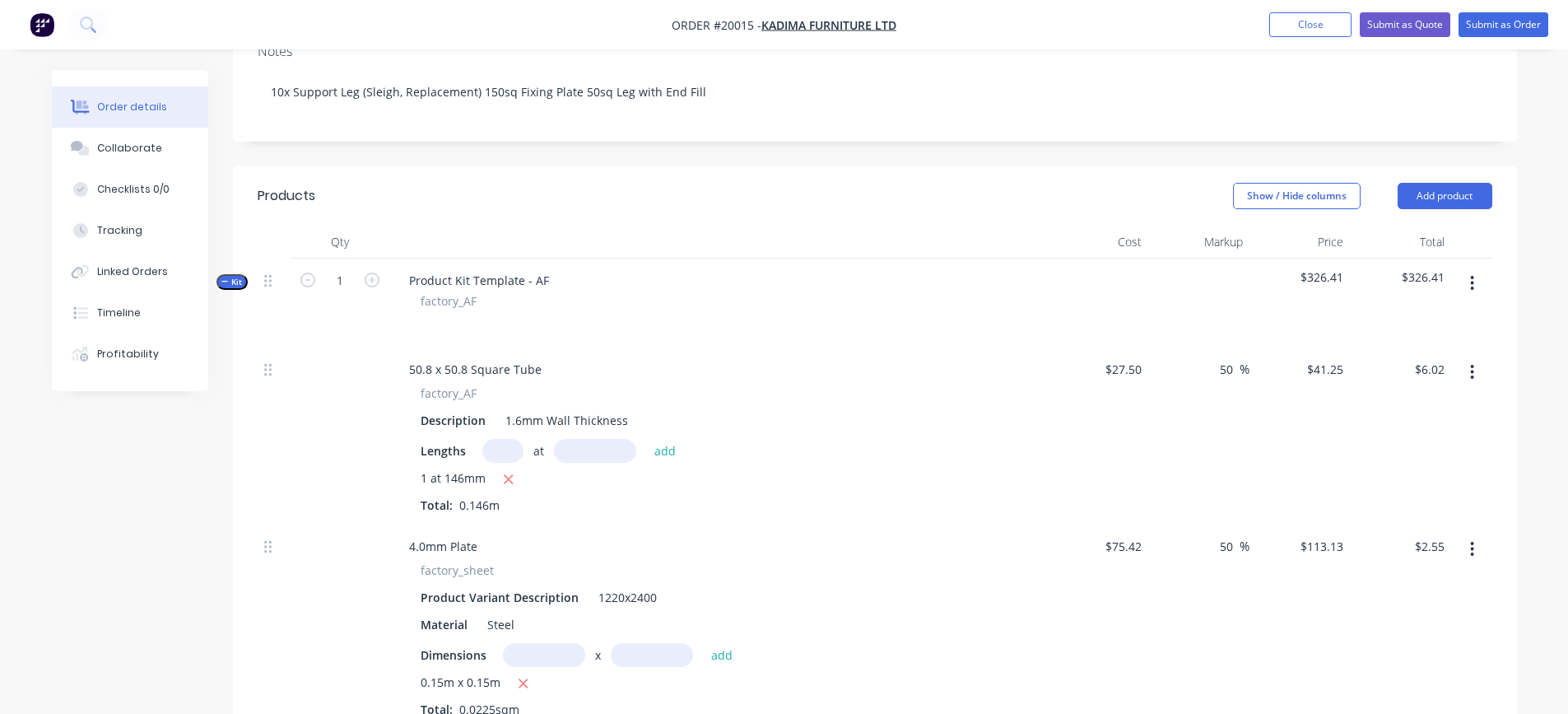
click at [1470, 274] on icon "button" at bounding box center [1472, 282] width 4 height 18
click at [1412, 314] on div "Add product to kit" at bounding box center [1413, 326] width 127 height 23
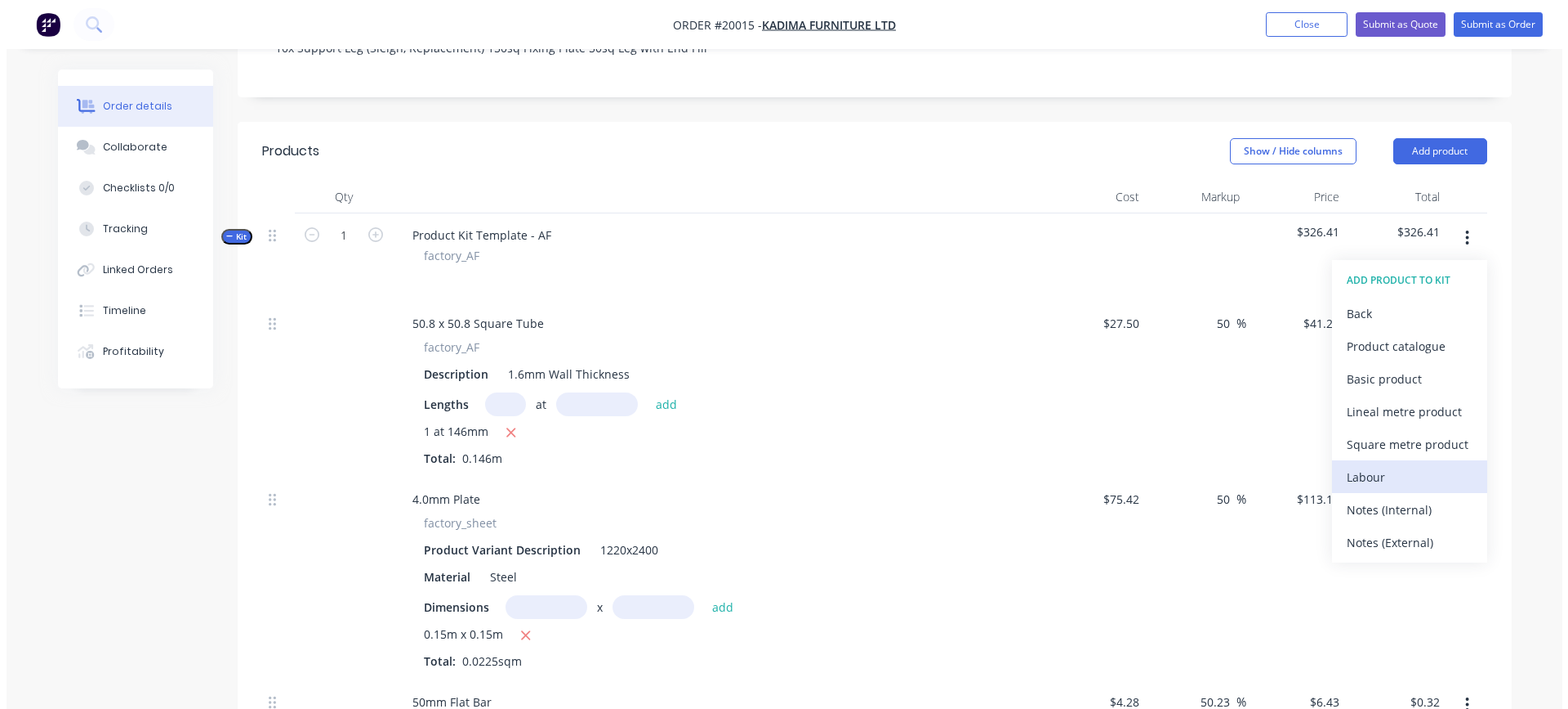
scroll to position [397, 0]
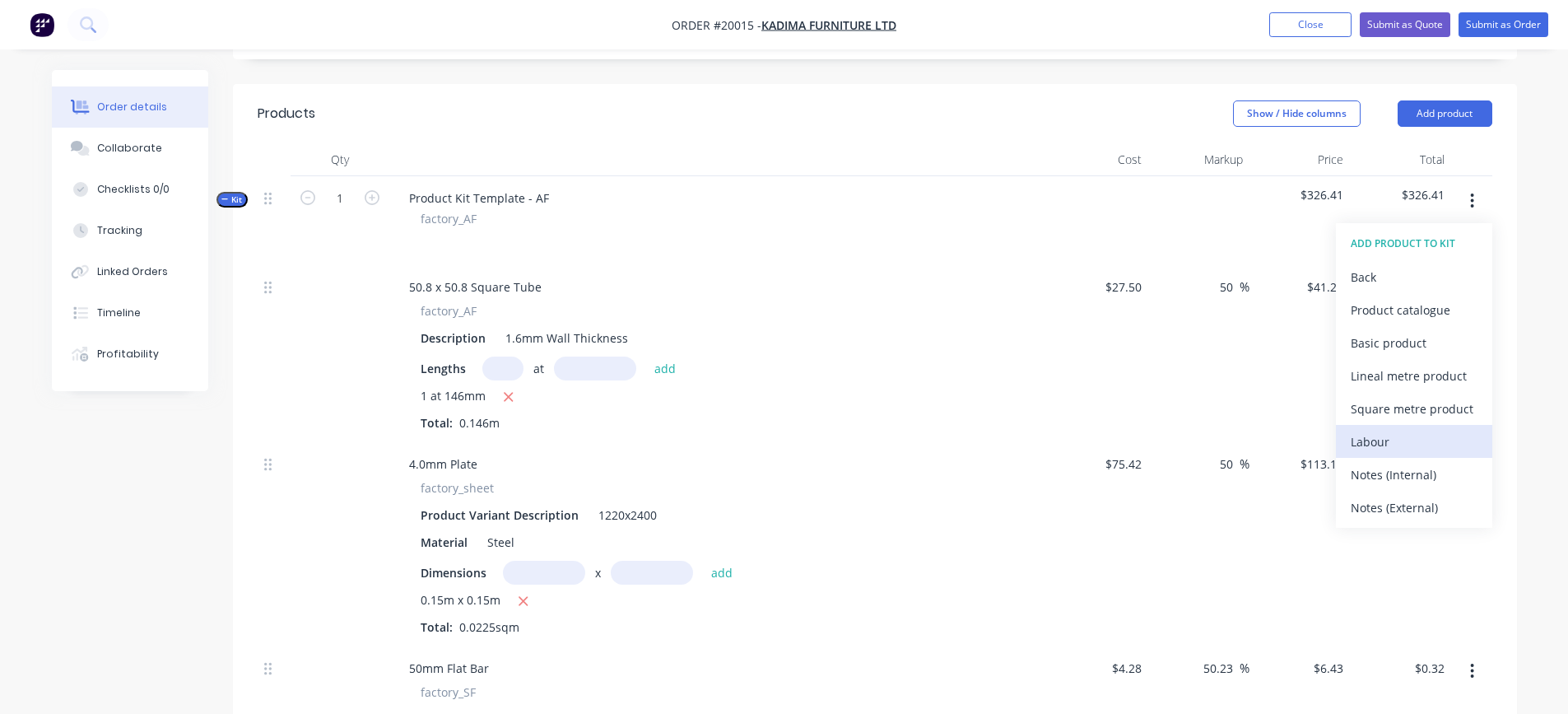
click at [1410, 430] on div "Labour" at bounding box center [1413, 441] width 127 height 23
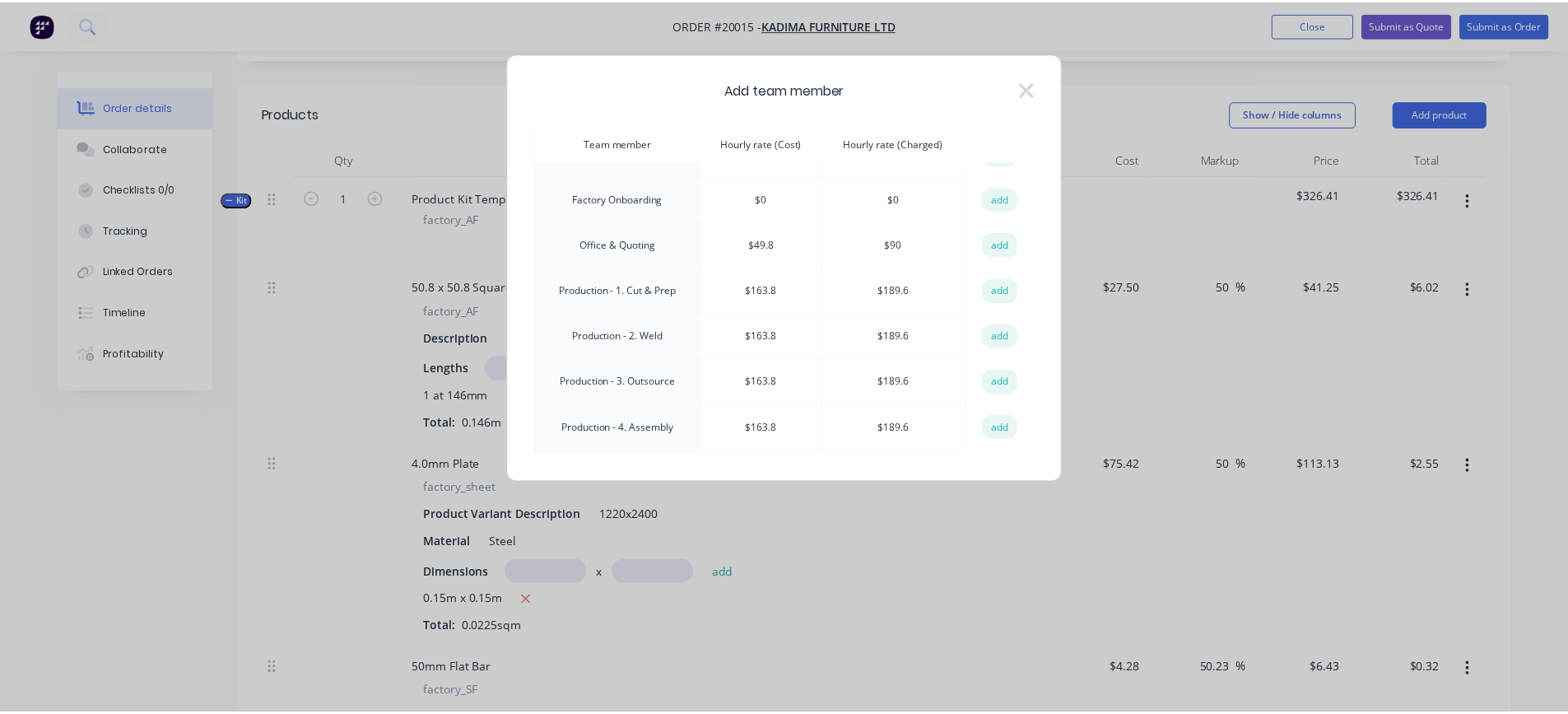
scroll to position [247, 0]
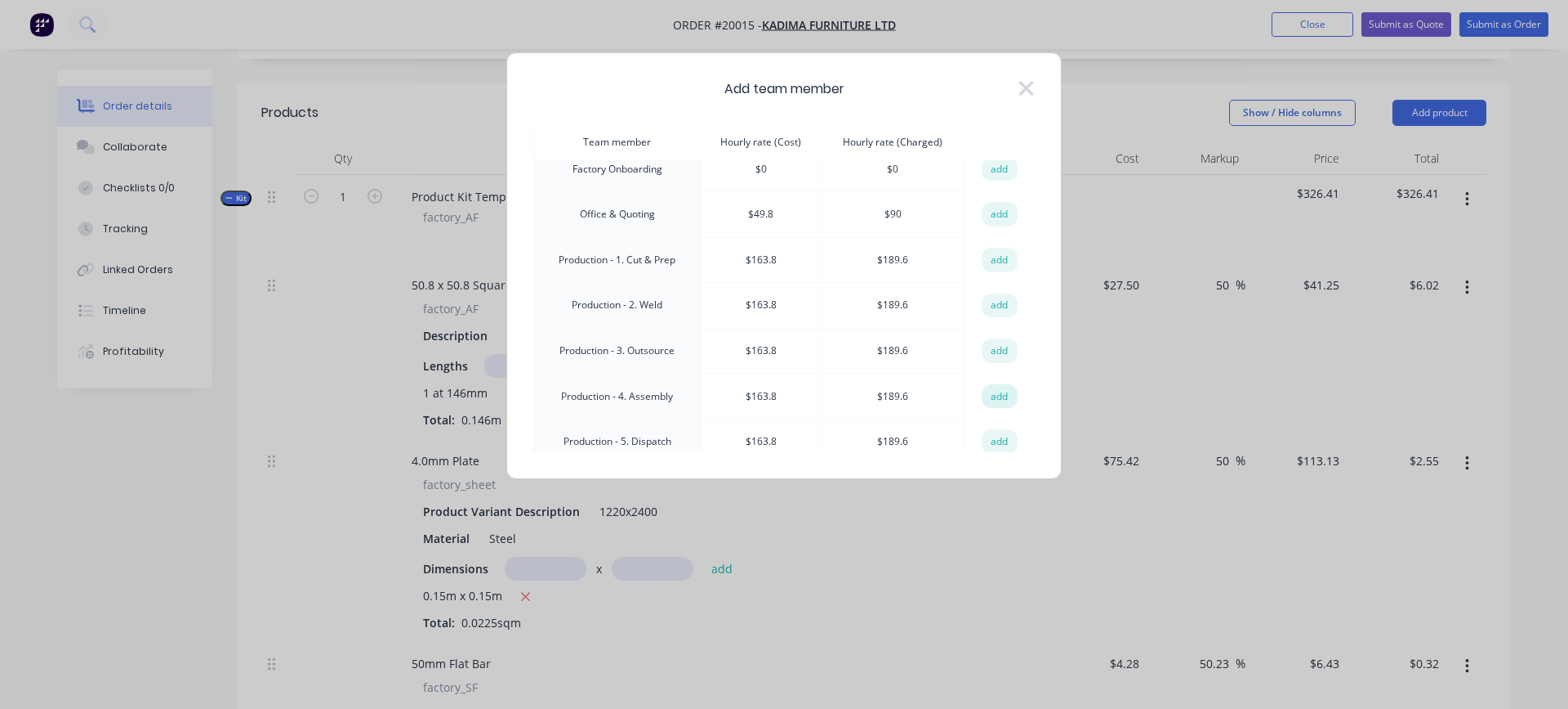
click at [981, 391] on button "add" at bounding box center [999, 396] width 36 height 24
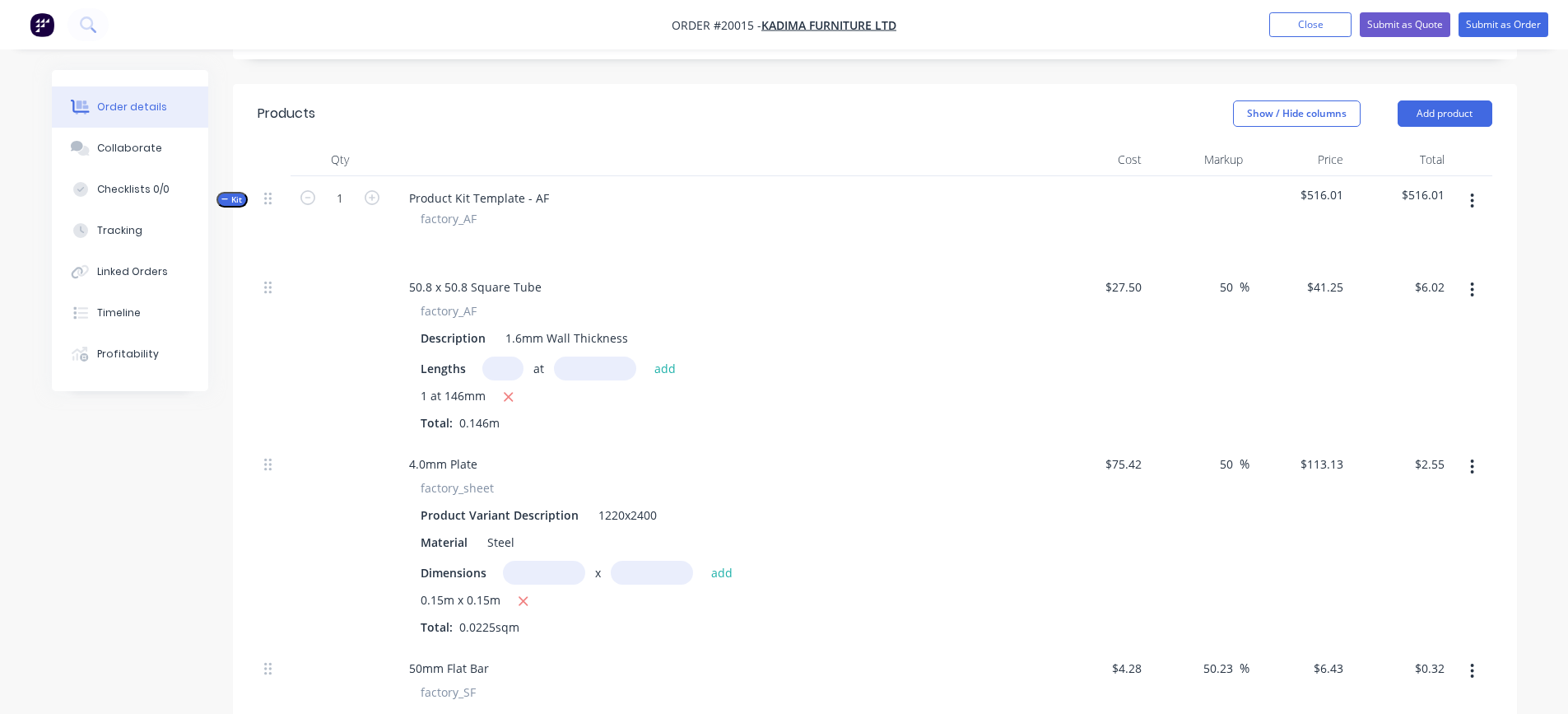
click at [1471, 191] on icon "button" at bounding box center [1472, 200] width 4 height 18
click at [1396, 232] on div "Add product to kit" at bounding box center [1413, 243] width 127 height 23
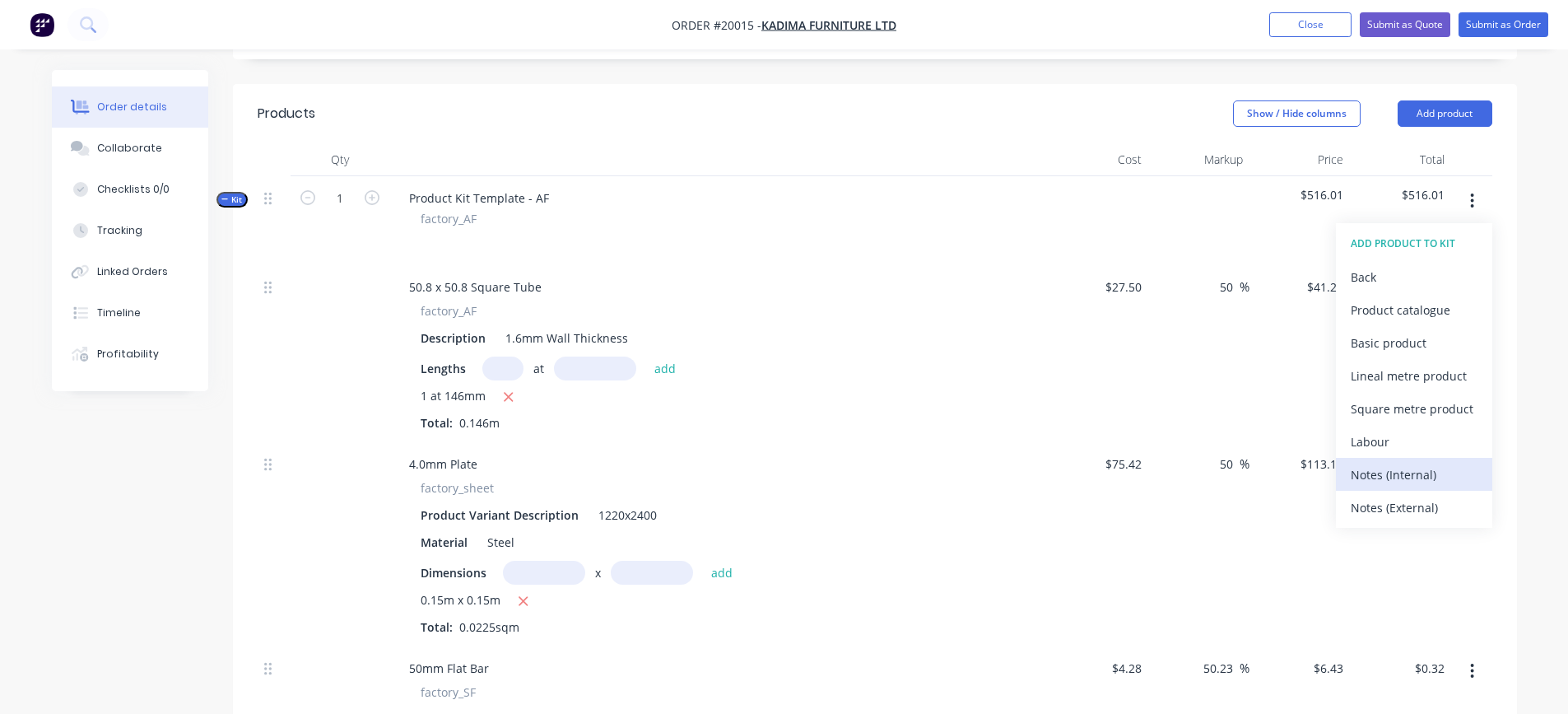
click at [1391, 463] on div "Notes (Internal)" at bounding box center [1413, 474] width 127 height 23
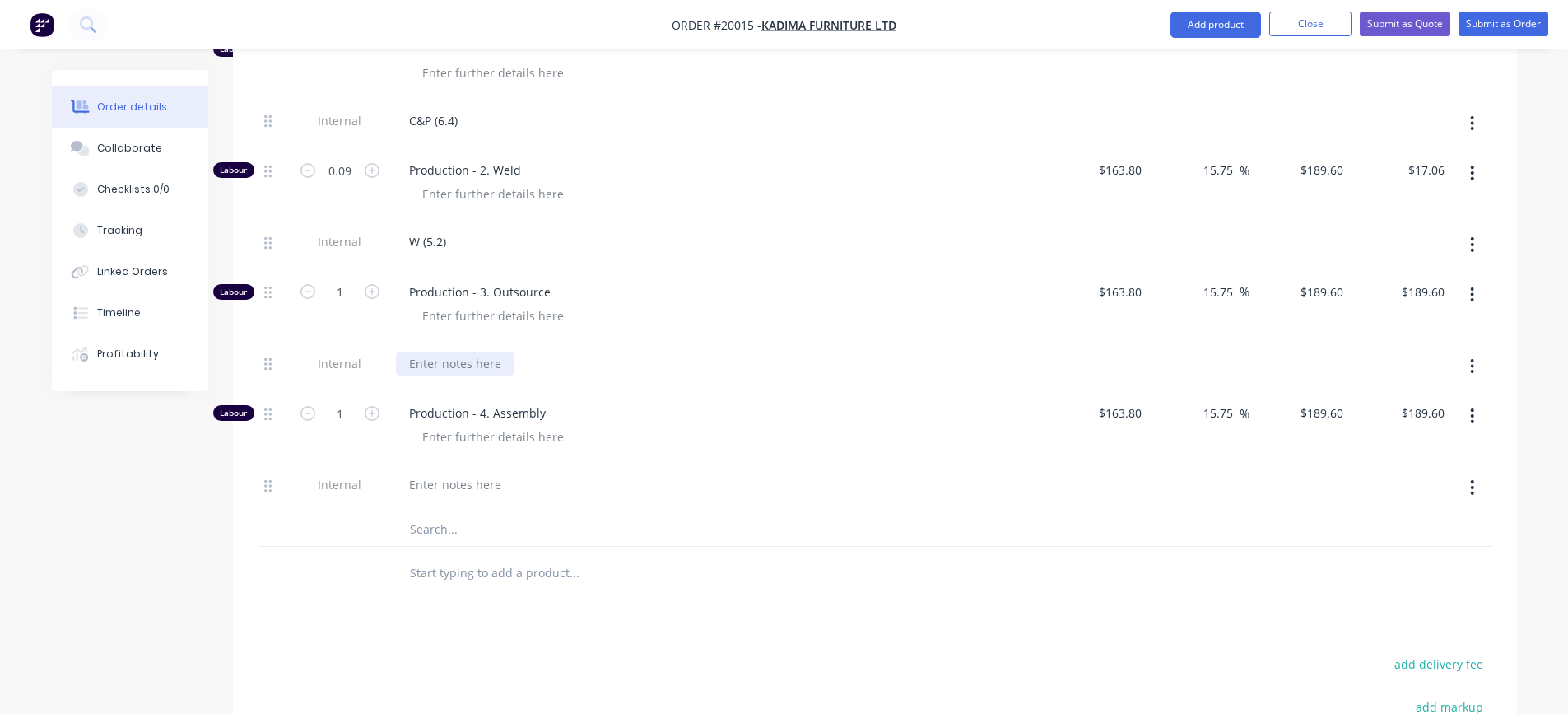
scroll to position [1470, 0]
click at [470, 346] on div at bounding box center [455, 357] width 118 height 23
click at [506, 346] on div "O - MA>PC>MA (6" at bounding box center [457, 357] width 123 height 23
click at [500, 346] on div "O - MA>PC>MA (6)" at bounding box center [459, 357] width 126 height 23
click at [339, 275] on input "1" at bounding box center [340, 287] width 43 height 24
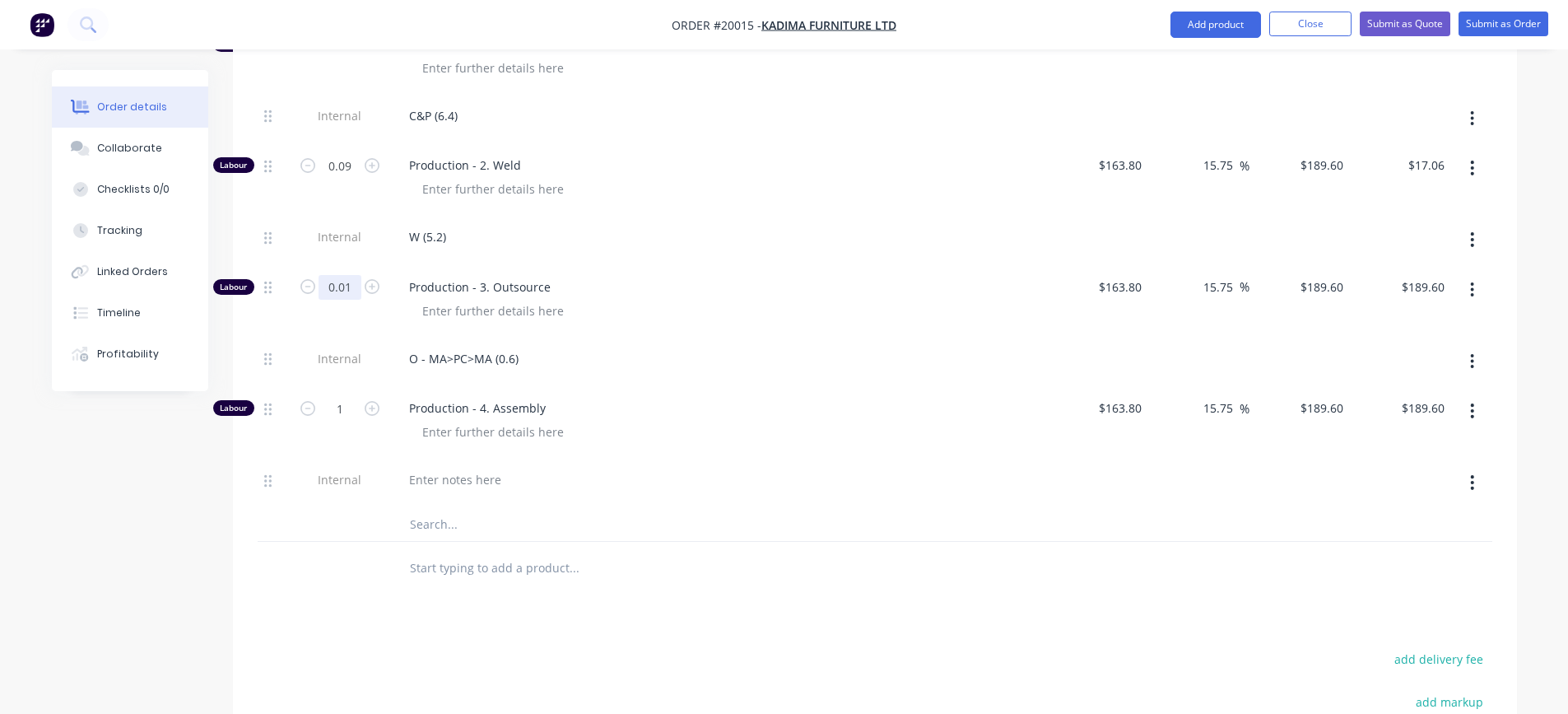
type input "0.01"
type input "$1.90"
click at [738, 346] on div "O - MA>PC>MA (0.6)" at bounding box center [719, 357] width 646 height 23
click at [475, 467] on div at bounding box center [455, 479] width 118 height 23
click at [519, 467] on div "A - RW Margin 15%" at bounding box center [462, 479] width 131 height 23
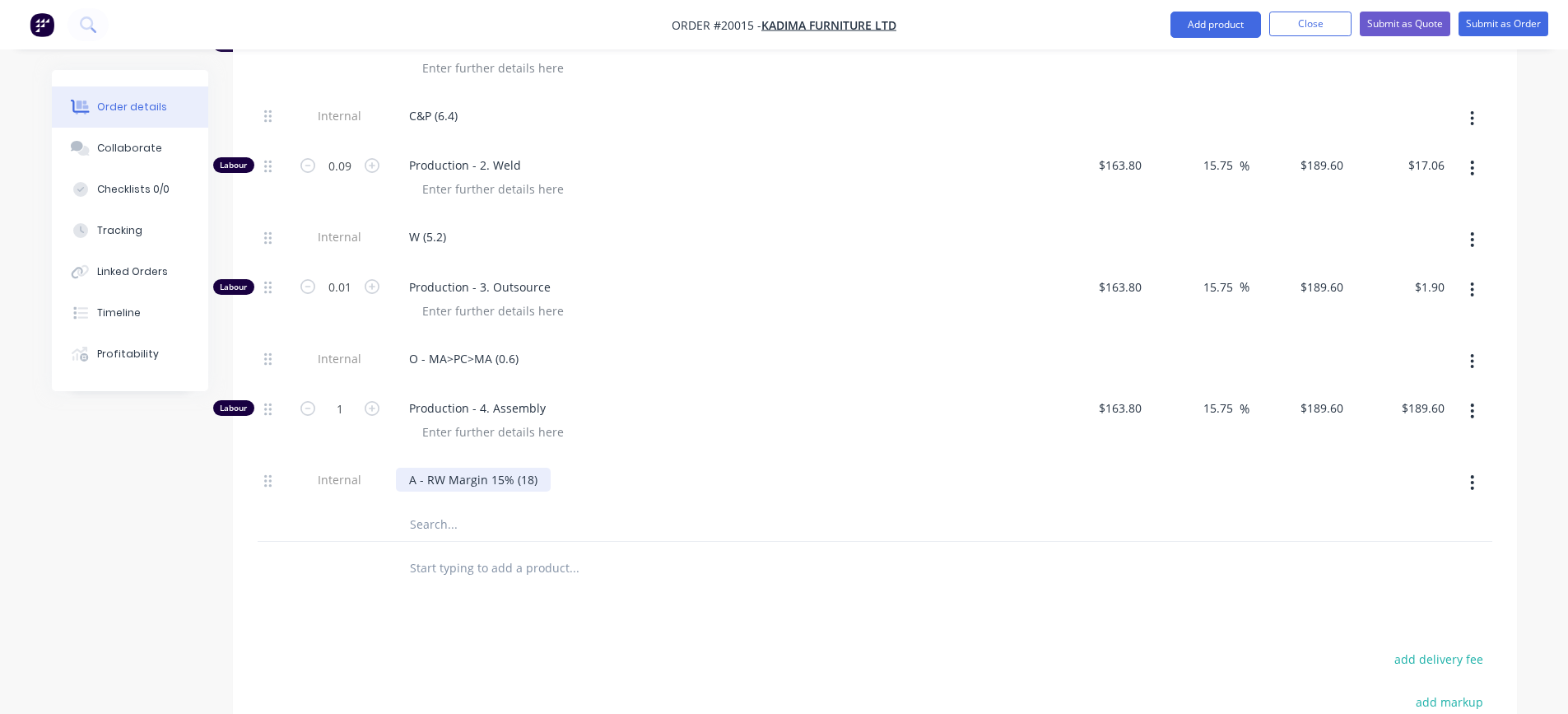
click at [519, 467] on div "A - RW Margin 15% (18)" at bounding box center [473, 479] width 155 height 23
click at [351, 396] on input "1" at bounding box center [340, 408] width 43 height 24
type input "0.03"
type input "$5.69"
click at [783, 467] on div "A - RW Margin 15% (1.8)" at bounding box center [719, 479] width 646 height 23
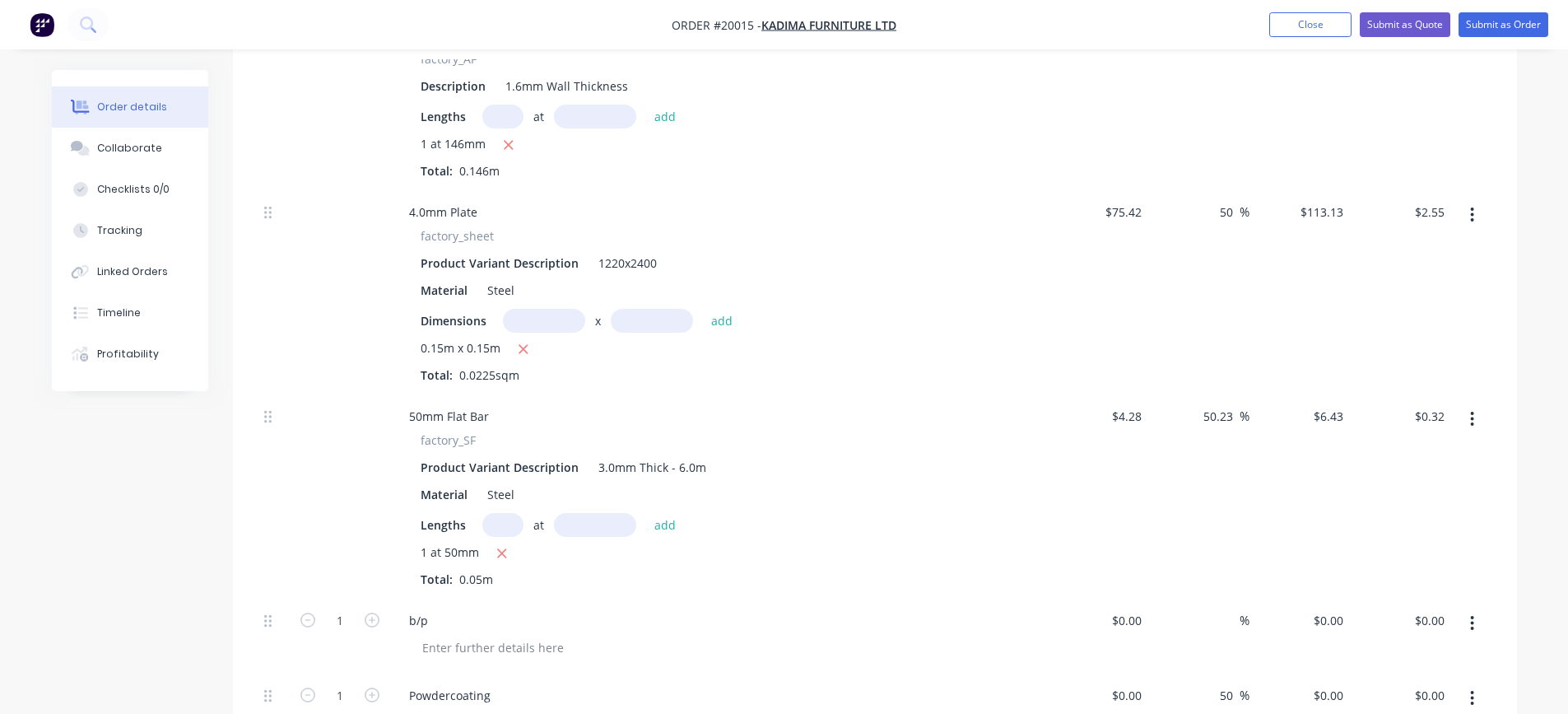
scroll to position [812, 0]
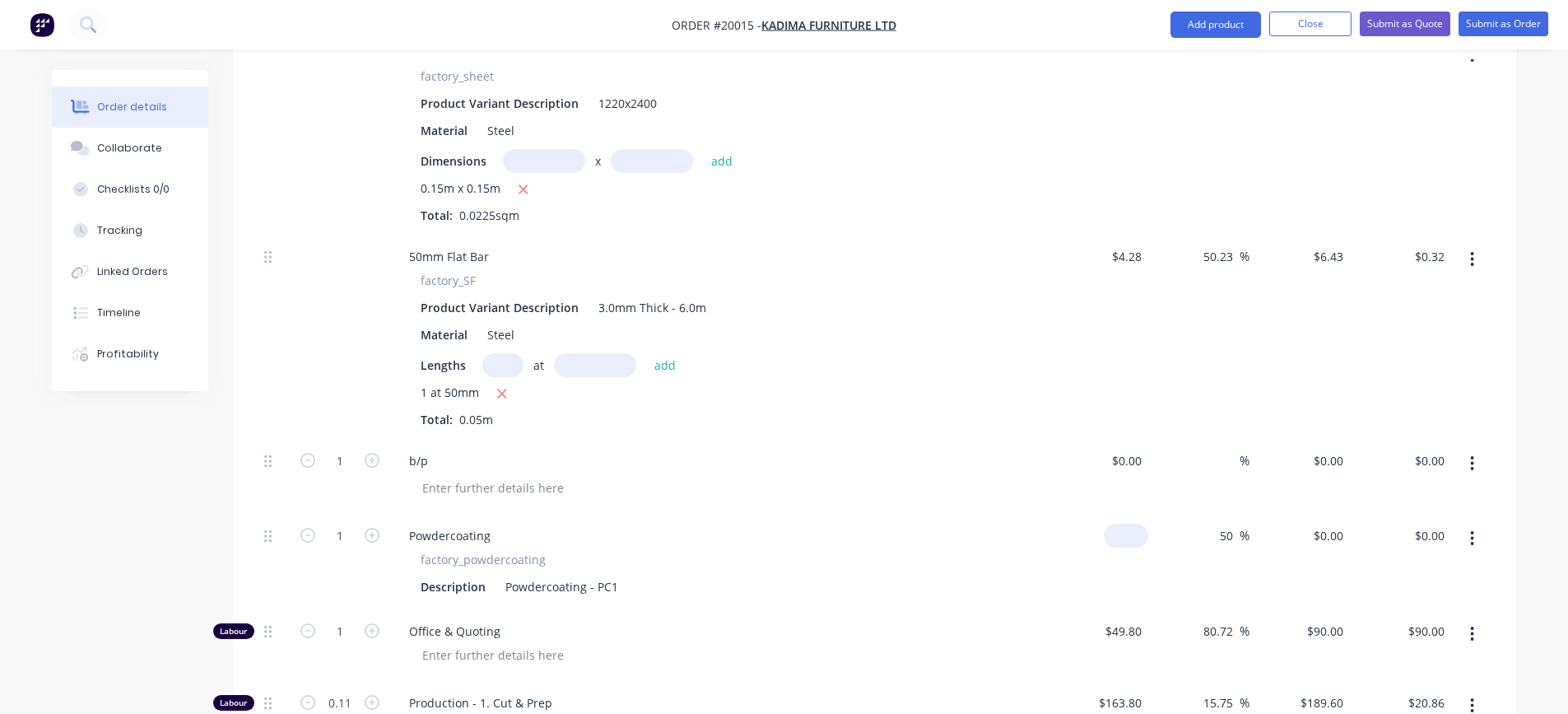
click at [1135, 524] on input at bounding box center [1129, 535] width 38 height 23
type input "$6.50"
type input "$9.75"
click at [1229, 524] on input "50" at bounding box center [1228, 535] width 22 height 23
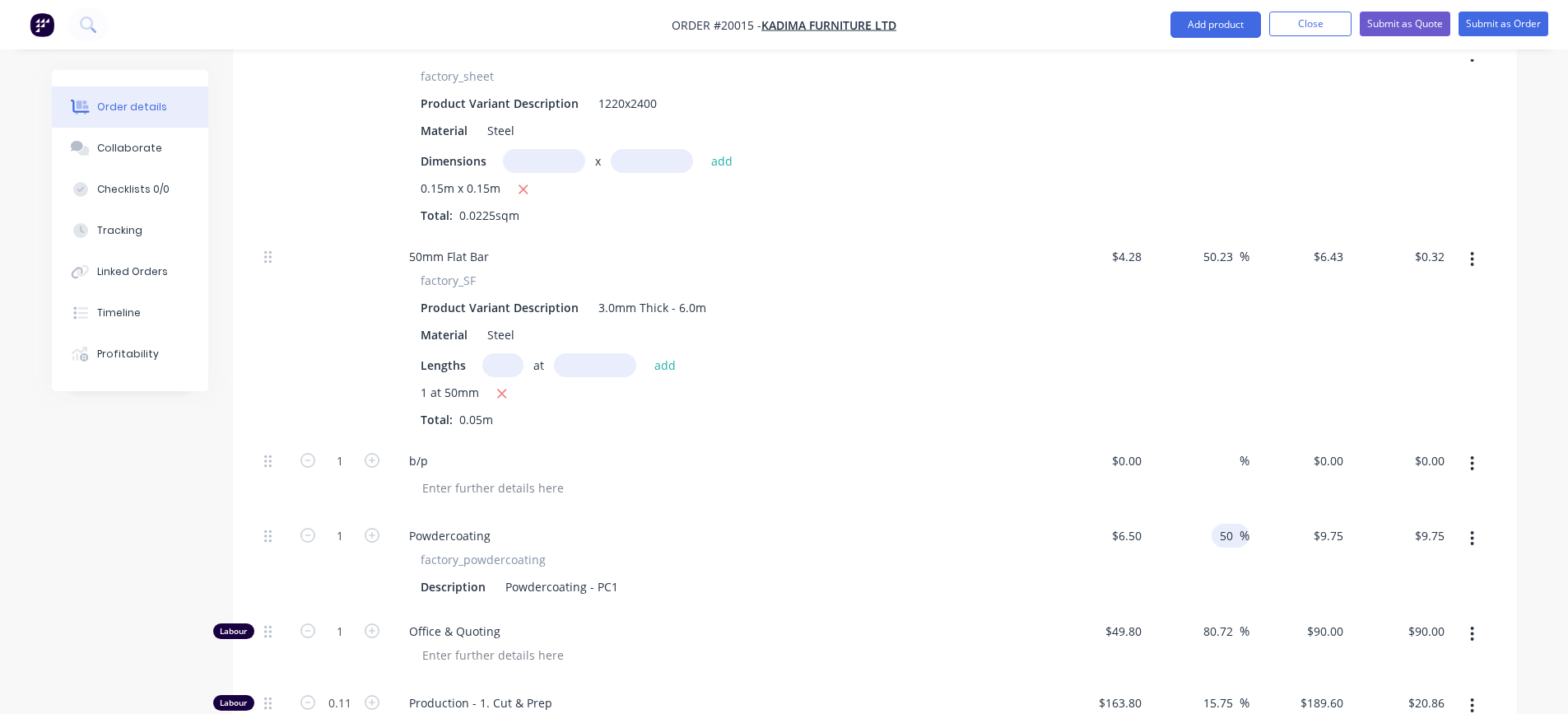
type input "5"
type input "30"
type input "$8.45"
click at [973, 551] on div "factory_powdercoating Description Powdercoating - PC1" at bounding box center [719, 574] width 646 height 48
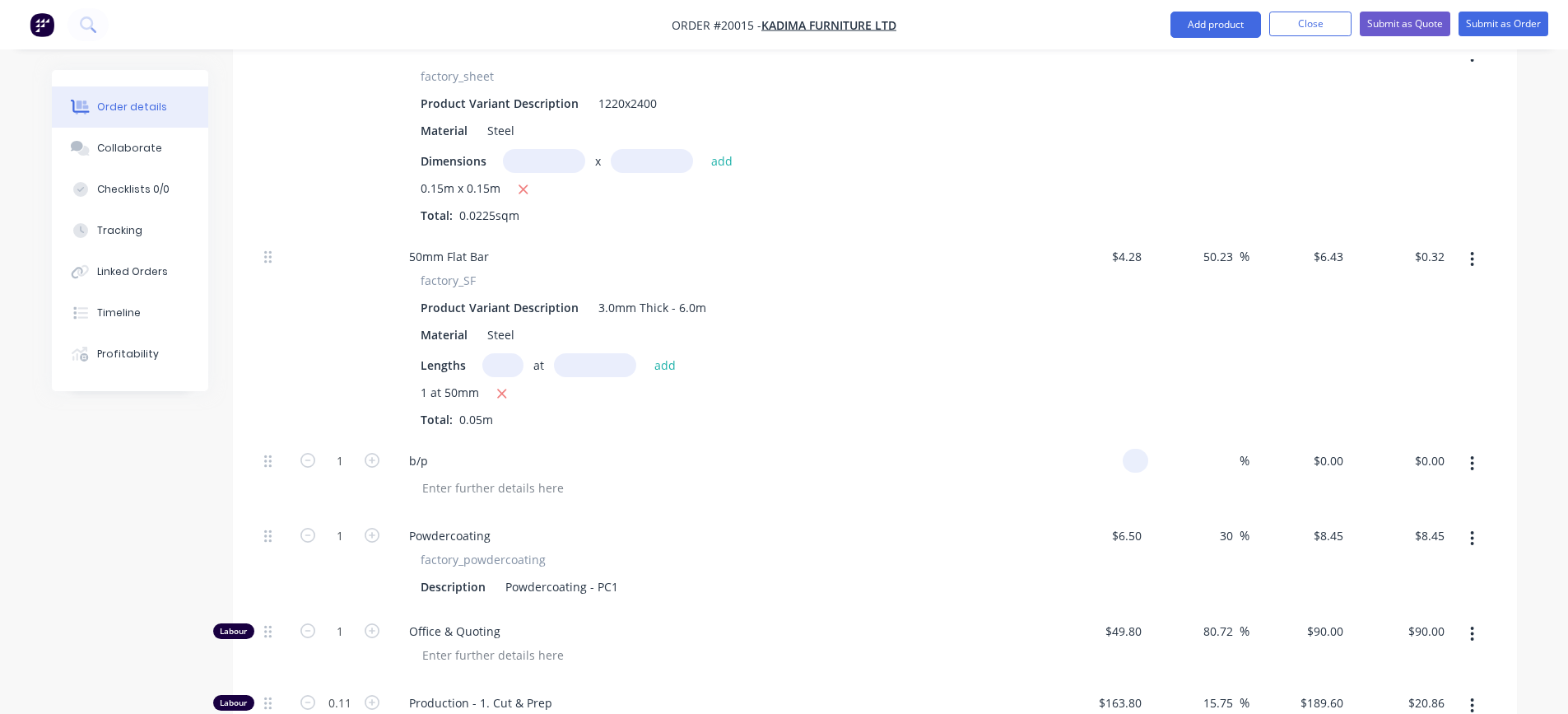
click at [1136, 448] on input at bounding box center [1138, 460] width 19 height 23
type input "$1.50"
click at [998, 448] on div "b/p" at bounding box center [719, 460] width 646 height 23
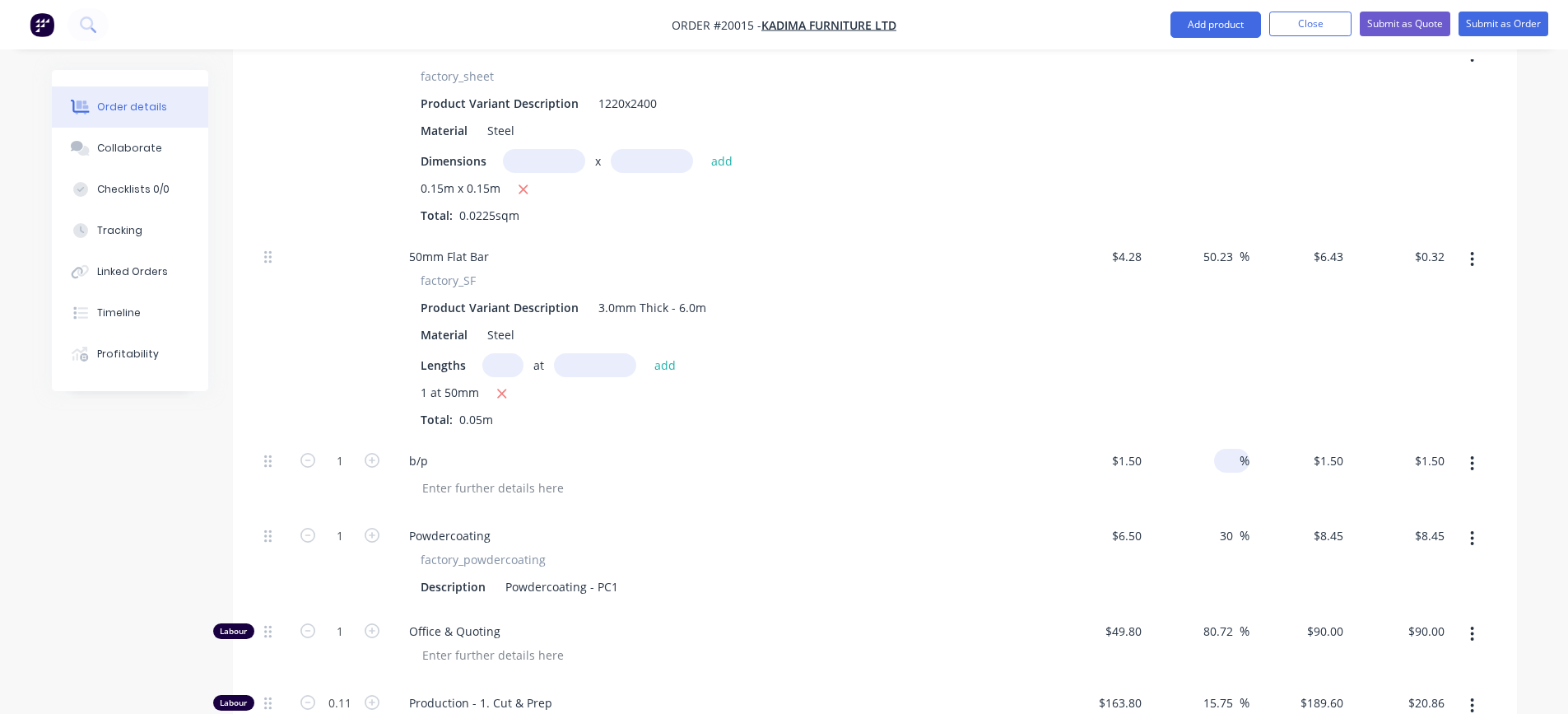
click at [1224, 448] on input at bounding box center [1230, 460] width 19 height 23
type input "50"
type input "$2.25"
click at [987, 448] on div "b/p" at bounding box center [719, 460] width 646 height 23
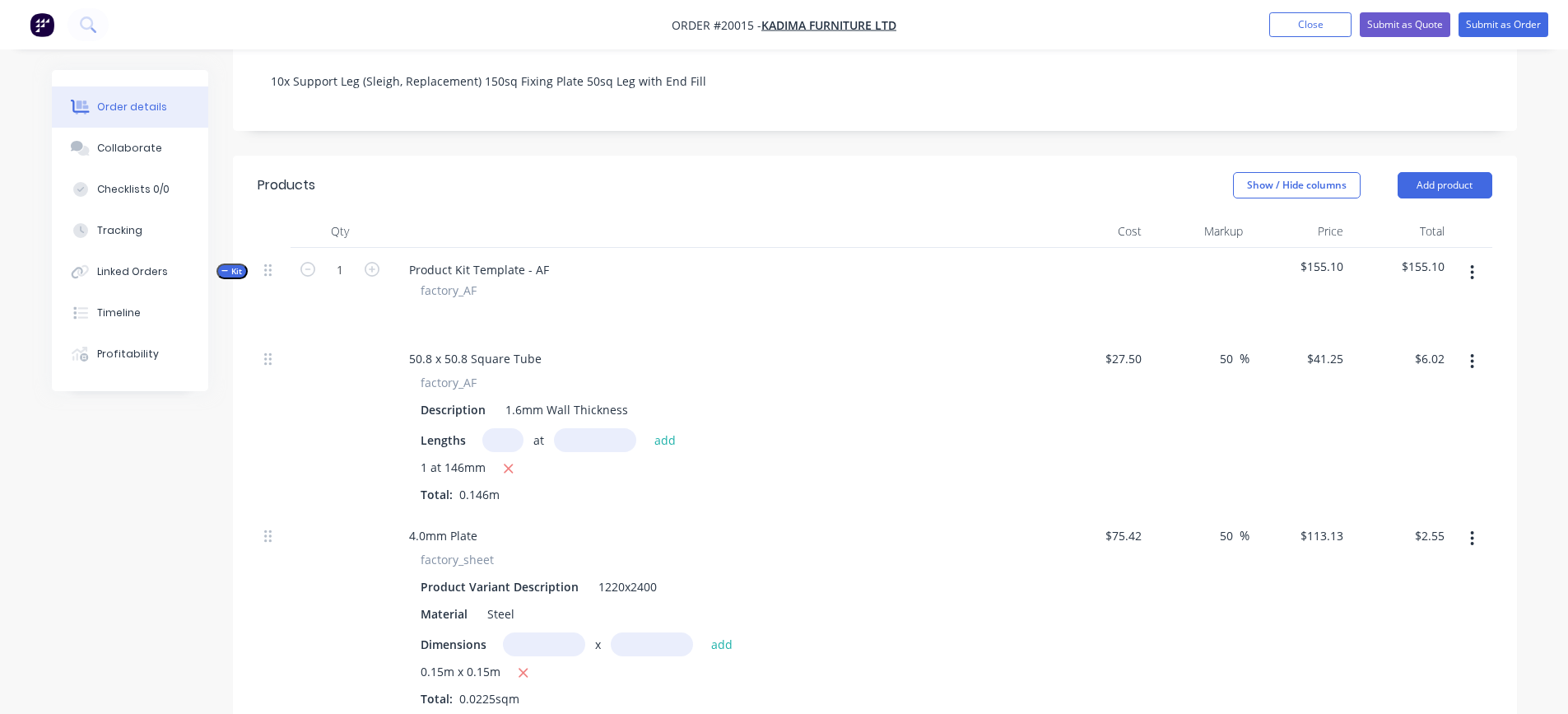
scroll to position [153, 0]
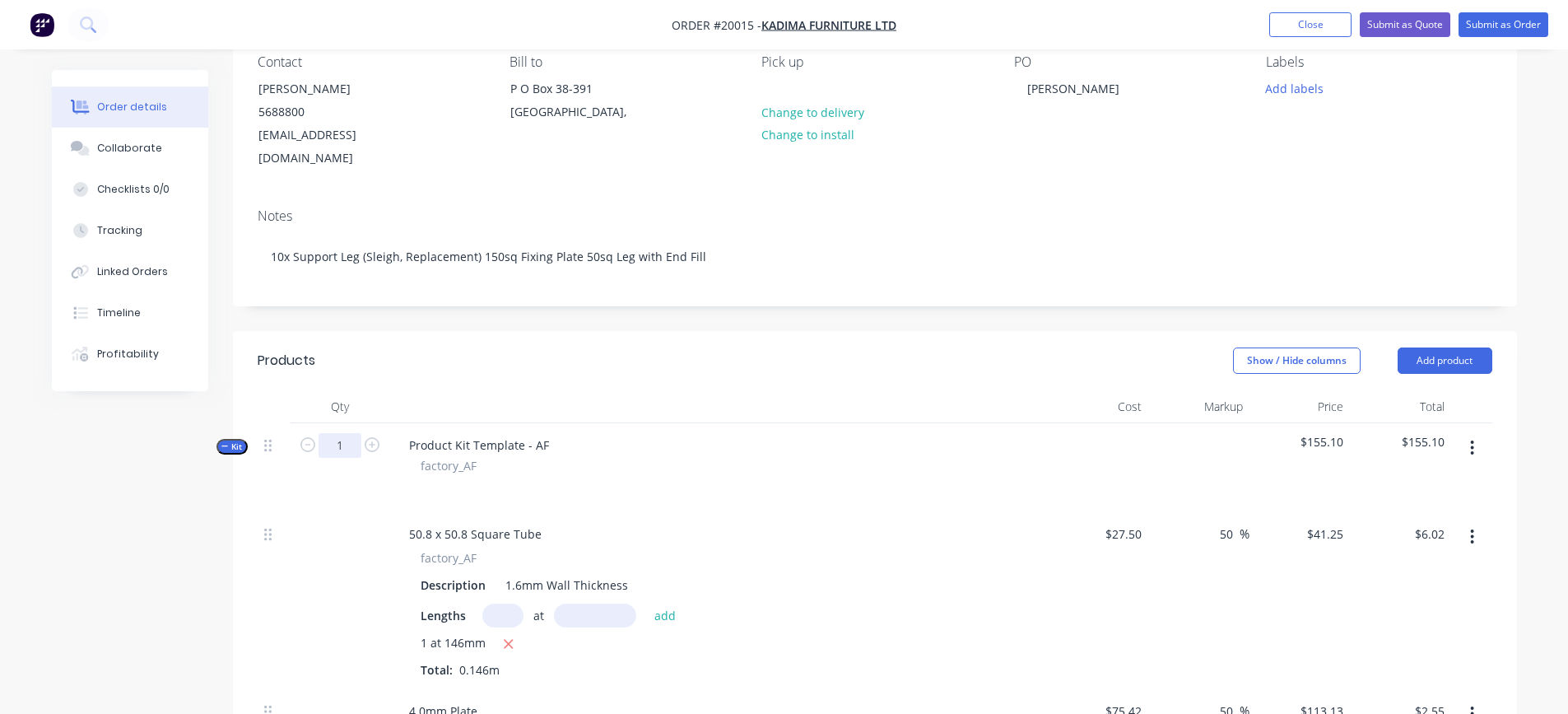
click at [340, 433] on input "1" at bounding box center [340, 445] width 43 height 24
type input "10"
type input "$60.23"
type input "$25.45"
type input "$3.22"
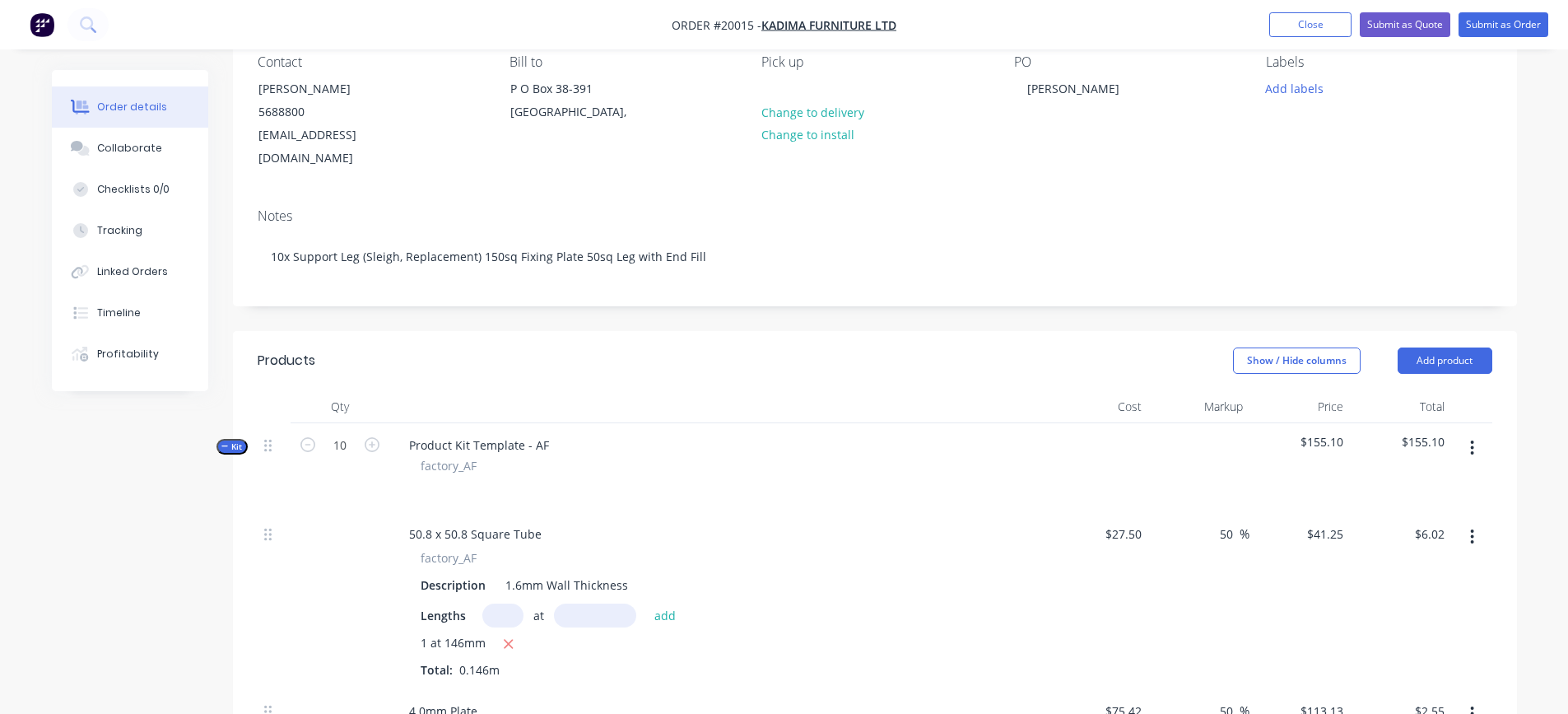
type input "10"
type input "$22.50"
type input "10"
type input "$84.50"
type input "10"
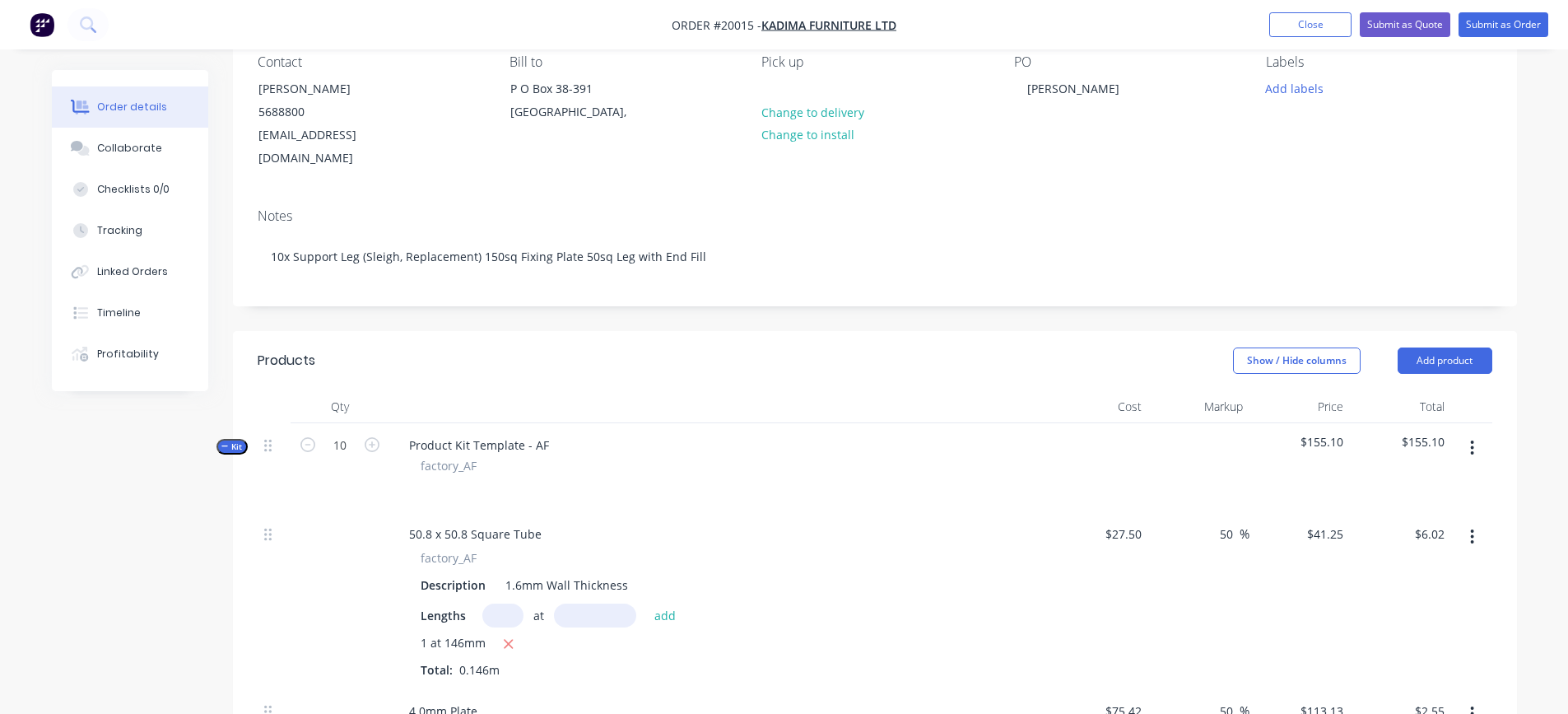
type input "$900.00"
type input "1.1"
type input "$208.56"
type input "0.9"
type input "$170.64"
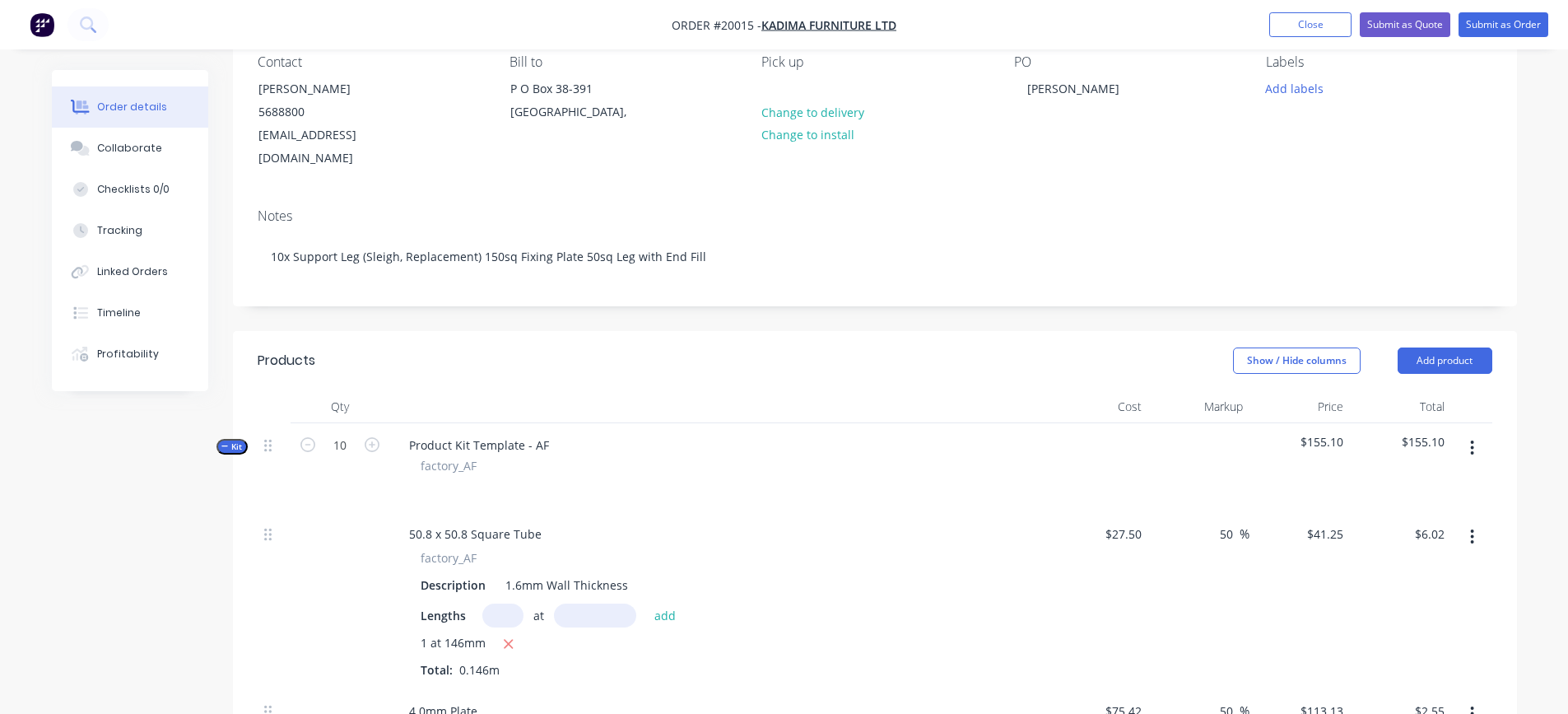
type input "0.1"
type input "$18.96"
type input "0.3"
type input "$56.88"
click at [830, 522] on div "50.8 x 50.8 Square Tube" at bounding box center [719, 533] width 646 height 23
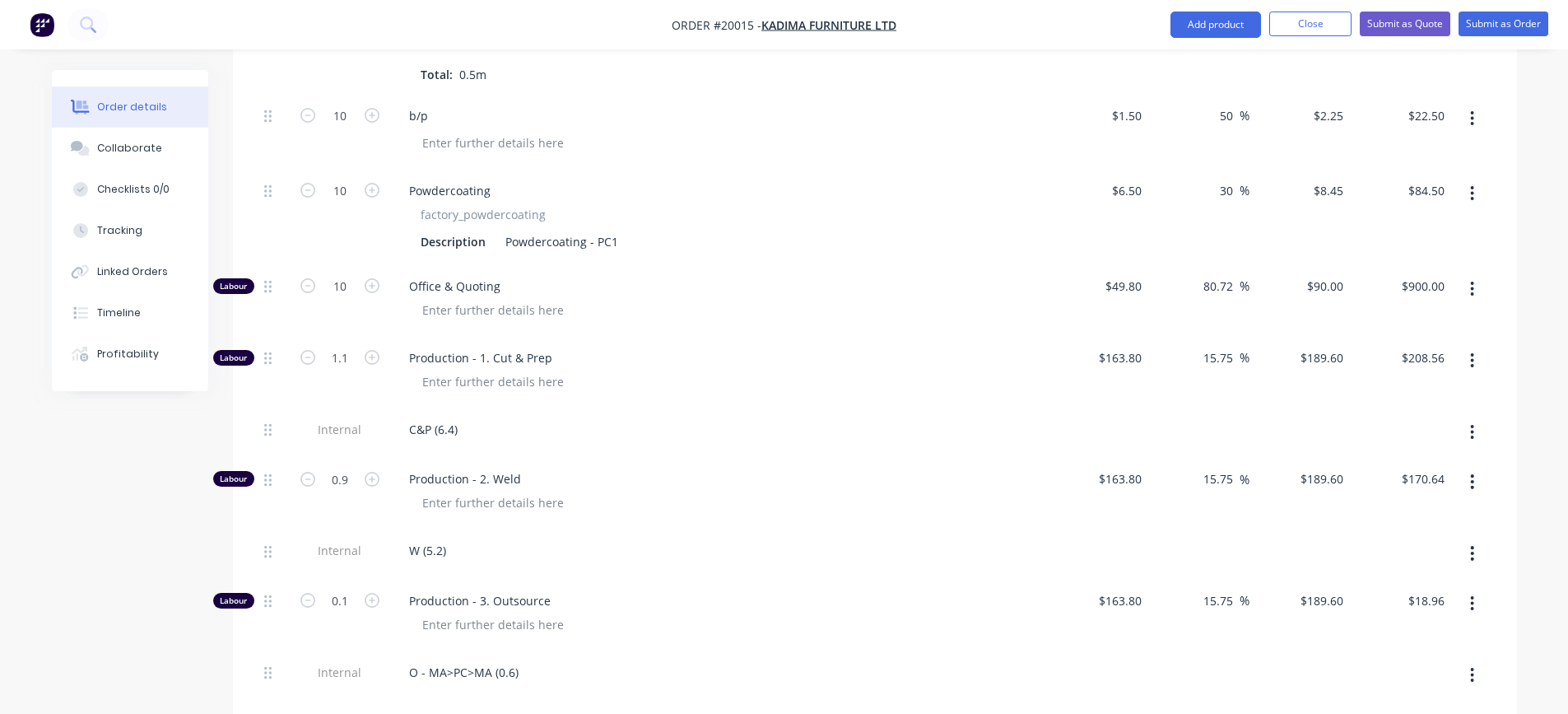
scroll to position [1305, 0]
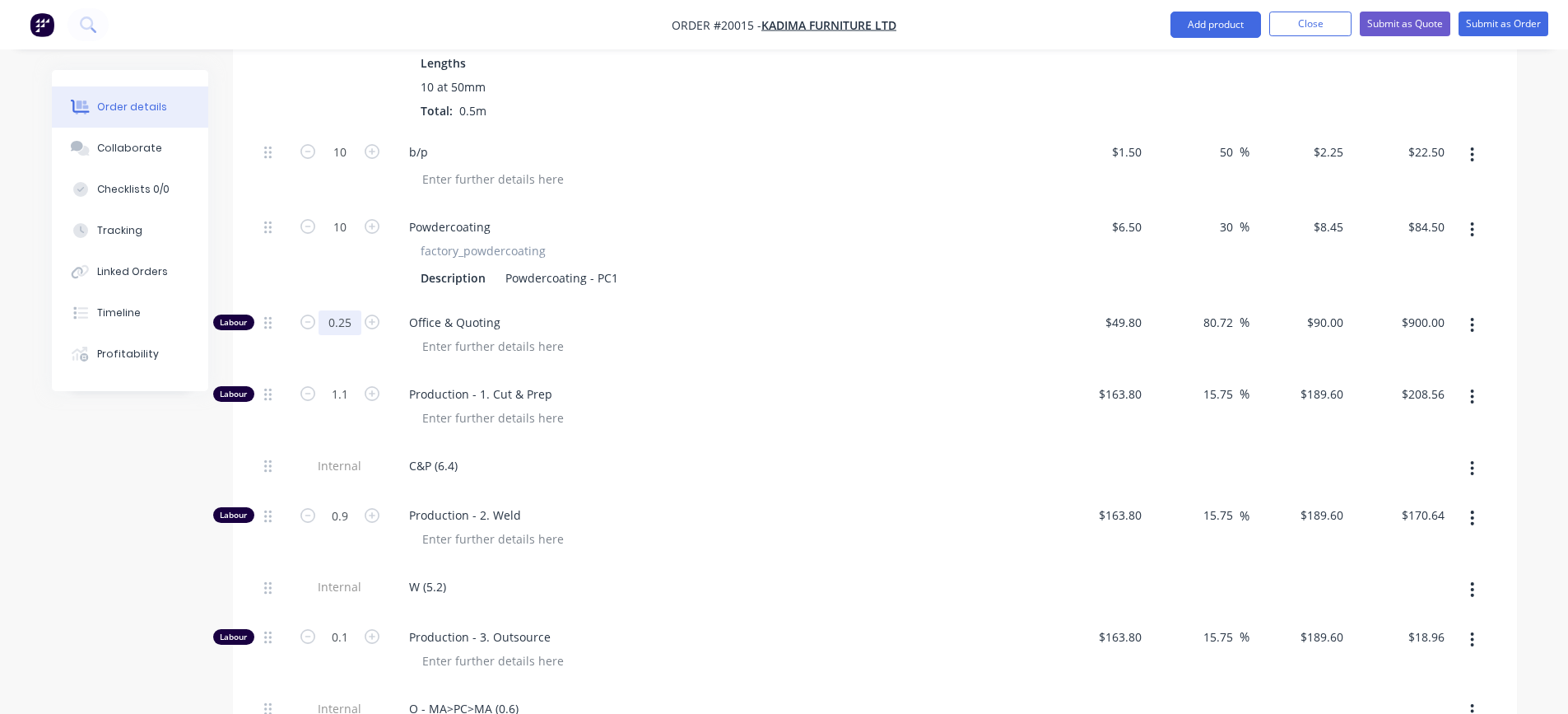
type input "0.25"
type input "$22.50"
click at [794, 334] on div at bounding box center [725, 345] width 632 height 23
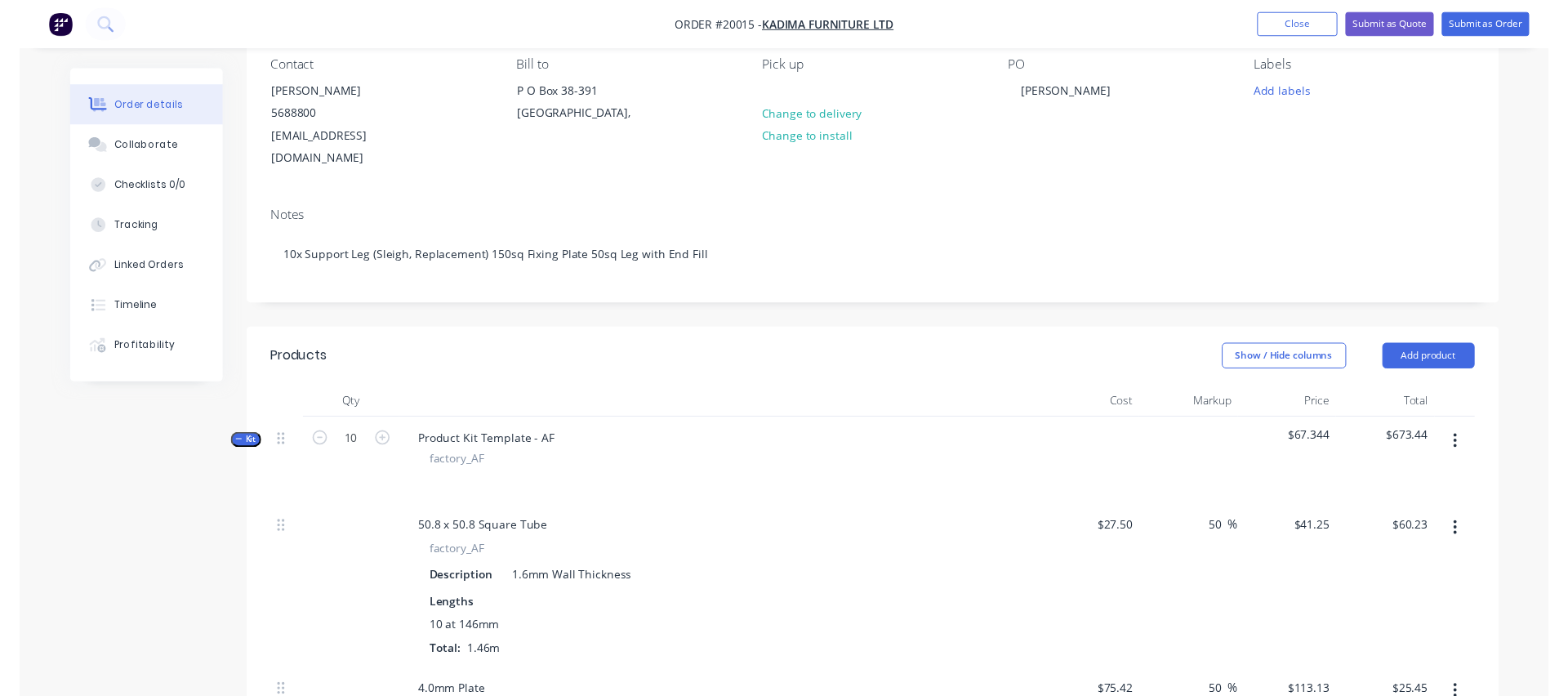
scroll to position [0, 0]
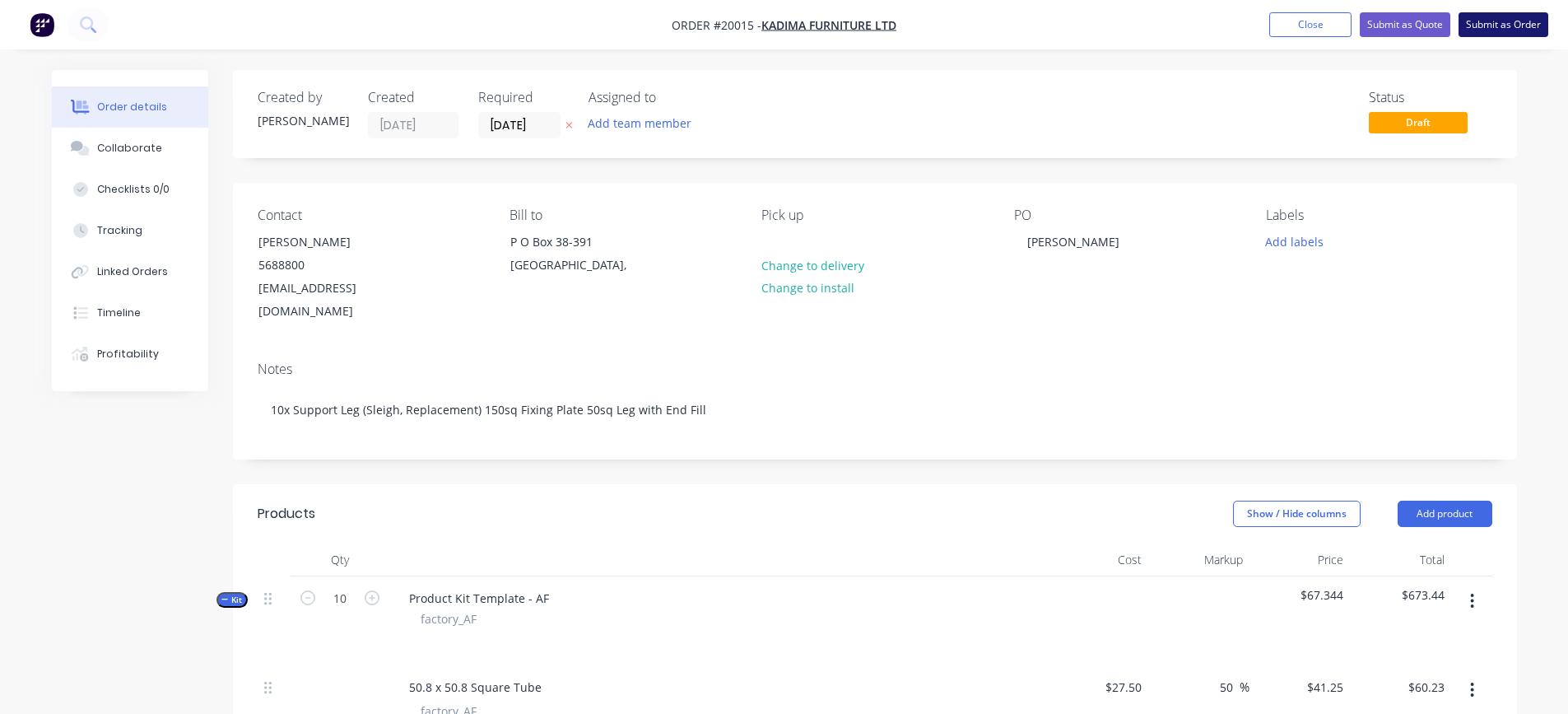
click at [1501, 23] on button "Submit as Order" at bounding box center [1503, 24] width 90 height 24
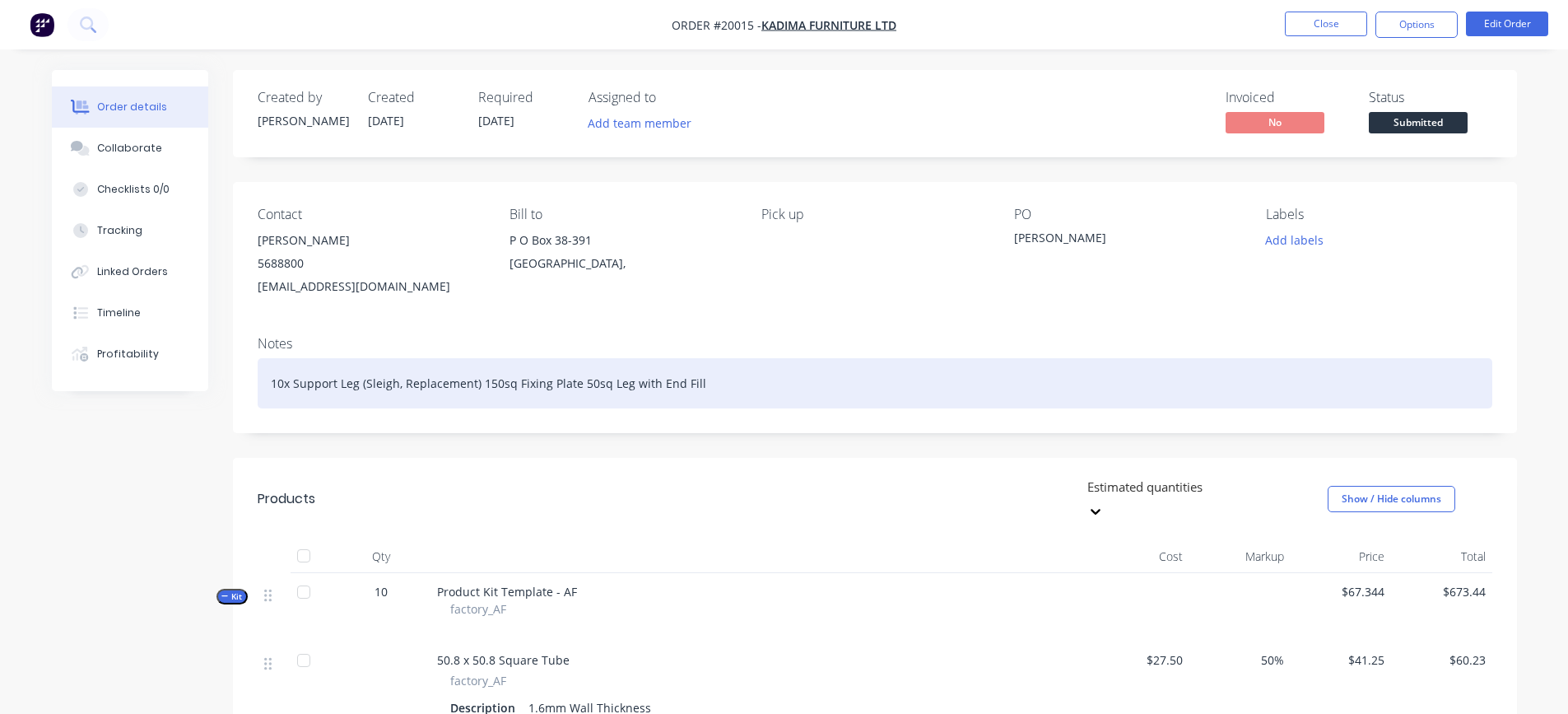
click at [715, 379] on div "10x Support Leg (Sleigh, Replacement) 150sq Fixing Plate 50sq Leg with End Fill" at bounding box center [875, 384] width 1235 height 51
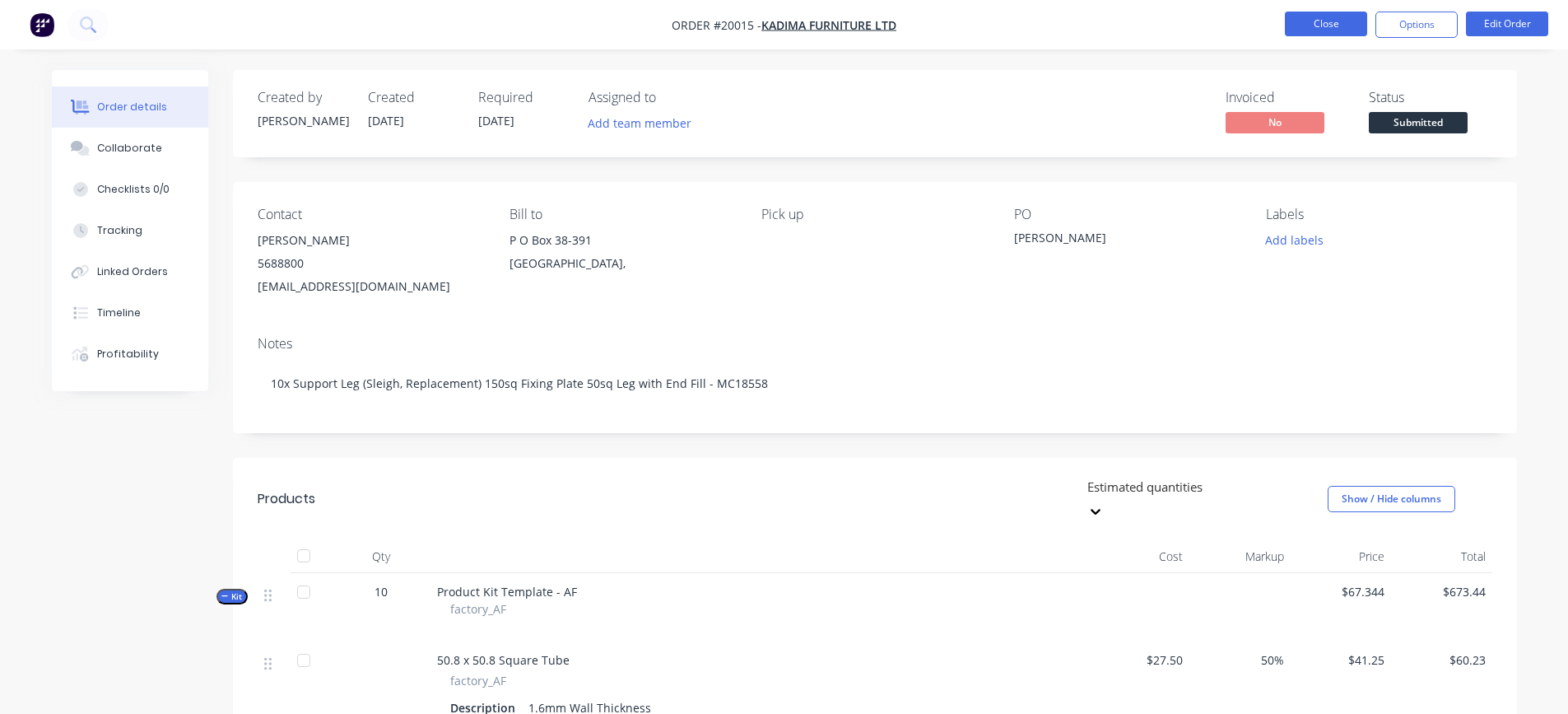
click at [1322, 30] on button "Close" at bounding box center [1326, 23] width 83 height 24
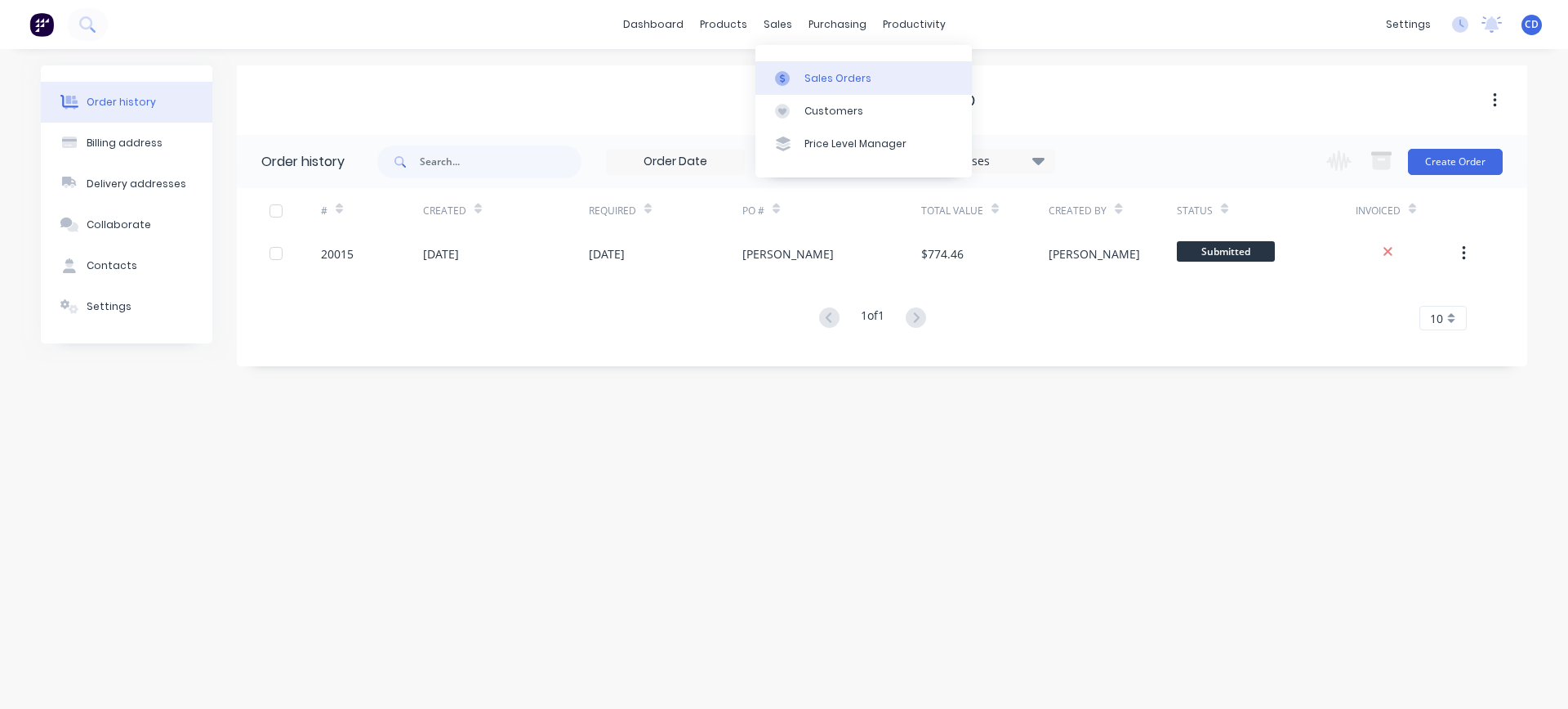
click at [822, 76] on div "Sales Orders" at bounding box center [838, 78] width 67 height 15
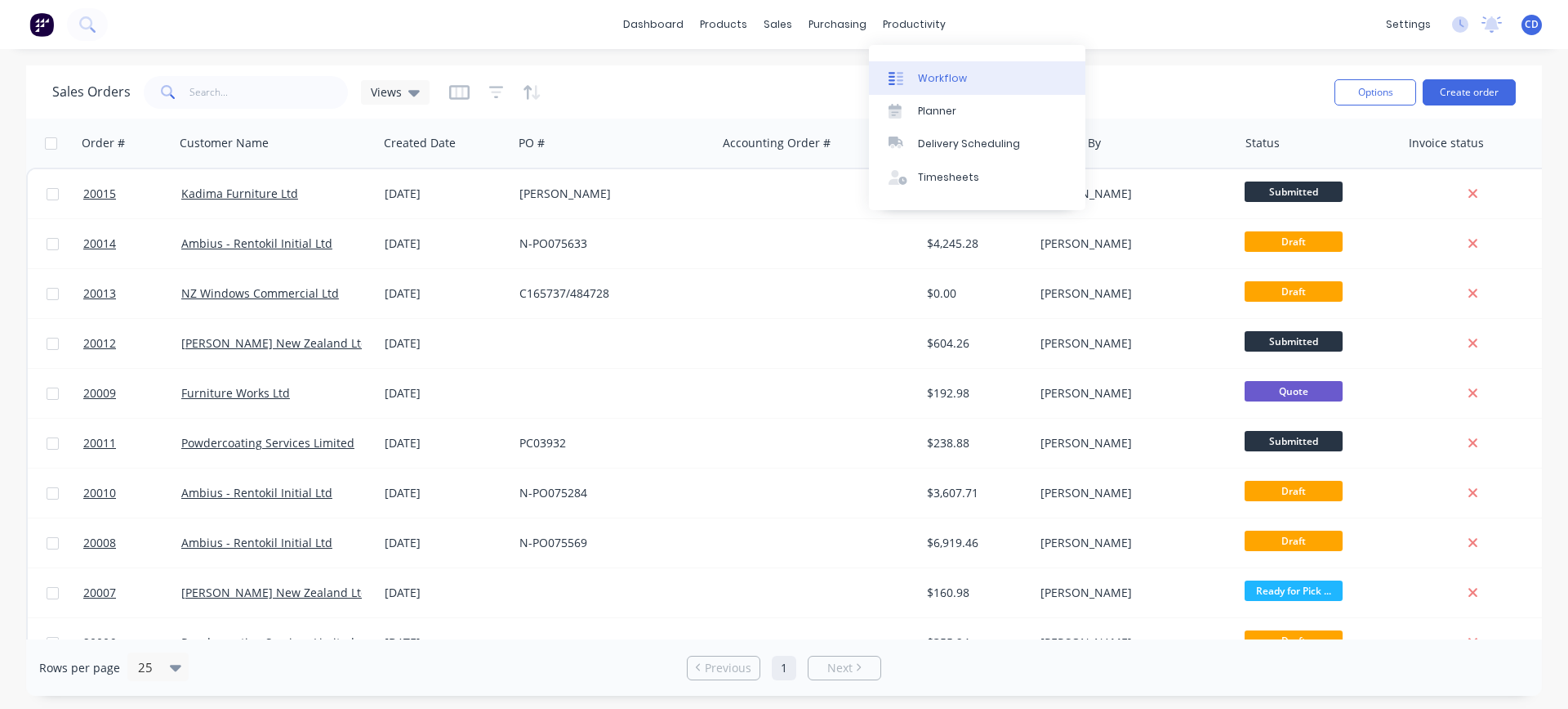
click at [918, 75] on div "Workflow" at bounding box center [942, 78] width 49 height 15
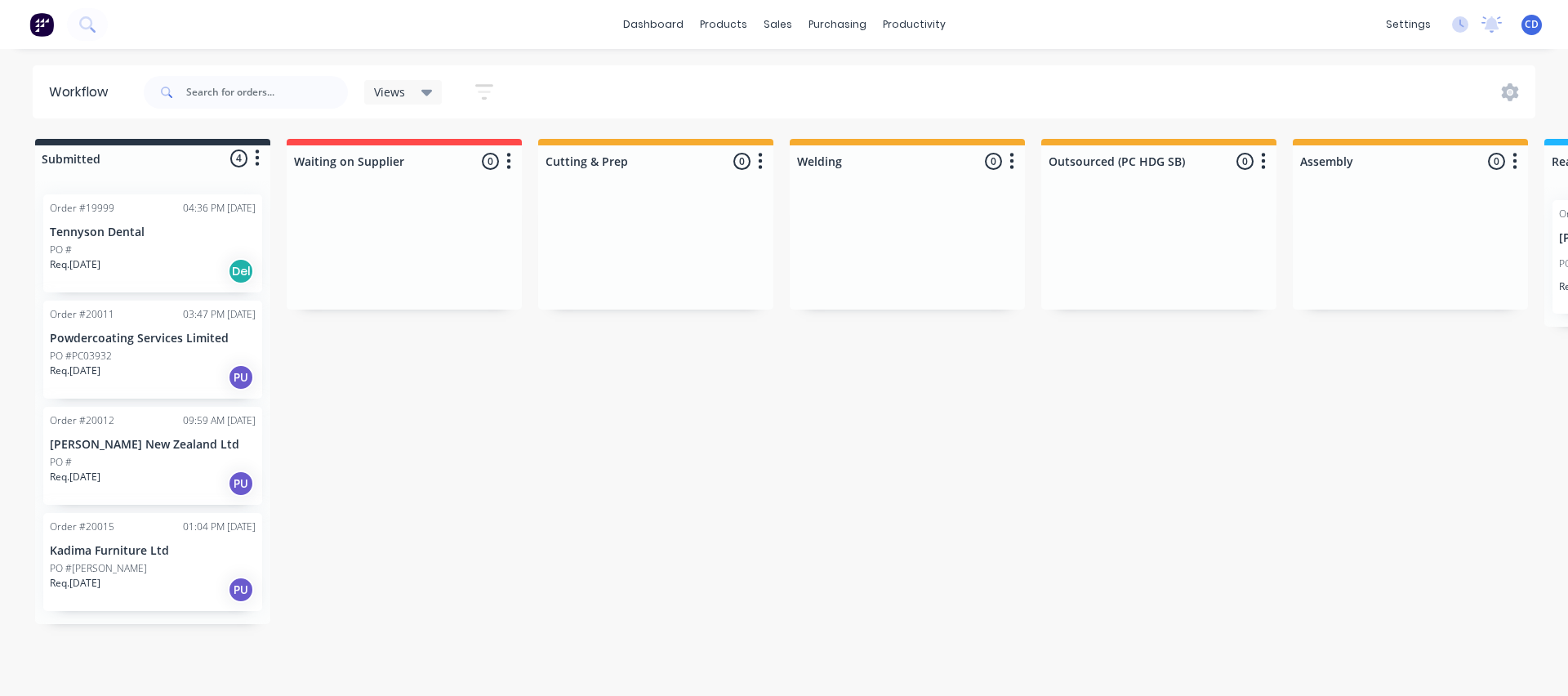
drag, startPoint x: 385, startPoint y: 550, endPoint x: 390, endPoint y: 505, distance: 45.3
click at [390, 505] on div "Submitted 4 Status colour #273444 hex #273444 Save Cancel Summaries Total order…" at bounding box center [1231, 381] width 2487 height 485
click at [479, 489] on div "Submitted 4 Status colour #273444 hex #273444 Save Cancel Summaries Total order…" at bounding box center [1231, 381] width 2487 height 485
click at [127, 627] on div "Workflow Views Save new view None (Default) edit Show/Hide statuses Show line i…" at bounding box center [784, 364] width 1568 height 598
drag, startPoint x: 976, startPoint y: 540, endPoint x: 452, endPoint y: 538, distance: 524.0
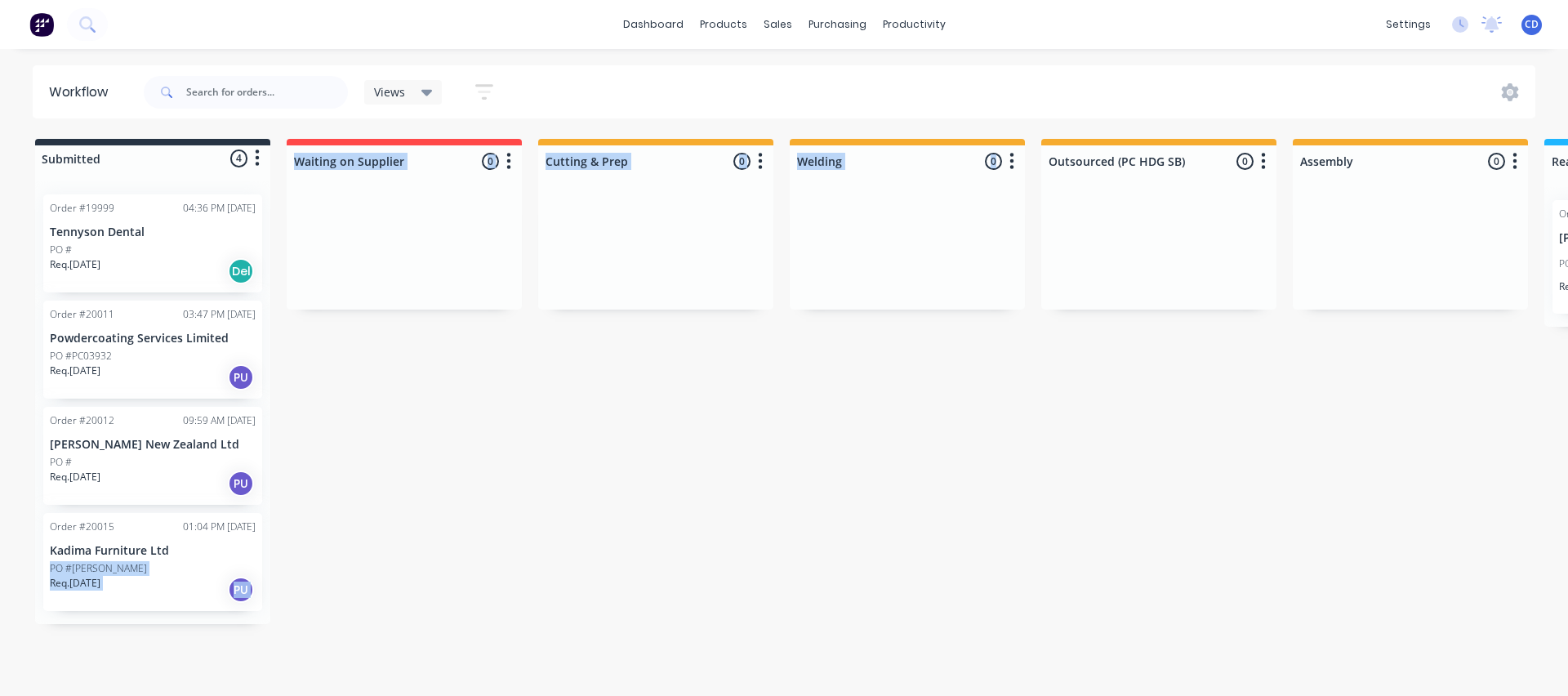
click at [449, 542] on div "Submitted 4 Status colour #273444 hex #273444 Save Cancel Summaries Total order…" at bounding box center [1231, 381] width 2487 height 485
click at [889, 436] on div "Submitted 4 Status colour #273444 hex #273444 Save Cancel Summaries Total order…" at bounding box center [1231, 381] width 2487 height 485
